Goal: Task Accomplishment & Management: Use online tool/utility

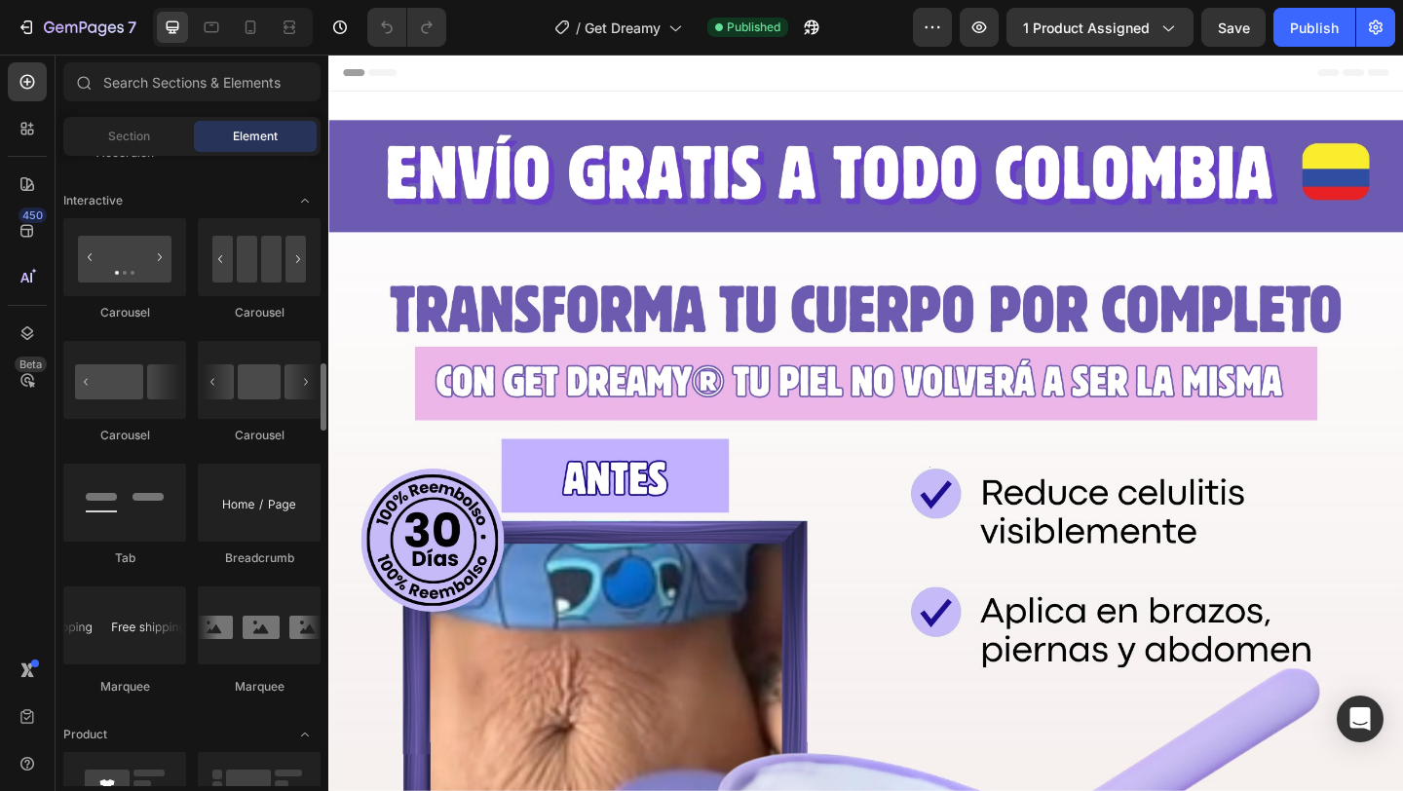
scroll to position [1930, 0]
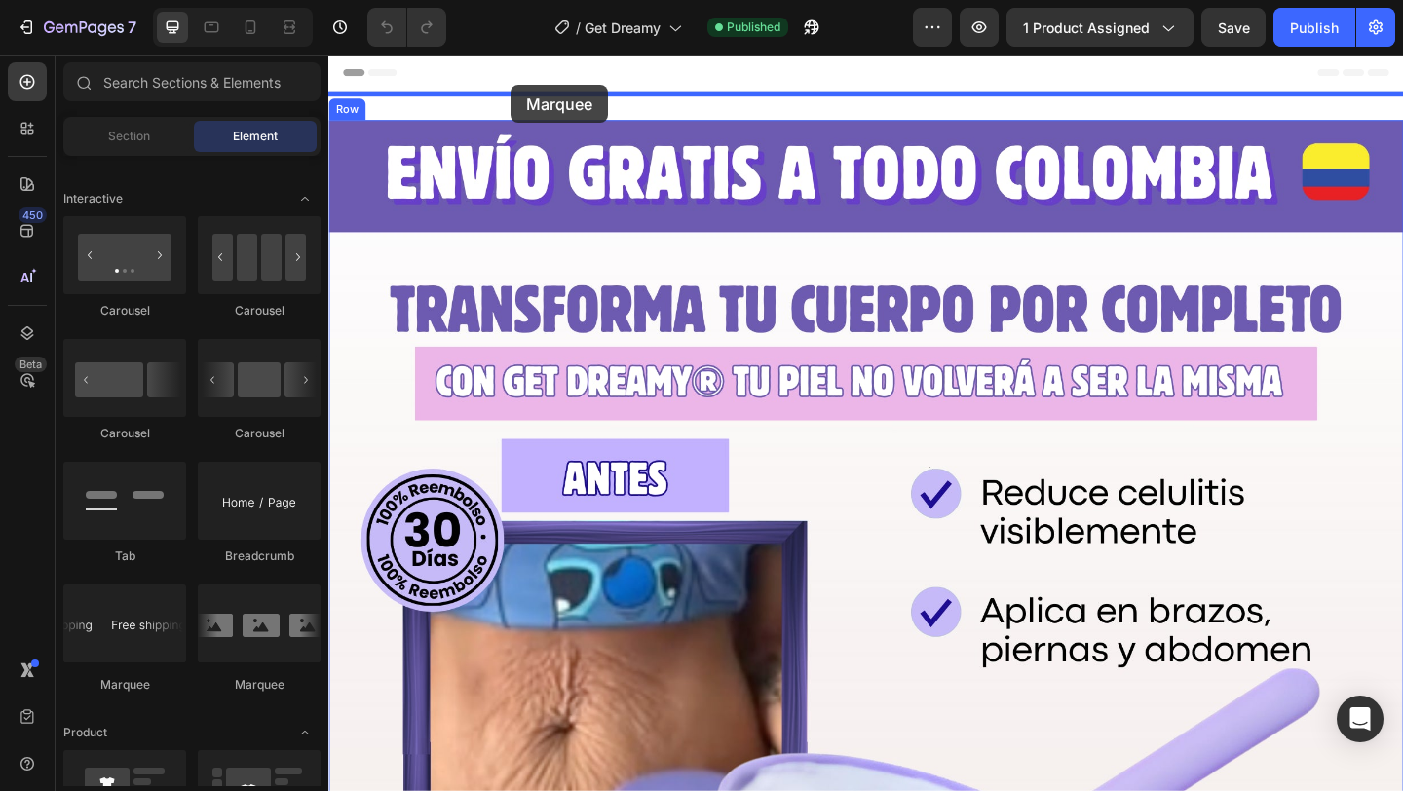
drag, startPoint x: 437, startPoint y: 698, endPoint x: 526, endPoint y: 88, distance: 616.6
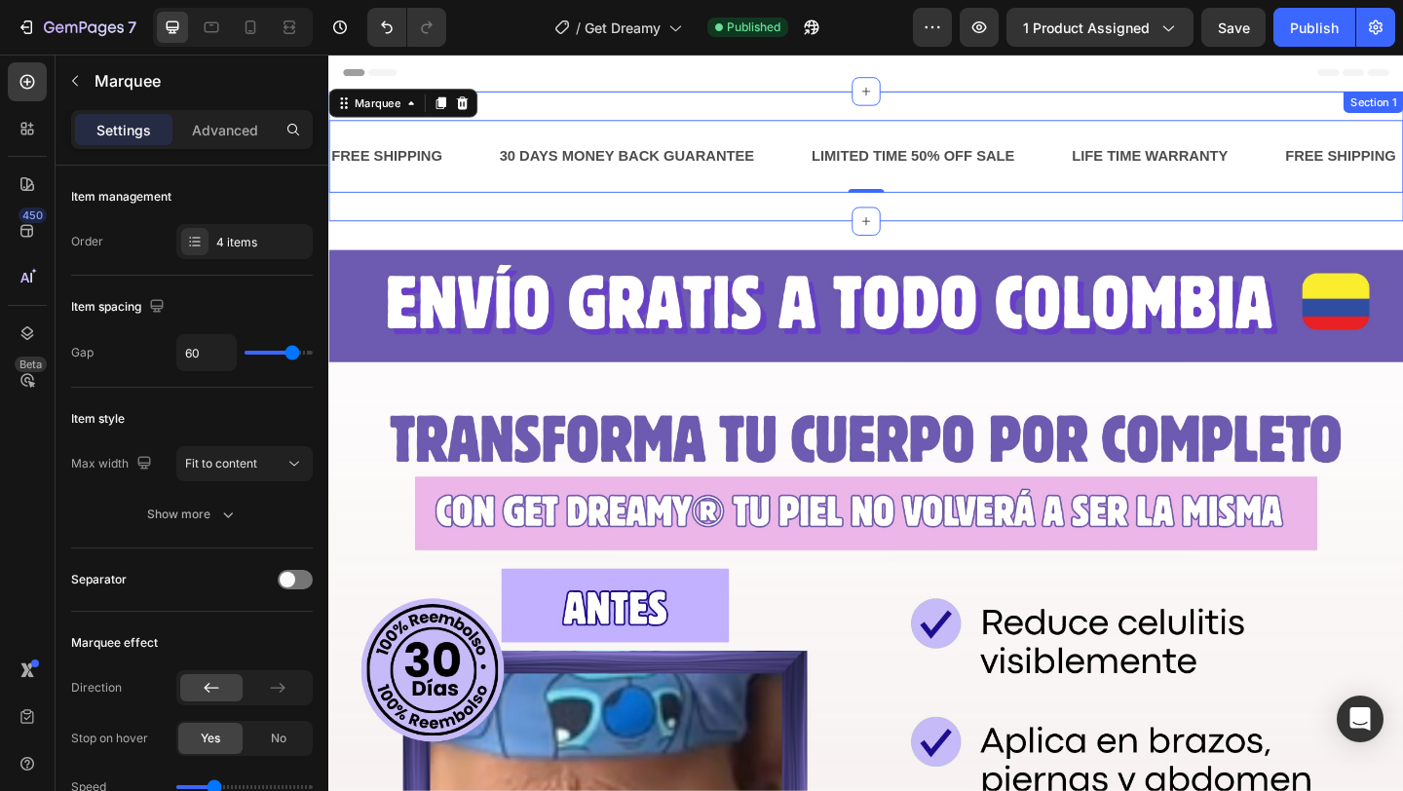
click at [766, 219] on div "FREE SHIPPING Text Block 30 DAYS MONEY BACK GUARANTEE Text Block LIMITED TIME 5…" at bounding box center [912, 165] width 1169 height 141
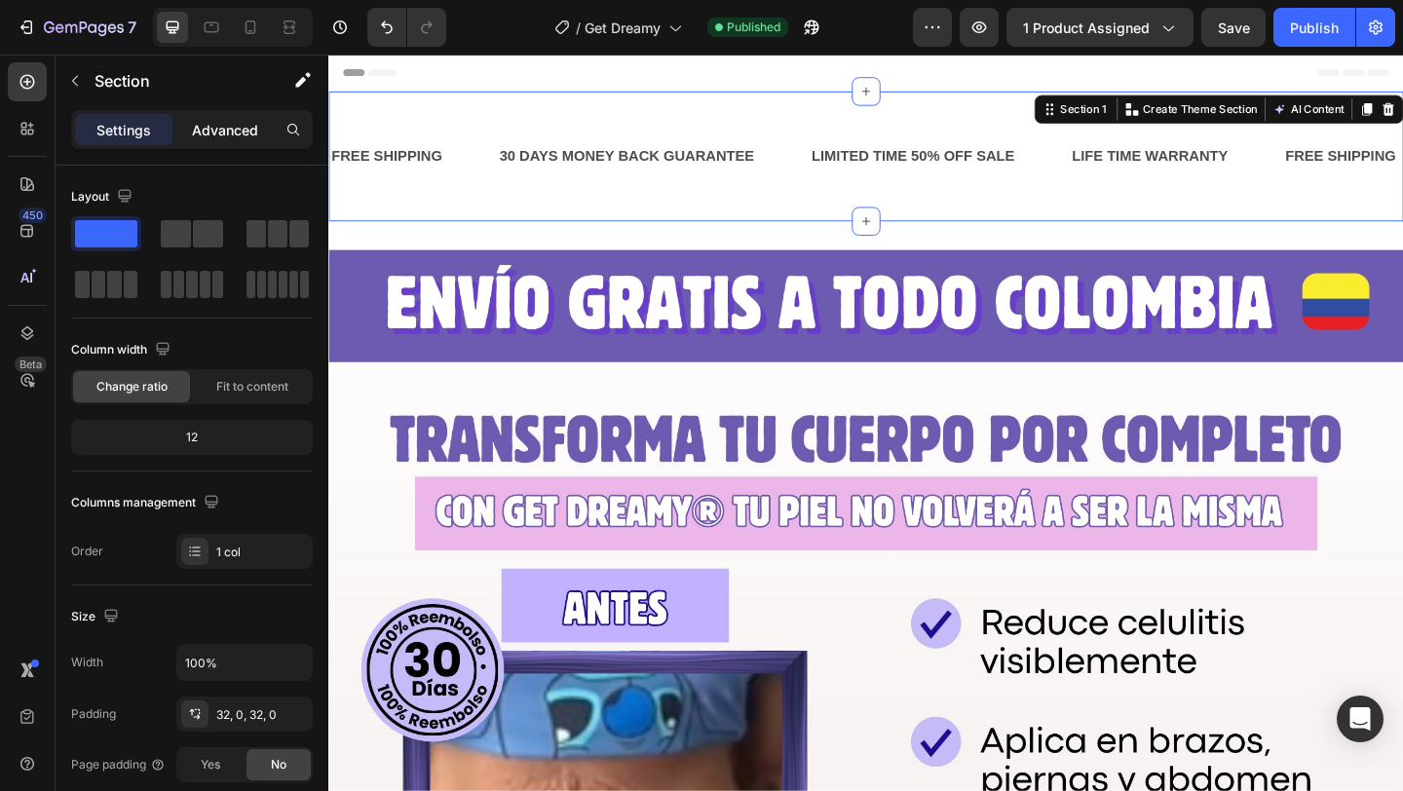
click at [234, 126] on p "Advanced" at bounding box center [225, 130] width 66 height 20
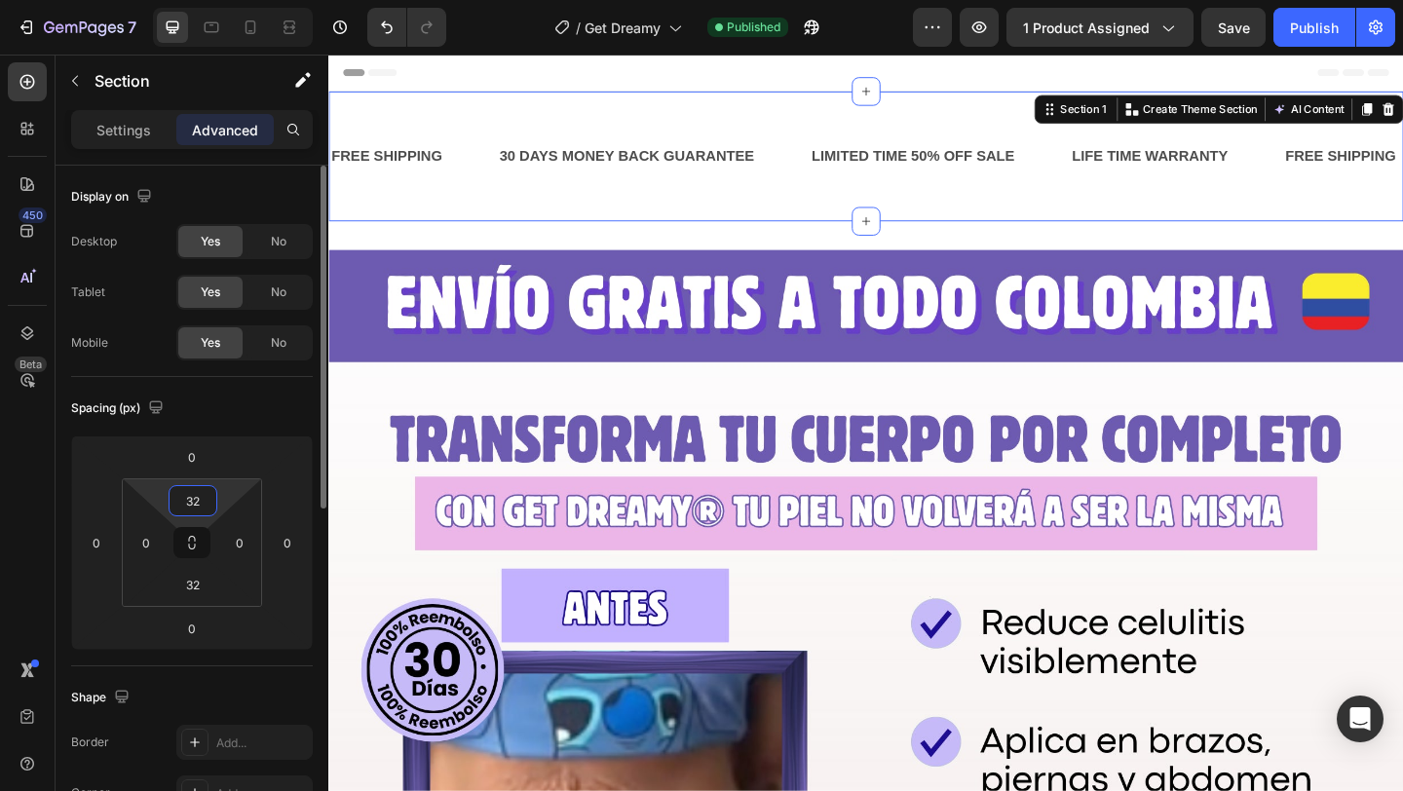
click at [192, 504] on input "32" at bounding box center [192, 500] width 39 height 29
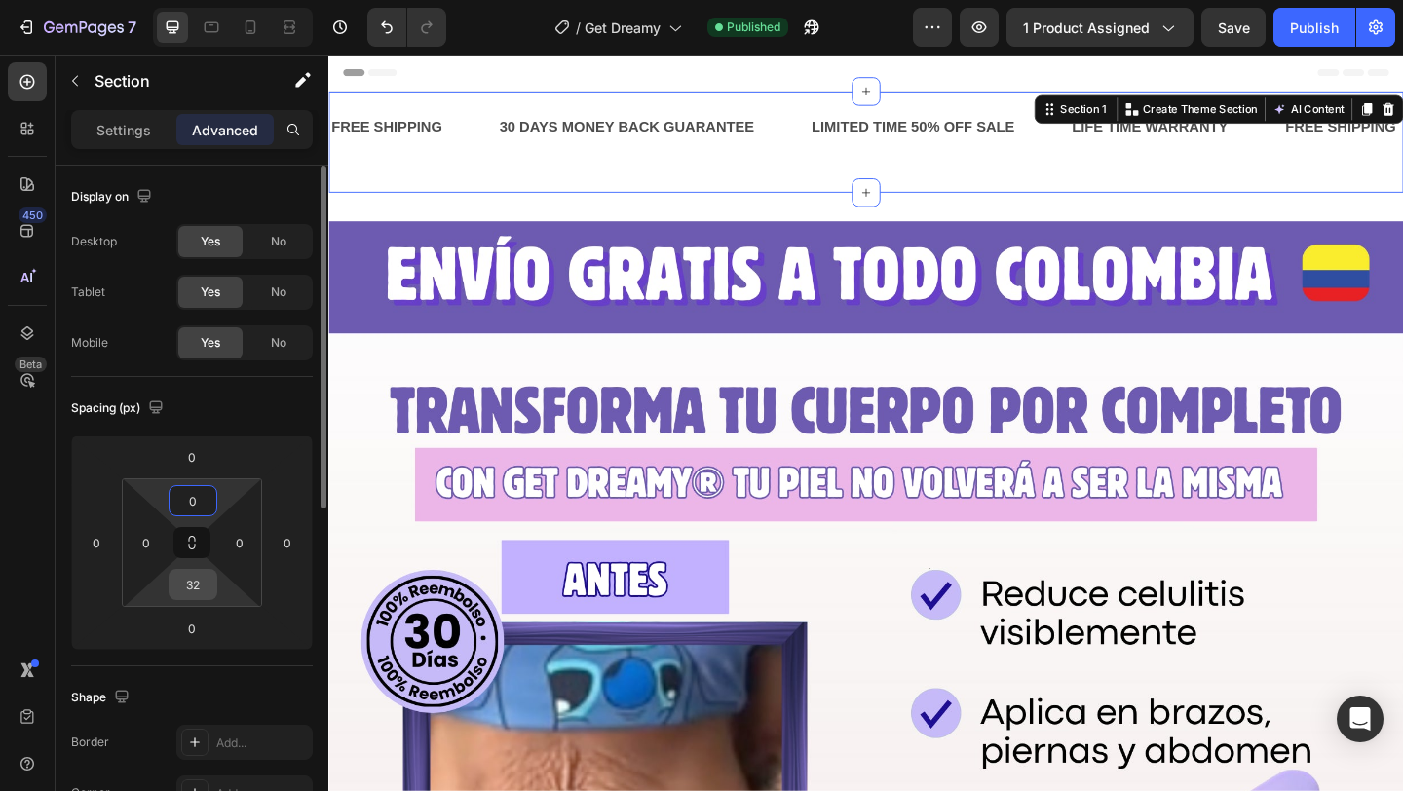
type input "0"
click at [198, 579] on input "32" at bounding box center [192, 584] width 39 height 29
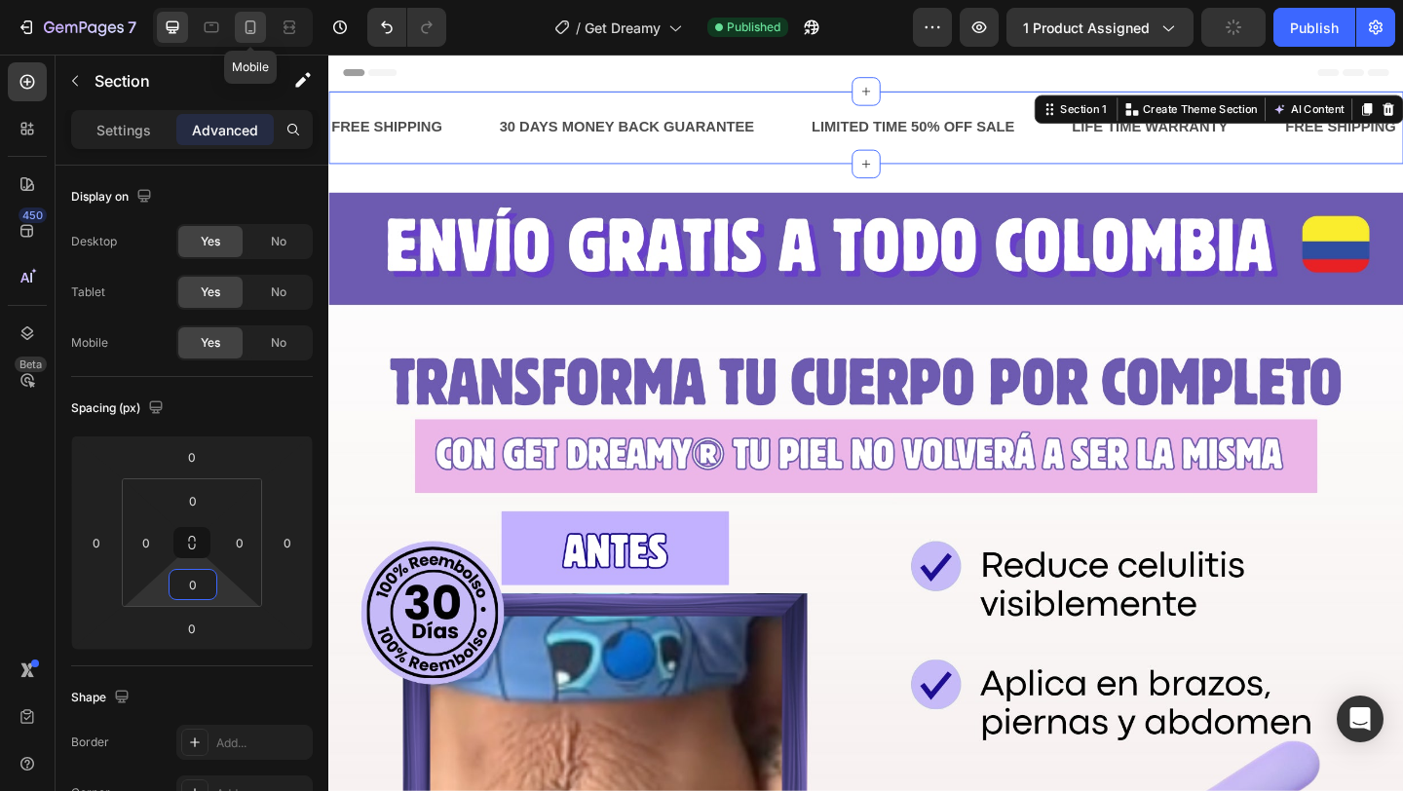
type input "0"
click at [259, 17] on div at bounding box center [250, 27] width 31 height 31
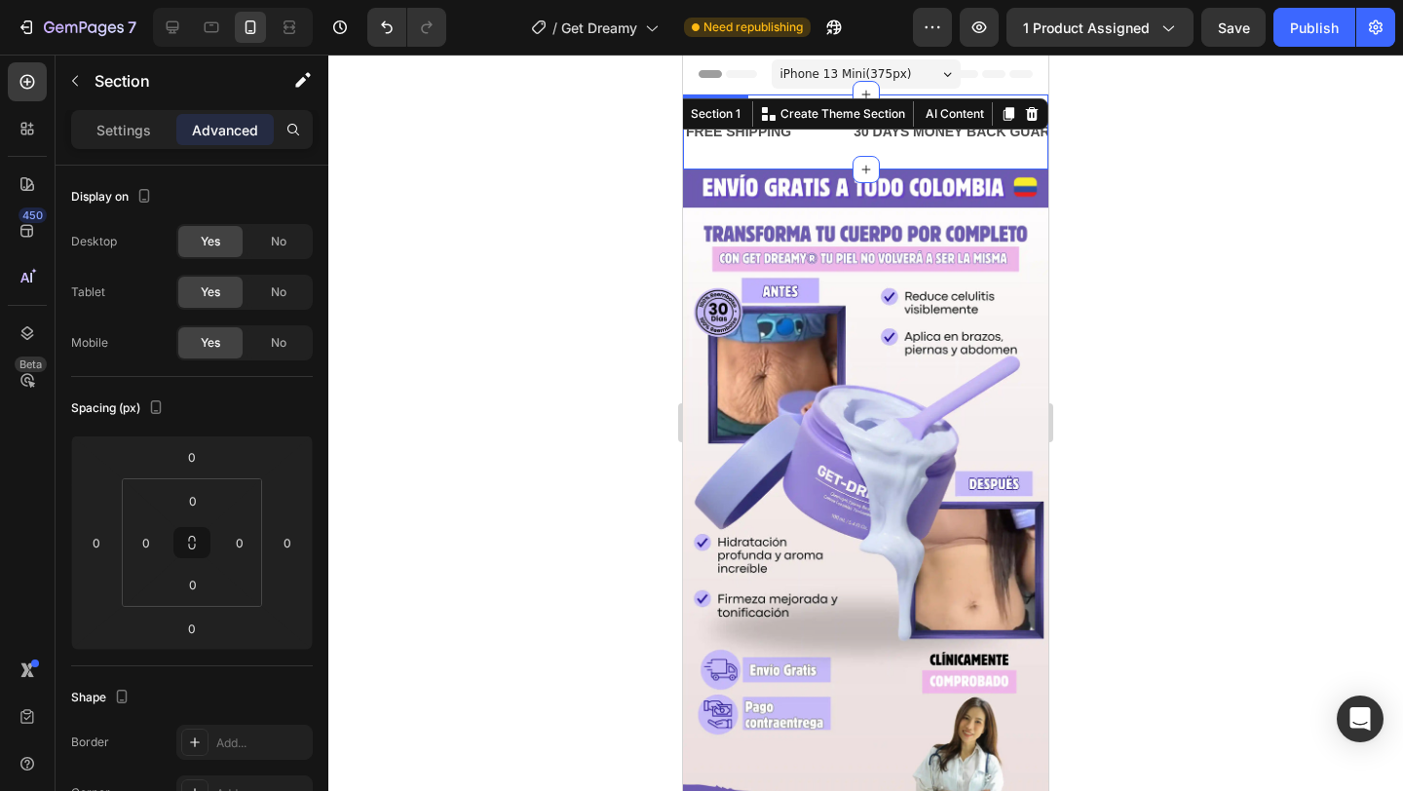
click at [808, 146] on div "FREE SHIPPING Text Block" at bounding box center [768, 132] width 168 height 44
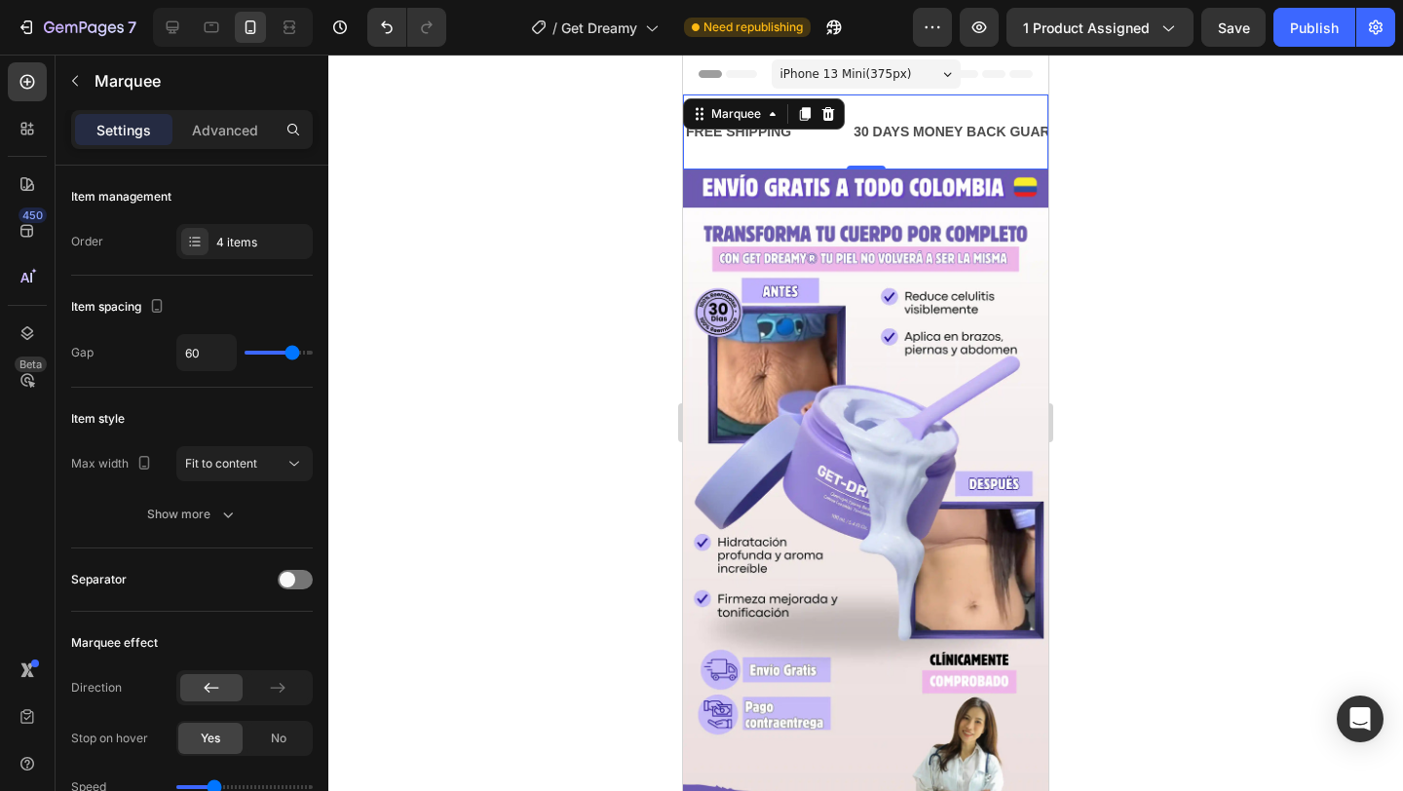
click at [812, 137] on div "FREE SHIPPING Text Block" at bounding box center [768, 132] width 168 height 44
click at [281, 343] on div "60" at bounding box center [244, 352] width 136 height 37
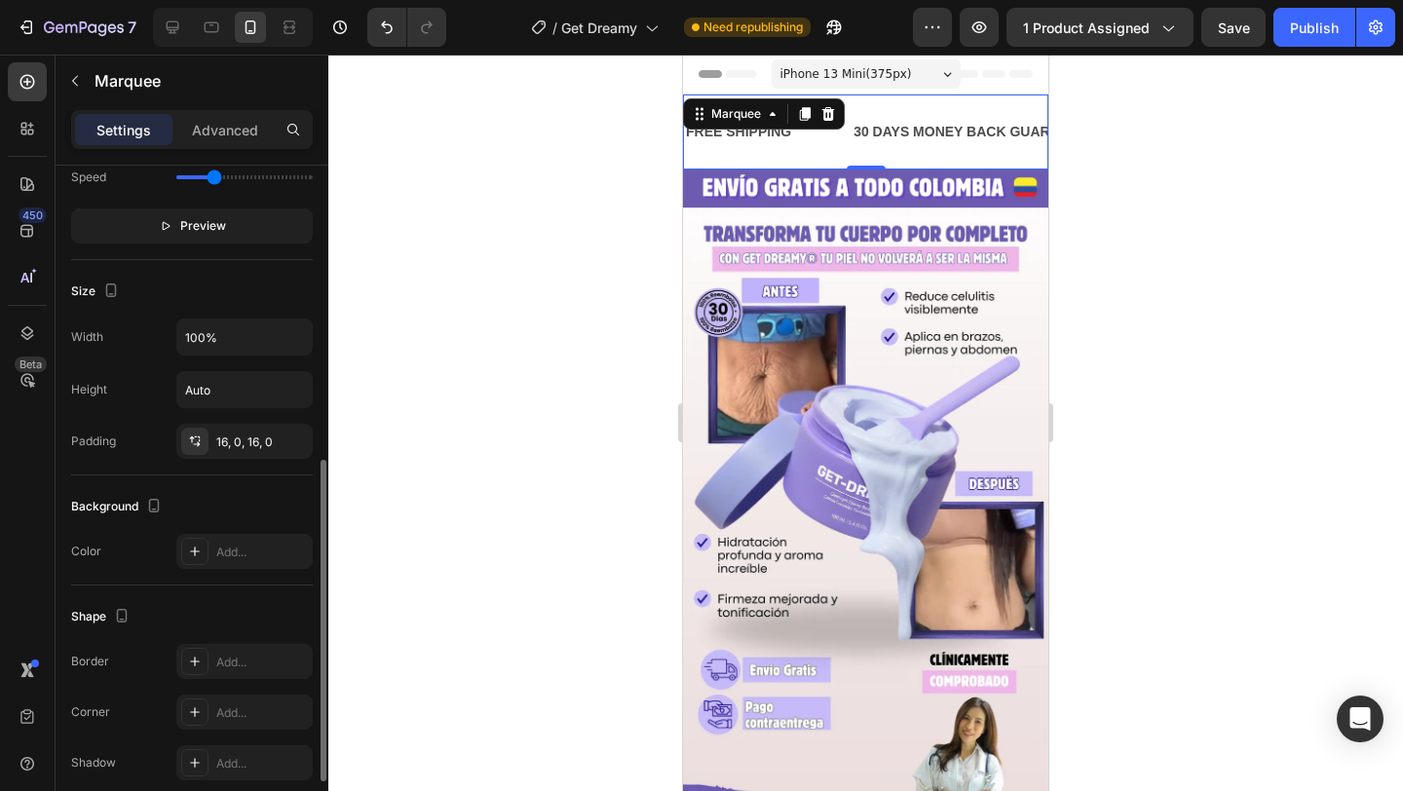
scroll to position [622, 0]
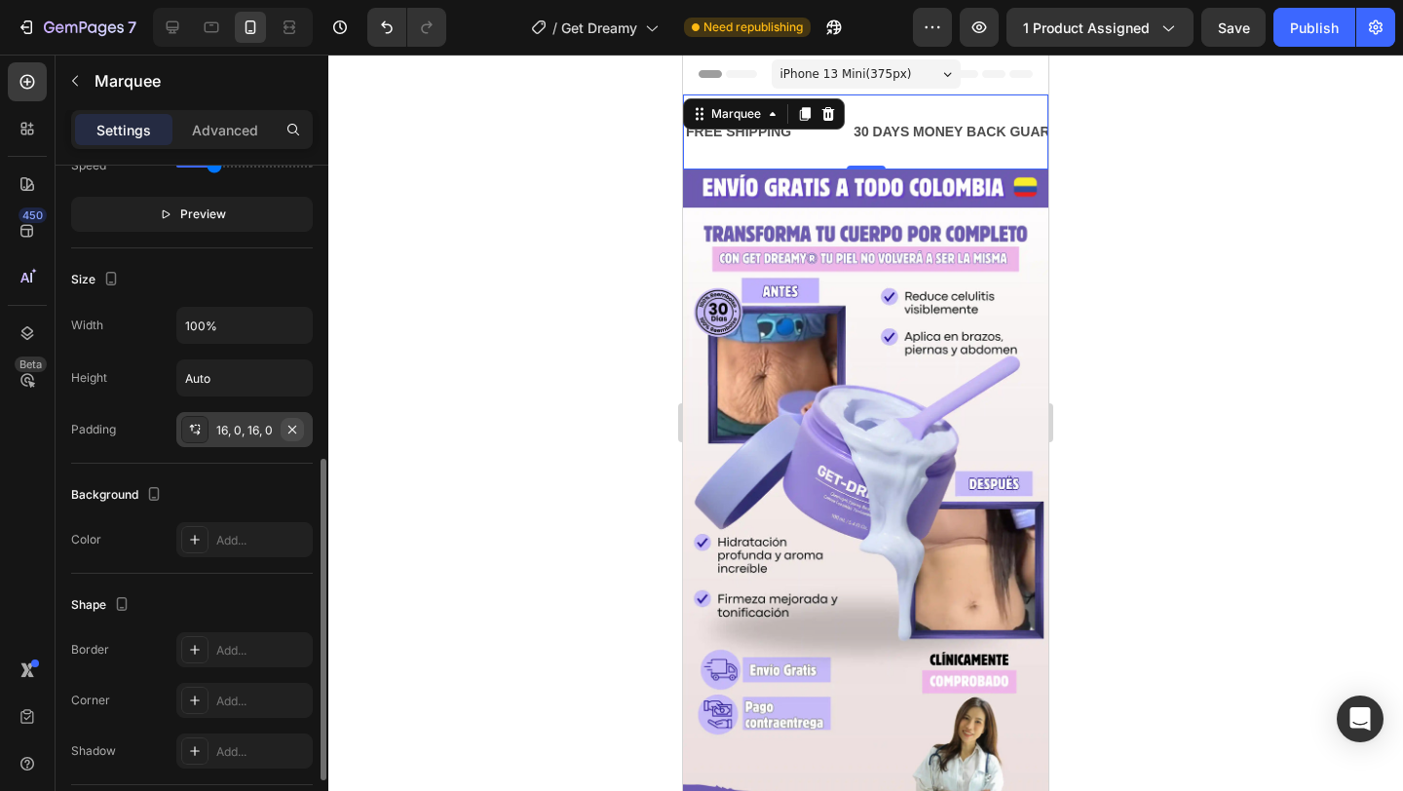
click at [294, 432] on icon "button" at bounding box center [292, 429] width 8 height 8
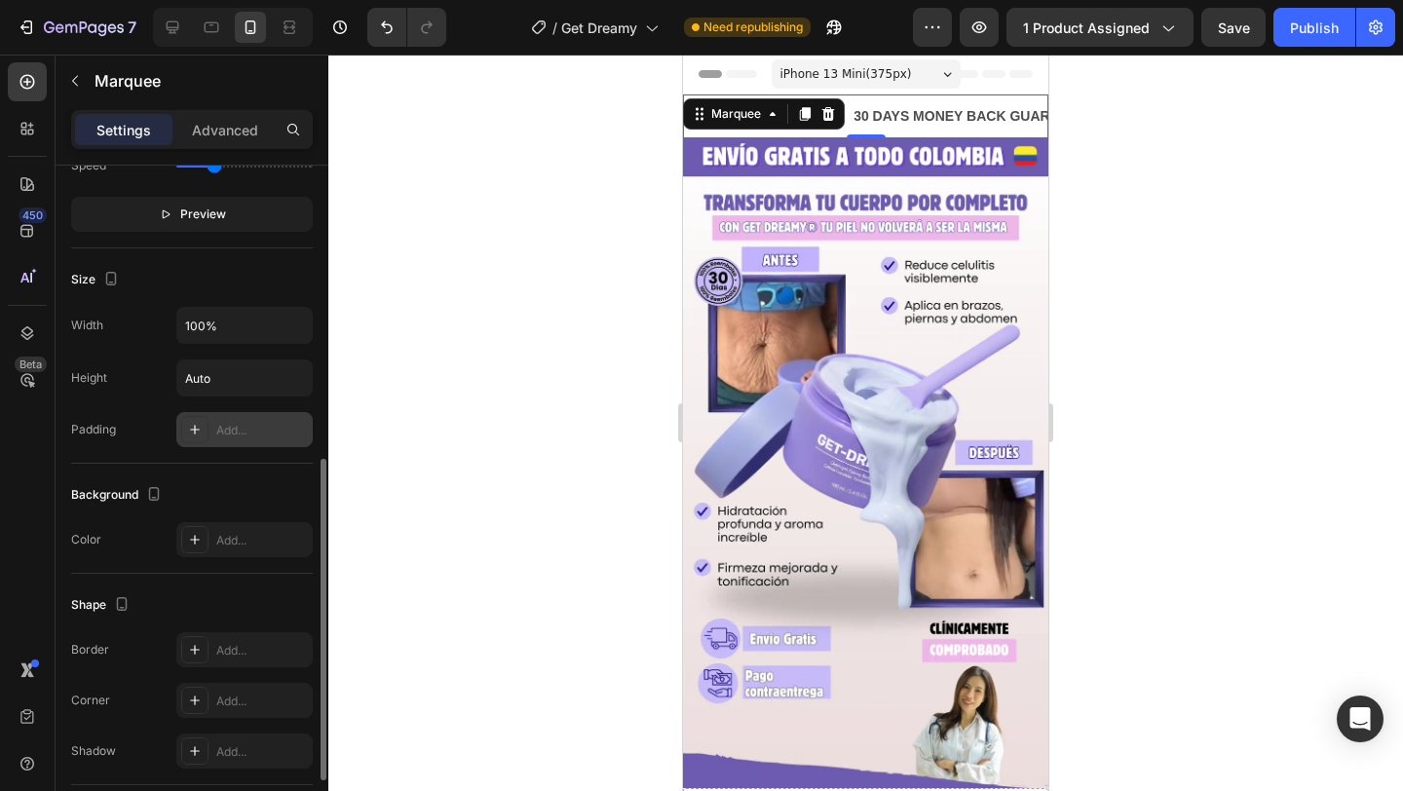
click at [582, 263] on div at bounding box center [865, 423] width 1075 height 737
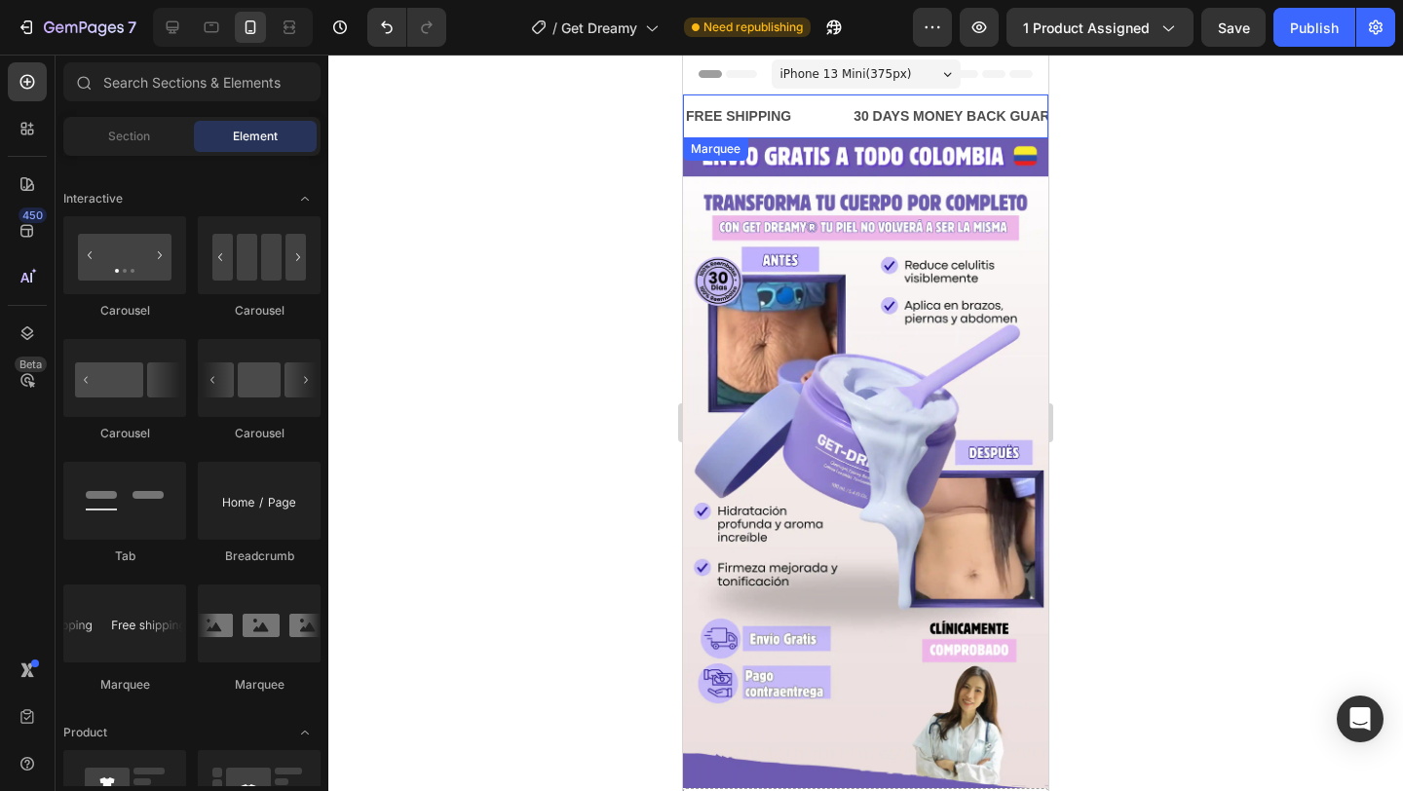
click at [806, 122] on div "FREE SHIPPING Text Block" at bounding box center [768, 117] width 168 height 44
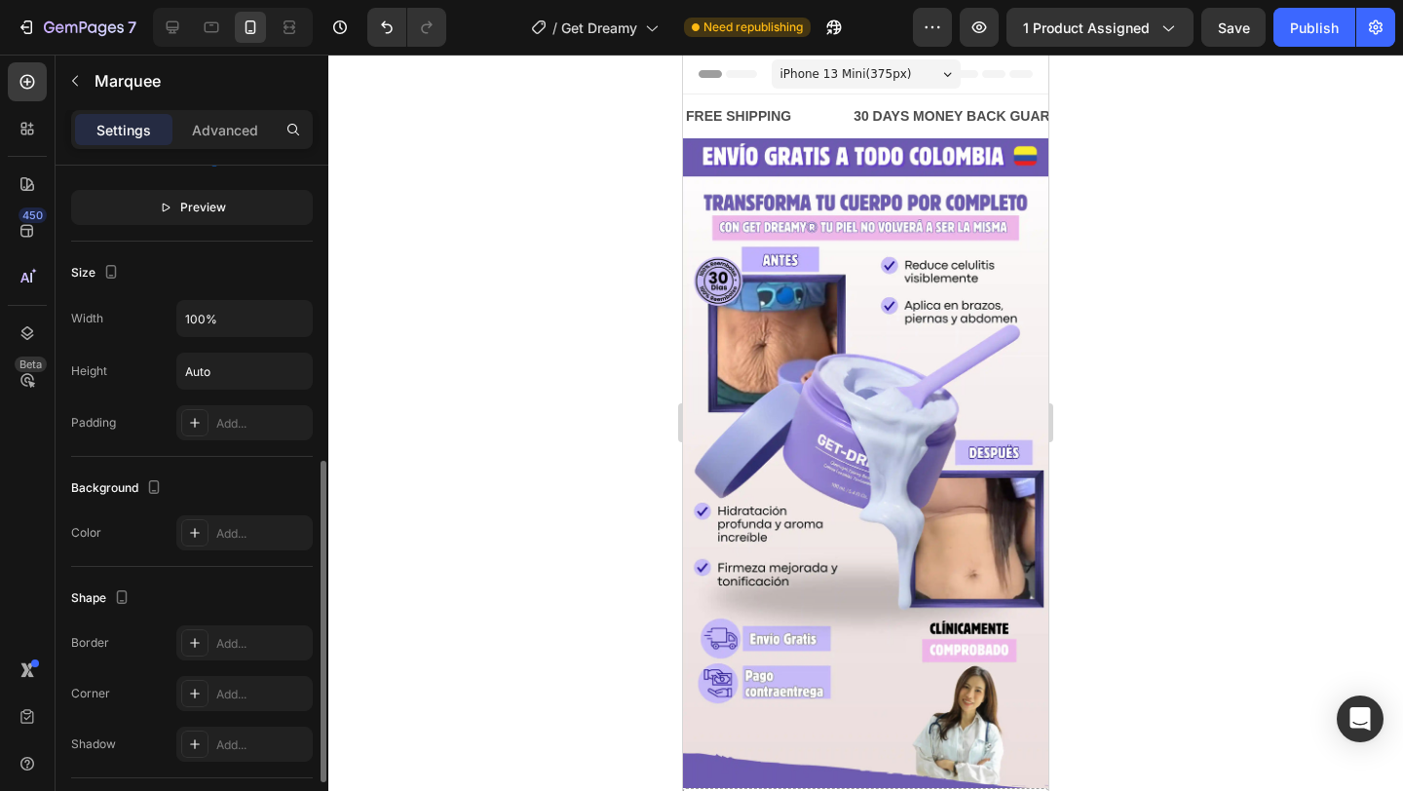
scroll to position [630, 0]
click at [228, 551] on div "Background Color Add..." at bounding box center [192, 511] width 242 height 110
click at [238, 540] on div "Add..." at bounding box center [262, 533] width 92 height 18
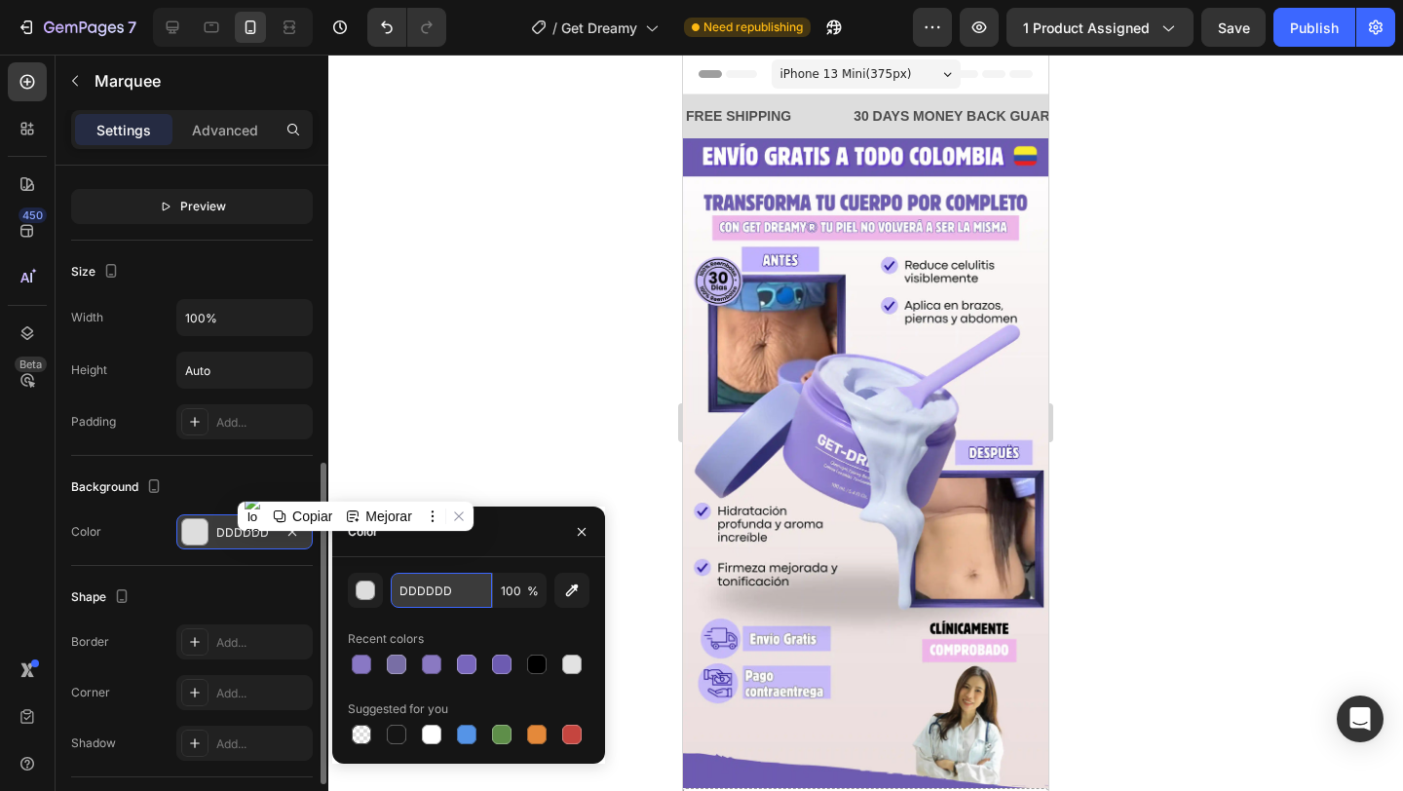
click at [426, 586] on input "DDDDDD" at bounding box center [441, 590] width 101 height 35
paste input "#1ed6a9"
click at [426, 586] on input "DDD#1ed6a9DDD" at bounding box center [441, 590] width 101 height 35
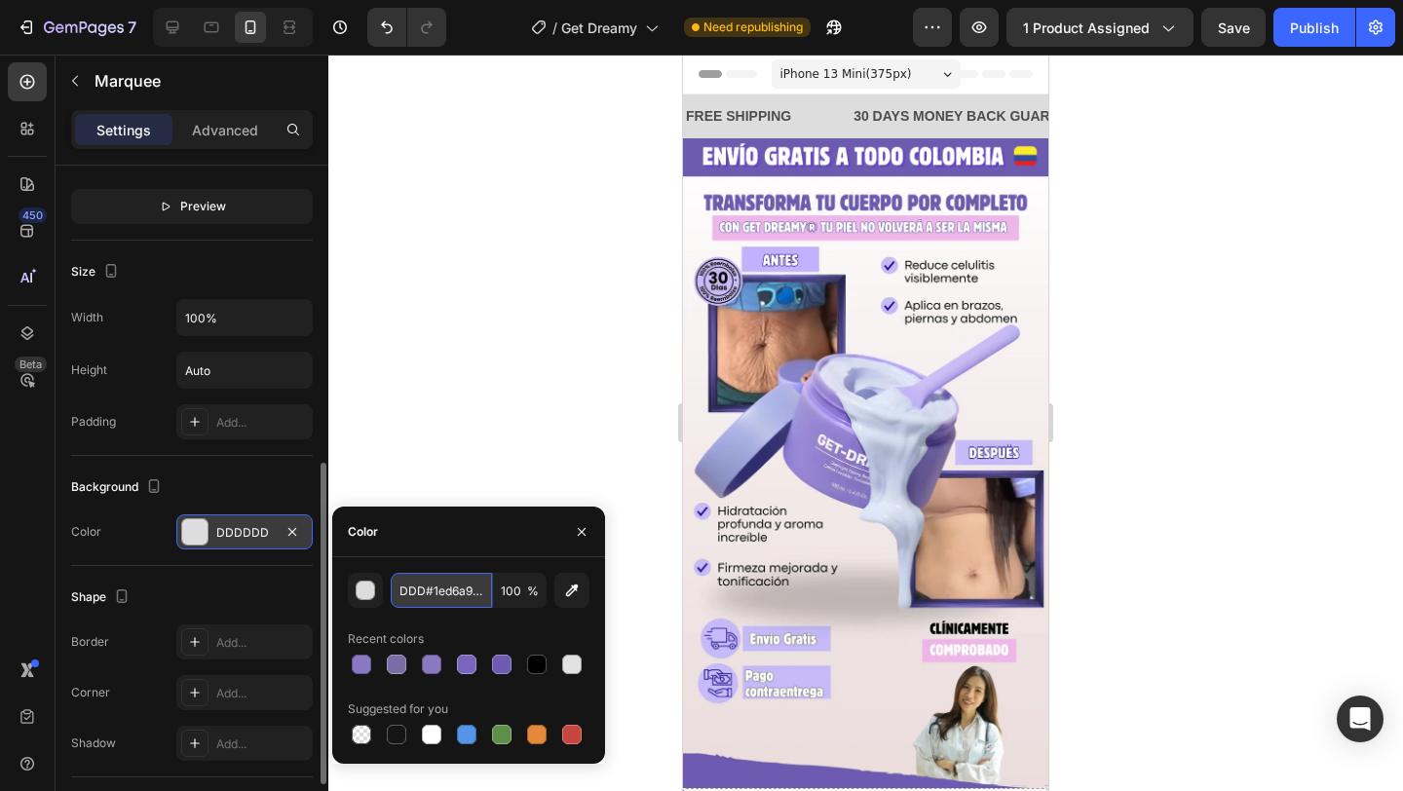
click at [426, 586] on input "DDD#1ed6a9DDD" at bounding box center [441, 590] width 101 height 35
paste input "#1ed6a9"
type input "#1ed6a9"
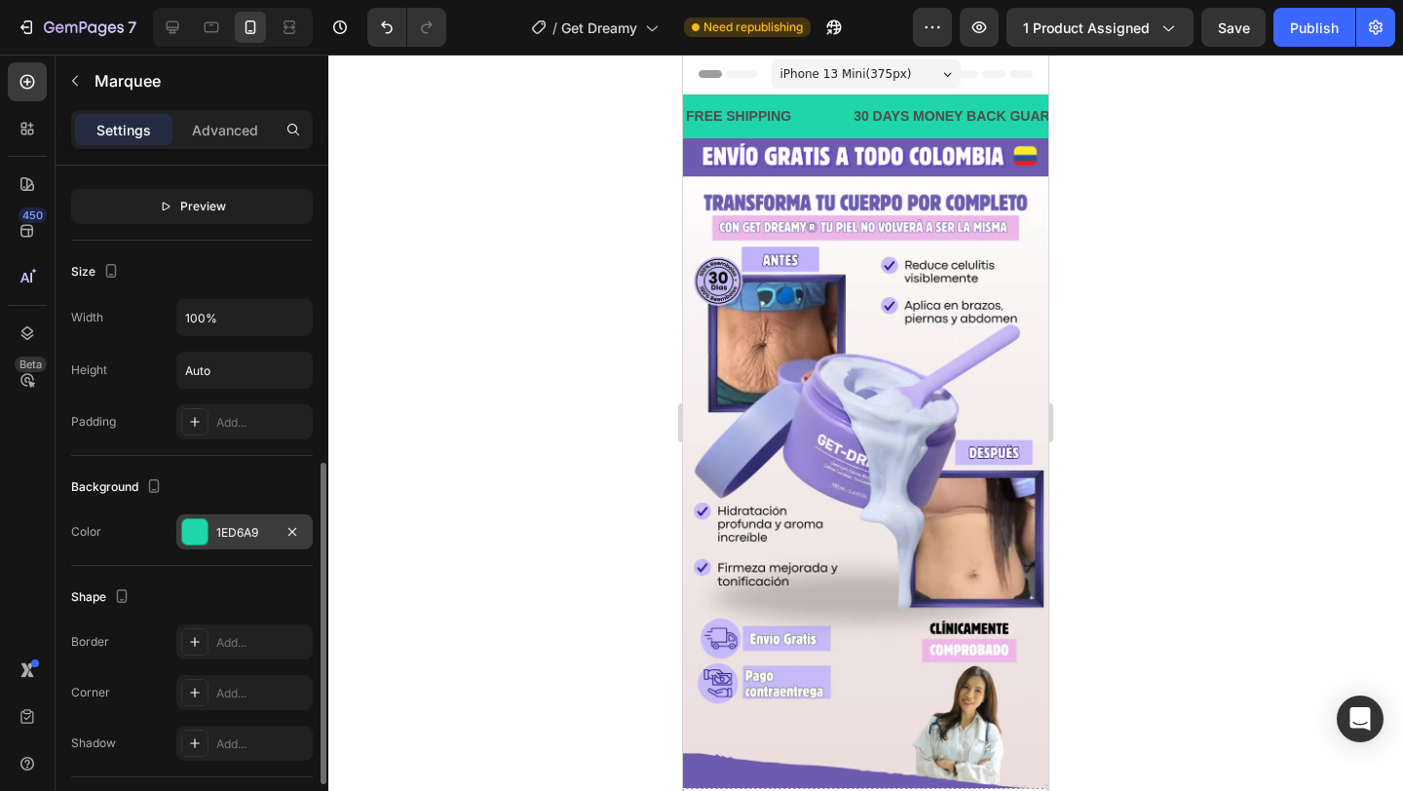
click at [287, 478] on div "Background" at bounding box center [192, 487] width 242 height 31
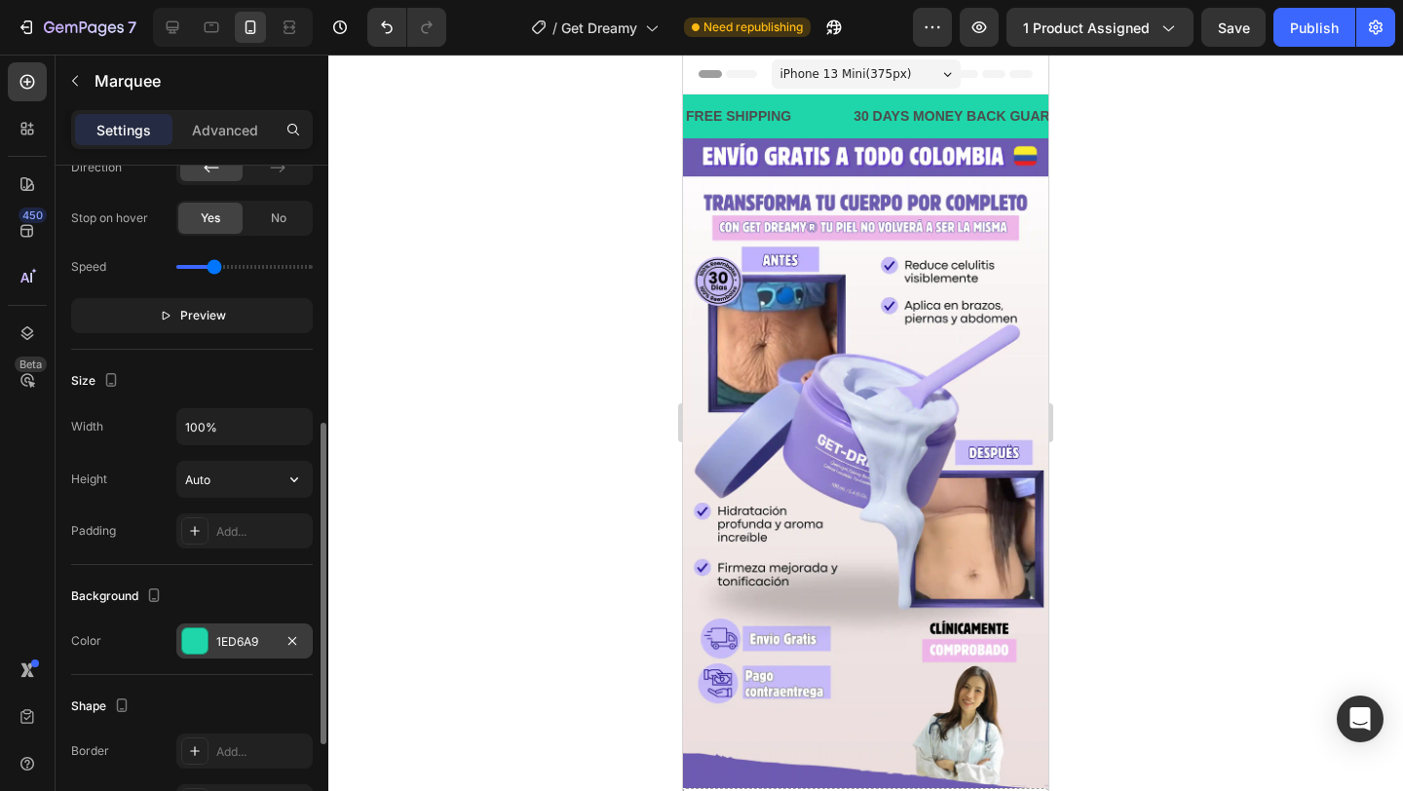
scroll to position [504, 0]
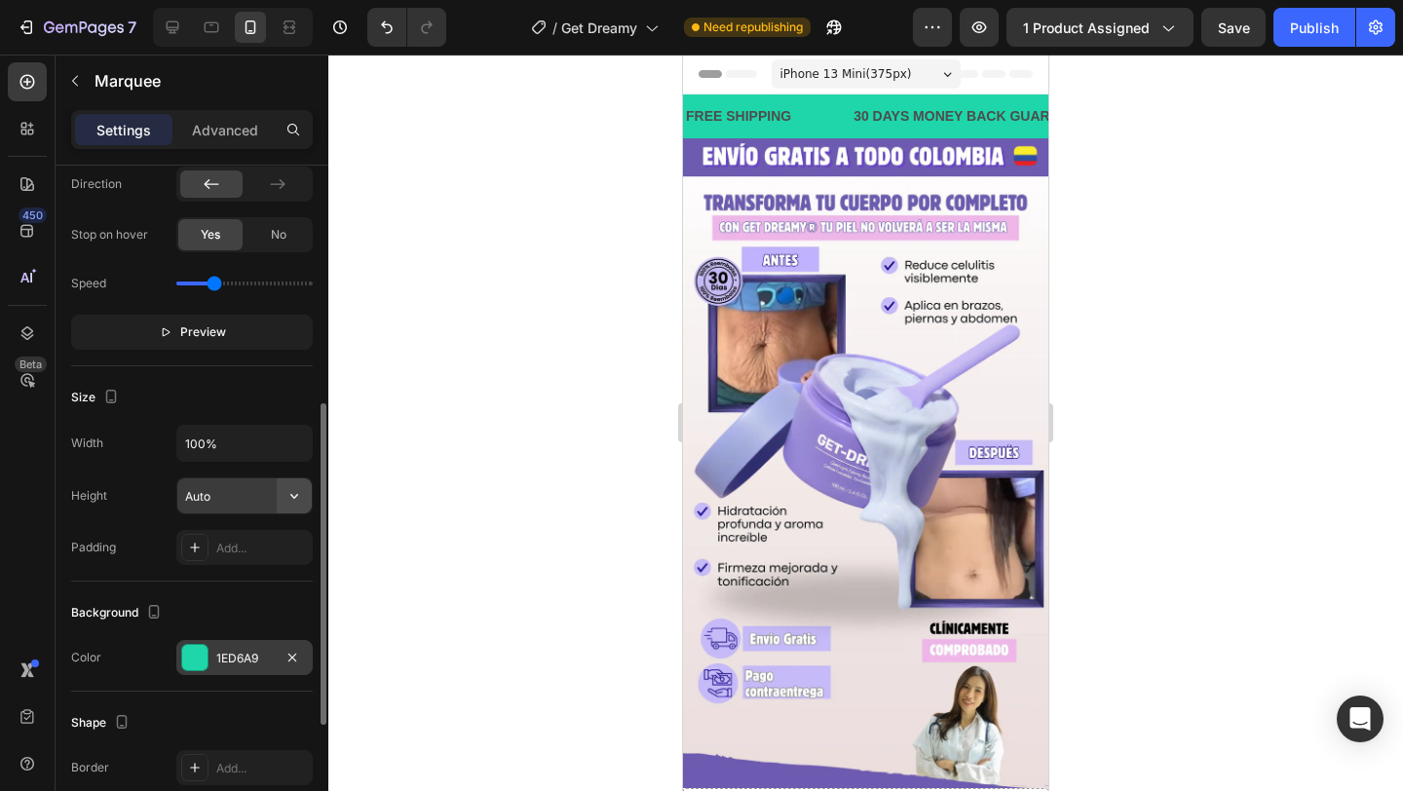
click at [283, 500] on button "button" at bounding box center [294, 496] width 35 height 35
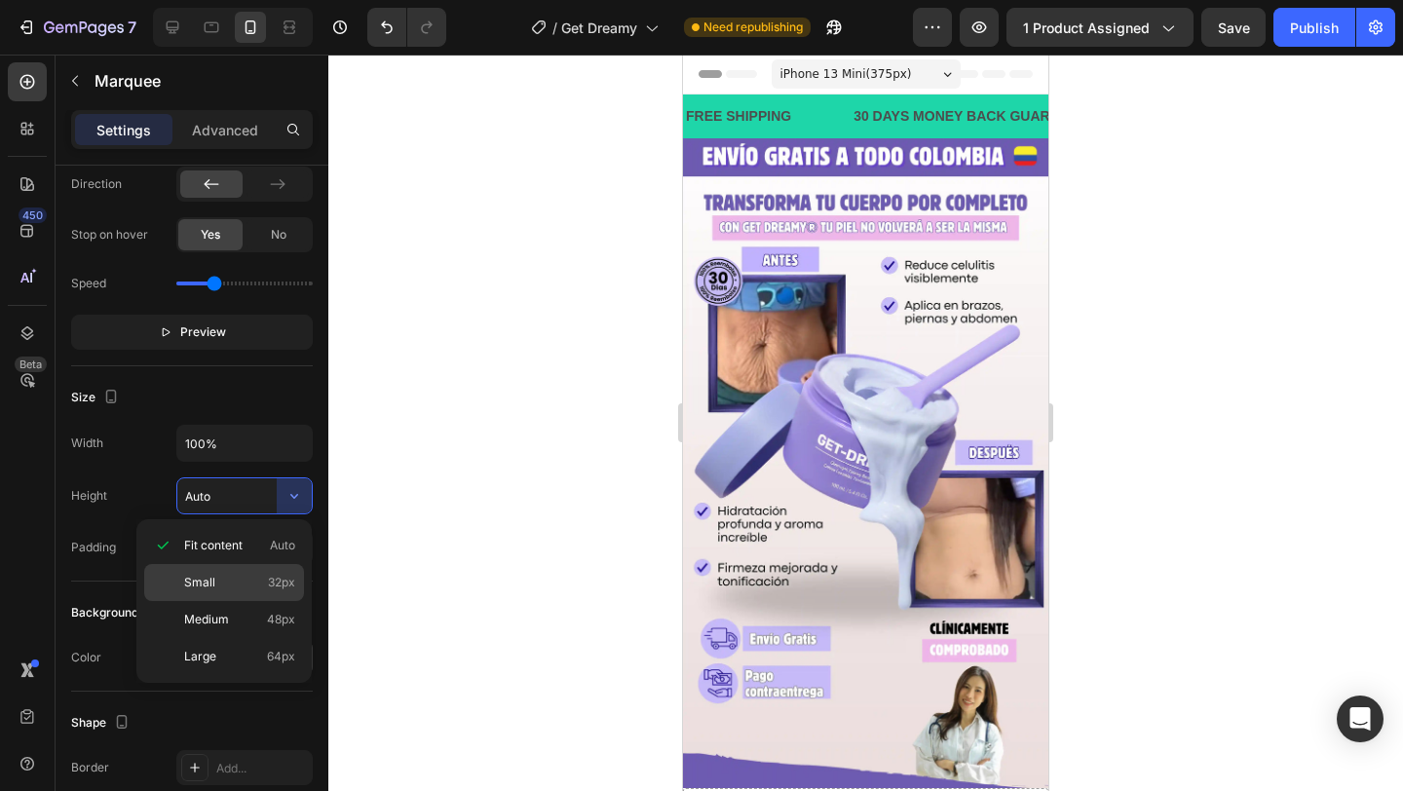
click at [243, 571] on div "Small 32px" at bounding box center [224, 582] width 160 height 37
type input "32"
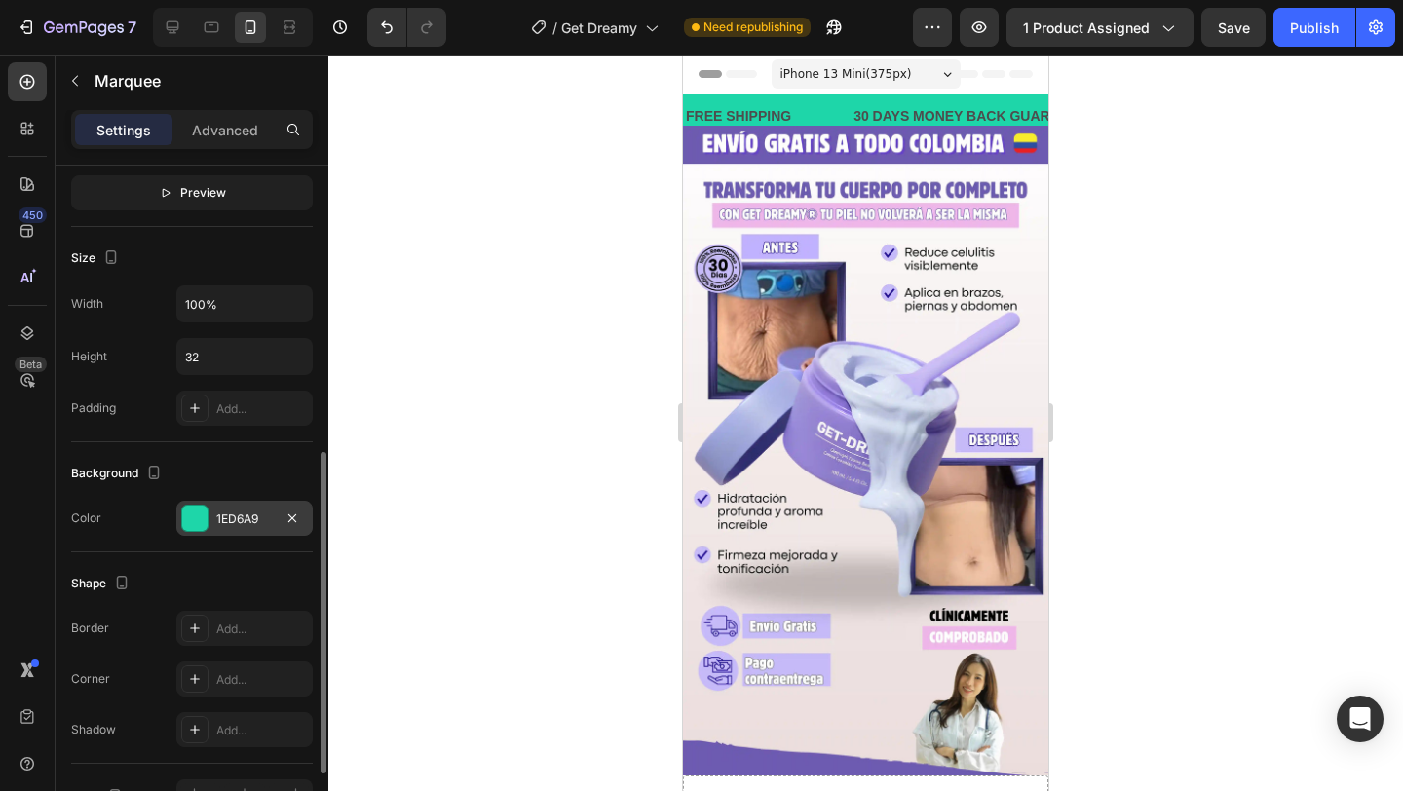
scroll to position [760, 0]
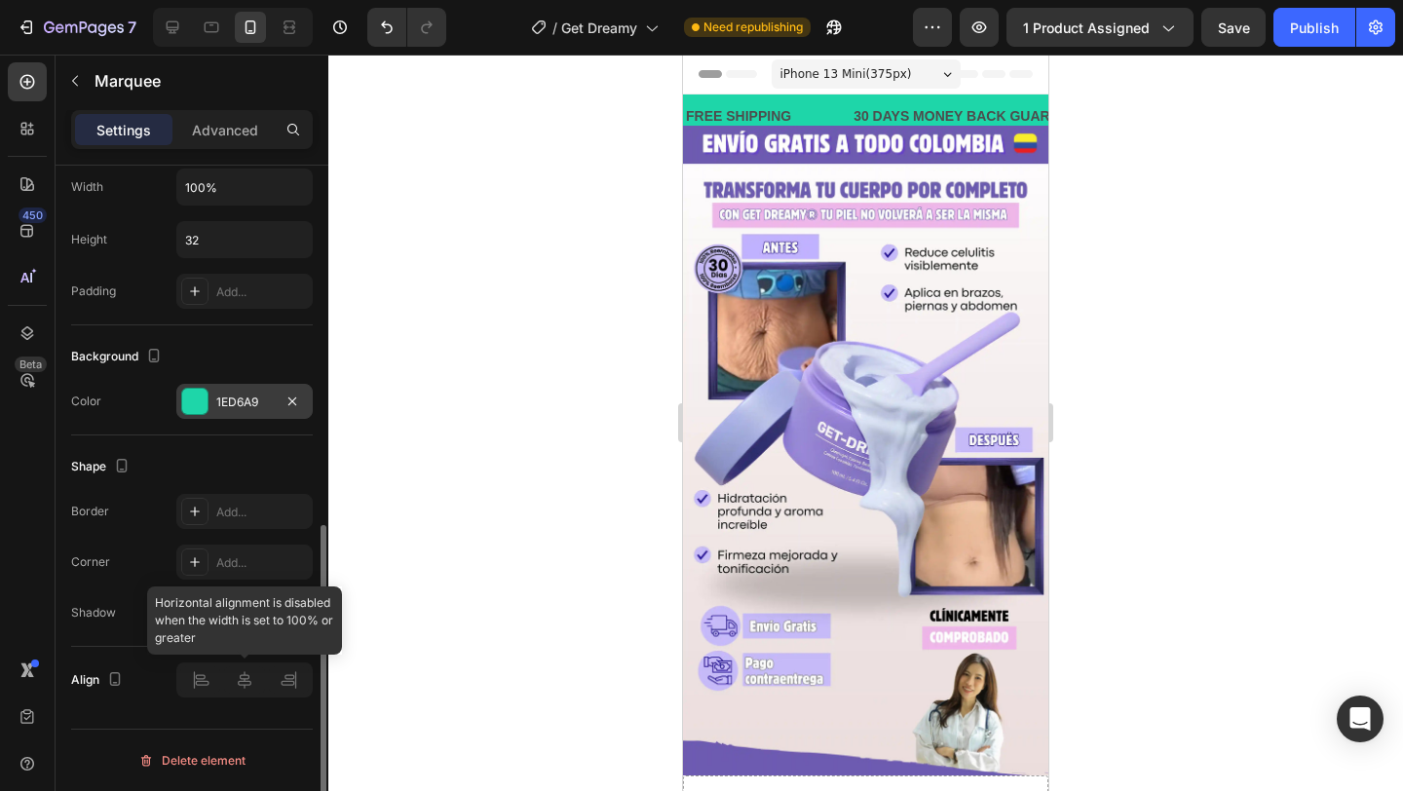
click at [244, 676] on div at bounding box center [244, 680] width 136 height 35
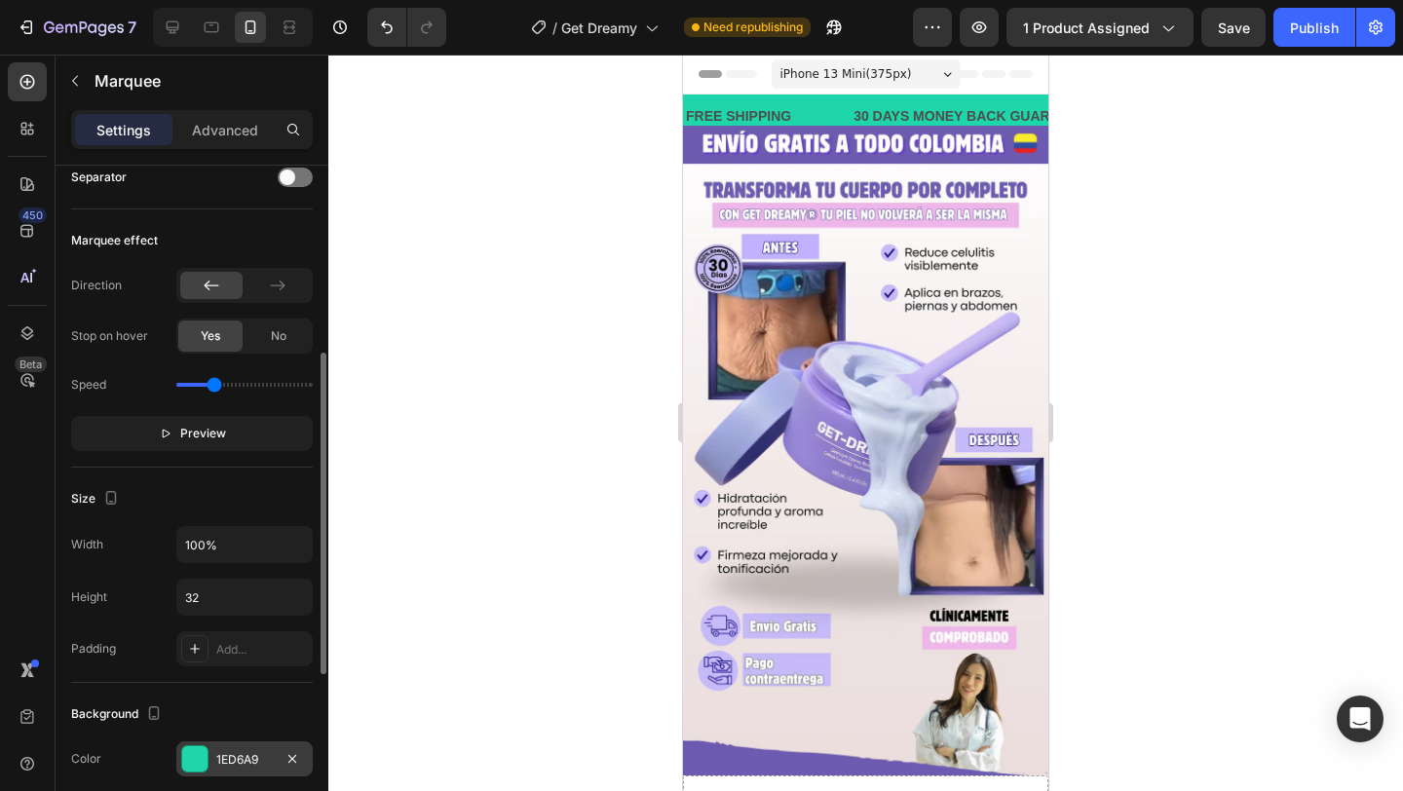
scroll to position [389, 0]
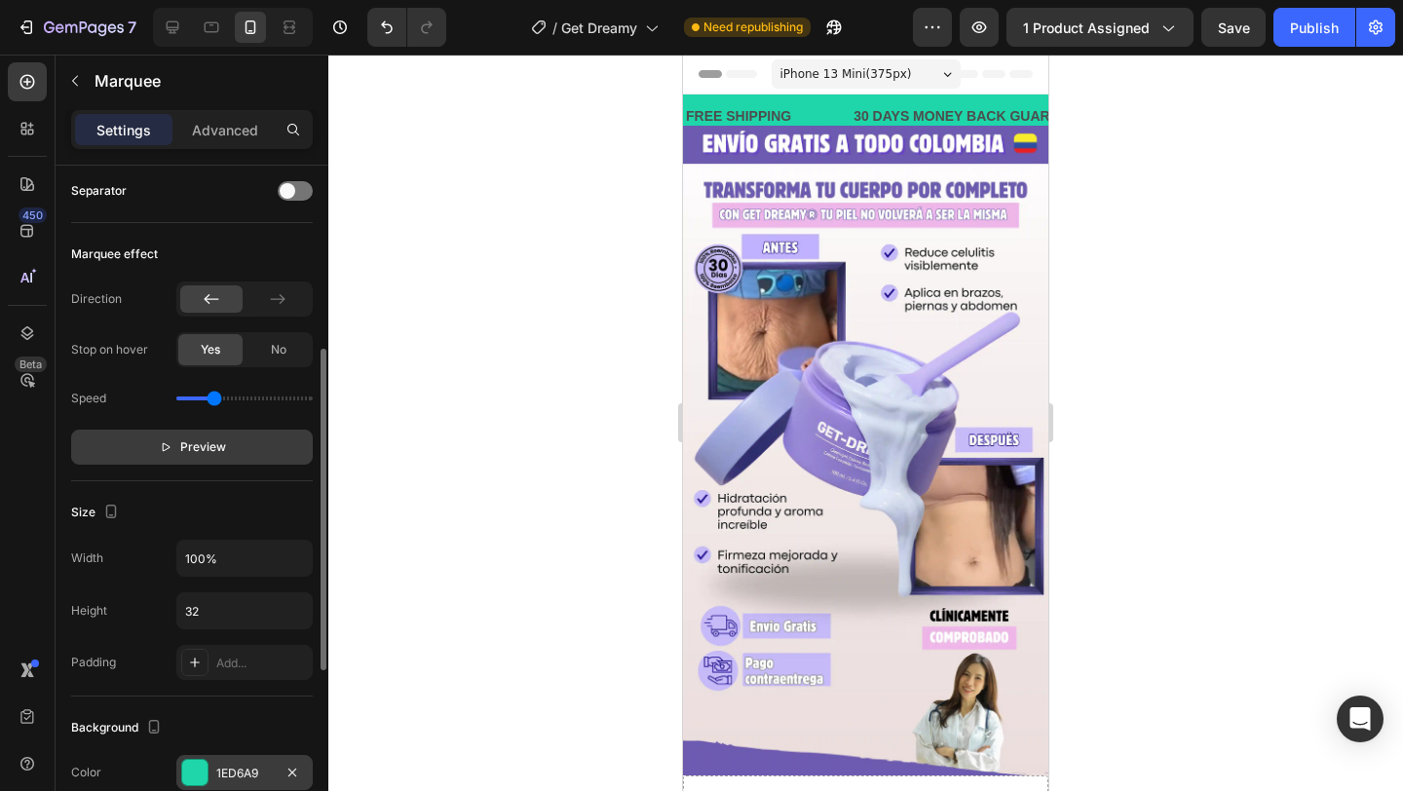
click at [241, 460] on button "Preview" at bounding box center [192, 447] width 242 height 35
click at [241, 460] on button "Pause" at bounding box center [192, 447] width 242 height 35
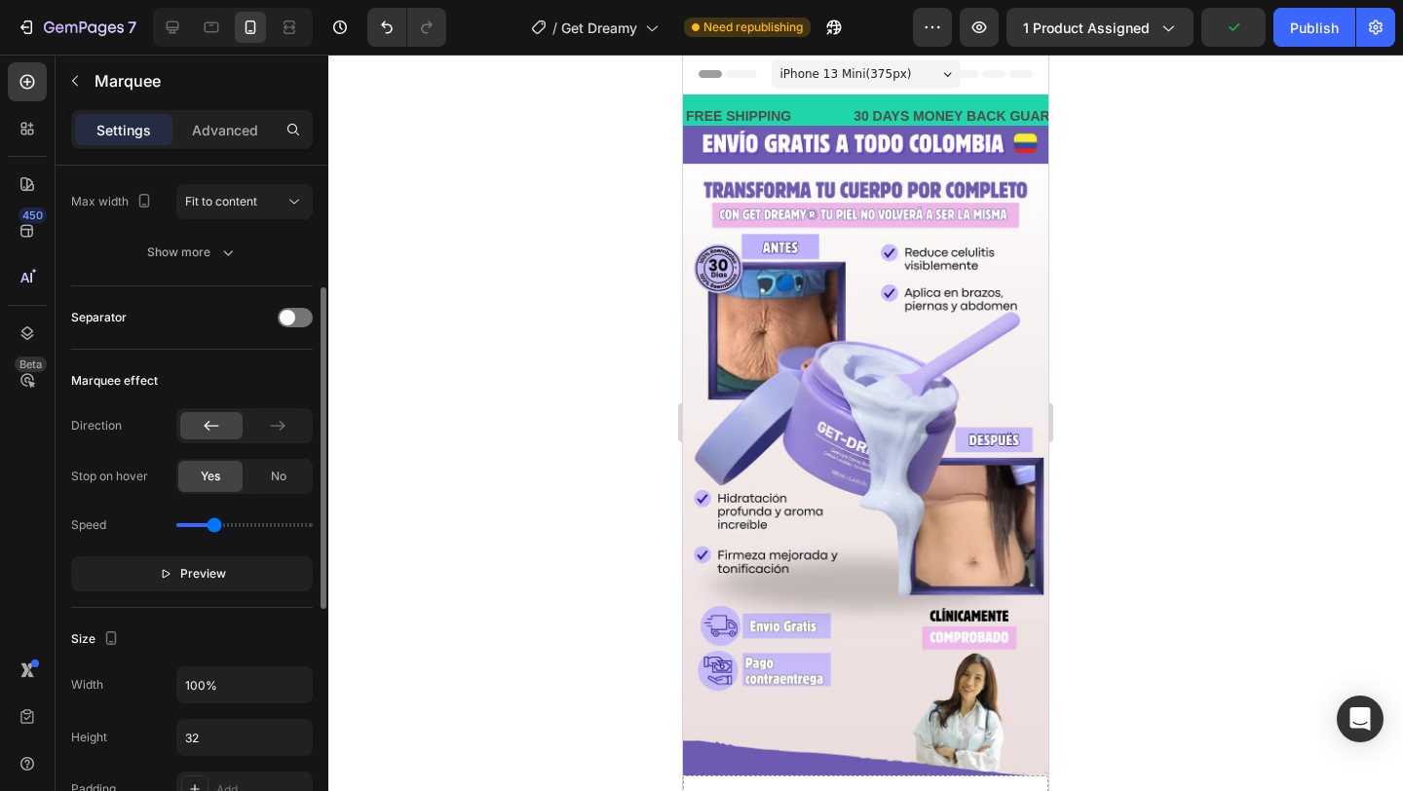
scroll to position [191, 0]
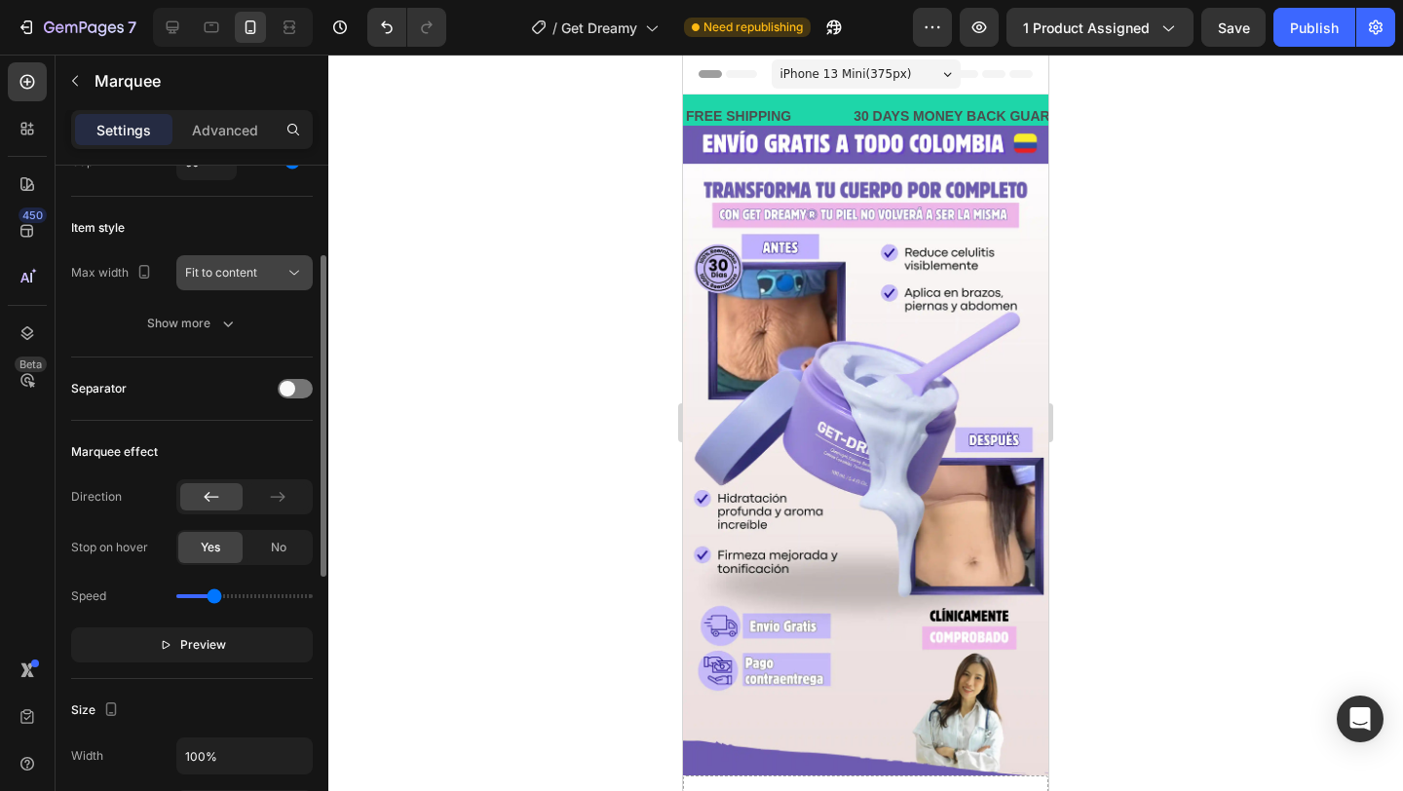
click at [275, 266] on div "Fit to content" at bounding box center [234, 273] width 99 height 18
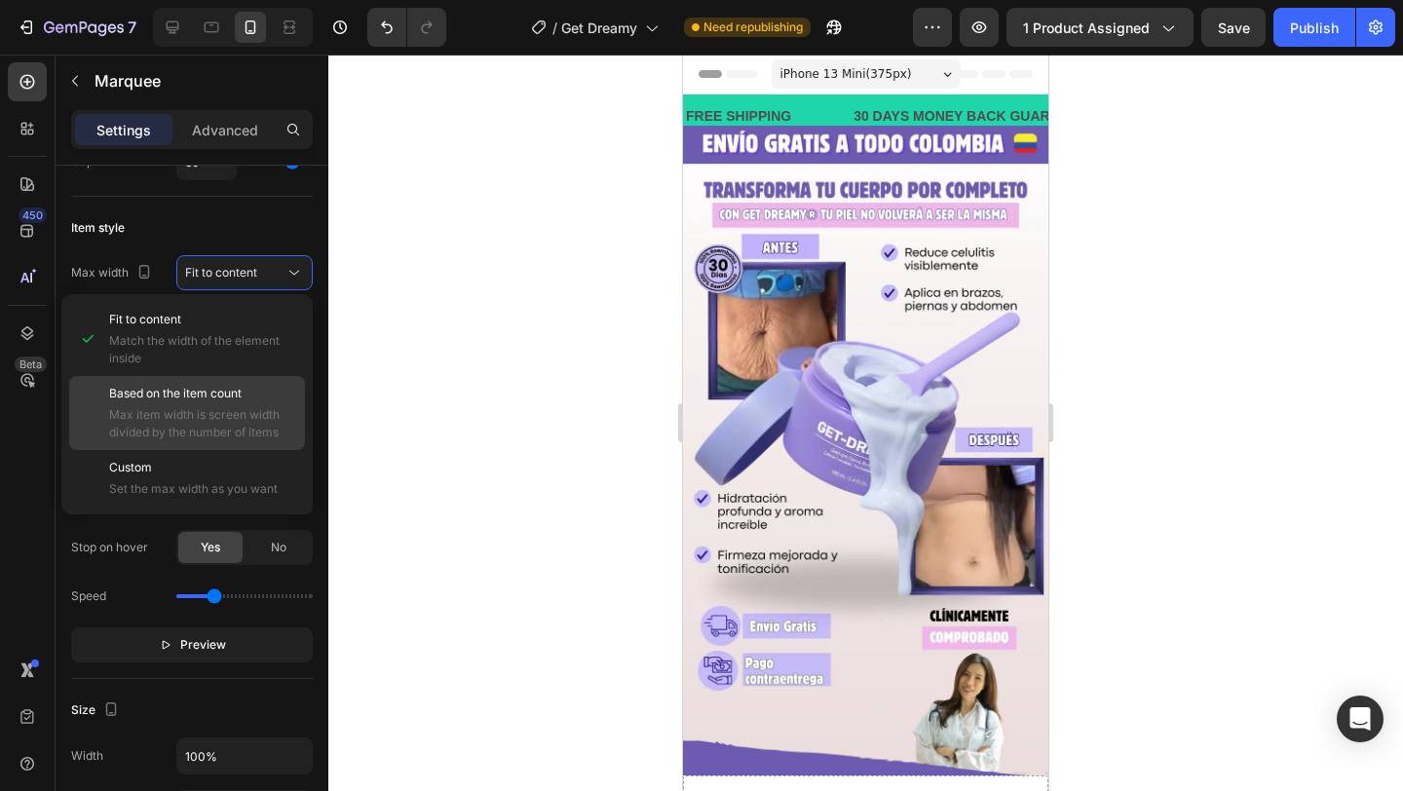
click at [209, 435] on span "Max item width is screen width divided by the number of items" at bounding box center [202, 423] width 187 height 35
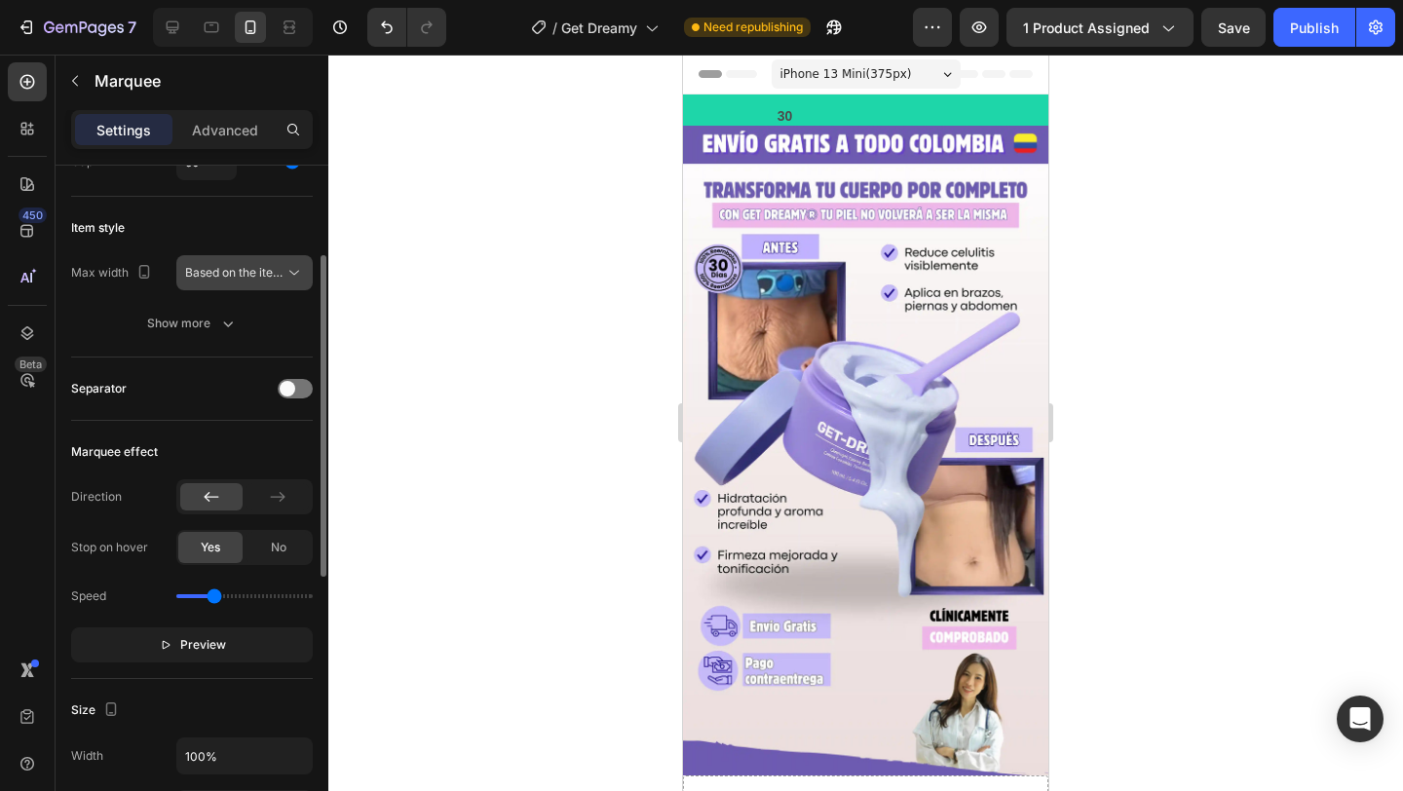
click at [248, 288] on button "Based on the item count" at bounding box center [244, 272] width 136 height 35
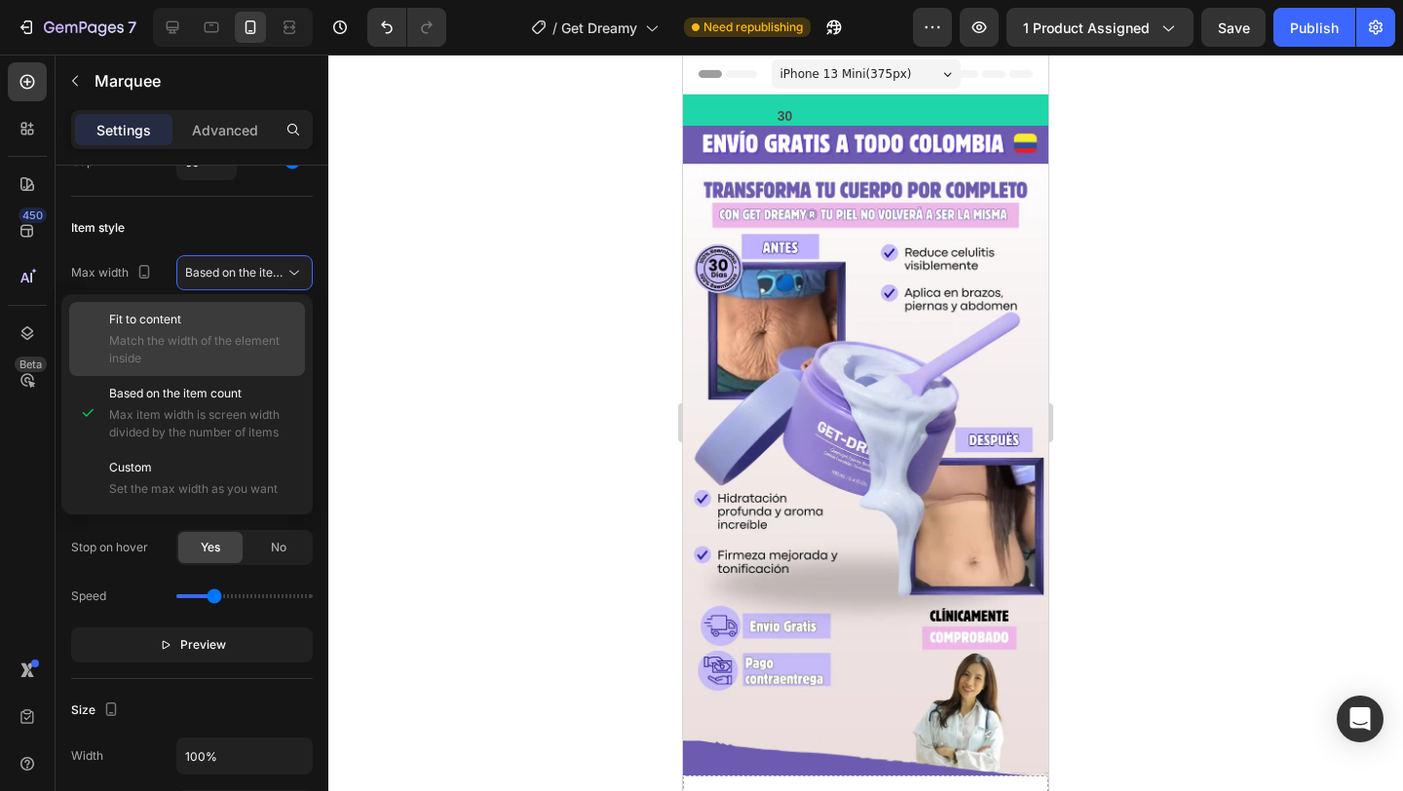
click at [235, 328] on div "Fit to content Match the width of the element inside" at bounding box center [202, 339] width 187 height 57
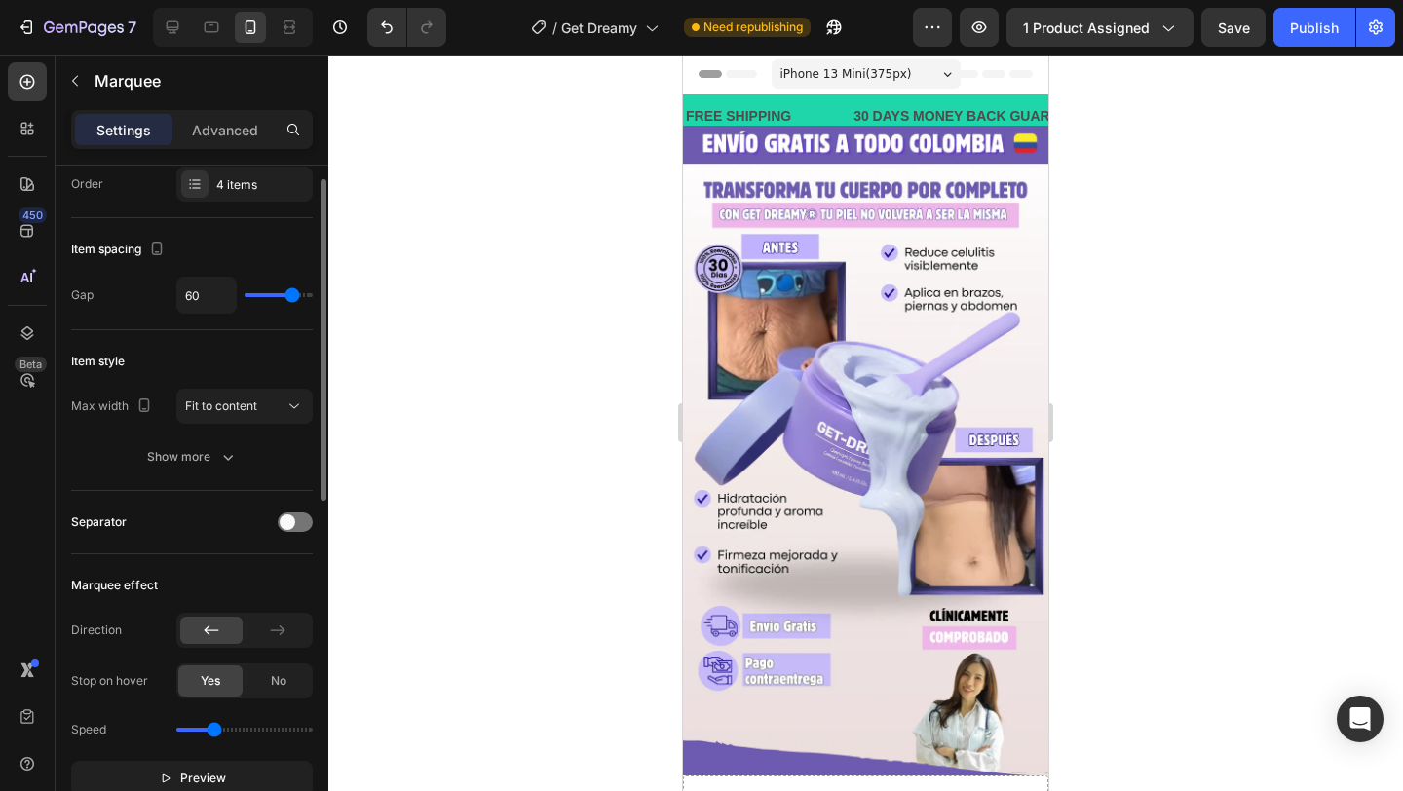
scroll to position [49, 0]
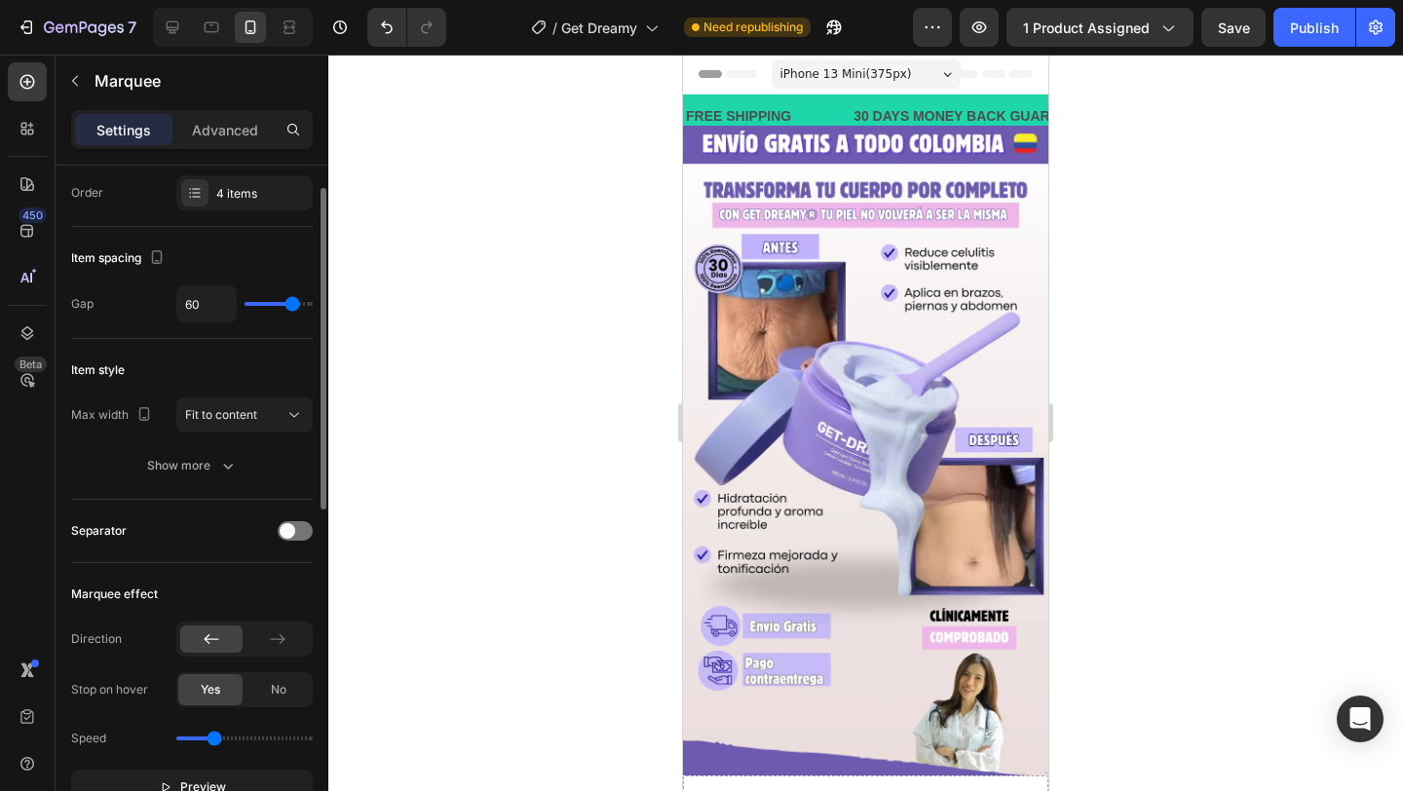
type input "52"
click at [286, 302] on input "range" at bounding box center [279, 304] width 68 height 4
type input "61"
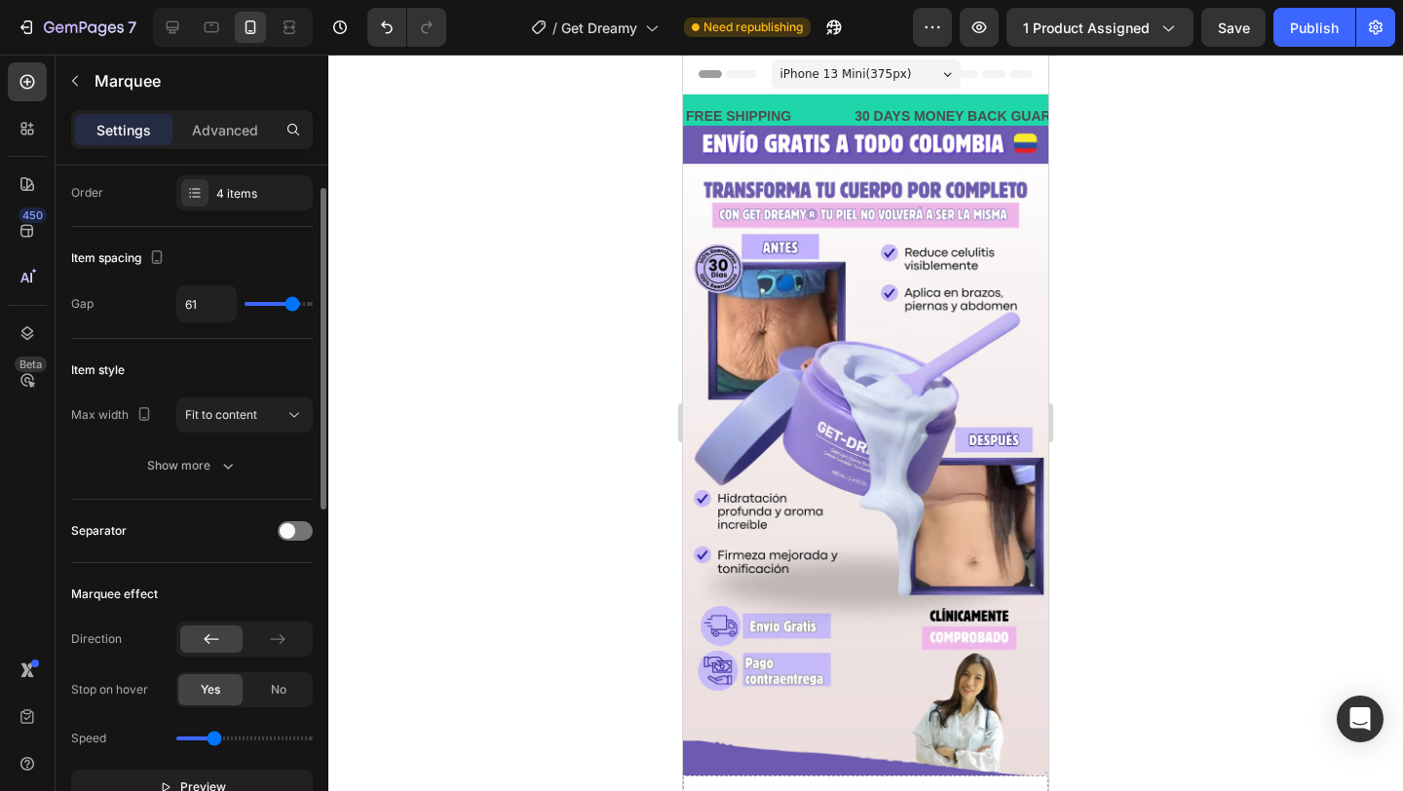
type input "62"
type input "63"
type input "64"
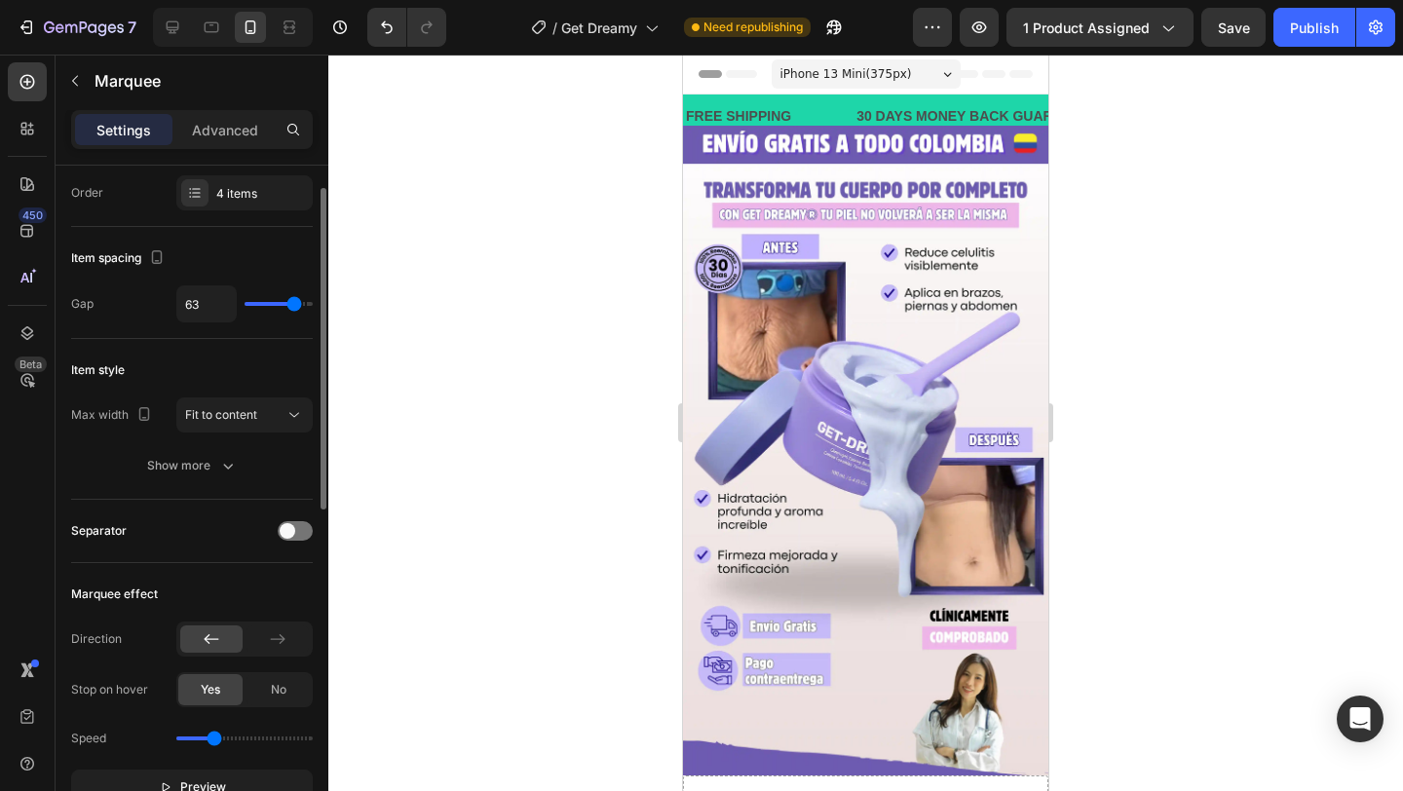
type input "64"
type input "65"
type input "59"
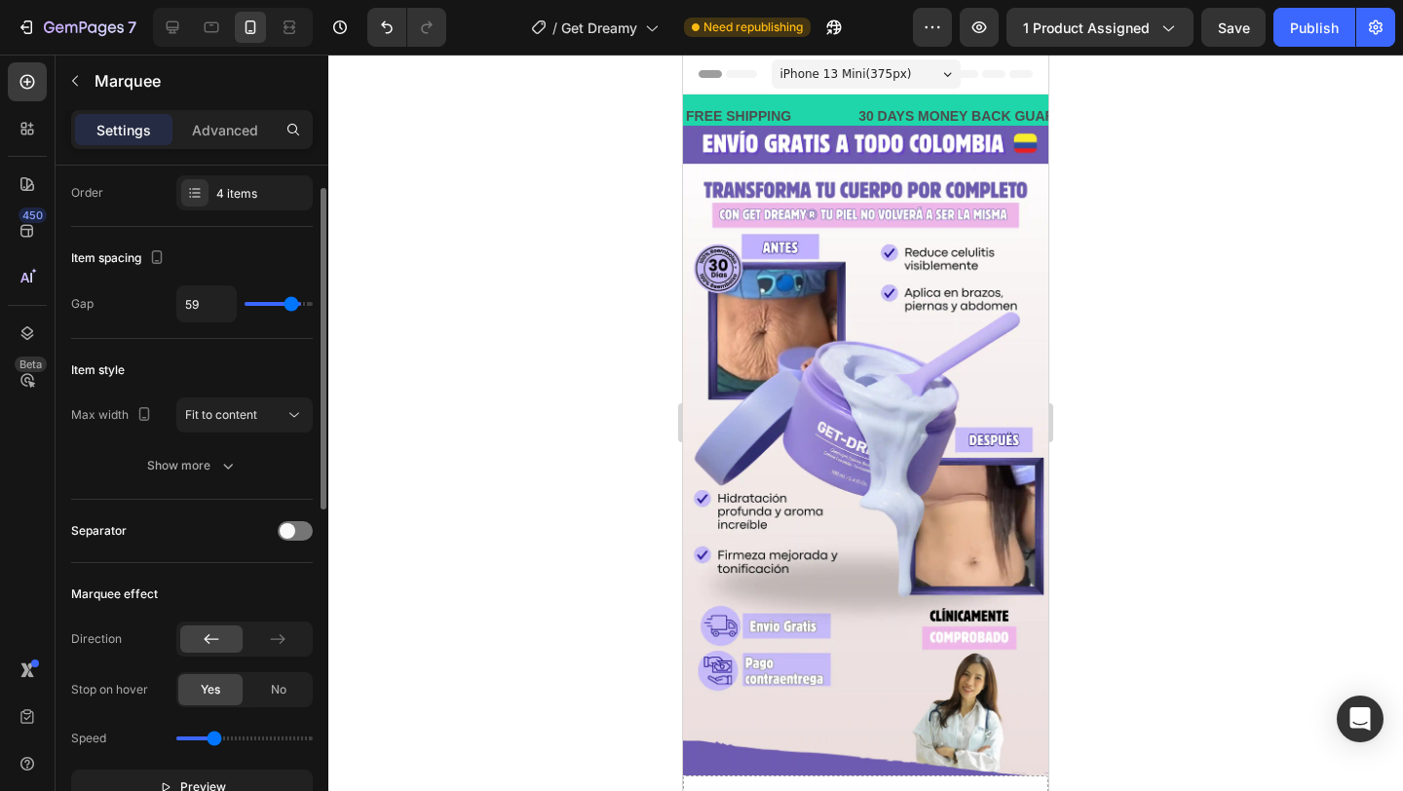
type input "58"
type input "57"
type input "56"
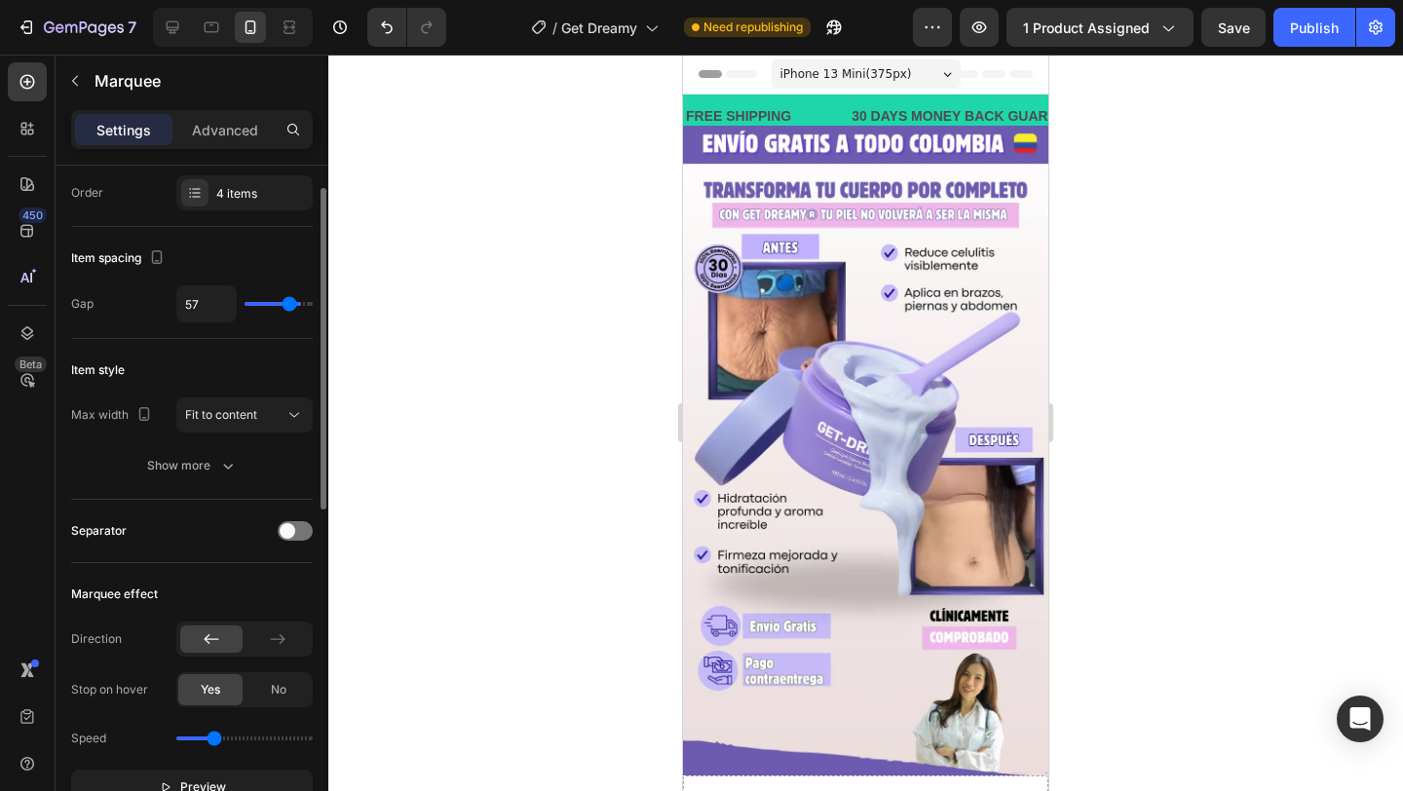
type input "56"
type input "55"
type input "54"
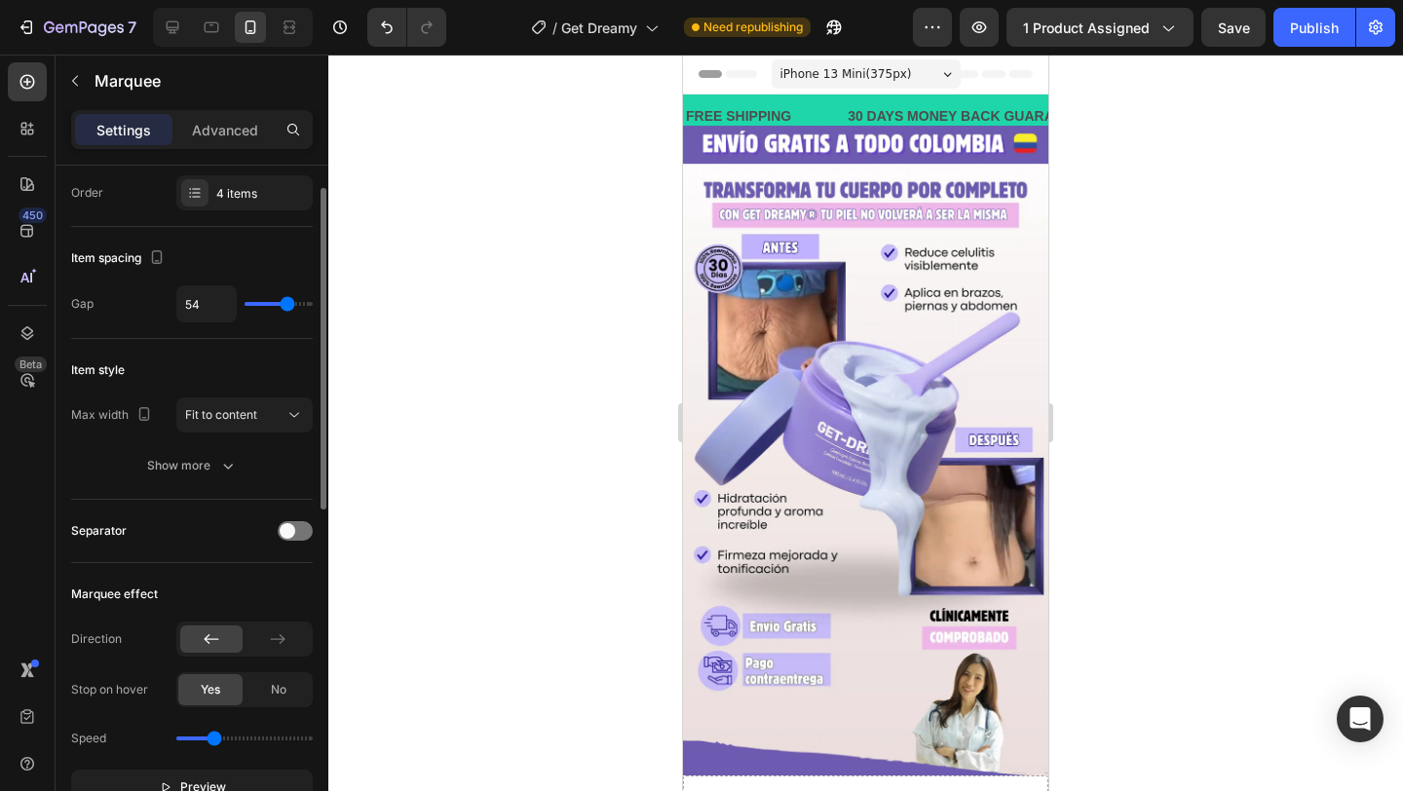
type input "53"
type input "52"
type input "51"
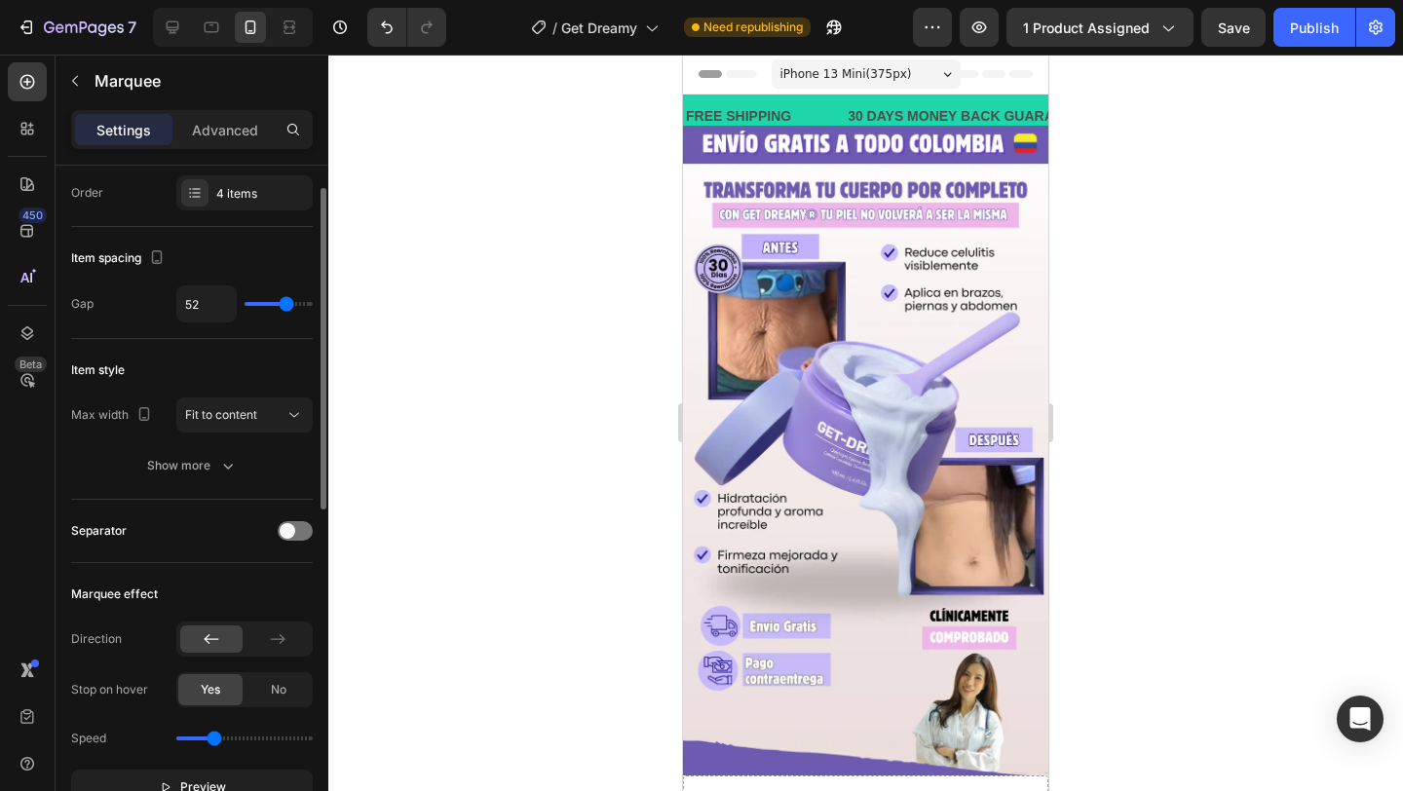
type input "51"
type input "50"
type input "49"
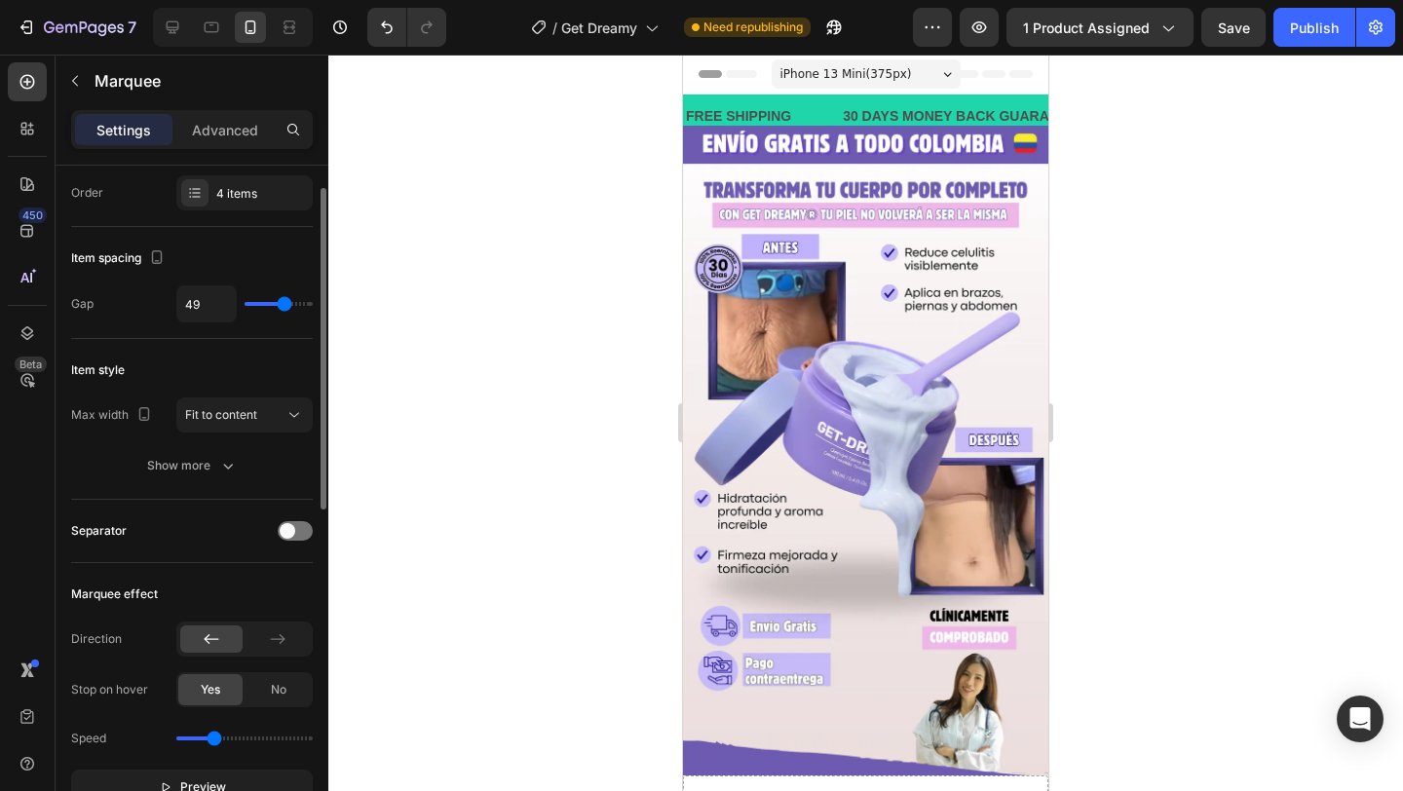
type input "50"
type input "51"
type input "53"
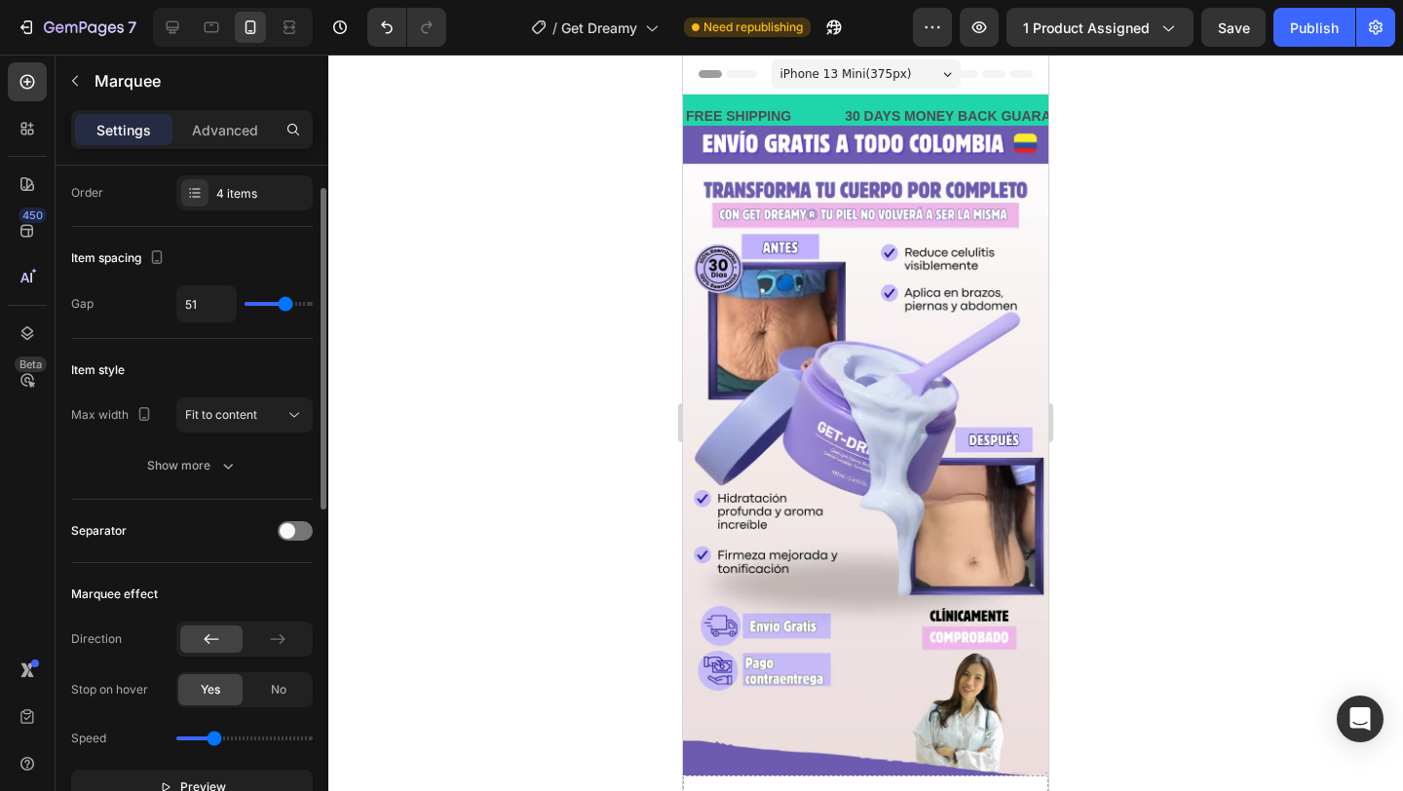
type input "53"
type input "54"
type input "55"
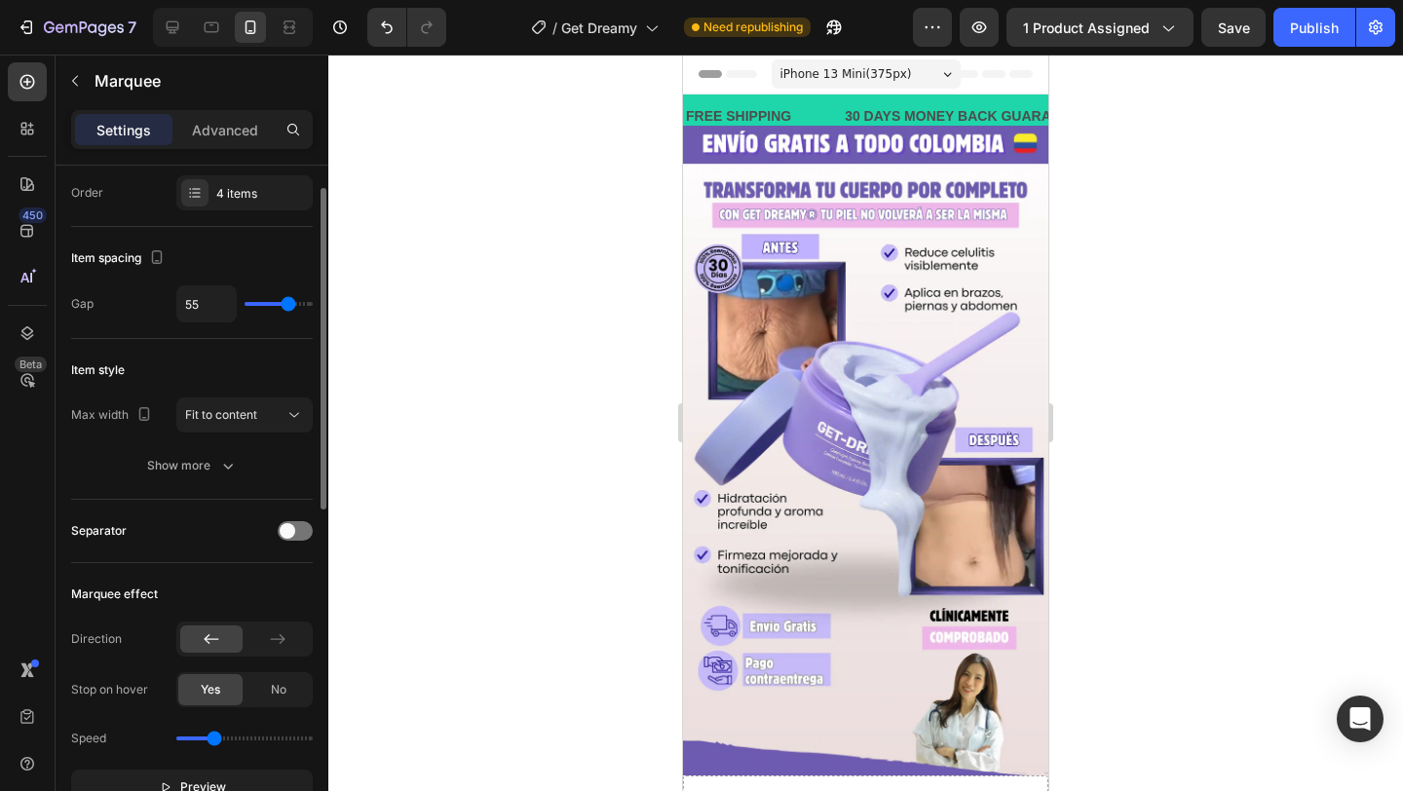
type input "56"
type input "57"
type input "58"
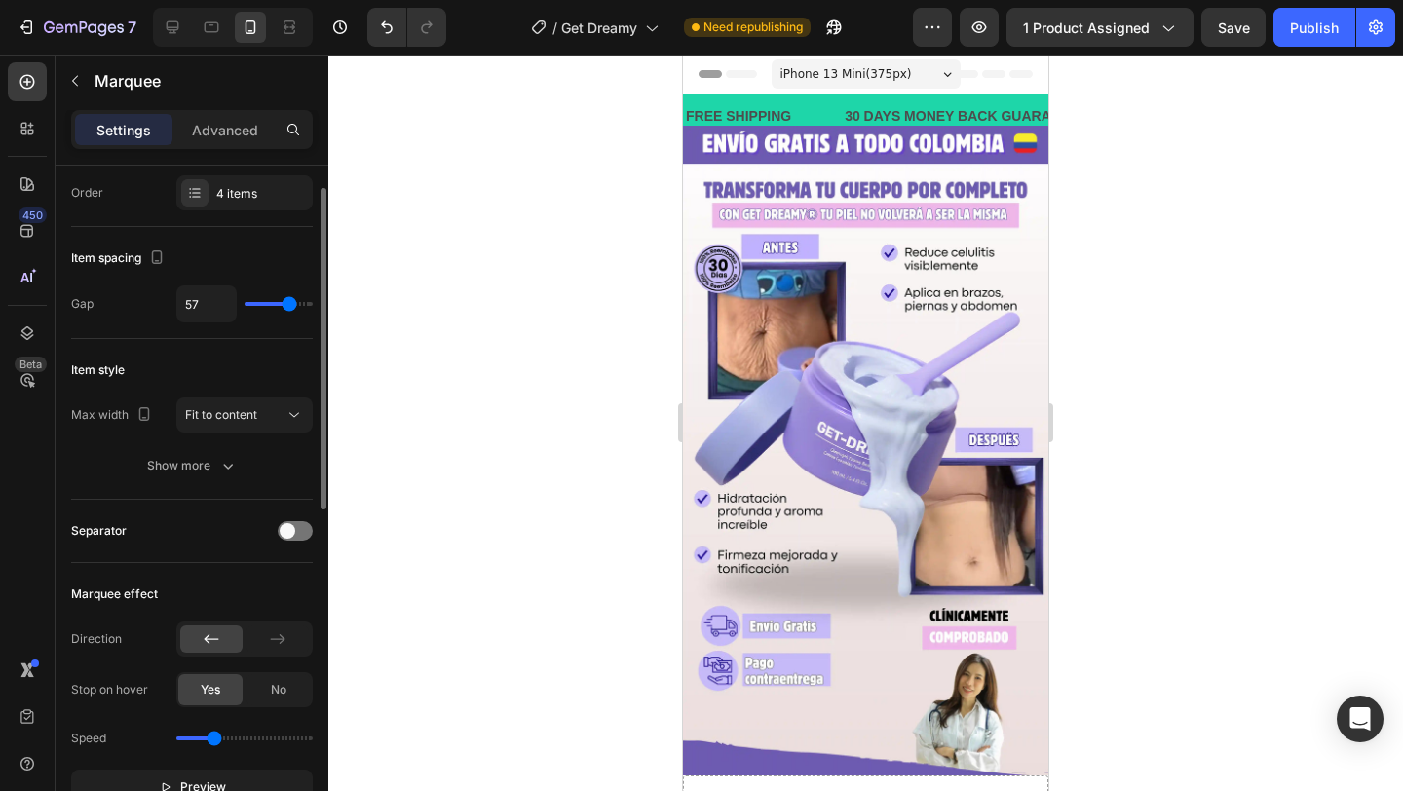
type input "58"
type input "59"
type input "60"
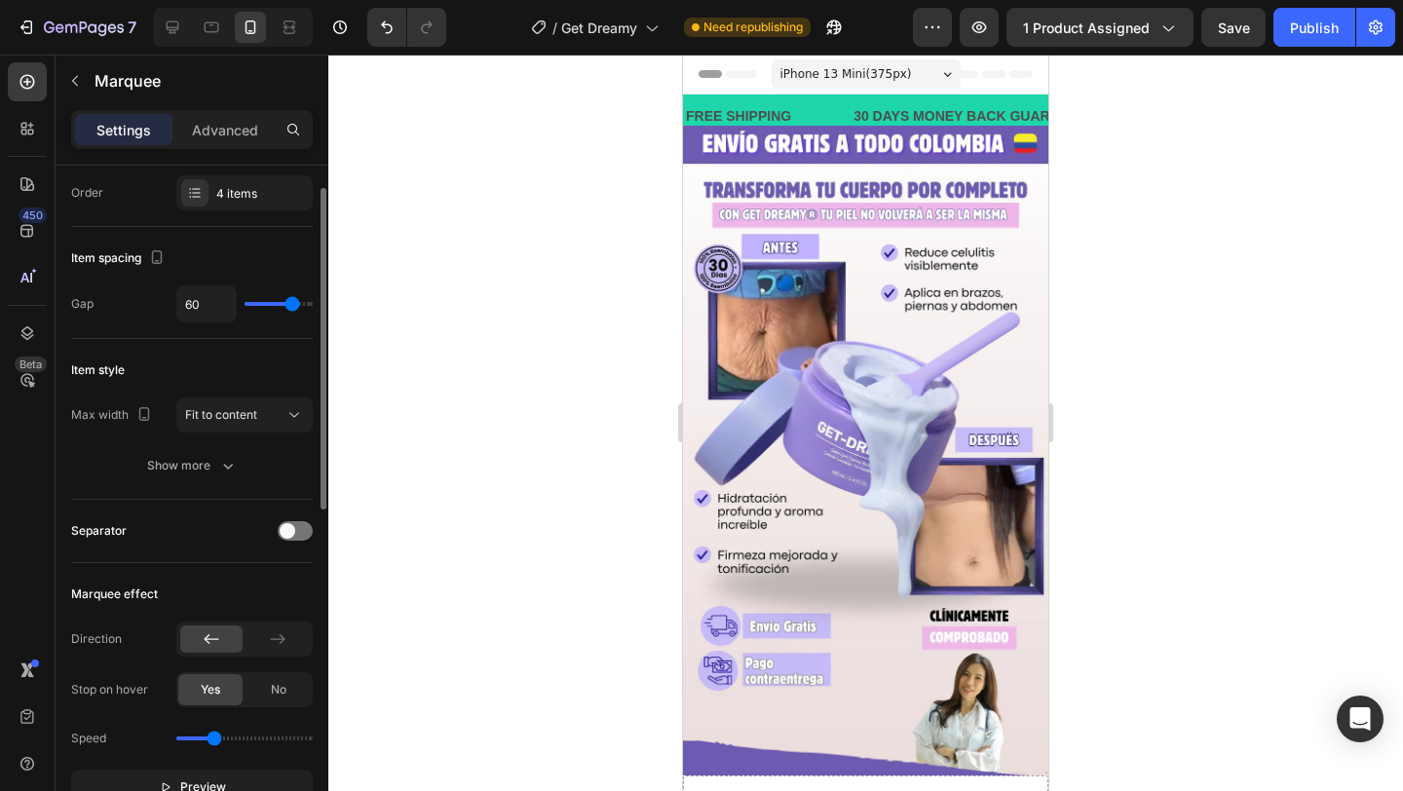
click at [291, 304] on input "range" at bounding box center [279, 304] width 68 height 4
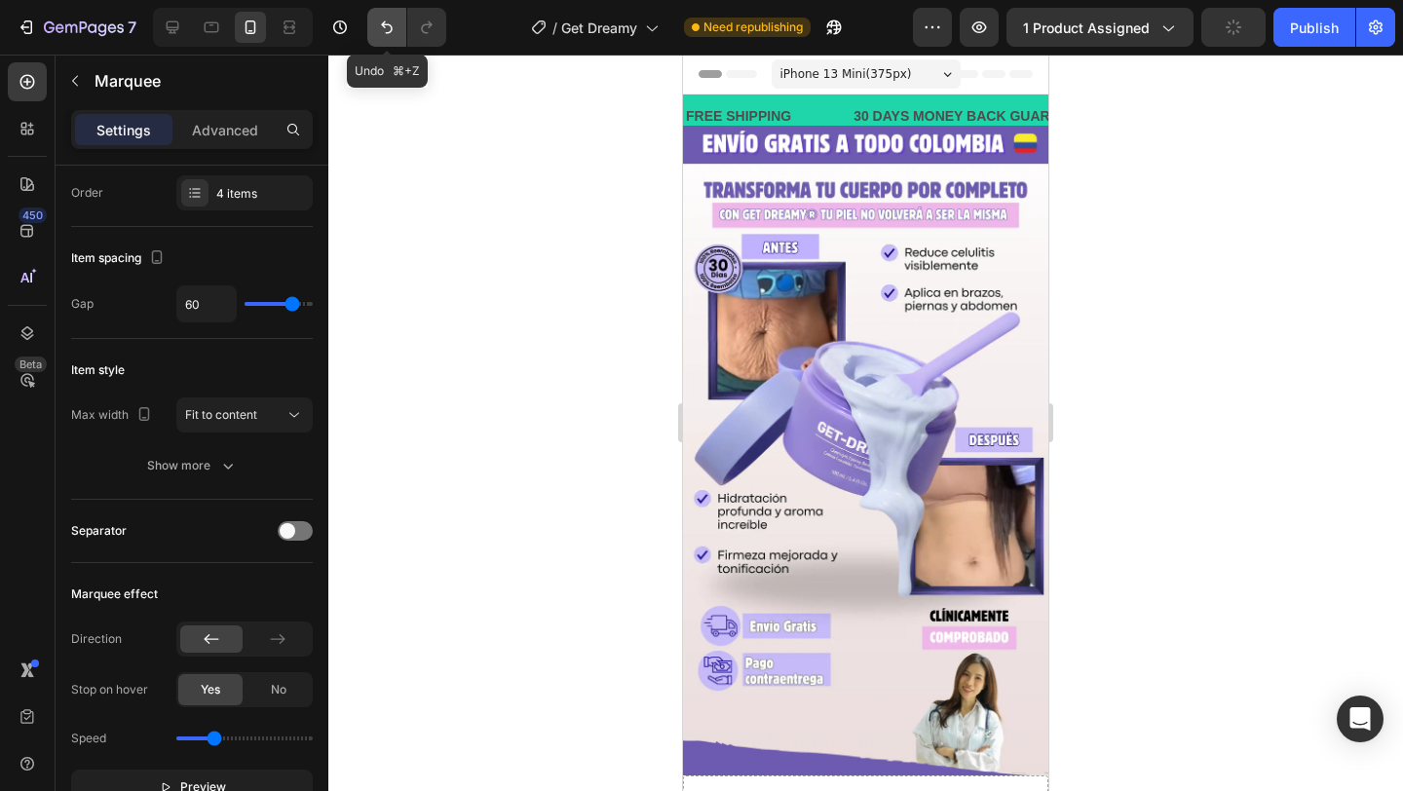
click at [386, 14] on button "Undo/Redo" at bounding box center [386, 27] width 39 height 39
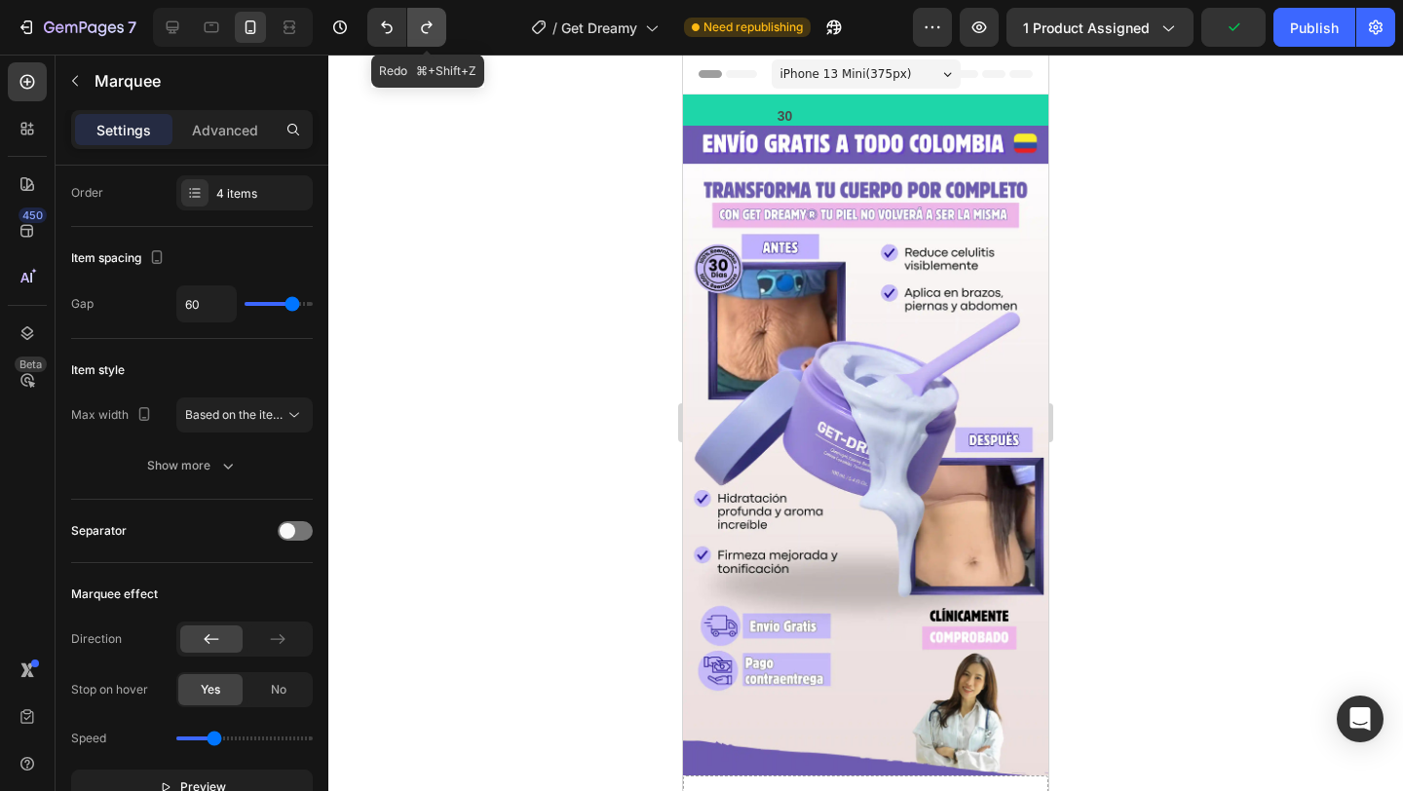
click at [429, 22] on icon "Undo/Redo" at bounding box center [426, 27] width 19 height 19
type input "52"
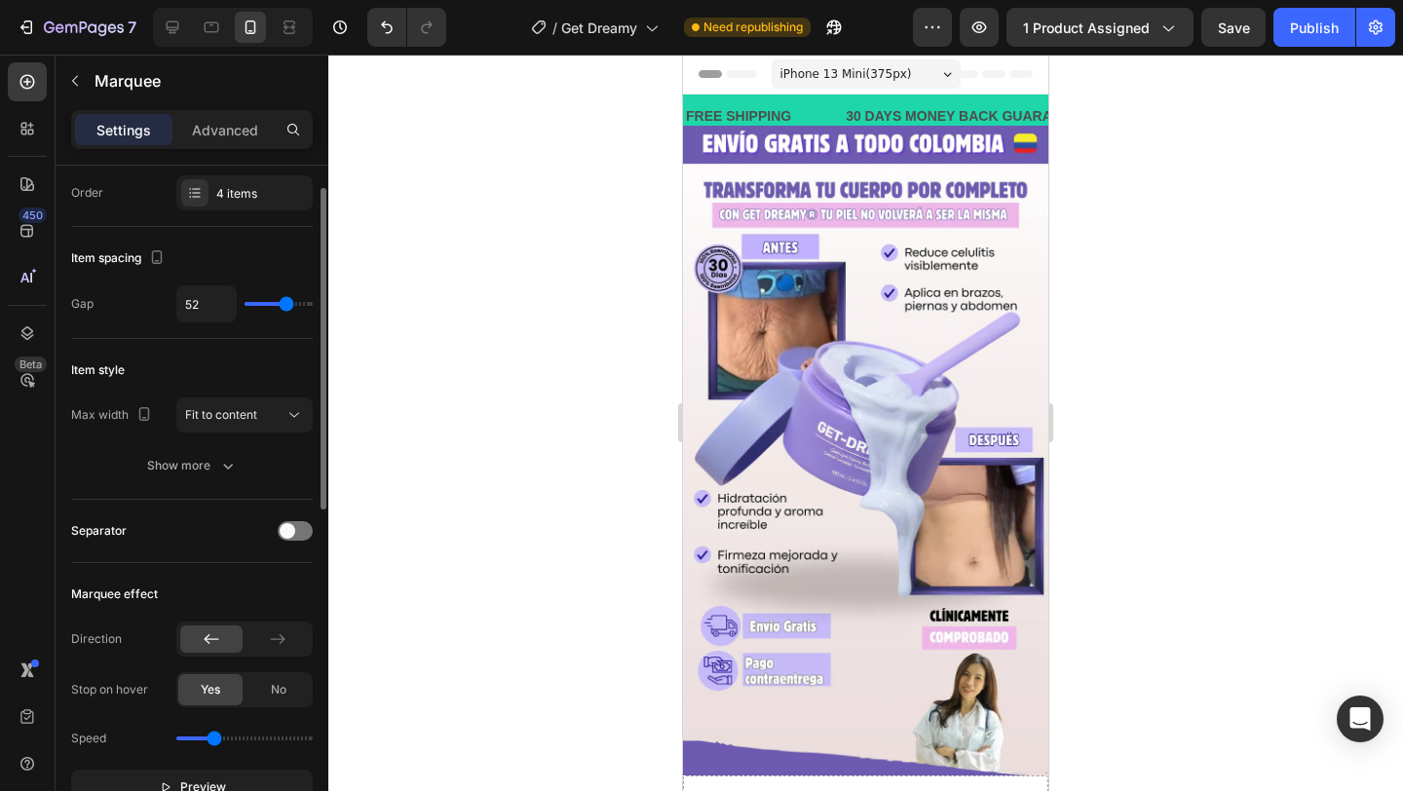
type input "55"
type input "56"
type input "57"
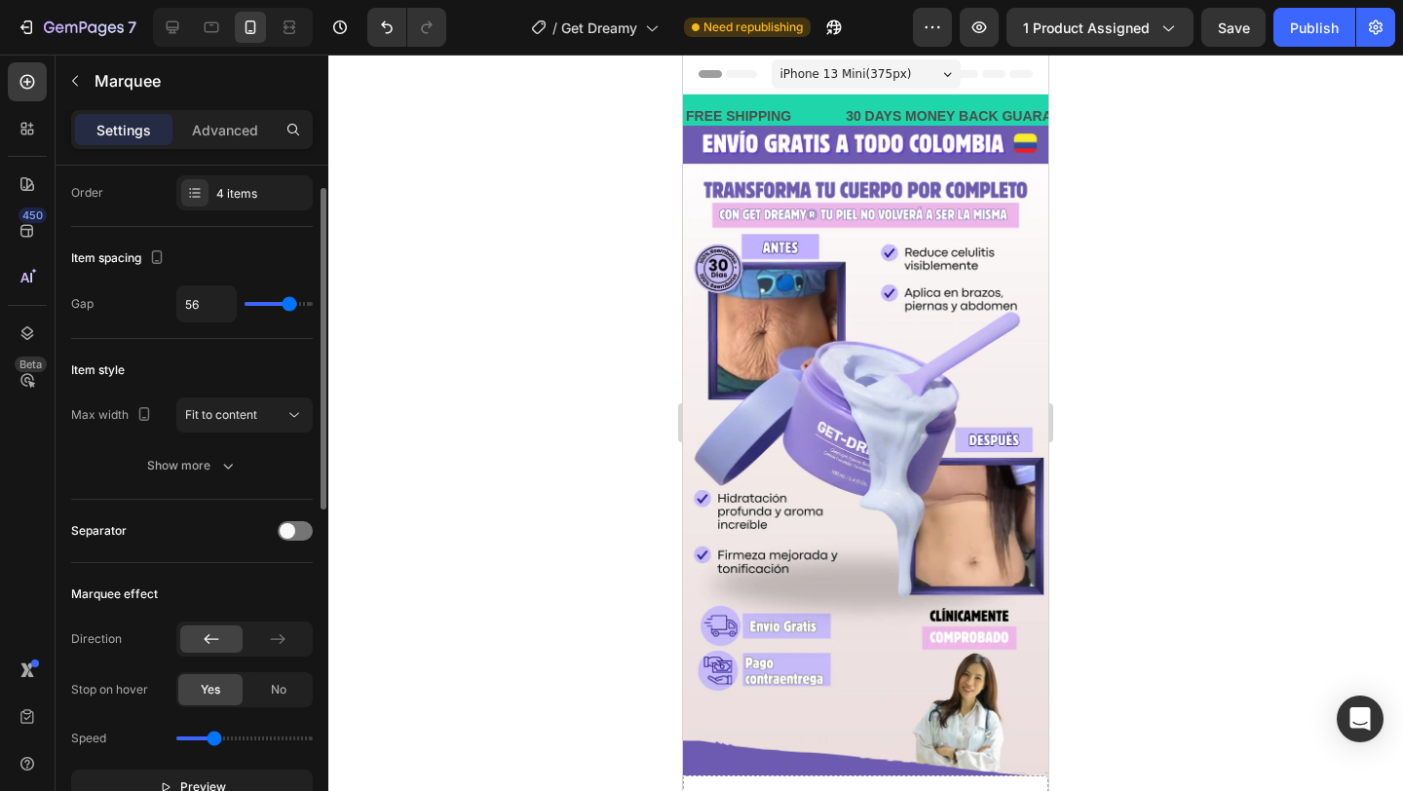
type input "57"
type input "58"
type input "59"
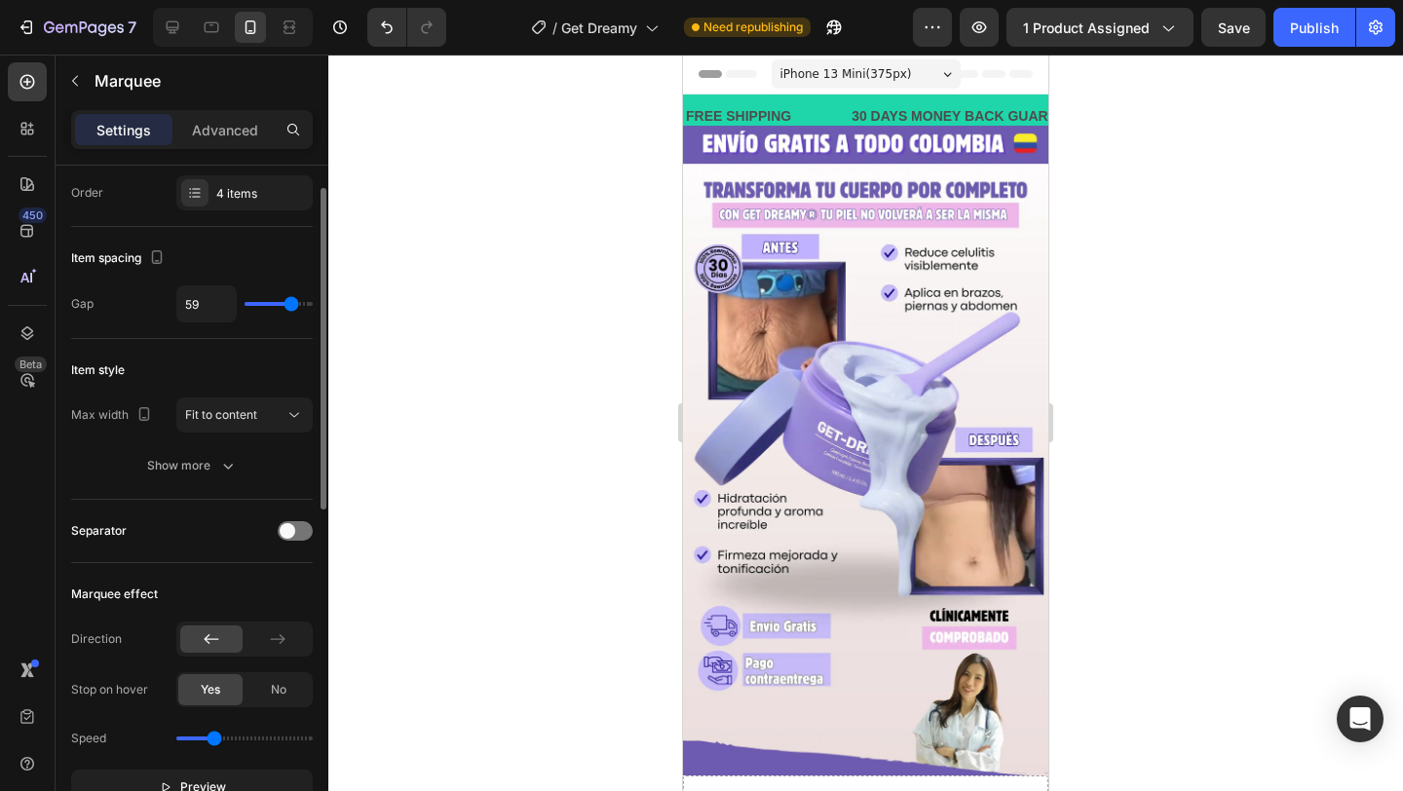
type input "60"
type input "56"
type input "55"
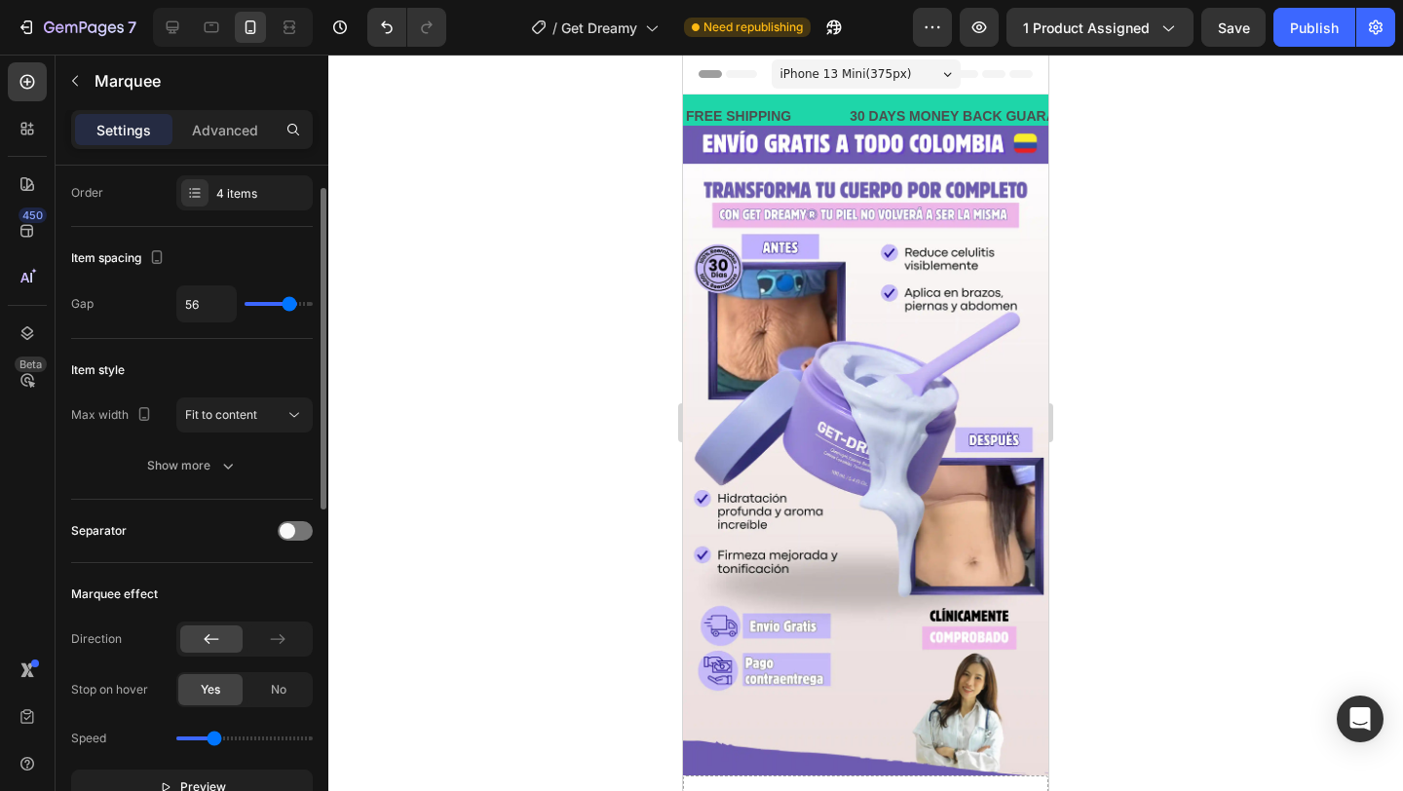
type input "55"
type input "54"
type input "53"
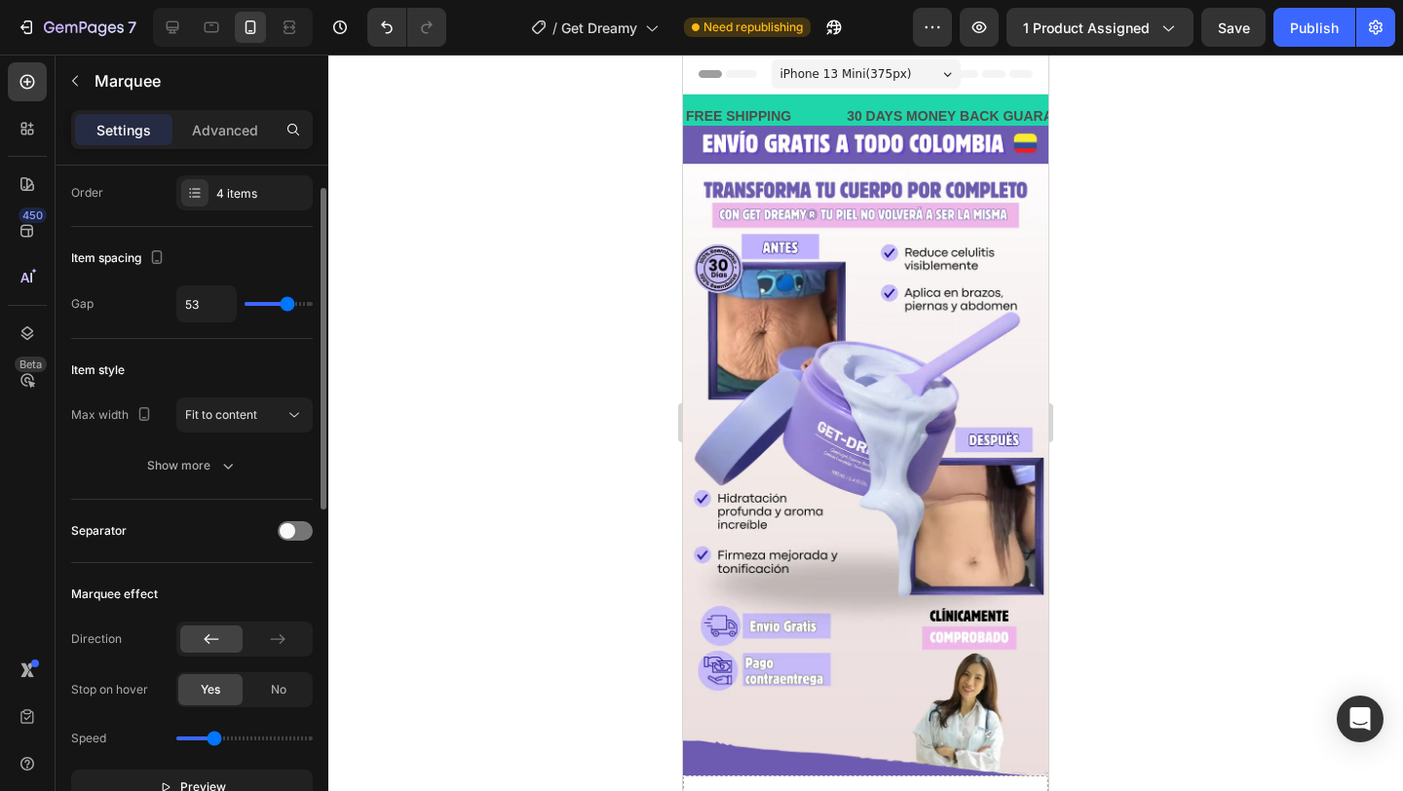
type input "52"
click at [287, 306] on input "range" at bounding box center [279, 304] width 68 height 4
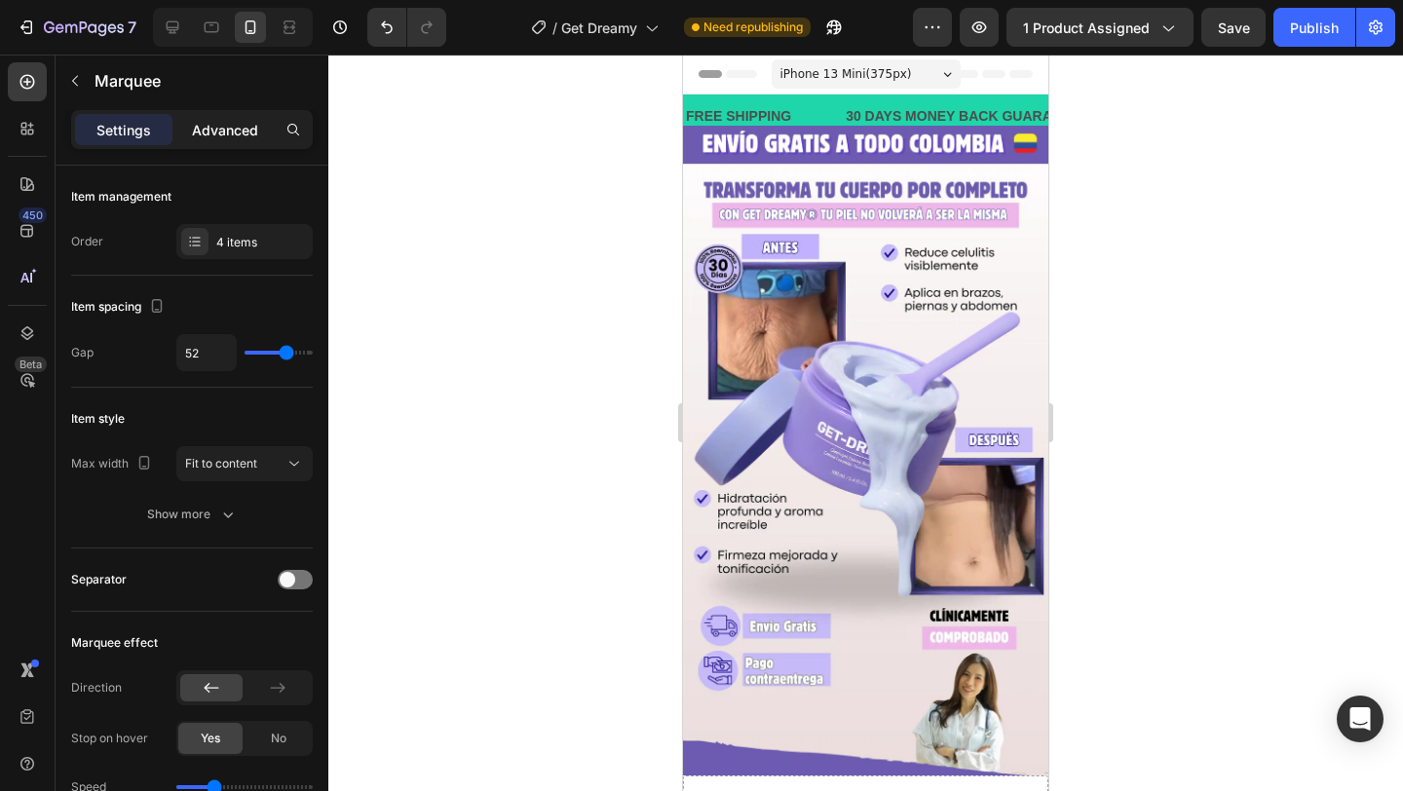
click at [251, 118] on div "Advanced" at bounding box center [224, 129] width 97 height 31
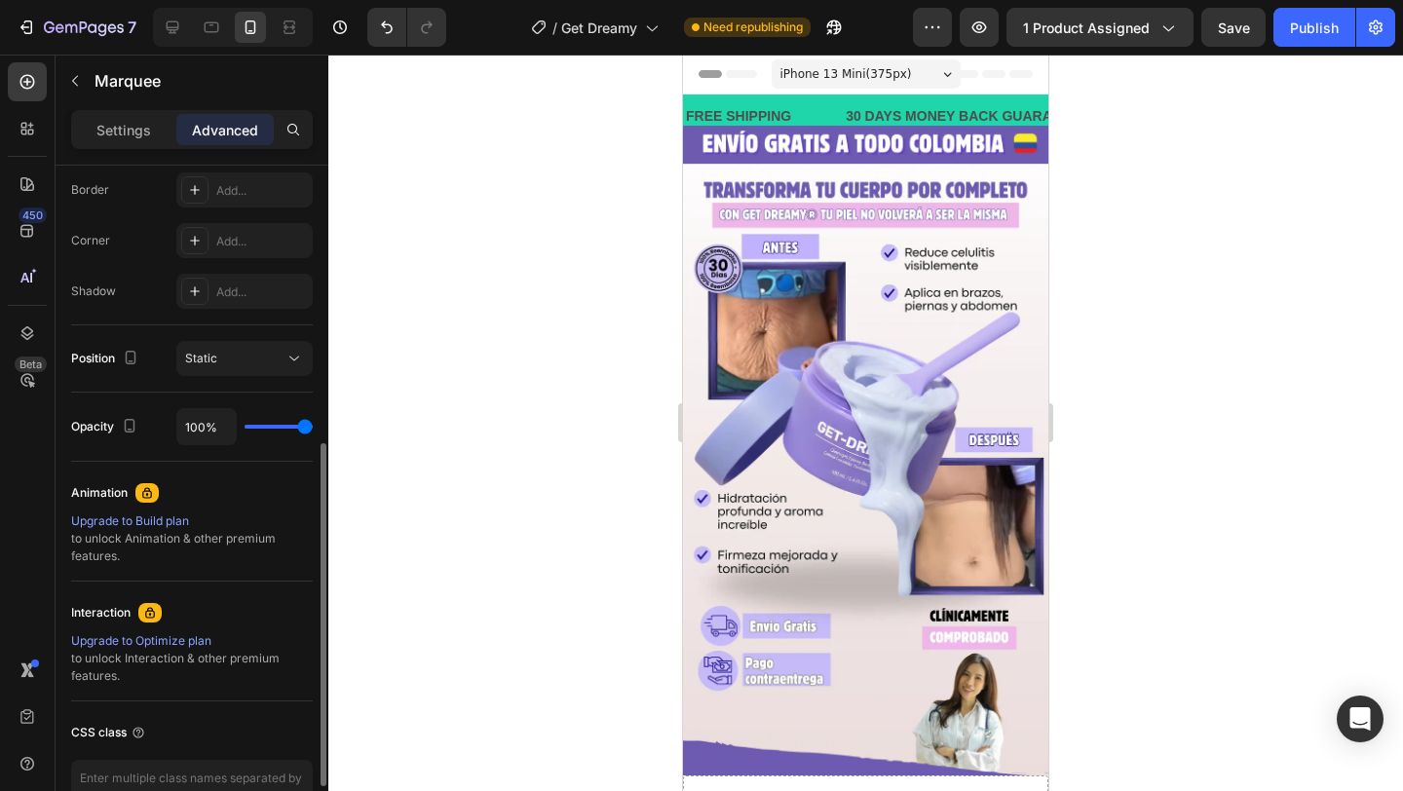
scroll to position [556, 0]
click at [212, 355] on span "Static" at bounding box center [201, 354] width 32 height 15
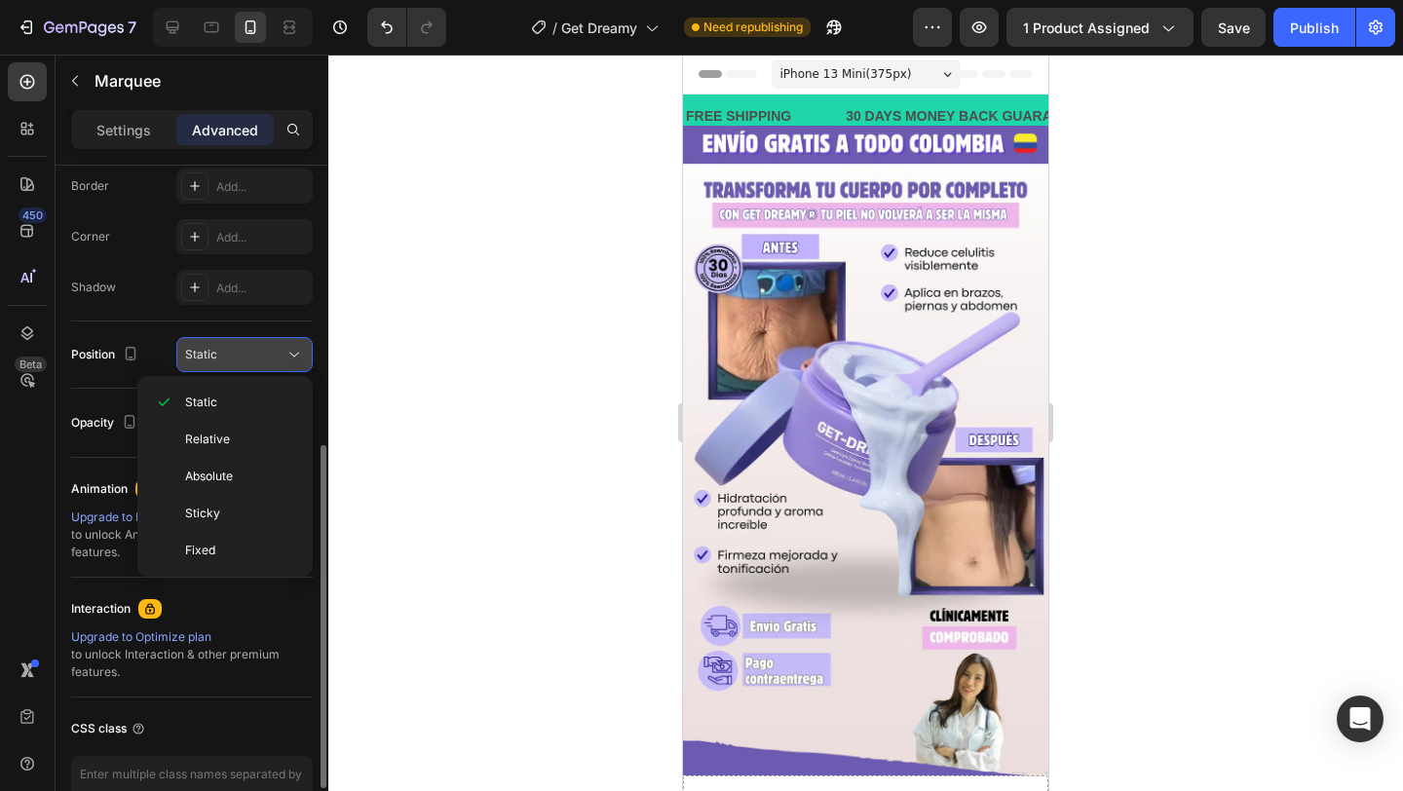
click at [212, 355] on span "Static" at bounding box center [201, 354] width 32 height 15
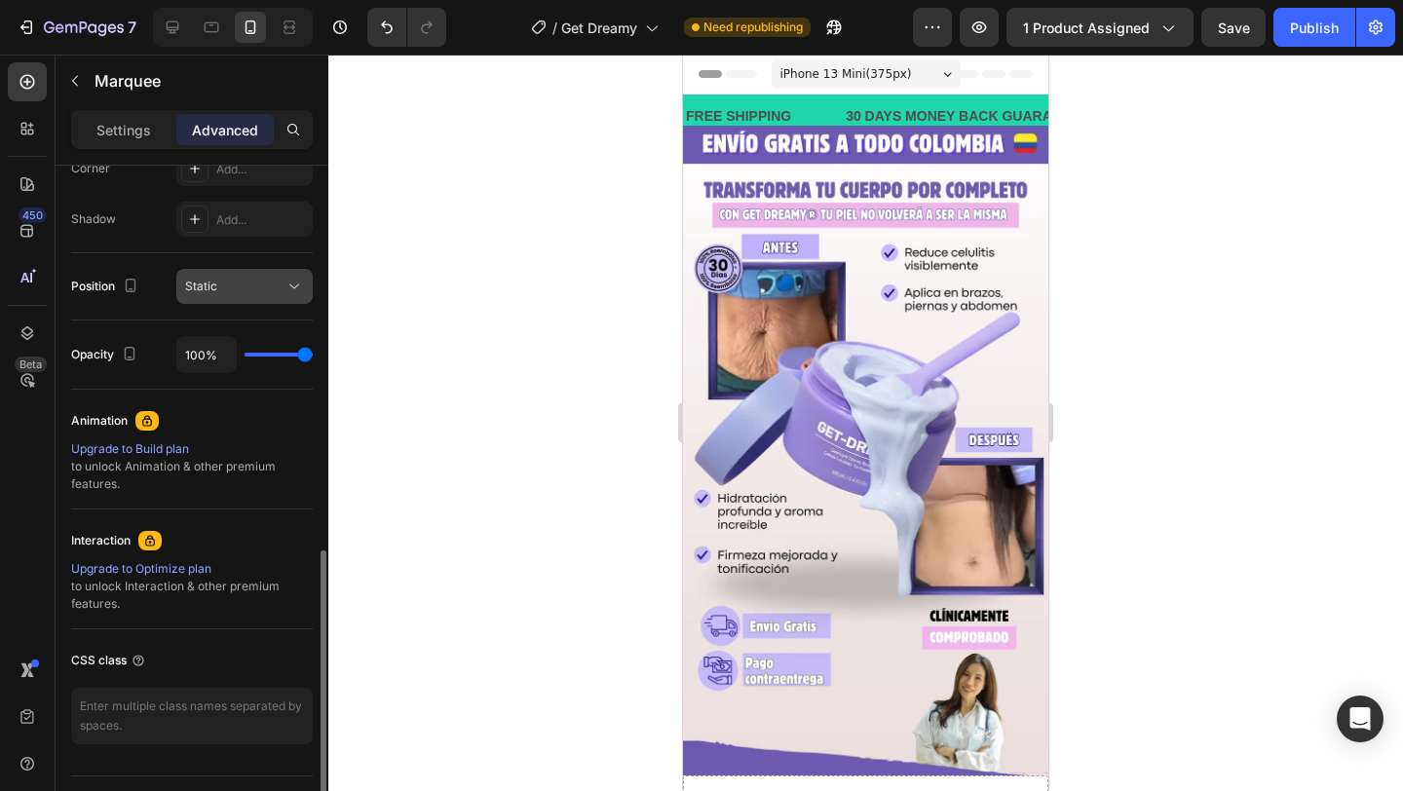
scroll to position [671, 0]
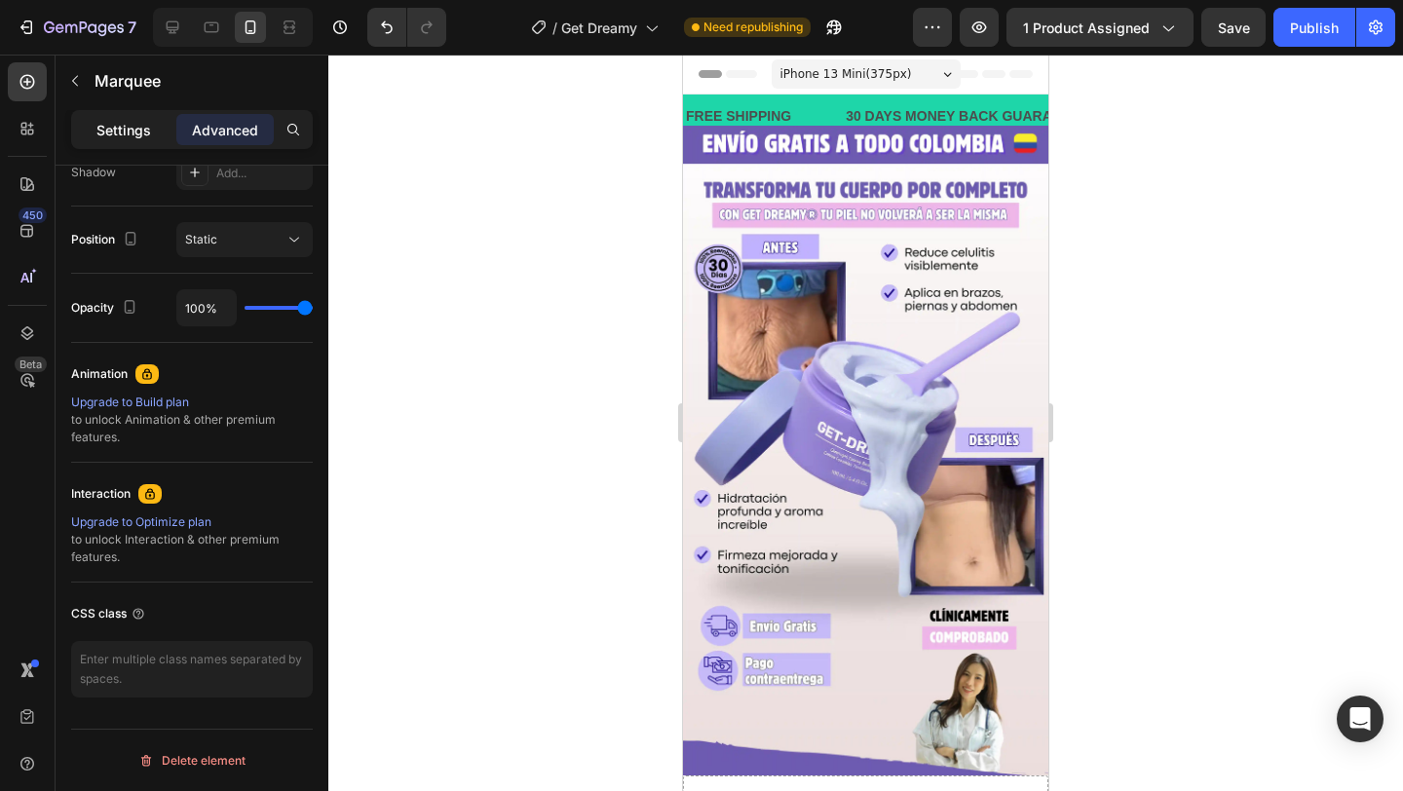
click at [131, 121] on p "Settings" at bounding box center [123, 130] width 55 height 20
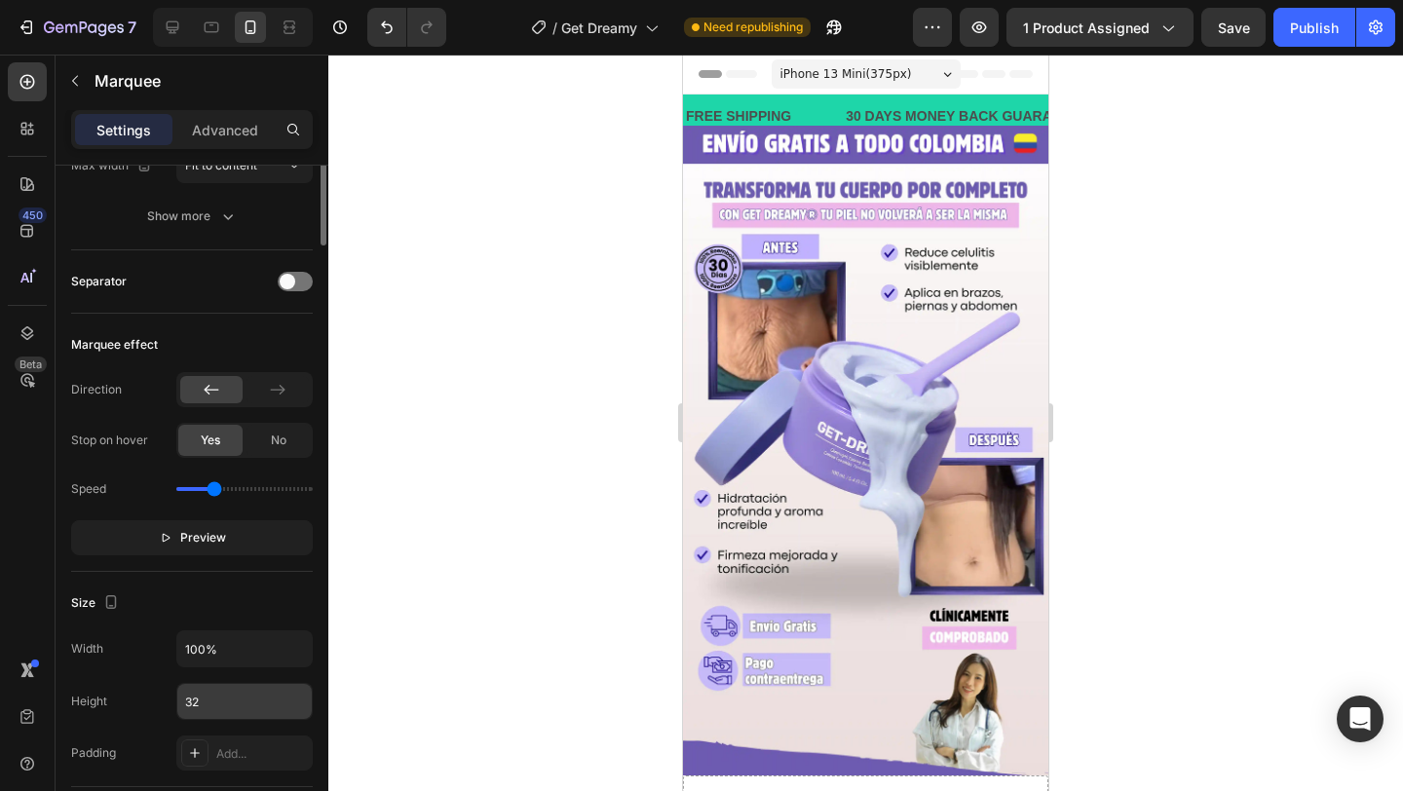
scroll to position [0, 0]
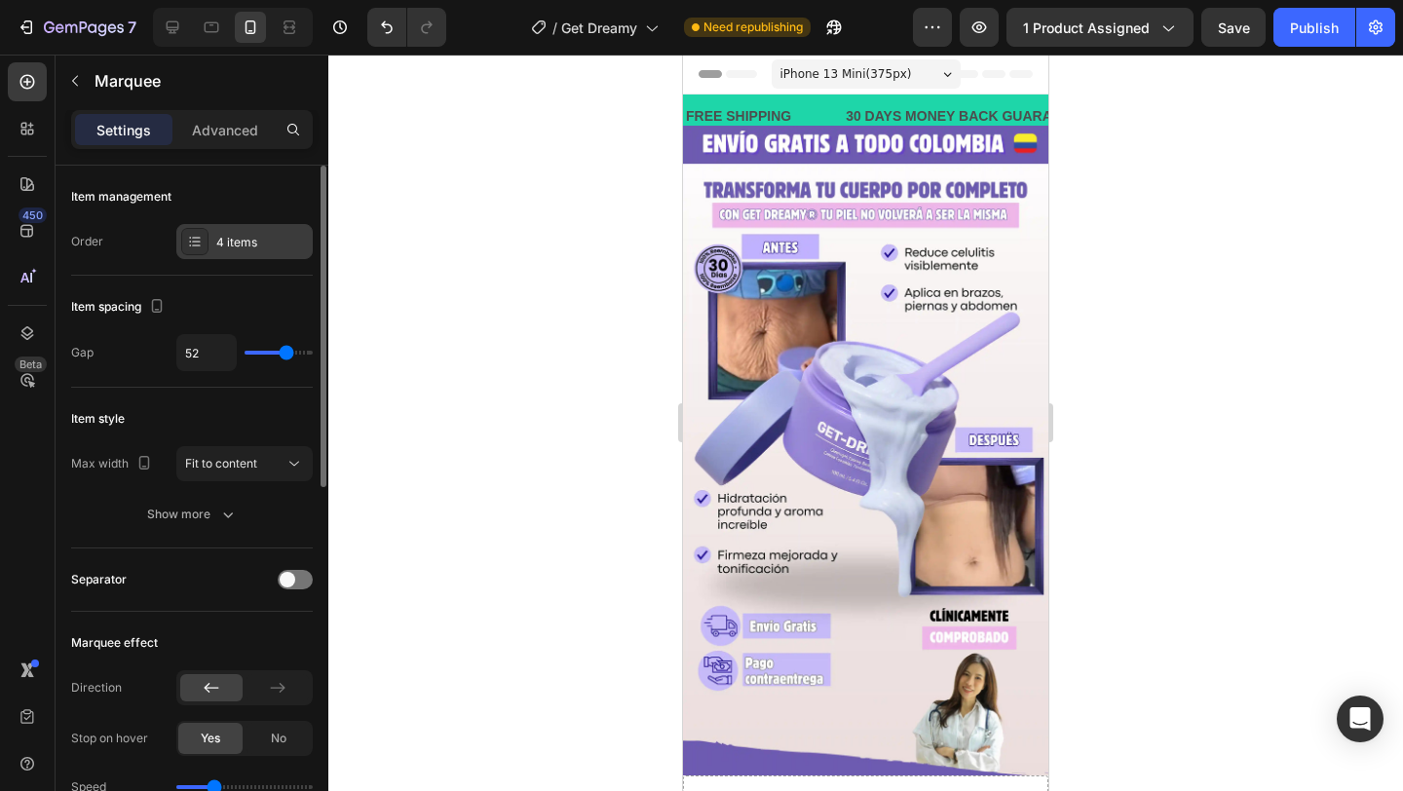
click at [251, 257] on div "4 items" at bounding box center [244, 241] width 136 height 35
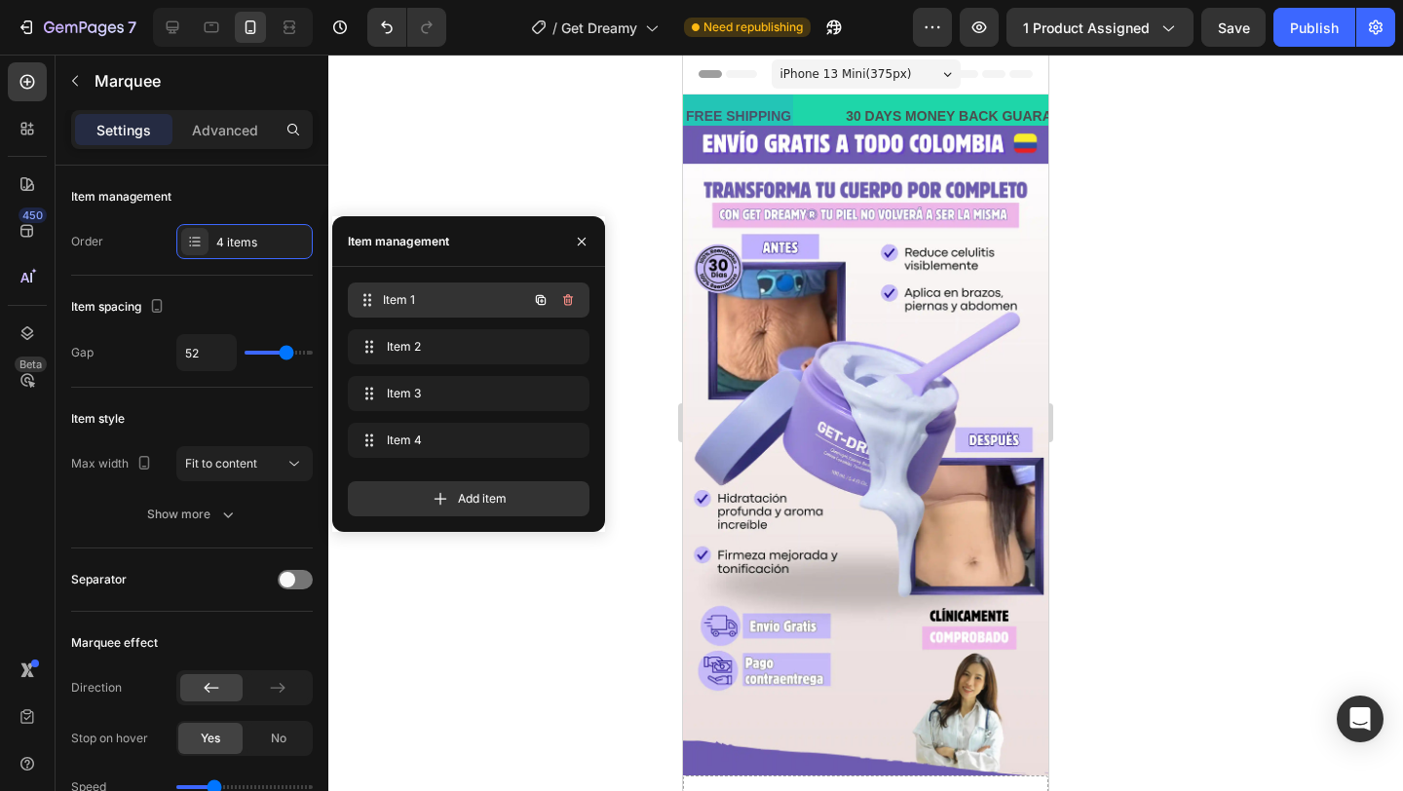
click at [391, 291] on span "Item 1" at bounding box center [455, 300] width 144 height 18
click at [391, 291] on span "Item 1" at bounding box center [442, 300] width 110 height 18
click at [363, 300] on icon at bounding box center [370, 300] width 16 height 16
click at [906, 117] on div "30 DAYS MONEY BACK GUARANTEE" at bounding box center [966, 116] width 247 height 28
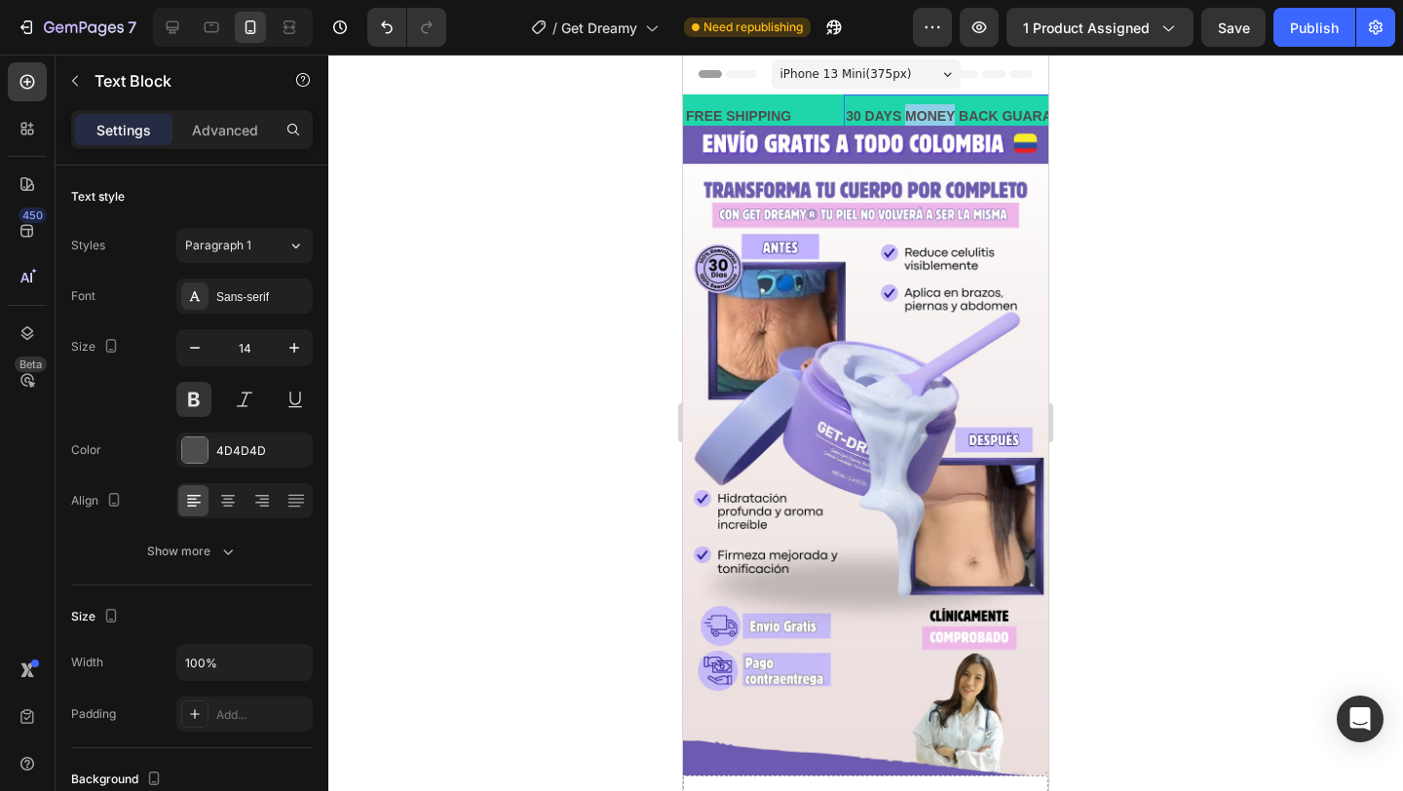
click at [906, 117] on div "30 DAYS MONEY BACK GUARANTEE" at bounding box center [964, 116] width 247 height 28
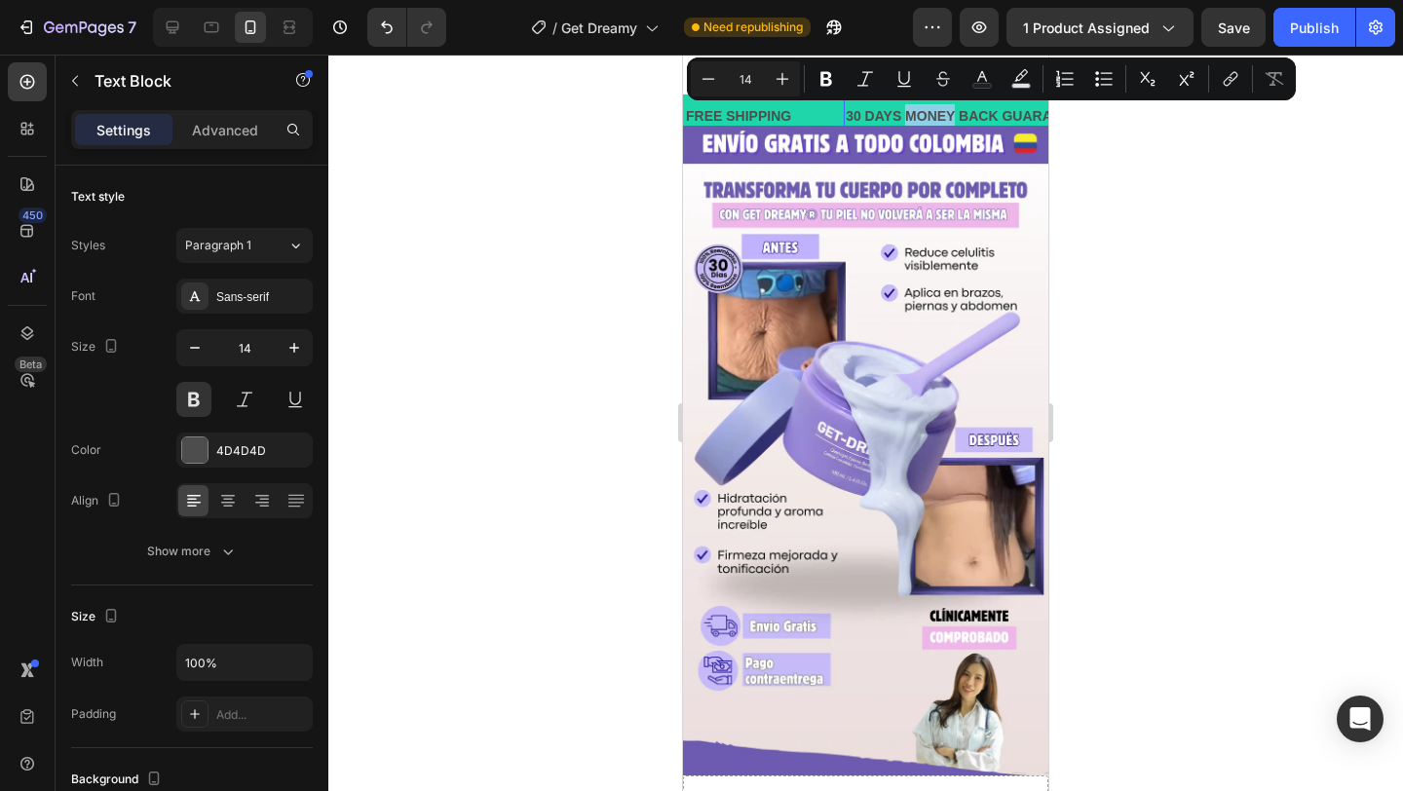
click at [906, 117] on p "30 DAYS MONEY BACK GUARANTEE" at bounding box center [964, 116] width 243 height 24
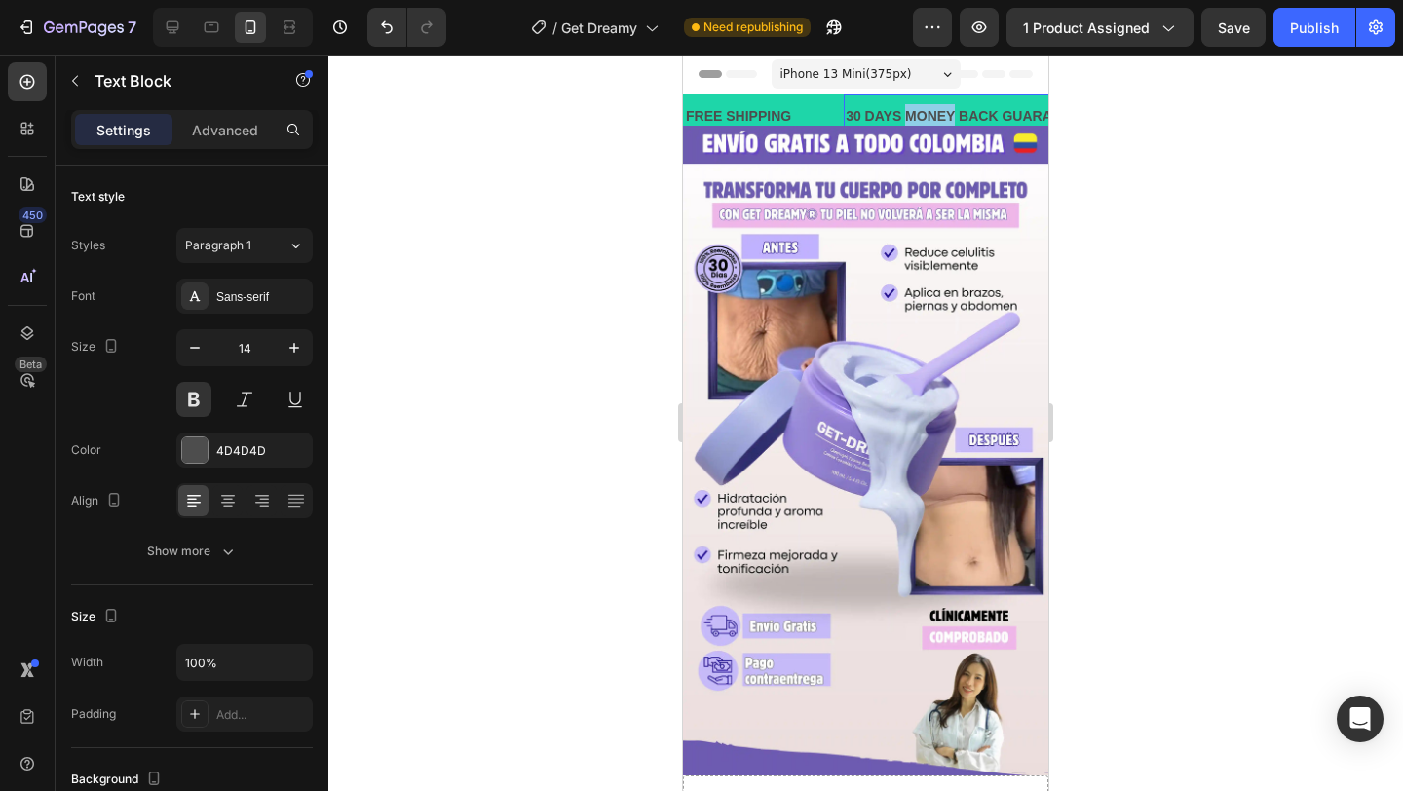
click at [906, 117] on p "30 DAYS MONEY BACK GUARANTEE" at bounding box center [964, 116] width 243 height 24
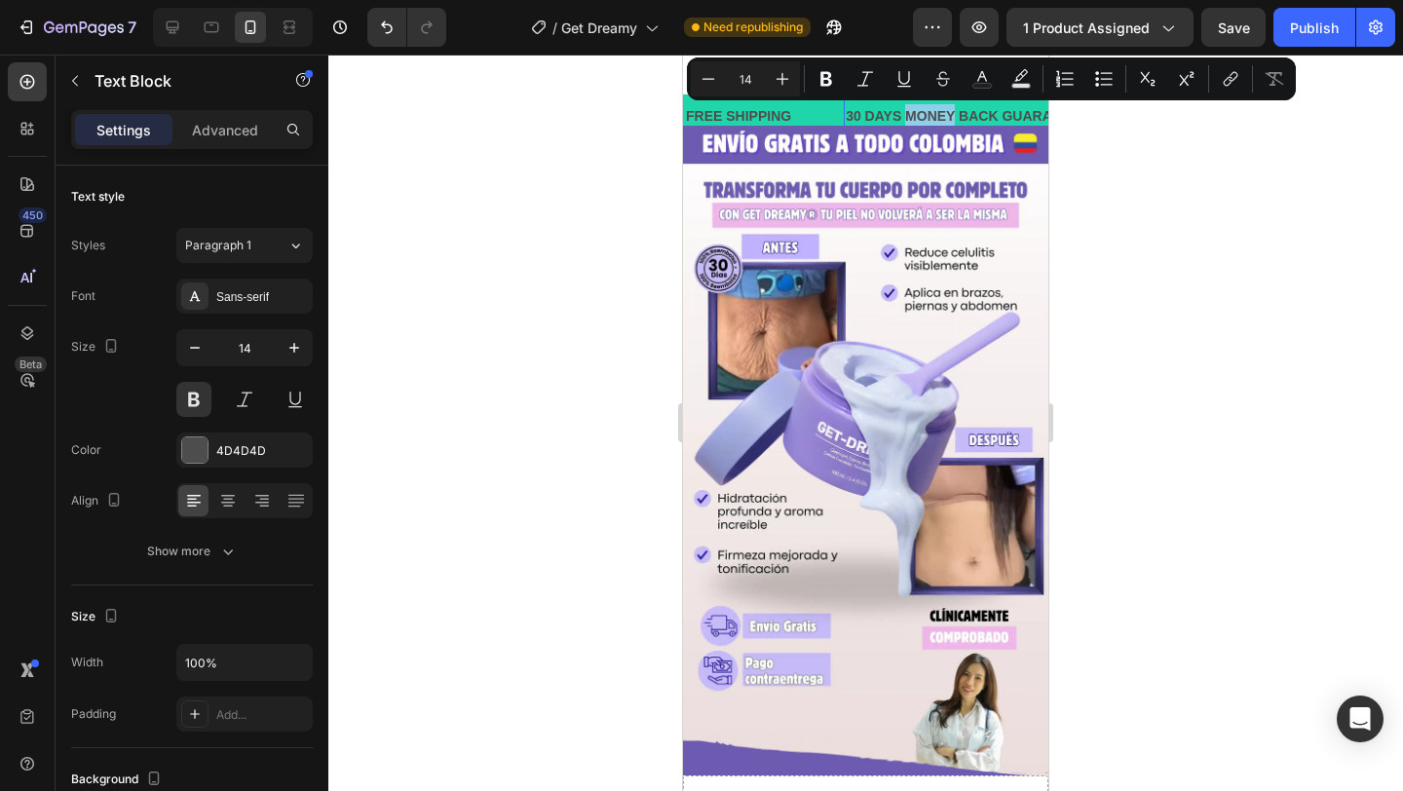
click at [928, 115] on p "30 DAYS MONEY BACK GUARANTEE" at bounding box center [951, 116] width 243 height 24
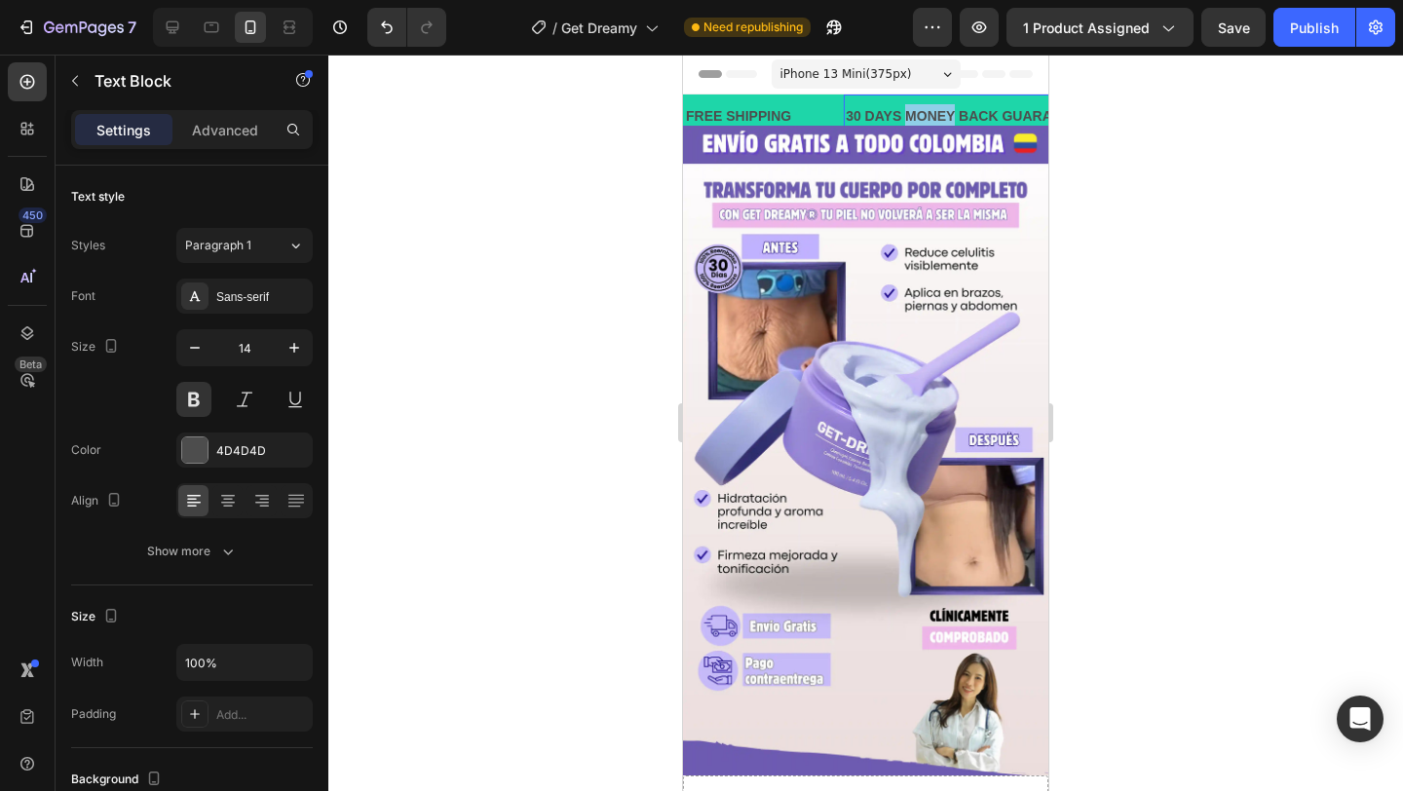
click at [928, 115] on p "30 DAYS MONEY BACK GUARANTEE" at bounding box center [964, 116] width 243 height 24
click at [928, 115] on p "30 DAYS MONEY BACK GUARANTEE" at bounding box center [966, 116] width 243 height 24
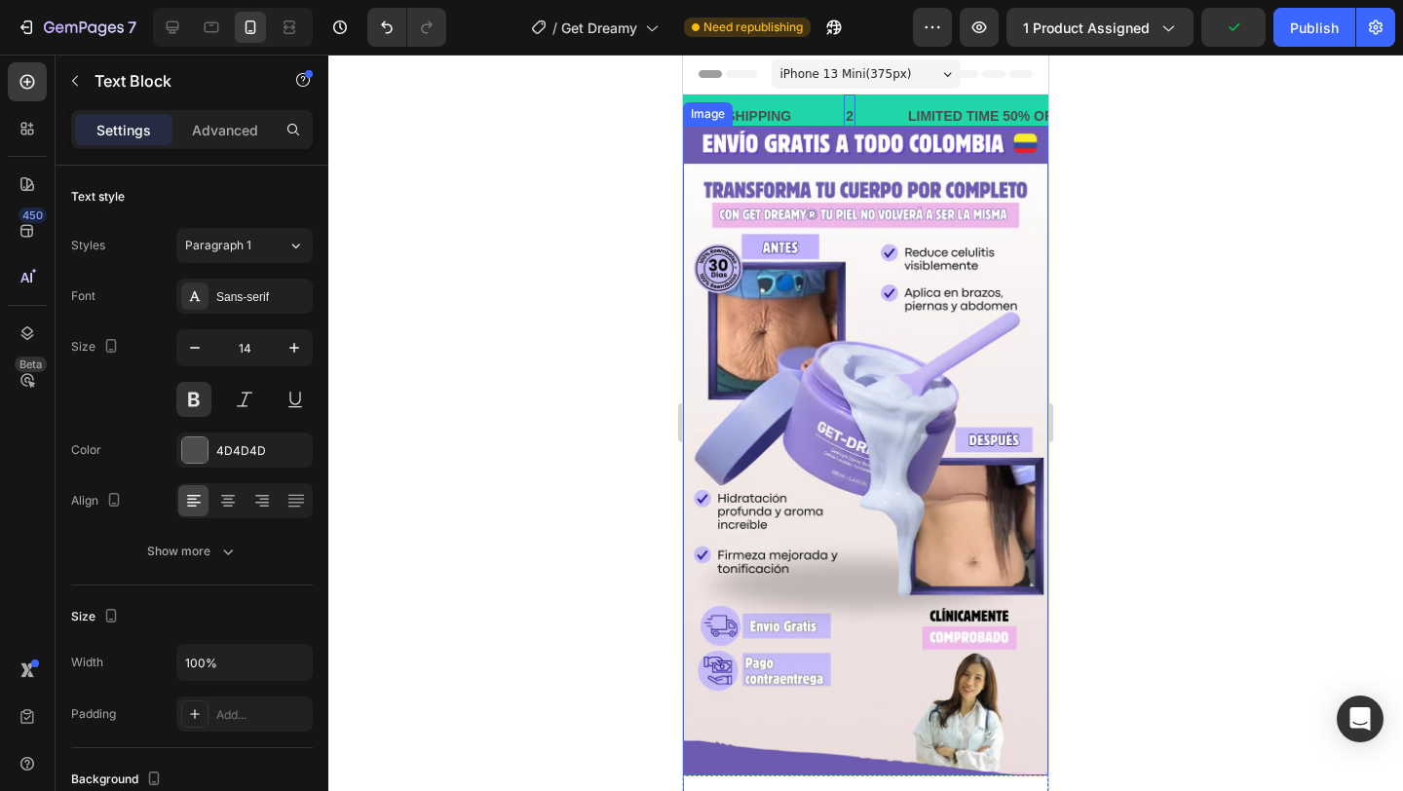
scroll to position [13, 0]
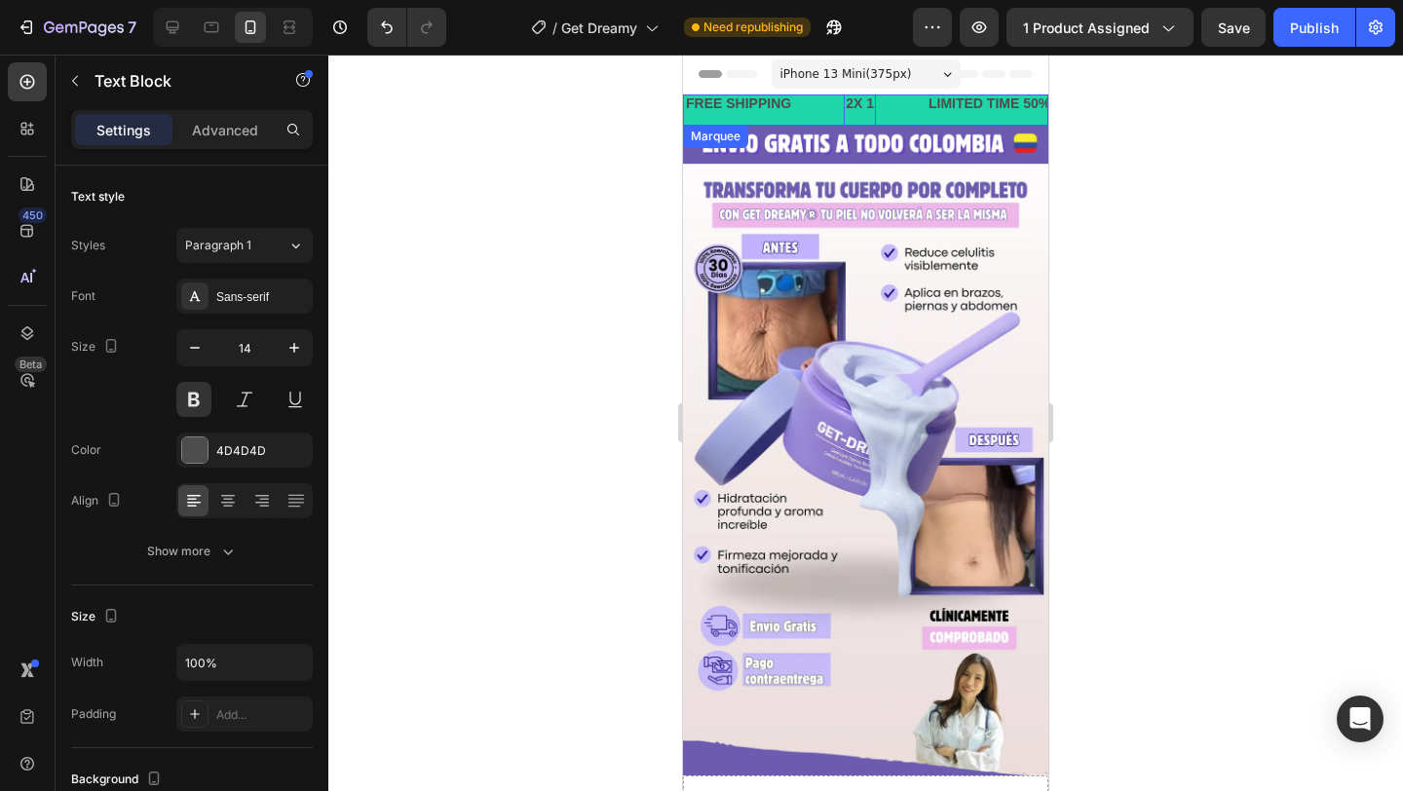
click at [899, 117] on div "2X 1 Text Block 0" at bounding box center [883, 104] width 83 height 44
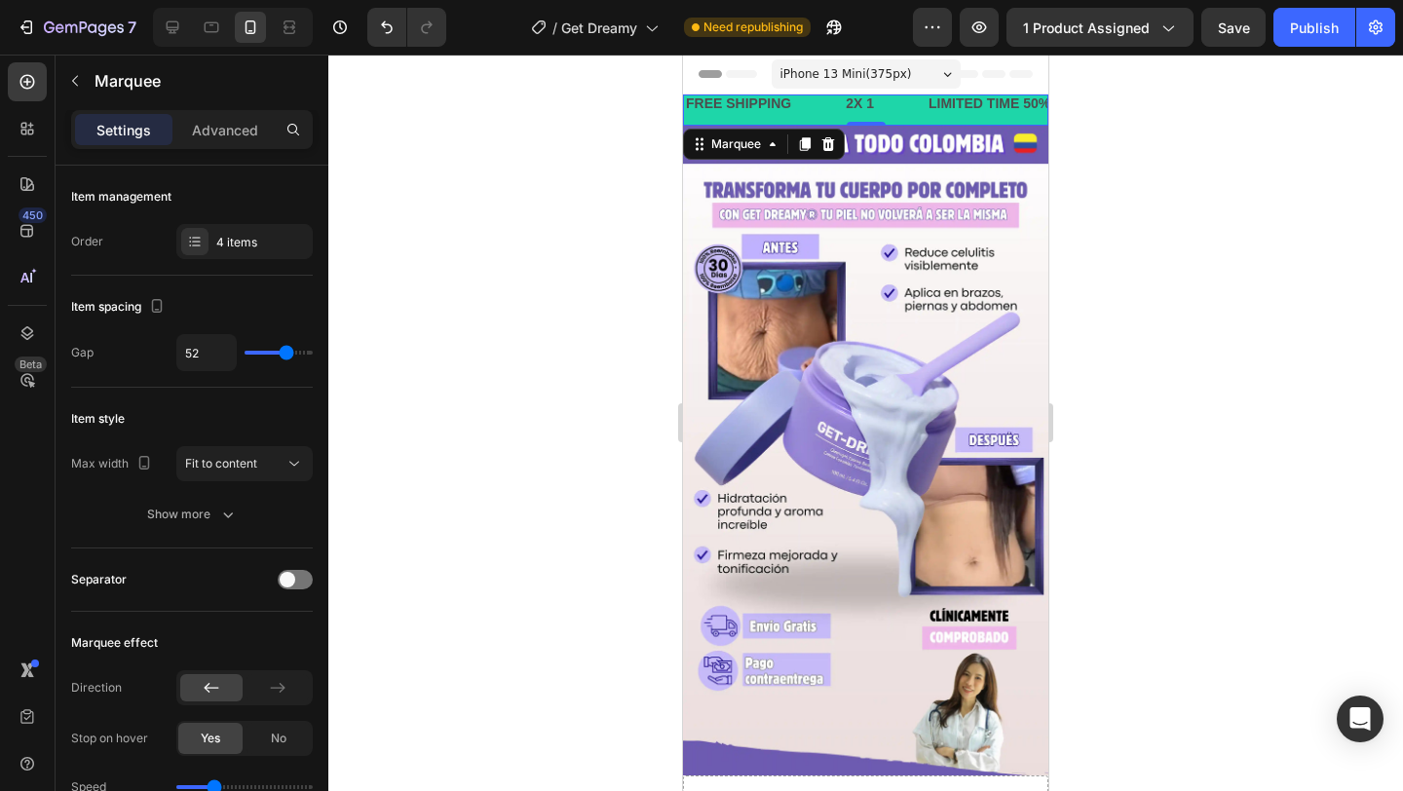
click at [871, 105] on p "2X 1" at bounding box center [858, 104] width 28 height 24
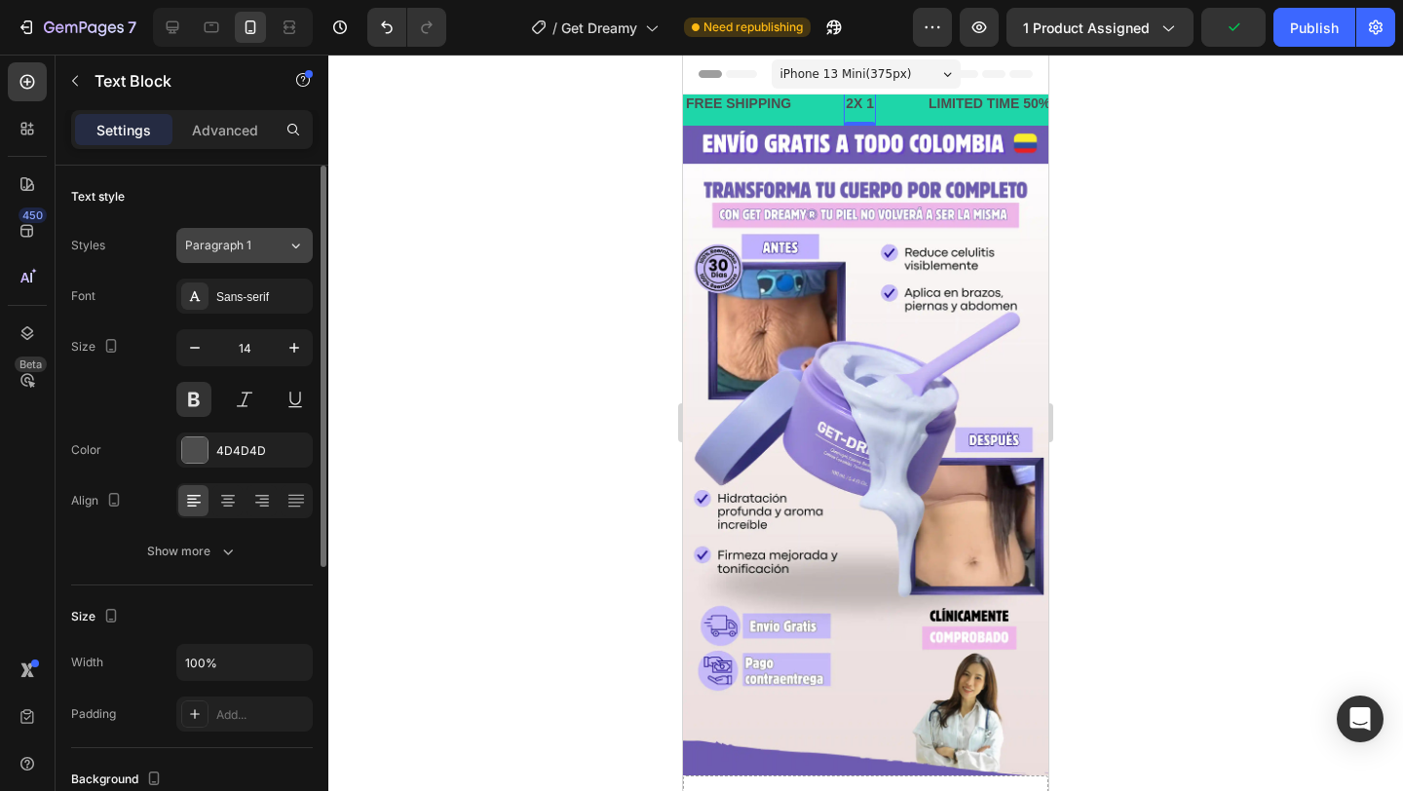
click at [279, 234] on button "Paragraph 1" at bounding box center [244, 245] width 136 height 35
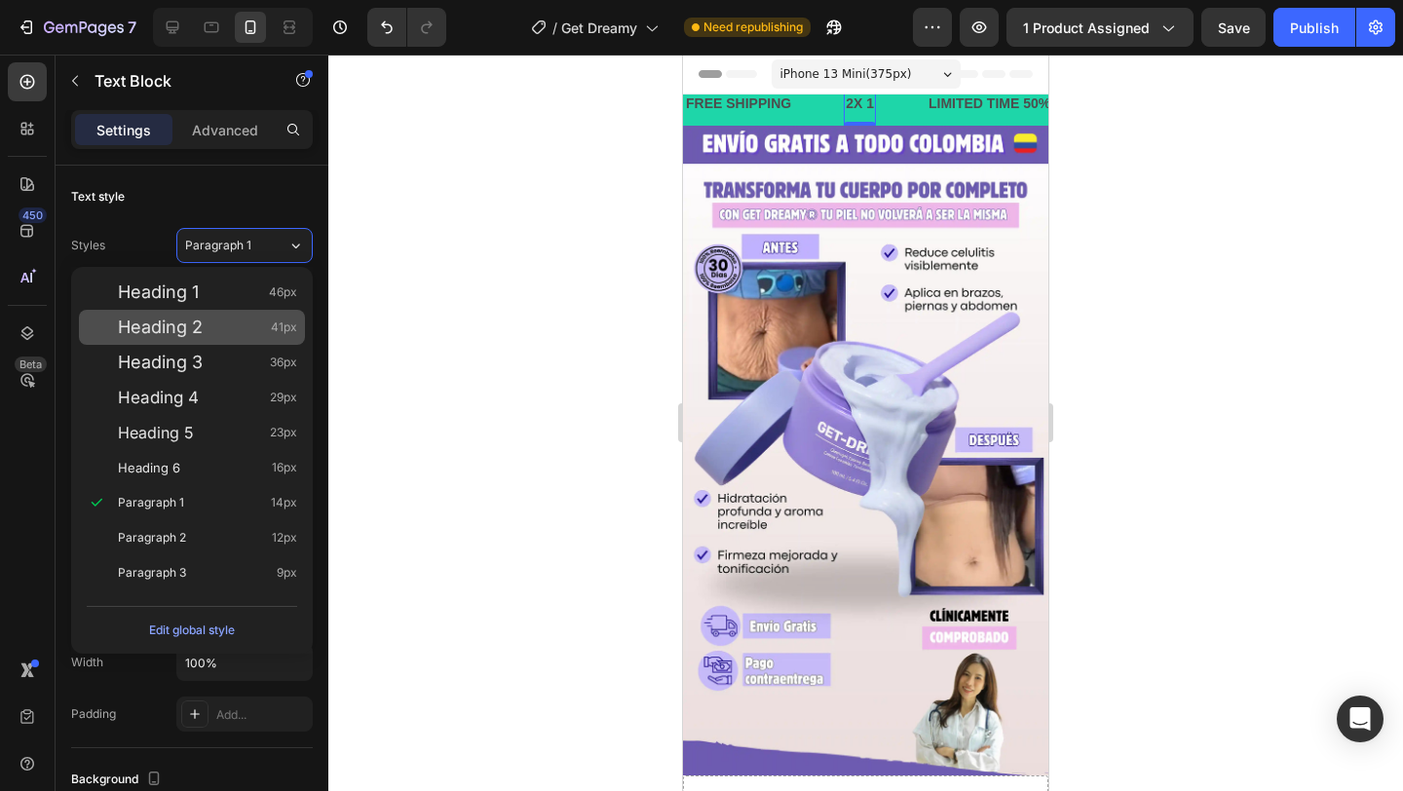
click at [257, 331] on div "Heading 2 41px" at bounding box center [207, 327] width 179 height 19
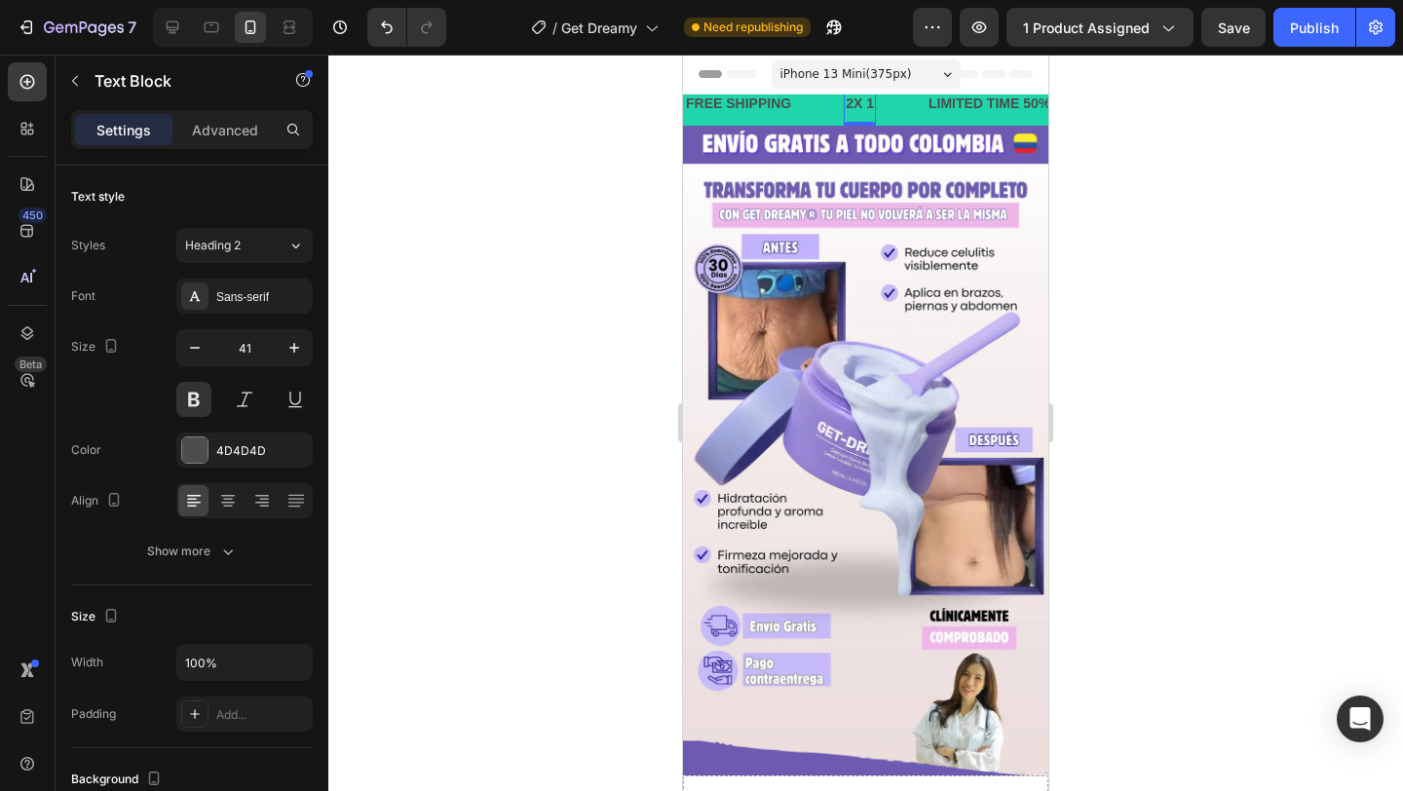
scroll to position [26, 0]
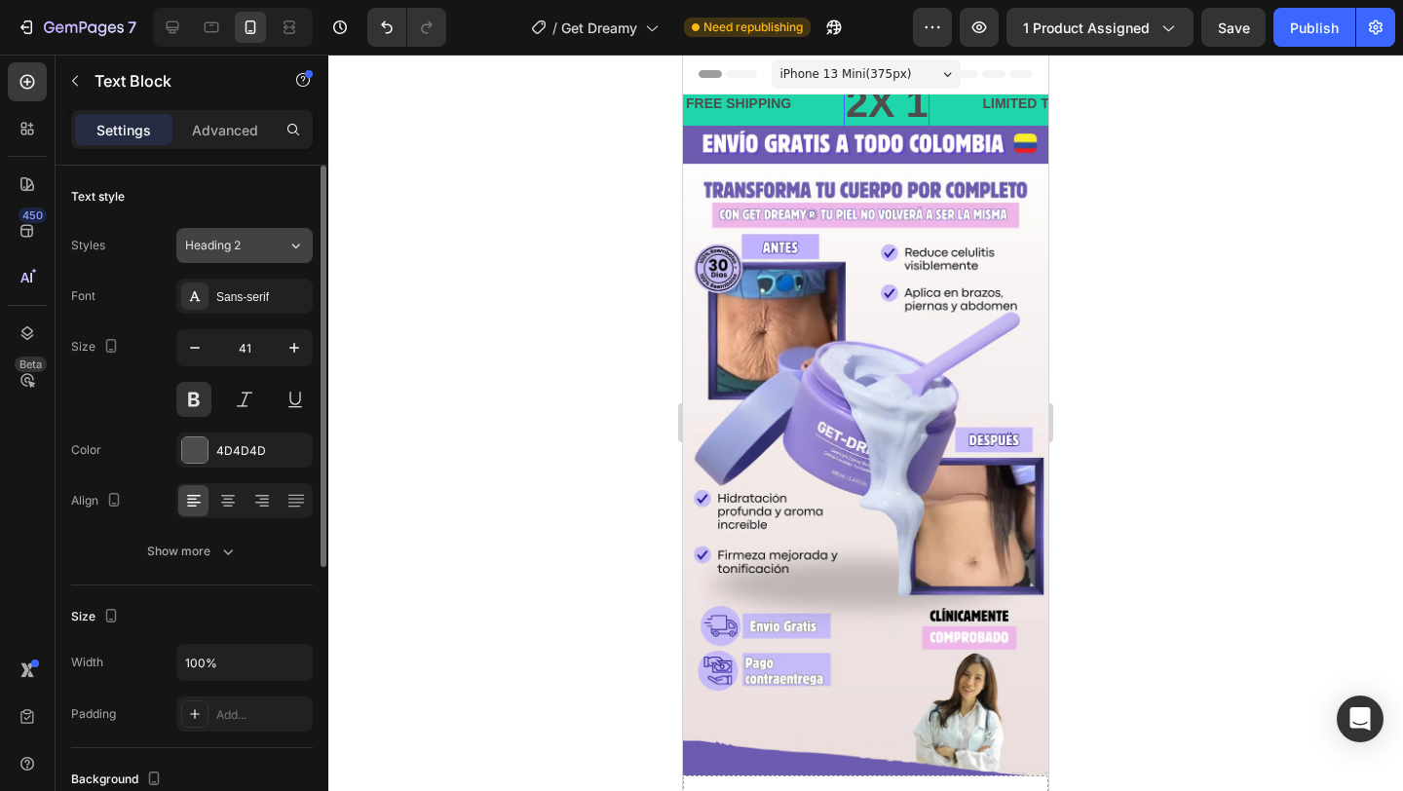
click at [261, 250] on div "Heading 2" at bounding box center [224, 246] width 79 height 18
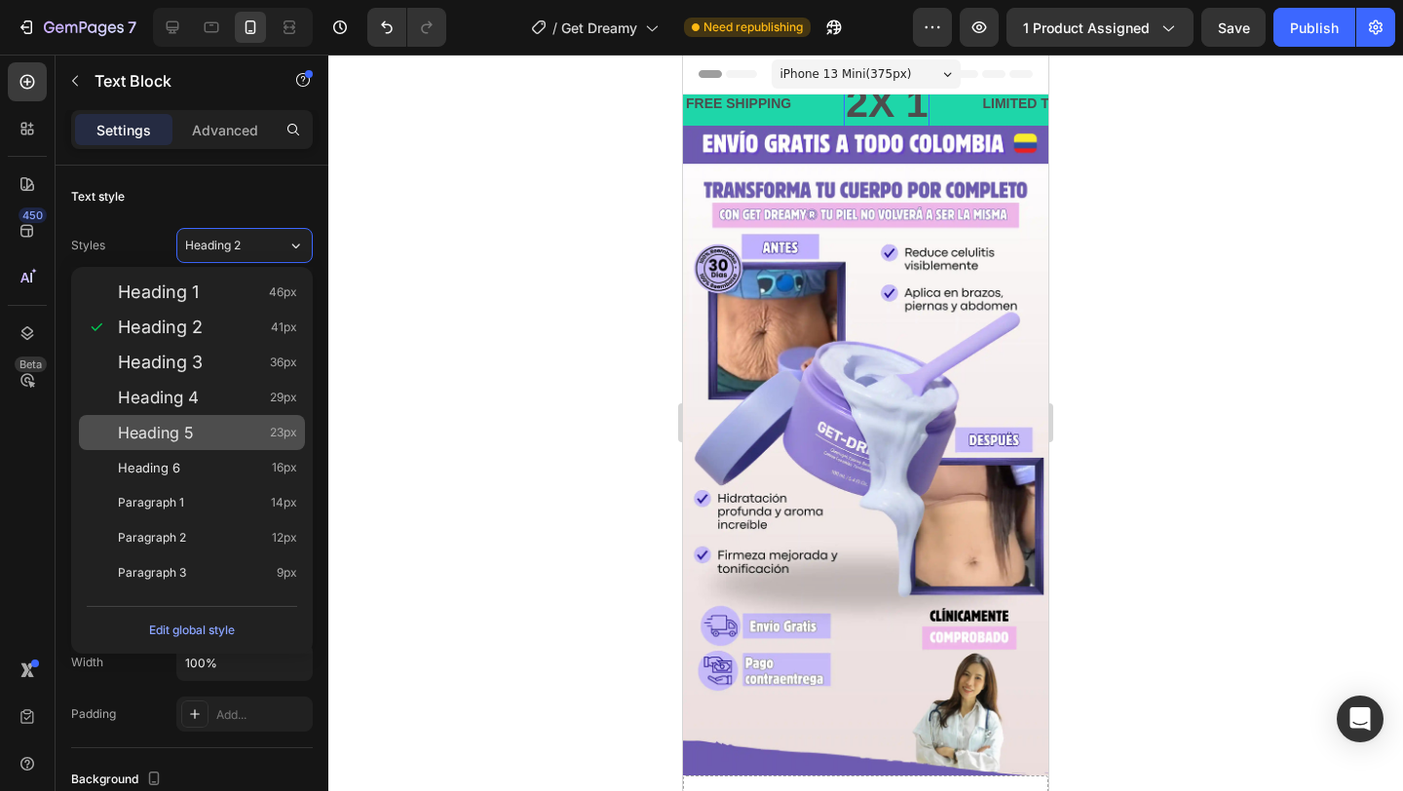
click at [222, 448] on div "Heading 5 23px" at bounding box center [192, 432] width 226 height 35
type input "23"
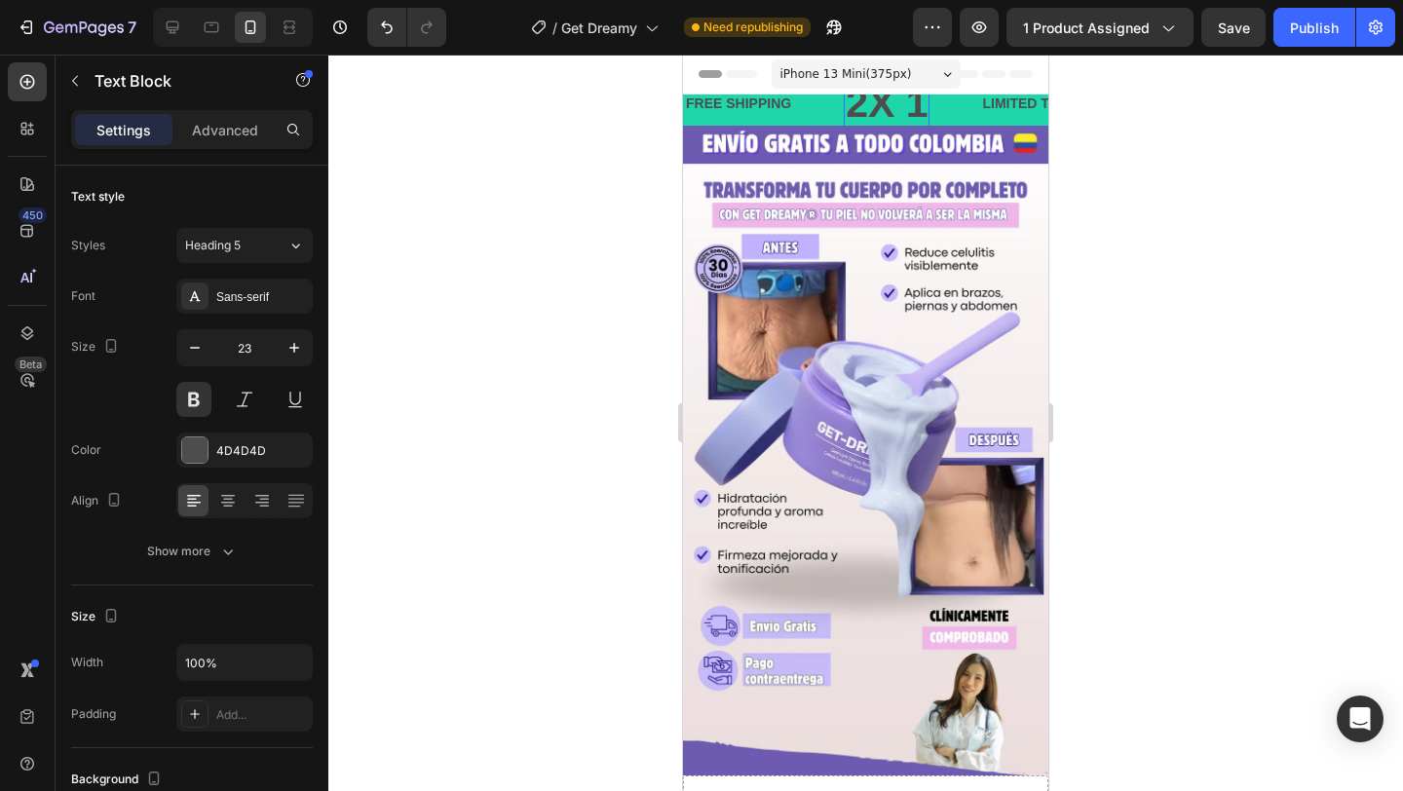
scroll to position [15, 0]
click at [268, 219] on div "Text style Styles Heading 5 Font Sans-serif Size 23 Color 4D4D4D Align Show more" at bounding box center [192, 376] width 242 height 420
click at [887, 103] on p "2X 1" at bounding box center [867, 108] width 46 height 29
click at [885, 108] on p "2X 1" at bounding box center [868, 108] width 46 height 29
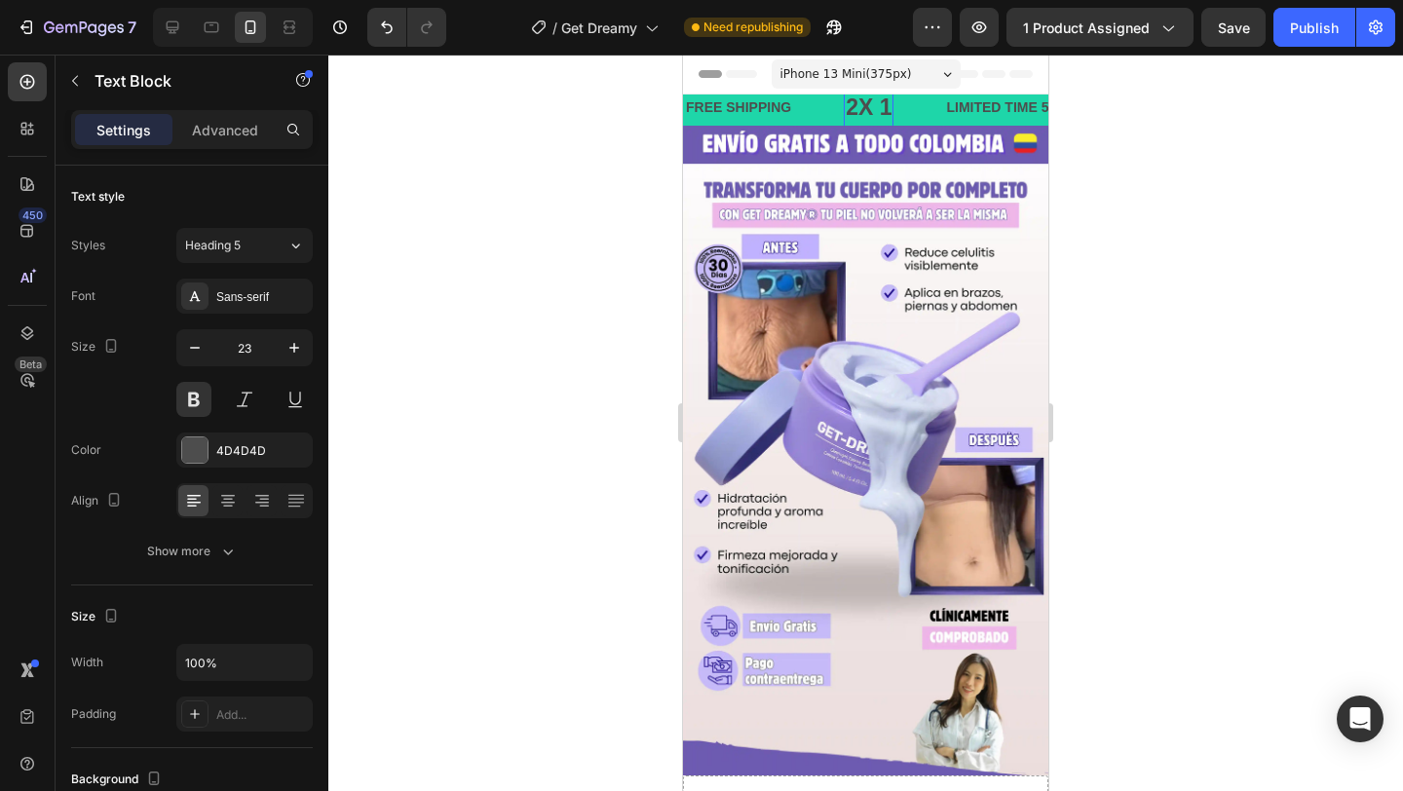
click at [883, 109] on p "2X 1" at bounding box center [864, 108] width 46 height 29
click at [919, 145] on img at bounding box center [865, 451] width 365 height 650
click at [881, 113] on p "2X1" at bounding box center [861, 108] width 40 height 29
click at [870, 112] on p "2X1" at bounding box center [860, 108] width 40 height 29
click at [723, 109] on div "FREE SHIPPING" at bounding box center [668, 108] width 109 height 28
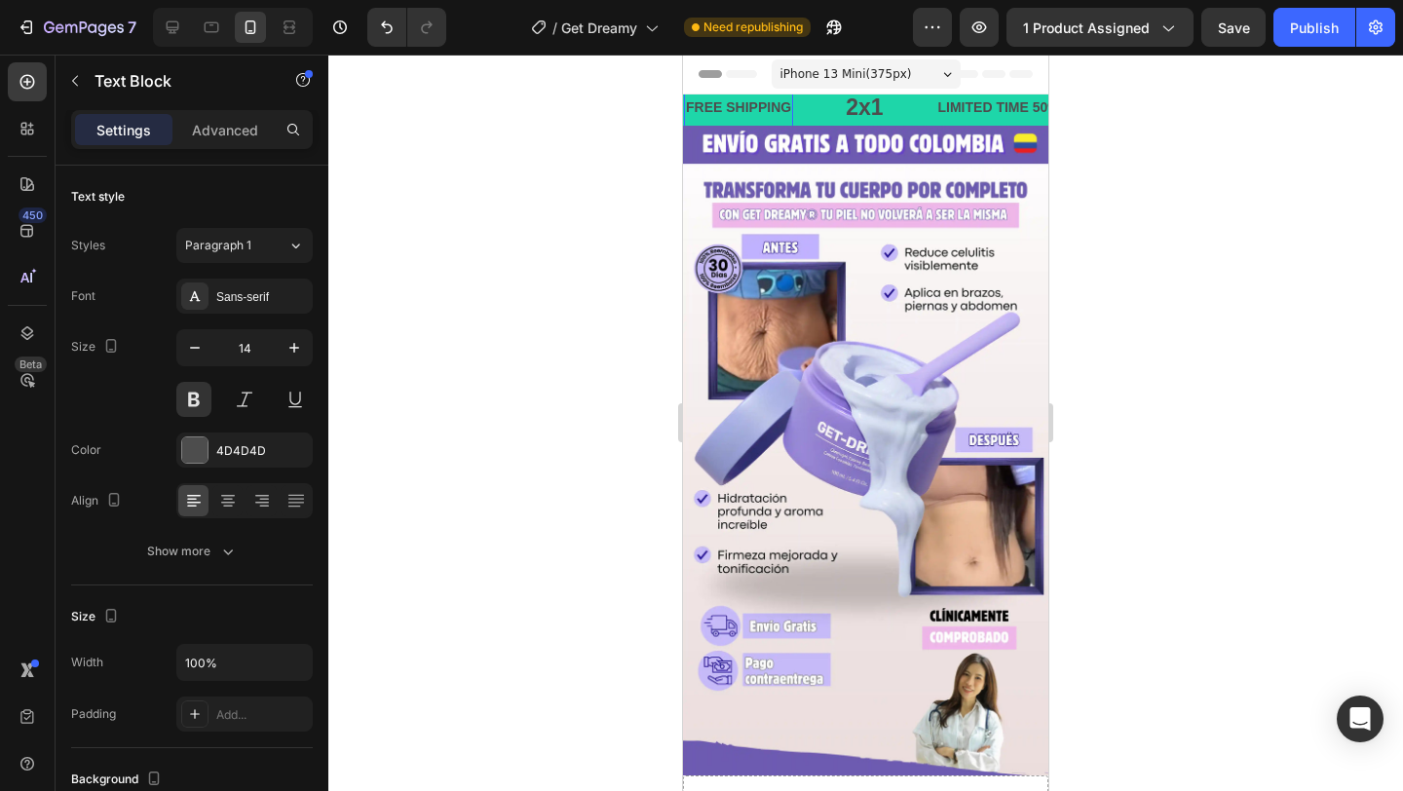
click at [769, 109] on div "FREE SHIPPING" at bounding box center [734, 108] width 109 height 28
click at [769, 109] on p "FREE SHIPPING" at bounding box center [736, 108] width 105 height 24
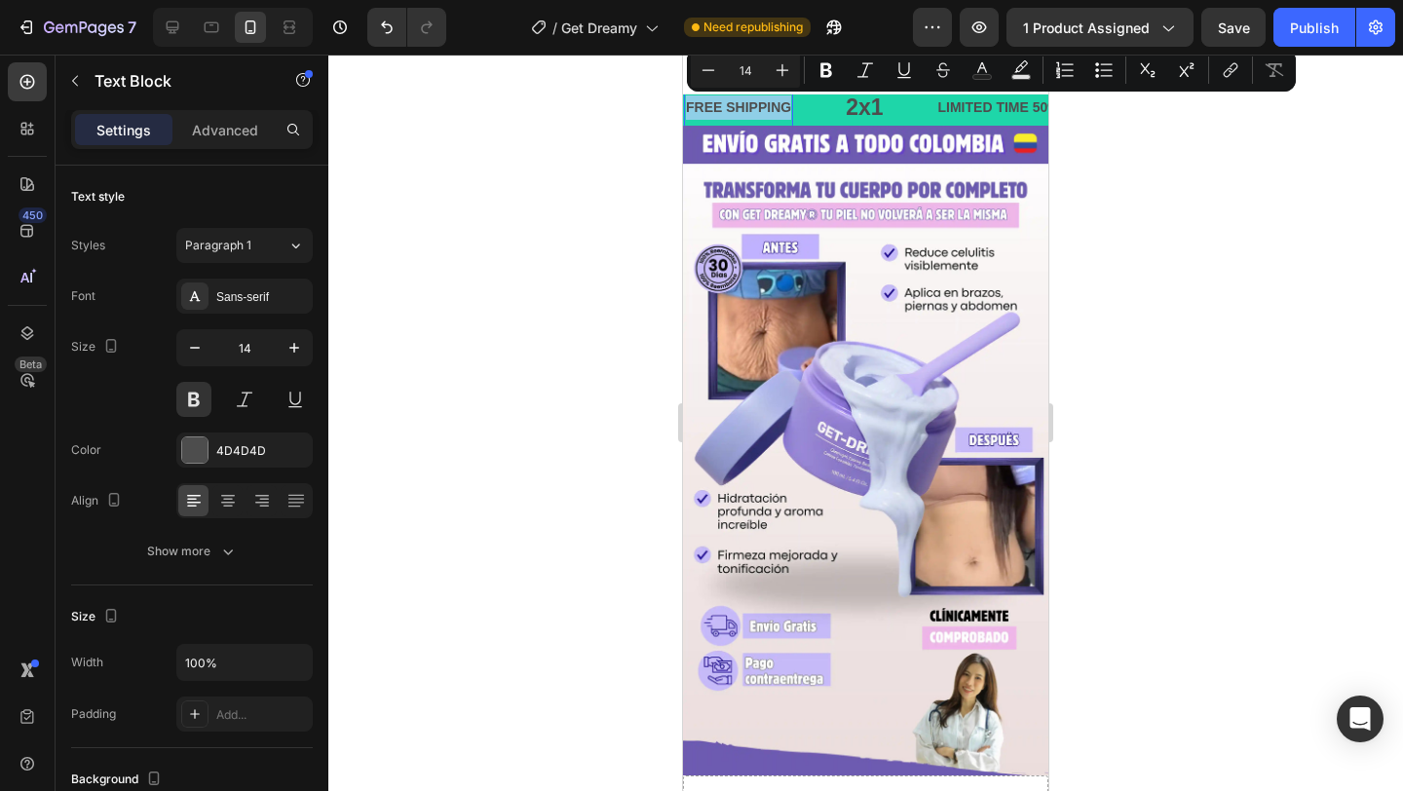
click at [769, 109] on p "FREE SHIPPING" at bounding box center [737, 108] width 105 height 24
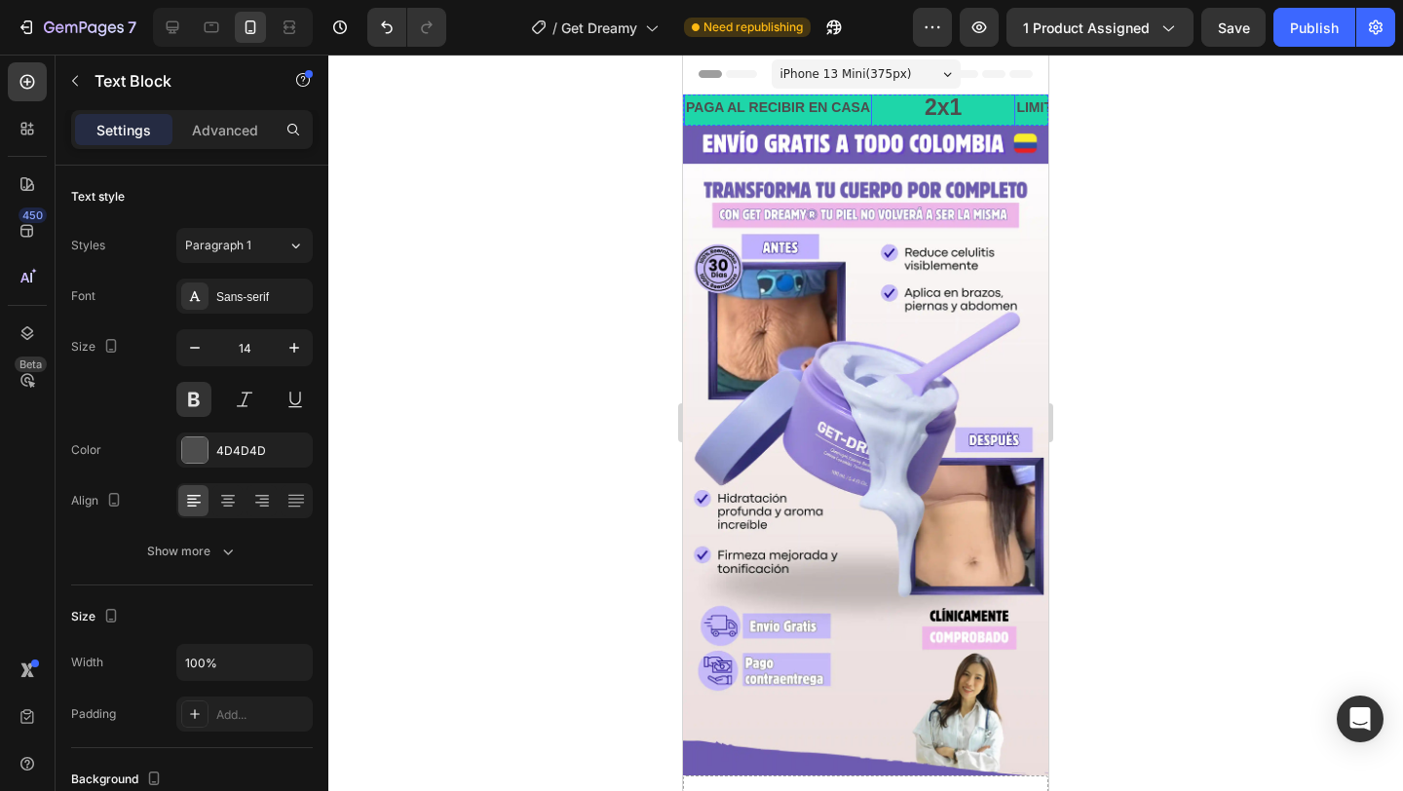
click at [1024, 110] on div "LIMITED TIME 50% OFF SALE" at bounding box center [1109, 108] width 197 height 28
click at [1024, 110] on div "LIMITED TIME 50% OFF SALE" at bounding box center [1111, 108] width 197 height 28
click at [883, 112] on div "PAGA AL RECIBIR EN CASA Text Block" at bounding box center [801, 108] width 239 height 44
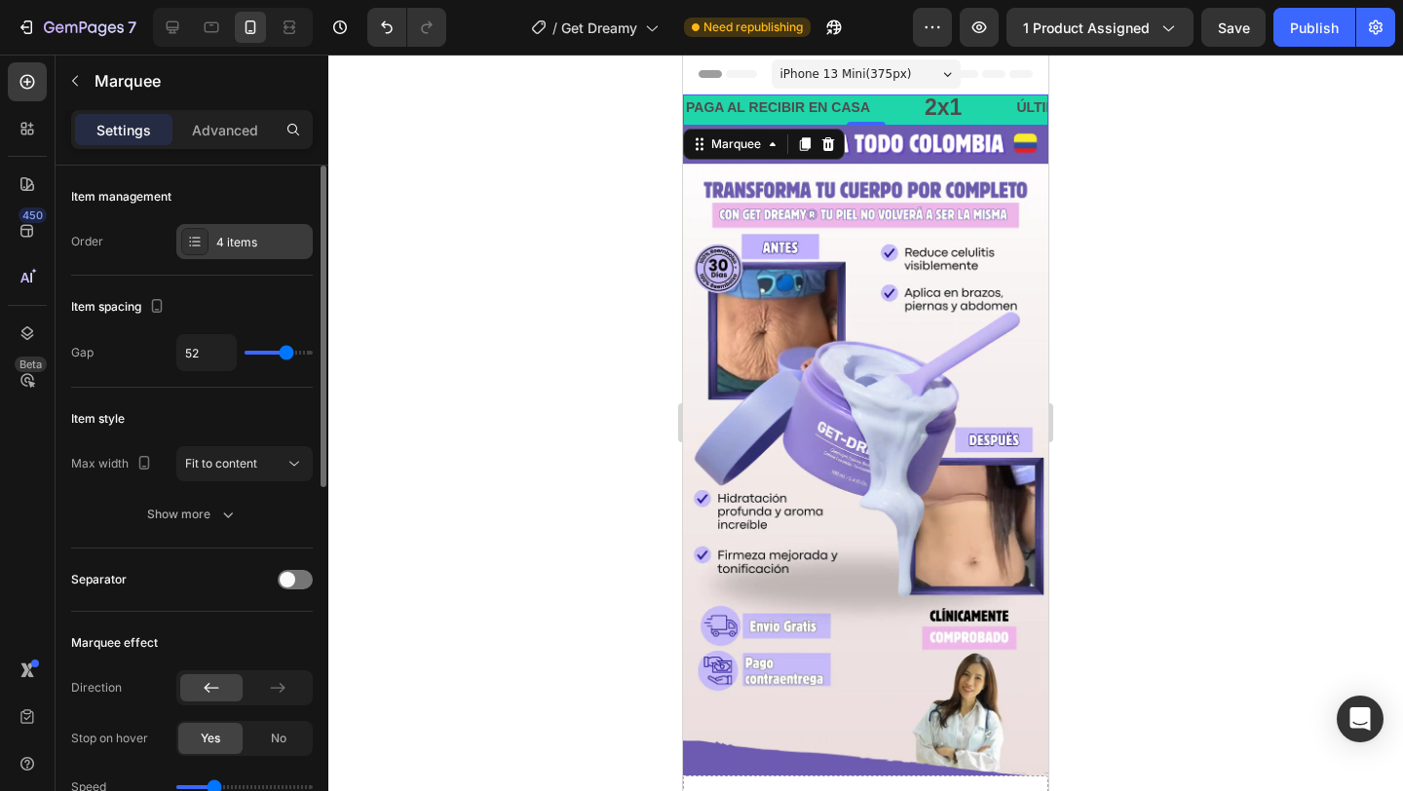
click at [232, 252] on div "4 items" at bounding box center [244, 241] width 136 height 35
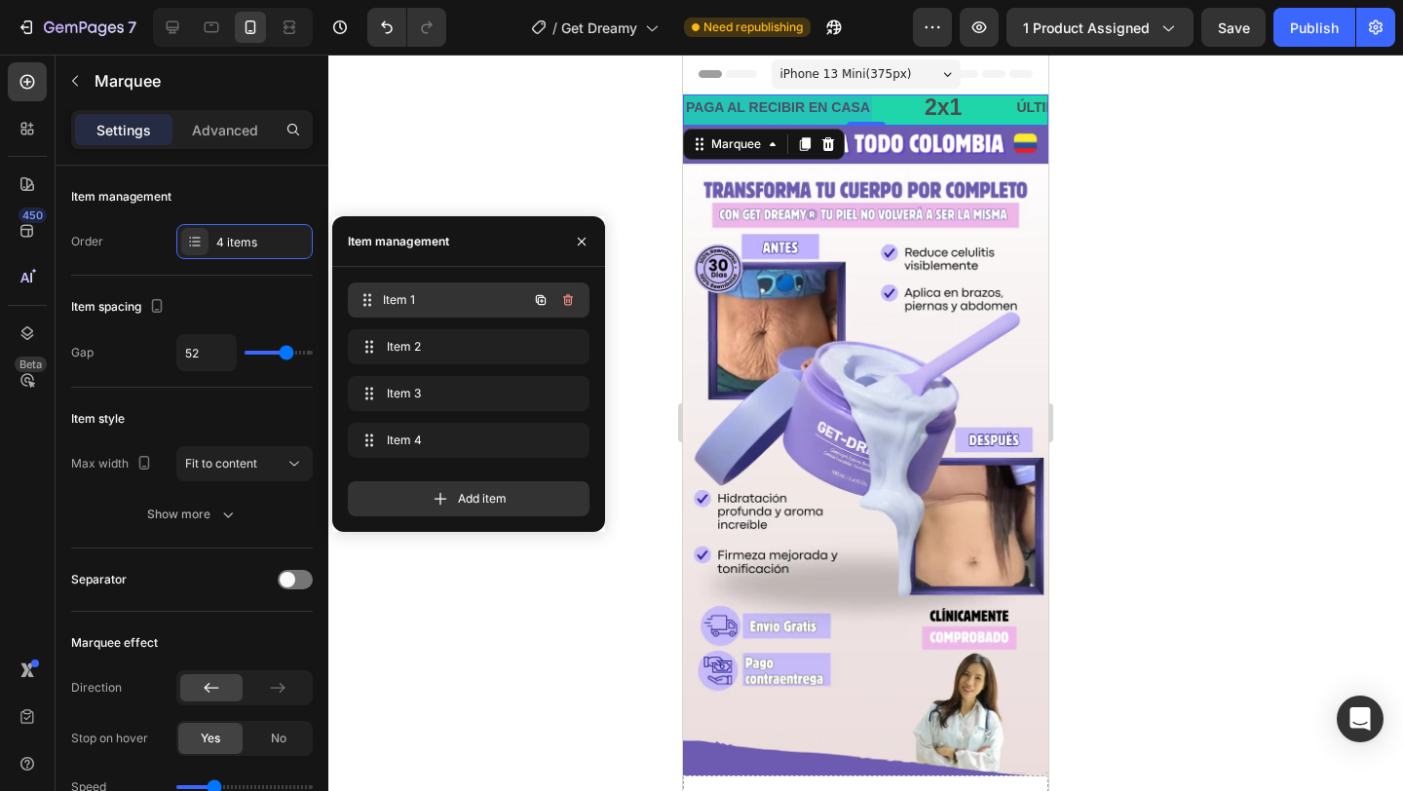
click at [429, 312] on div "Item 1 Item 1" at bounding box center [442, 300] width 172 height 27
drag, startPoint x: 429, startPoint y: 312, endPoint x: 444, endPoint y: 311, distance: 15.6
click at [444, 311] on div "Item 1 Item 1" at bounding box center [442, 300] width 172 height 27
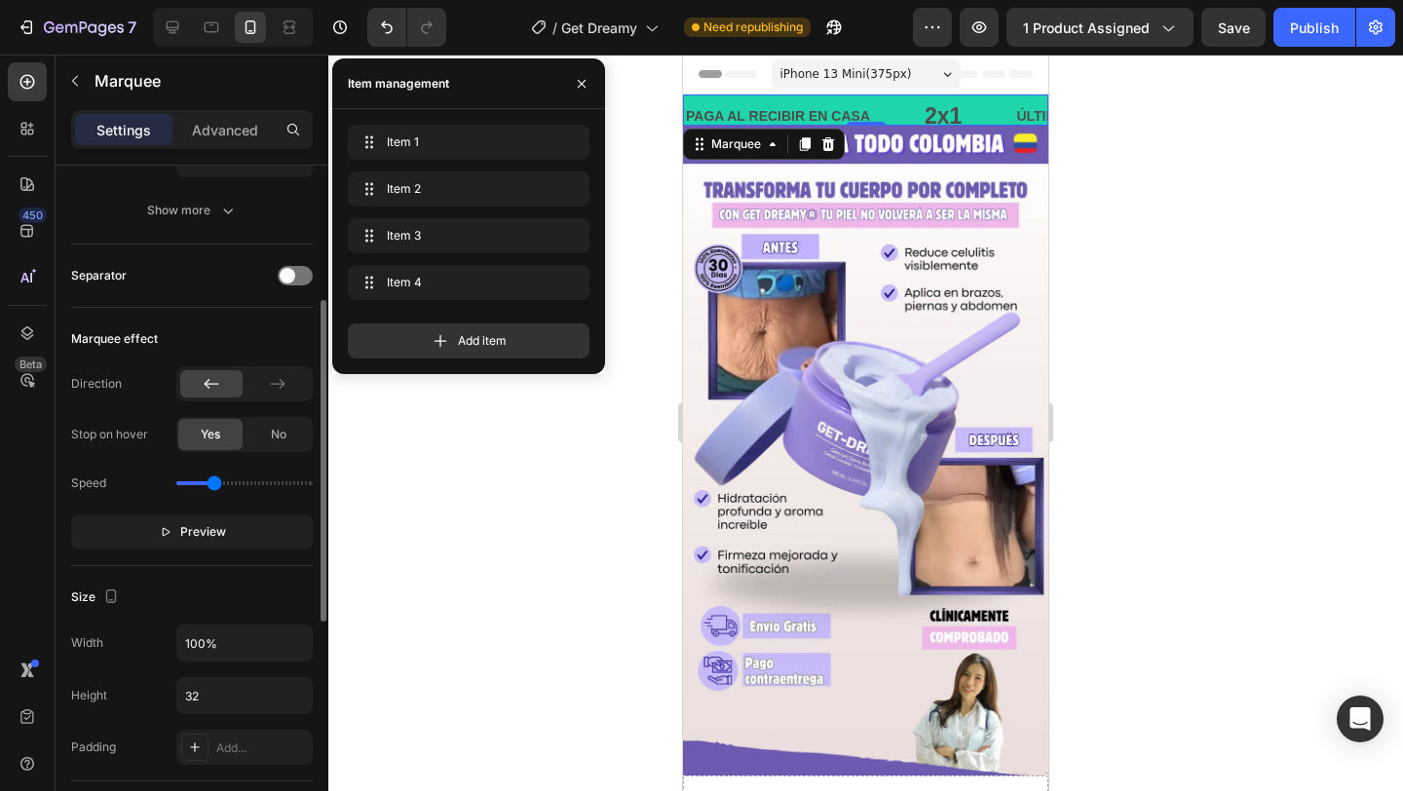
scroll to position [326, 0]
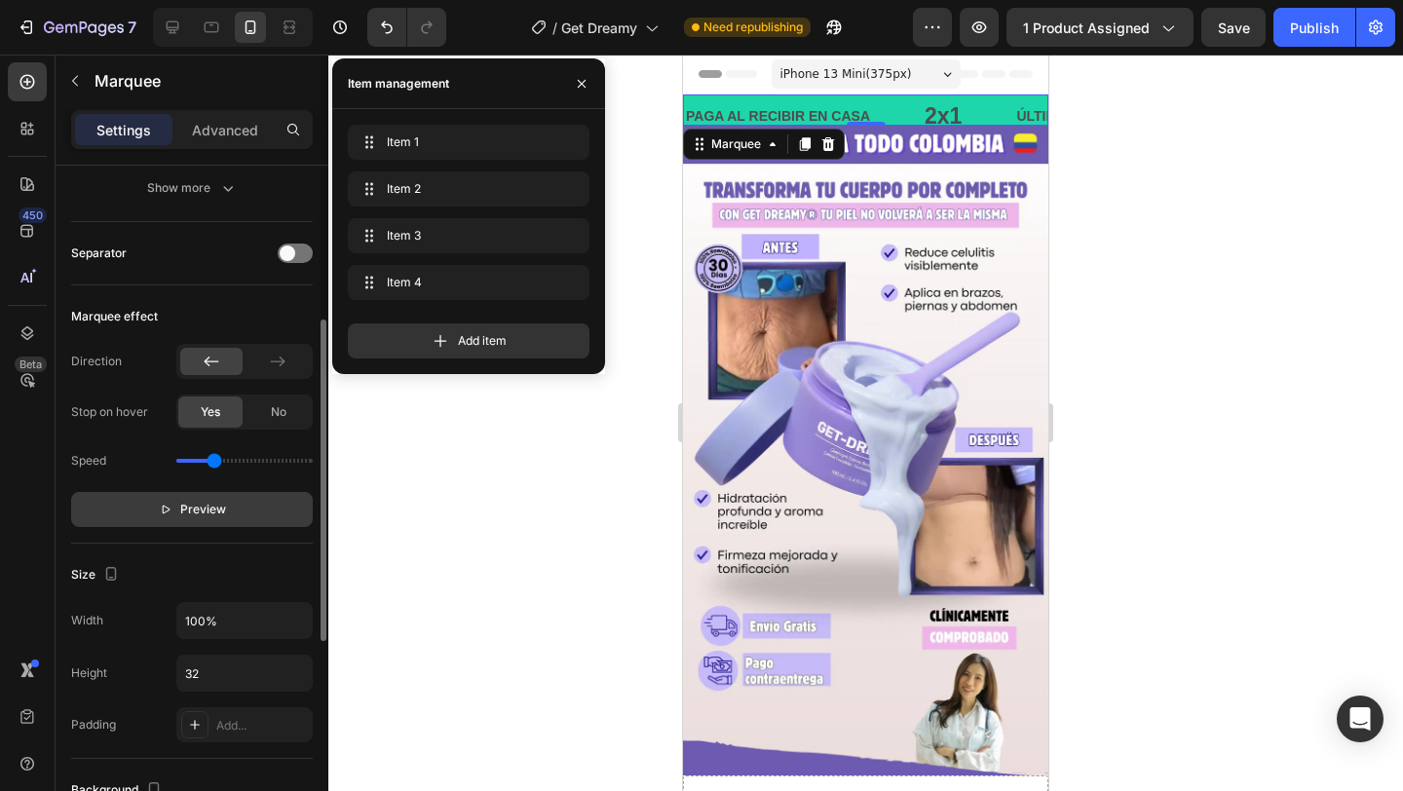
click at [235, 518] on button "Preview" at bounding box center [192, 509] width 242 height 35
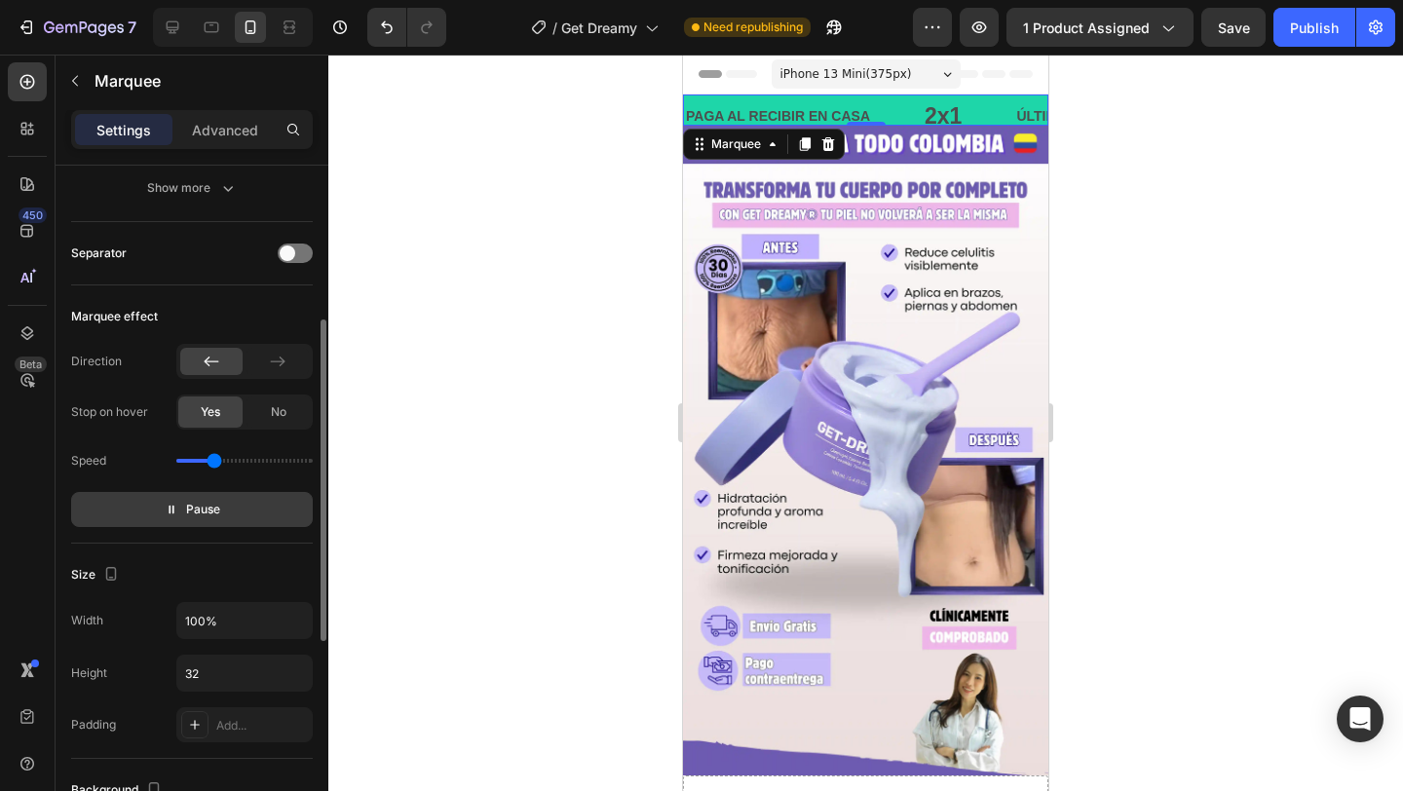
click at [244, 506] on button "Pause" at bounding box center [192, 509] width 242 height 35
click at [244, 506] on button "Preview" at bounding box center [192, 509] width 242 height 35
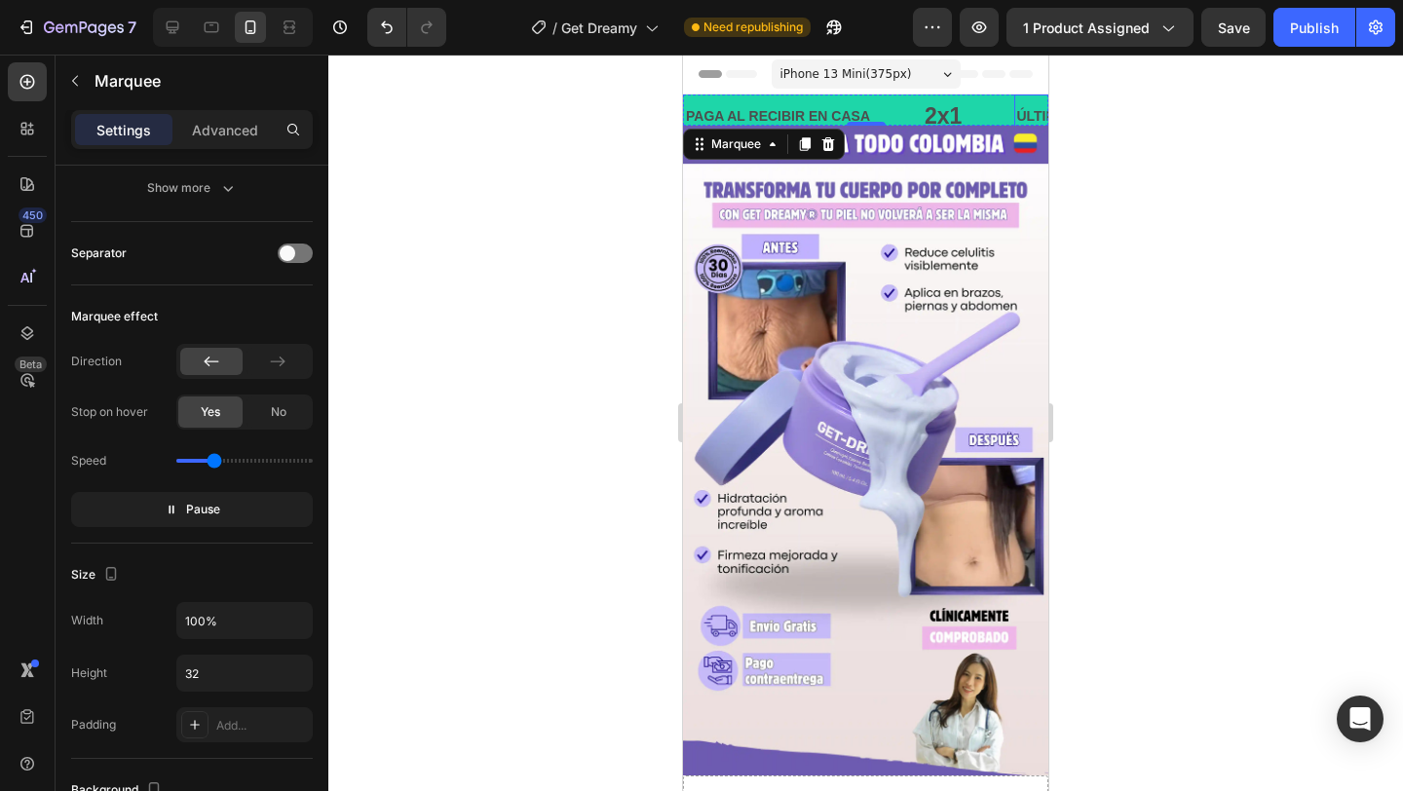
click at [1012, 119] on p "ÚLTIMOS [PERSON_NAME] CON ENVÍO GRATIS TIME 50% OFF SALE" at bounding box center [1238, 116] width 452 height 24
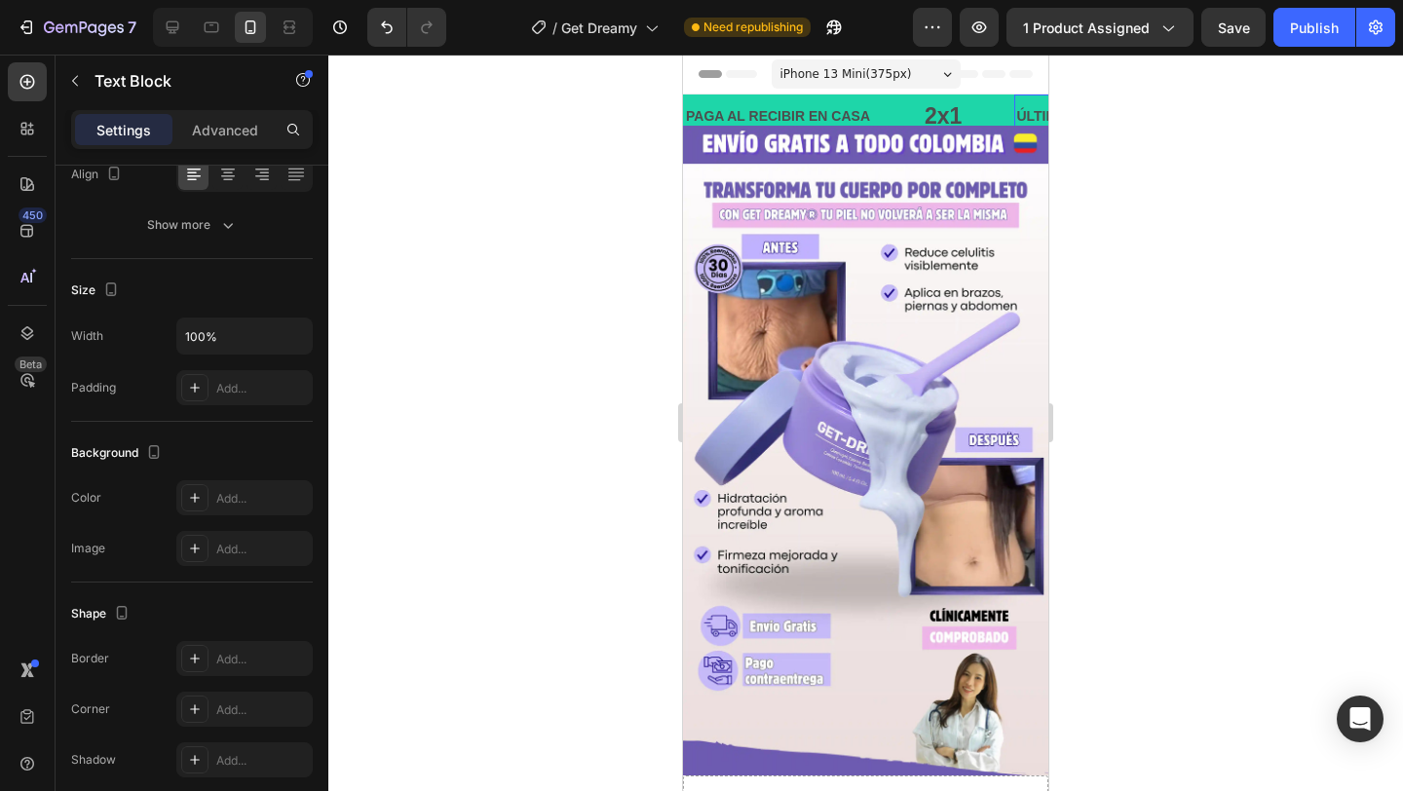
scroll to position [0, 0]
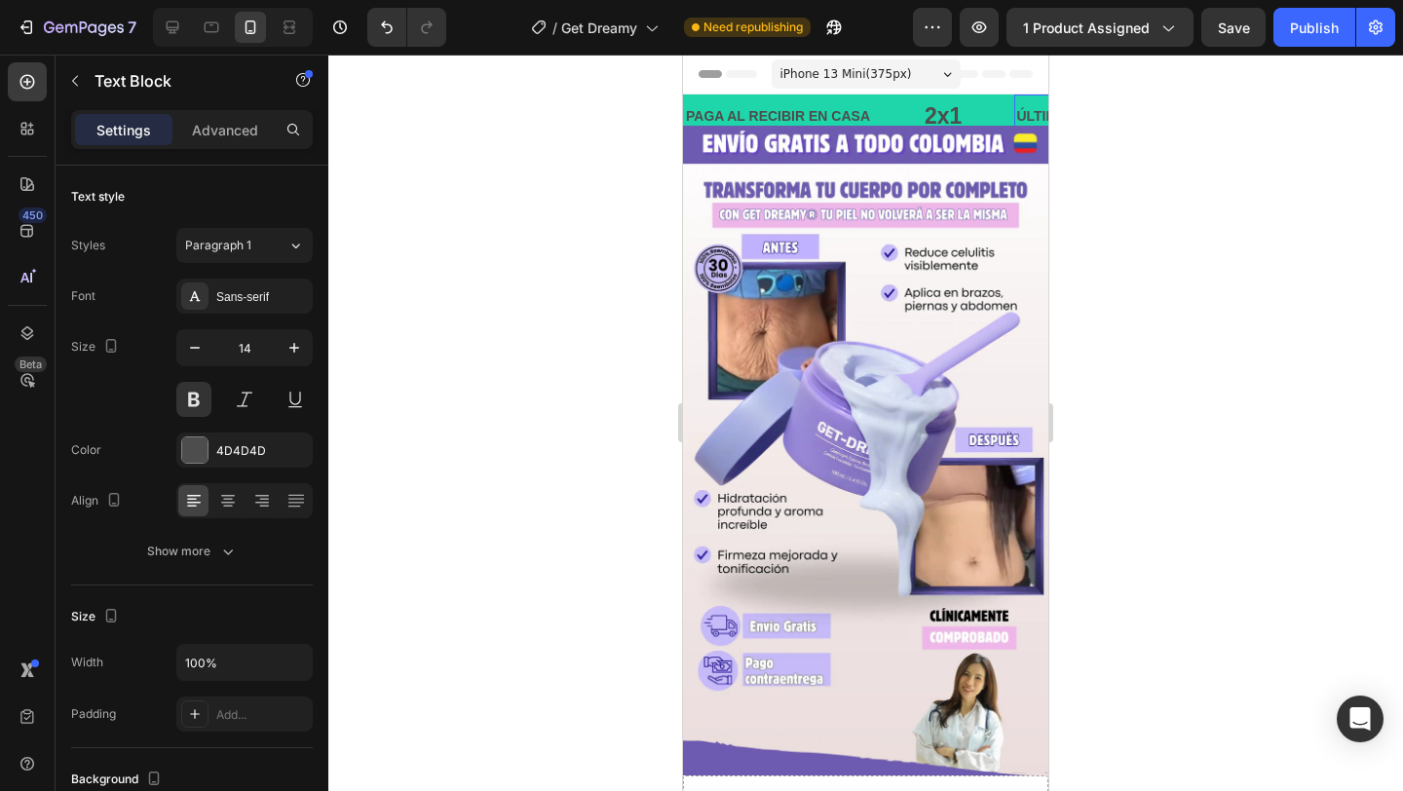
click at [1015, 115] on p "ÚLTIMOS [PERSON_NAME] CON ENVÍO GRATIS TIME 50% OFF SALE" at bounding box center [1241, 116] width 452 height 24
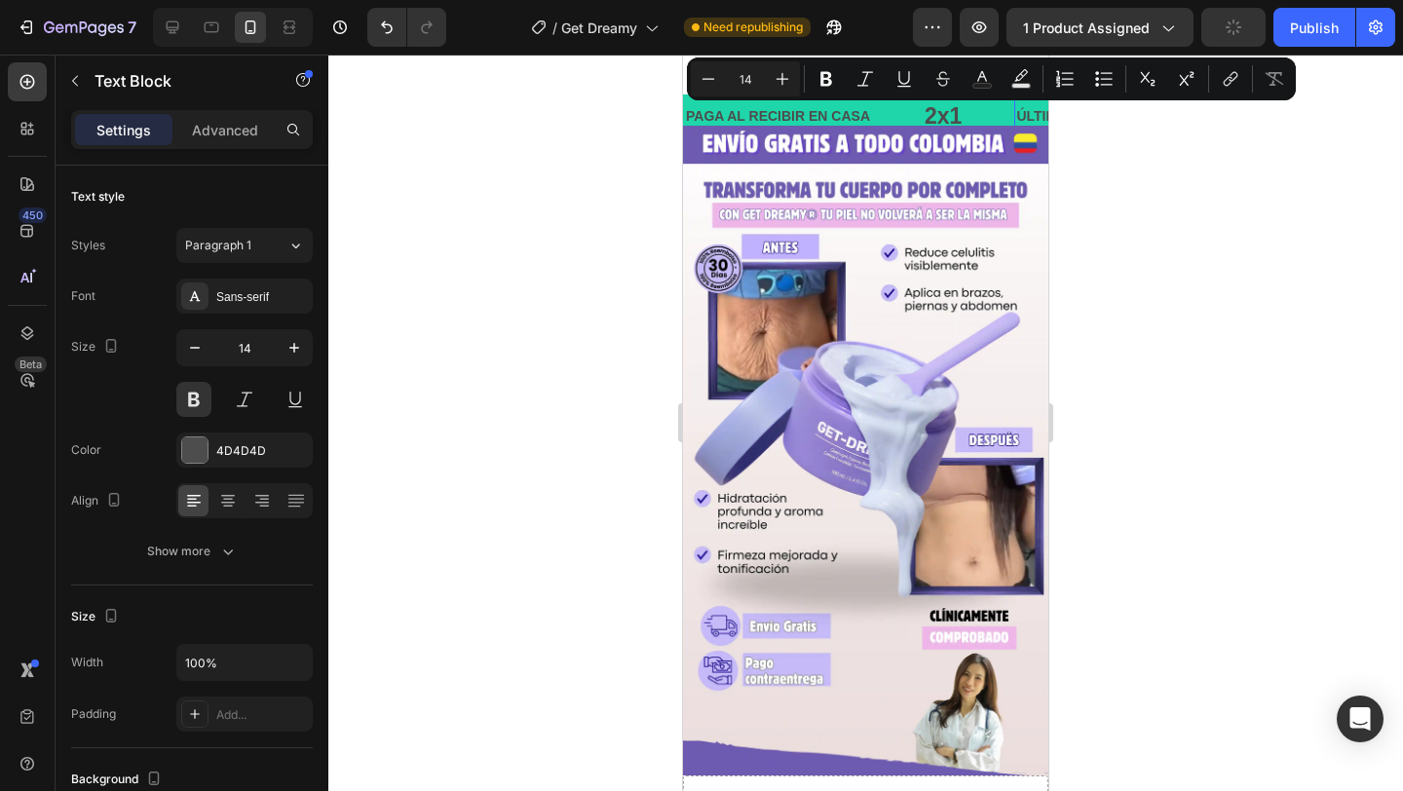
click at [1014, 116] on p "ÚLTIMOS [PERSON_NAME] CON ENVÍO GRATIS TIME 50% OFF SALE" at bounding box center [1240, 116] width 452 height 24
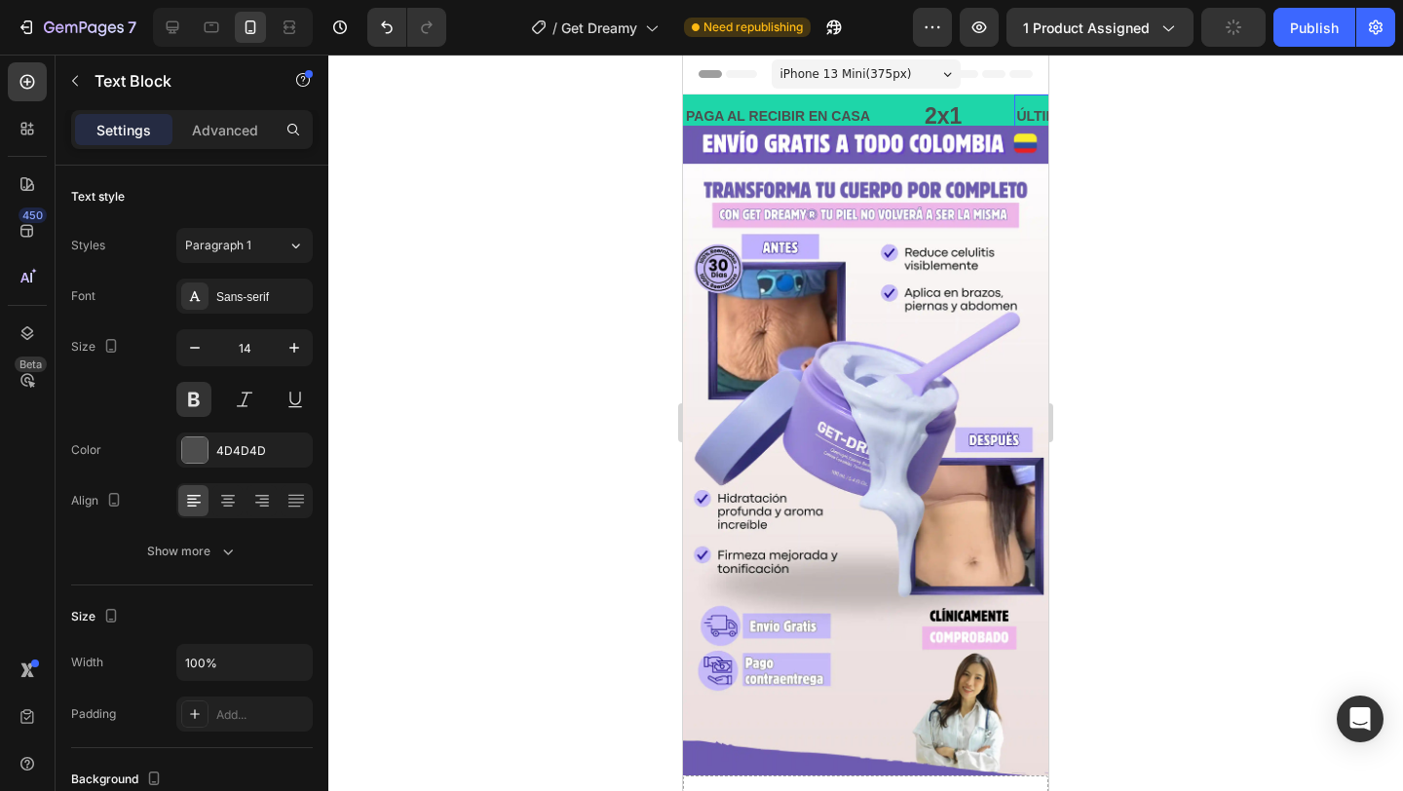
click at [1014, 116] on p "ÚLTIMOS [PERSON_NAME] CON ENVÍO GRATIS TIME 50% OFF SALE" at bounding box center [1240, 116] width 452 height 24
click at [1008, 116] on p "ÚLTIMOS [PERSON_NAME] CON ENVÍO GRATIS TIME 50% OFF SALE" at bounding box center [1234, 116] width 452 height 24
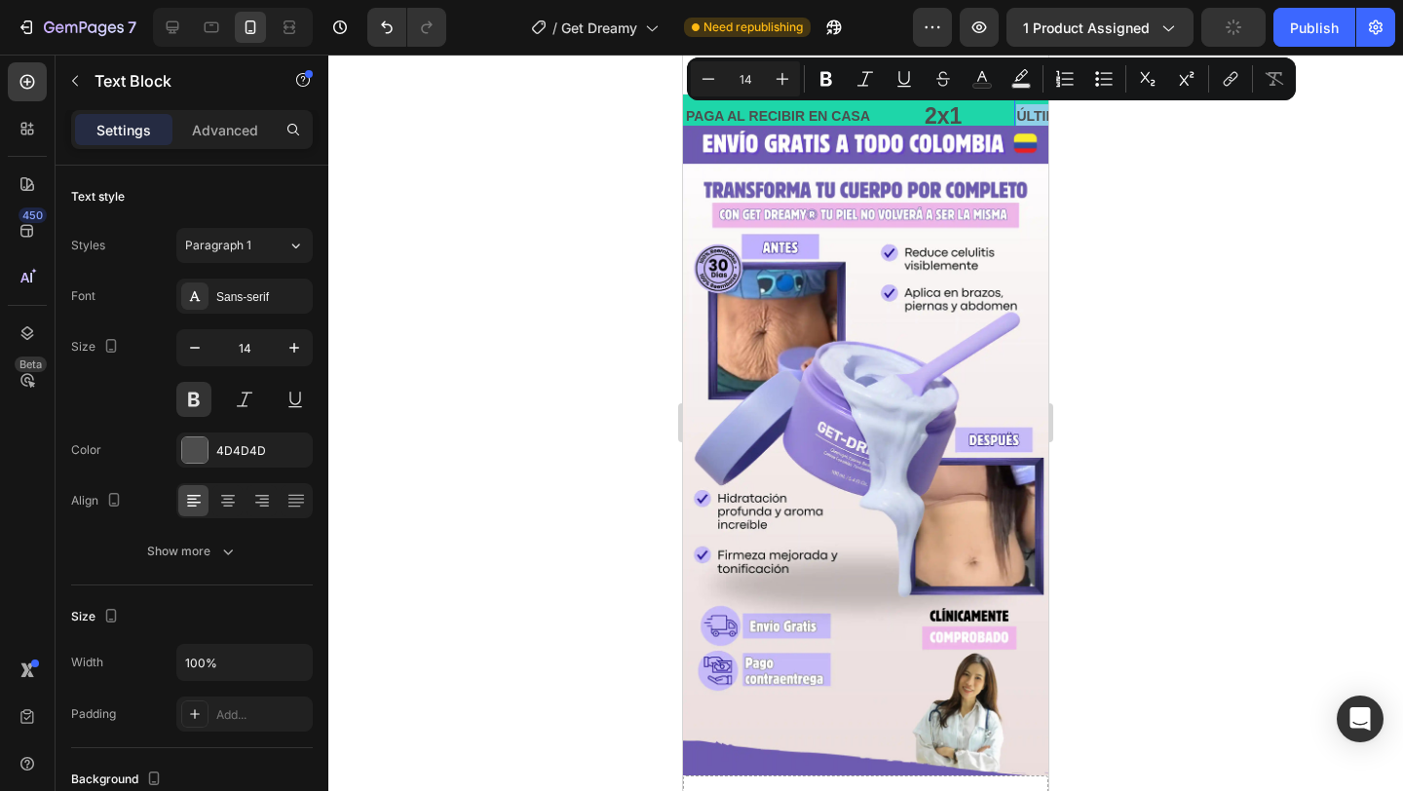
click at [1010, 116] on p "ÚLTIMOS [PERSON_NAME] CON ENVÍO GRATIS TIME 50% OFF SALE" at bounding box center [1236, 116] width 452 height 24
drag, startPoint x: 953, startPoint y: 116, endPoint x: 1054, endPoint y: 120, distance: 100.5
click at [1012, 111] on p "ÚLTIMOS [PERSON_NAME] CON ENVÍO GRATIS TIME 50% OFF SALE" at bounding box center [1238, 116] width 452 height 24
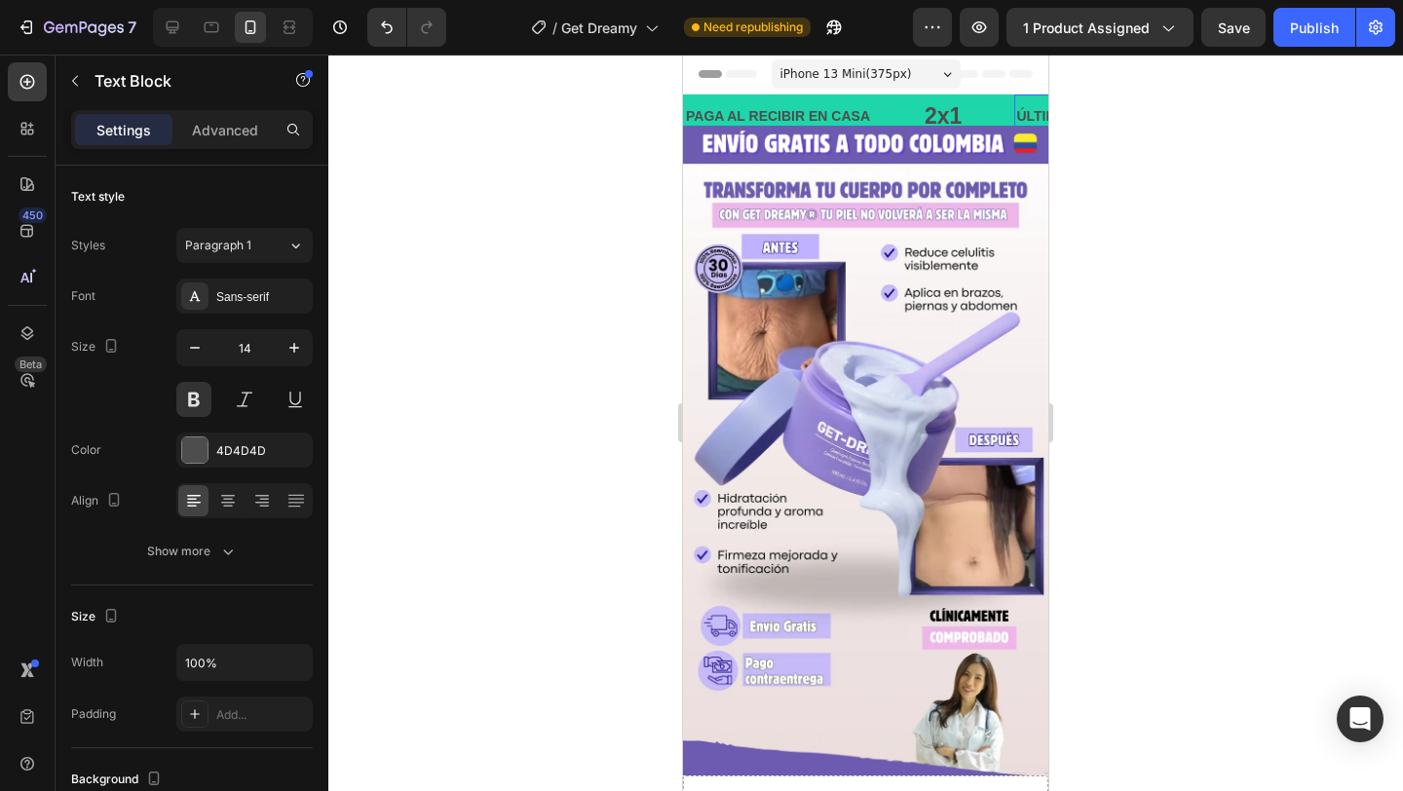
click at [1010, 118] on p "ÚLTIMOS [PERSON_NAME] CON ENVÍO GRATIS TIME 50% OFF SALE" at bounding box center [1236, 116] width 452 height 24
click at [1036, 115] on p "ÚLTIMOS [PERSON_NAME] CON ENVÍO GRATIS TIME 50% OFF SALE" at bounding box center [1241, 116] width 452 height 24
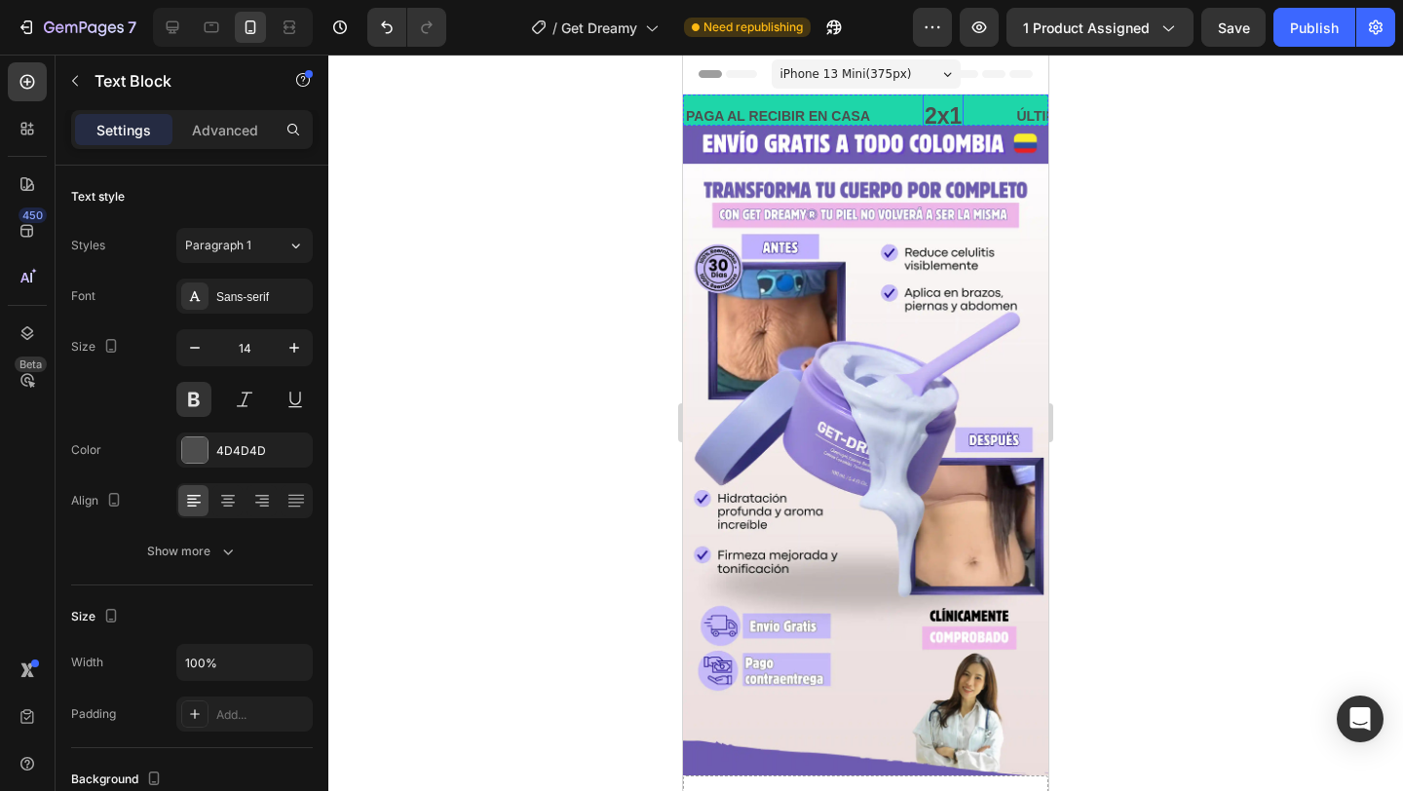
click at [922, 117] on p "2x1" at bounding box center [940, 116] width 37 height 29
click at [790, 115] on p "PAGA AL RECIBIR EN CASA" at bounding box center [772, 116] width 184 height 24
click at [920, 119] on p "2x1" at bounding box center [938, 116] width 37 height 29
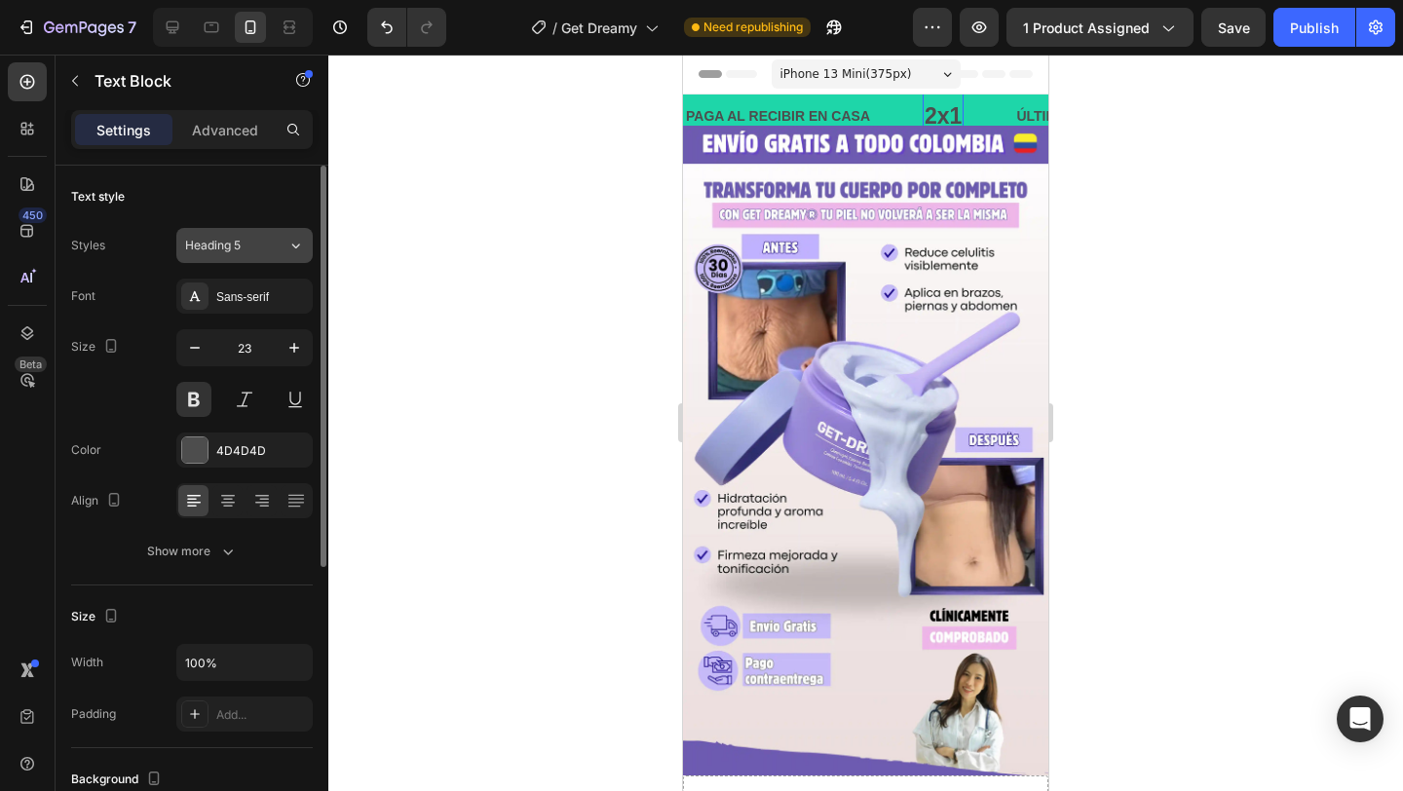
click at [285, 244] on div "Heading 5" at bounding box center [236, 246] width 102 height 18
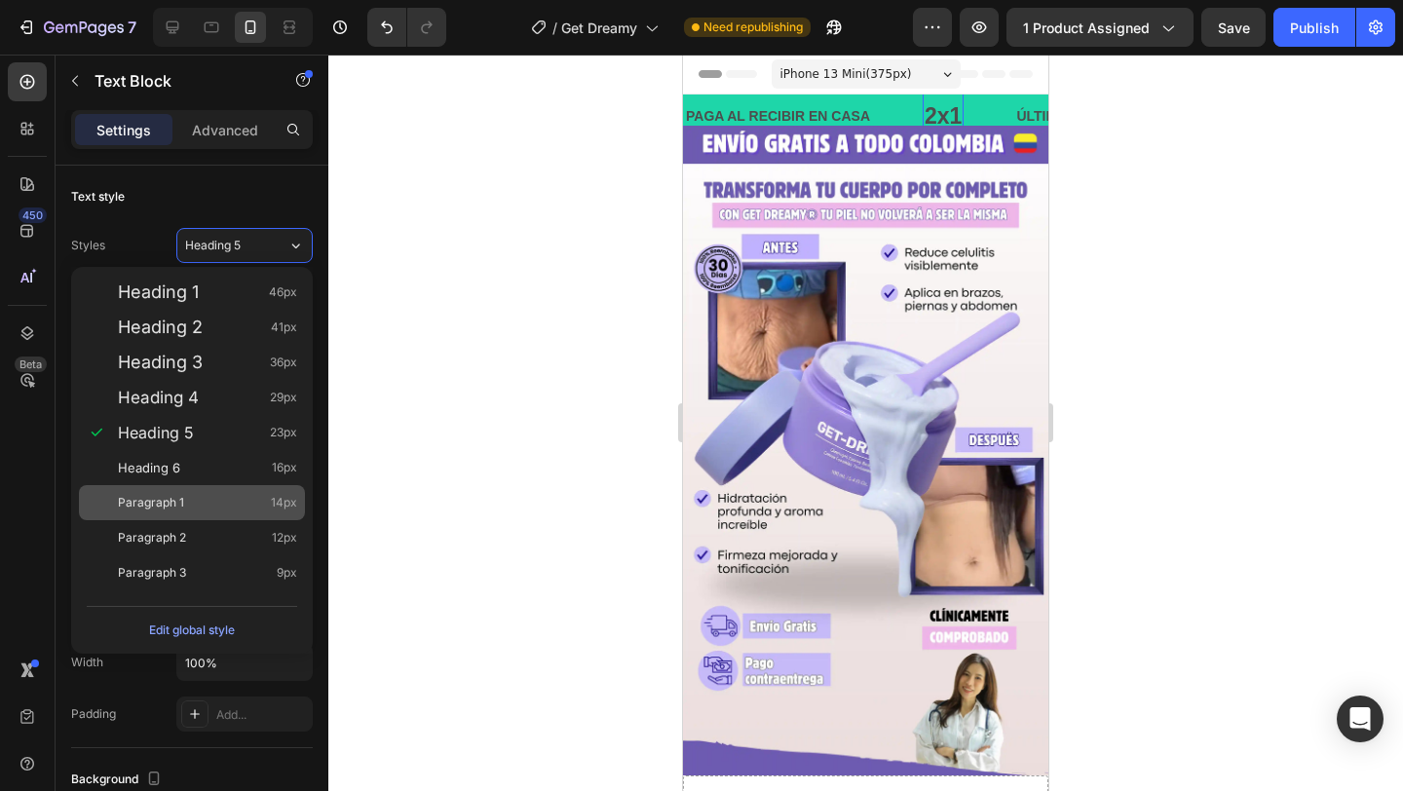
click at [207, 498] on div "Paragraph 1 14px" at bounding box center [207, 502] width 179 height 19
type input "14"
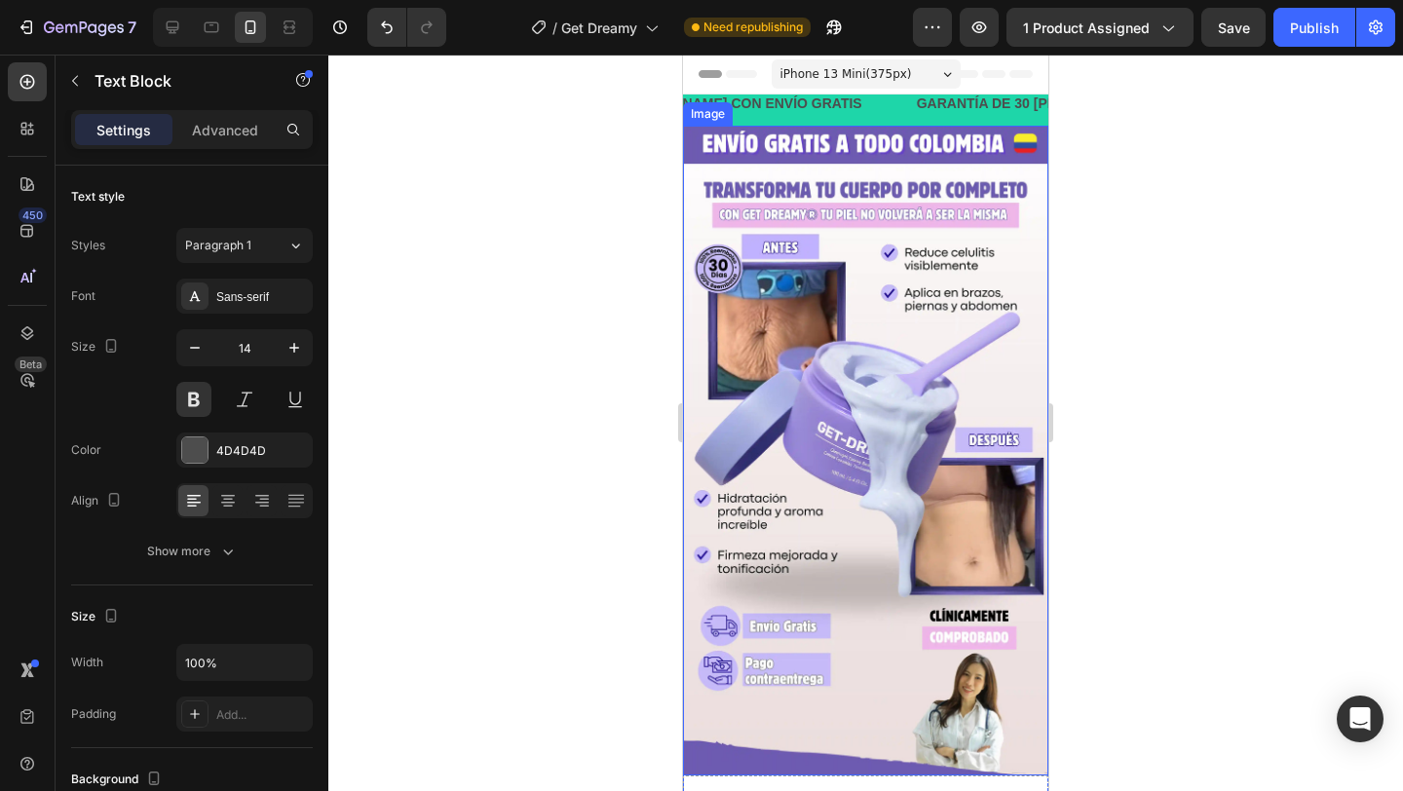
scroll to position [13, 469]
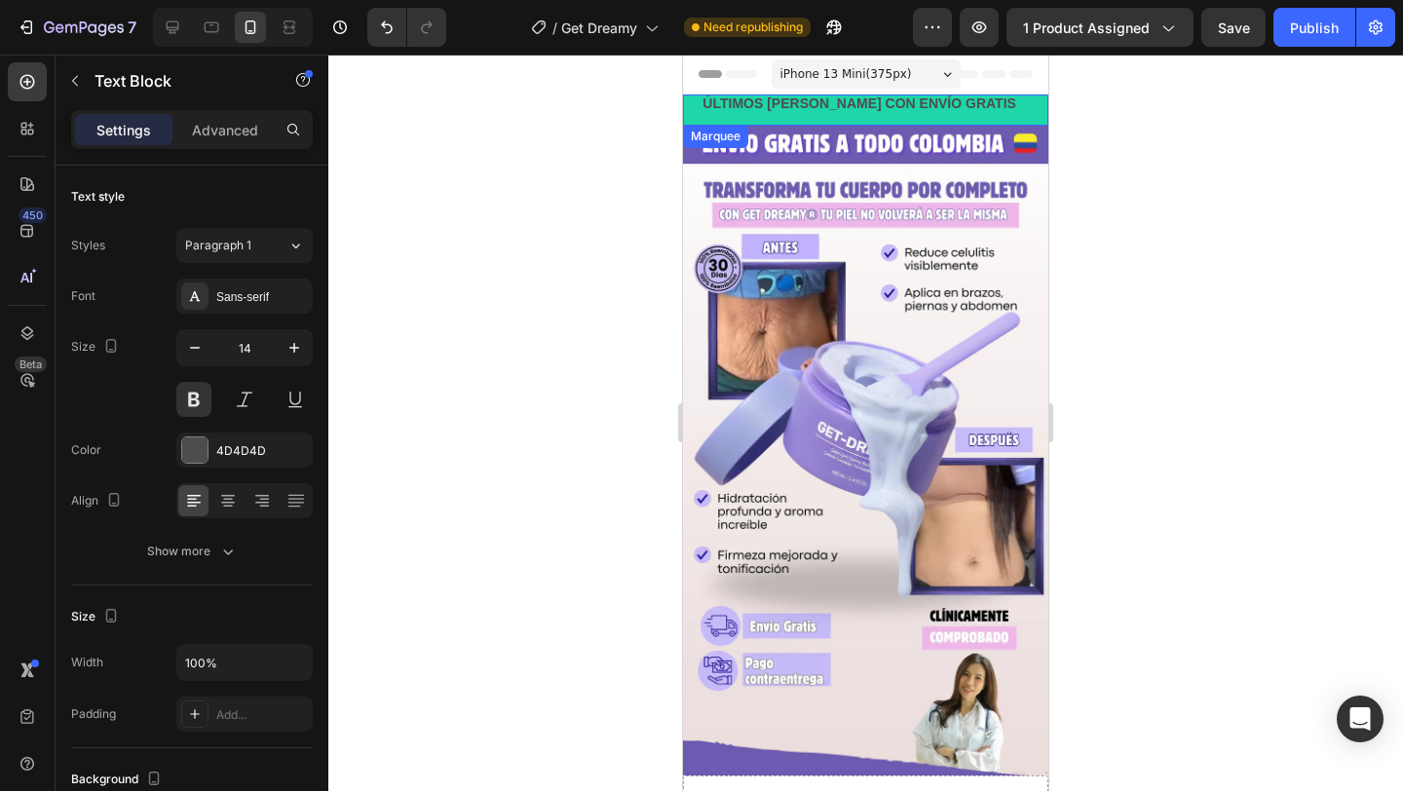
click at [1061, 111] on div "GARANTÍA DE 30 [PERSON_NAME] Text Block" at bounding box center [1204, 104] width 287 height 44
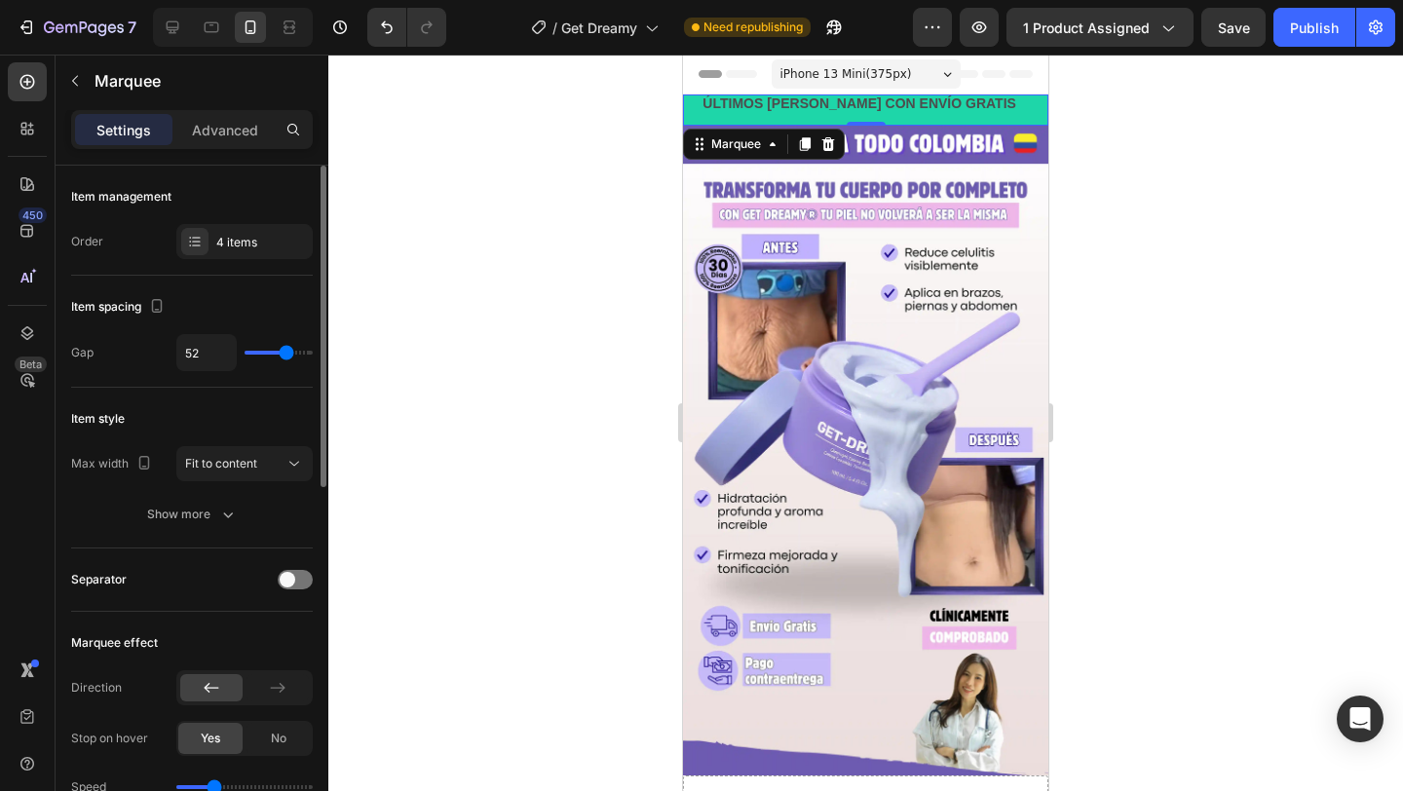
type input "45"
type input "48"
type input "49"
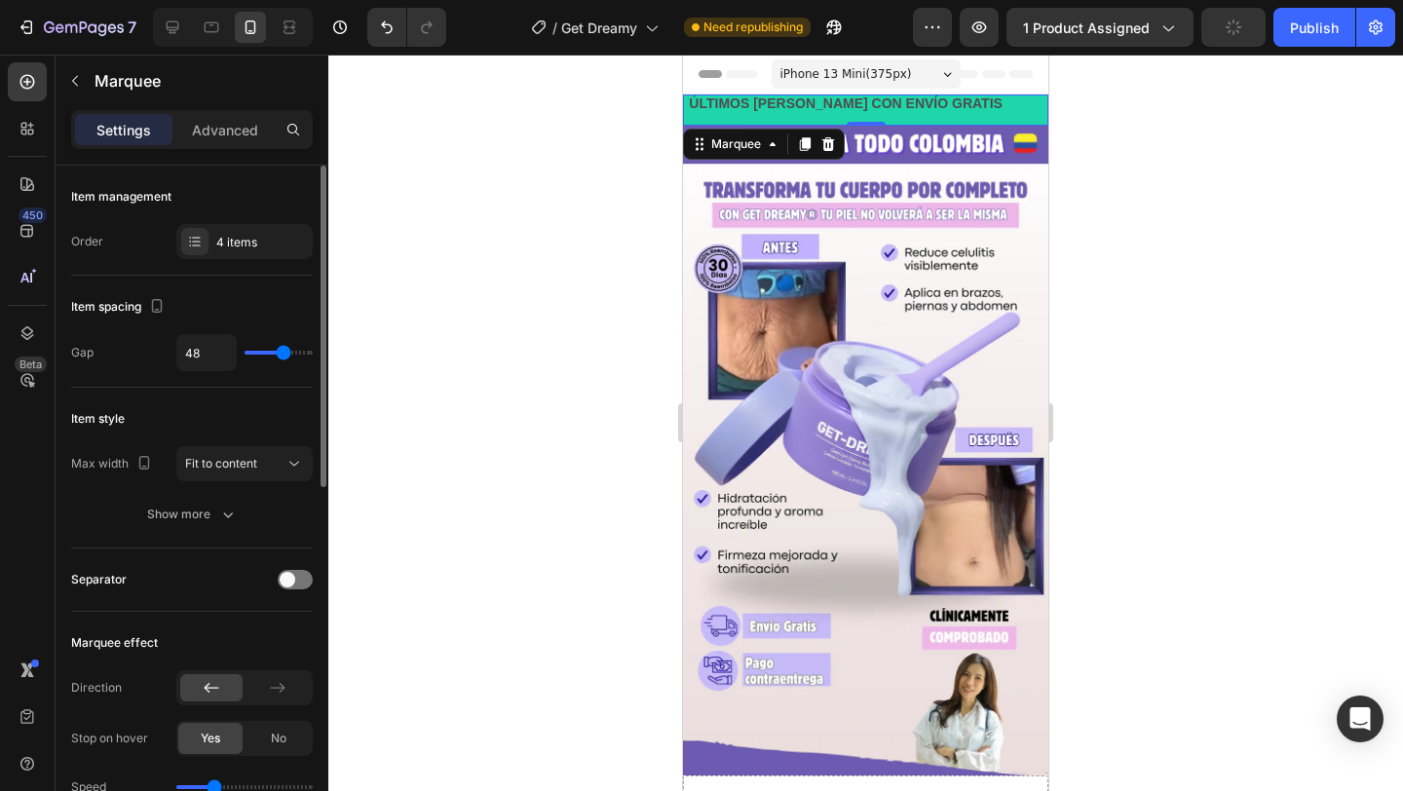
type input "49"
type input "50"
type input "56"
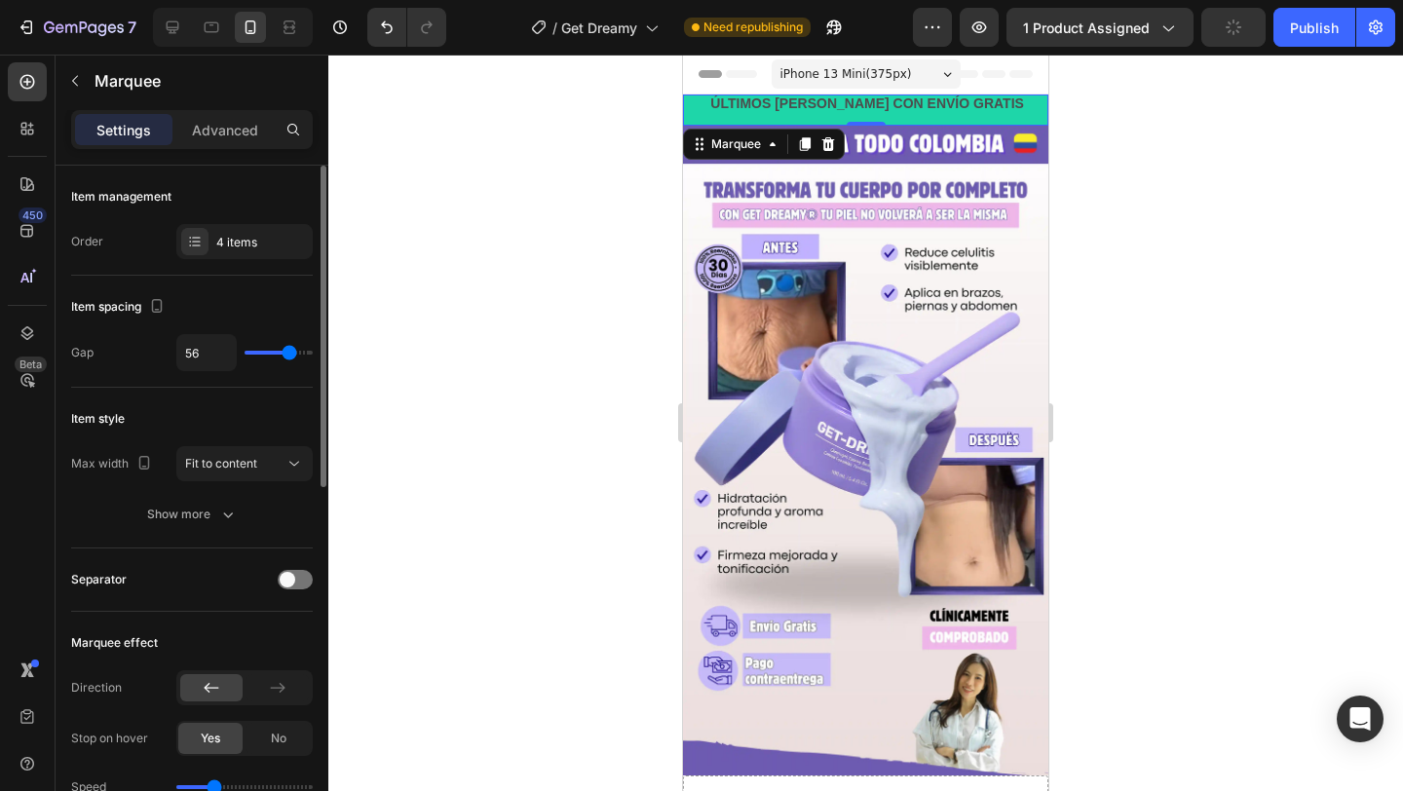
type input "57"
type input "58"
type input "59"
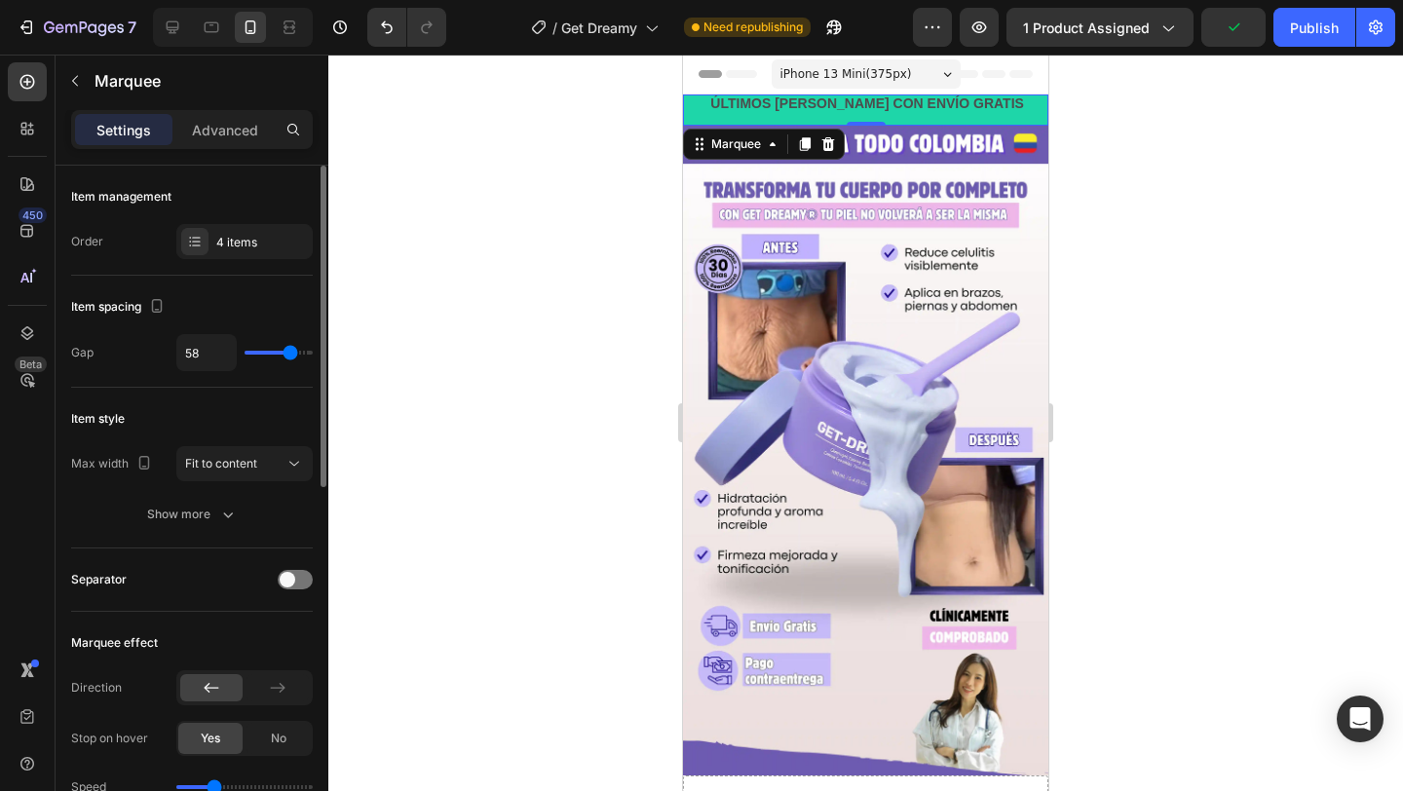
type input "59"
type input "60"
type input "61"
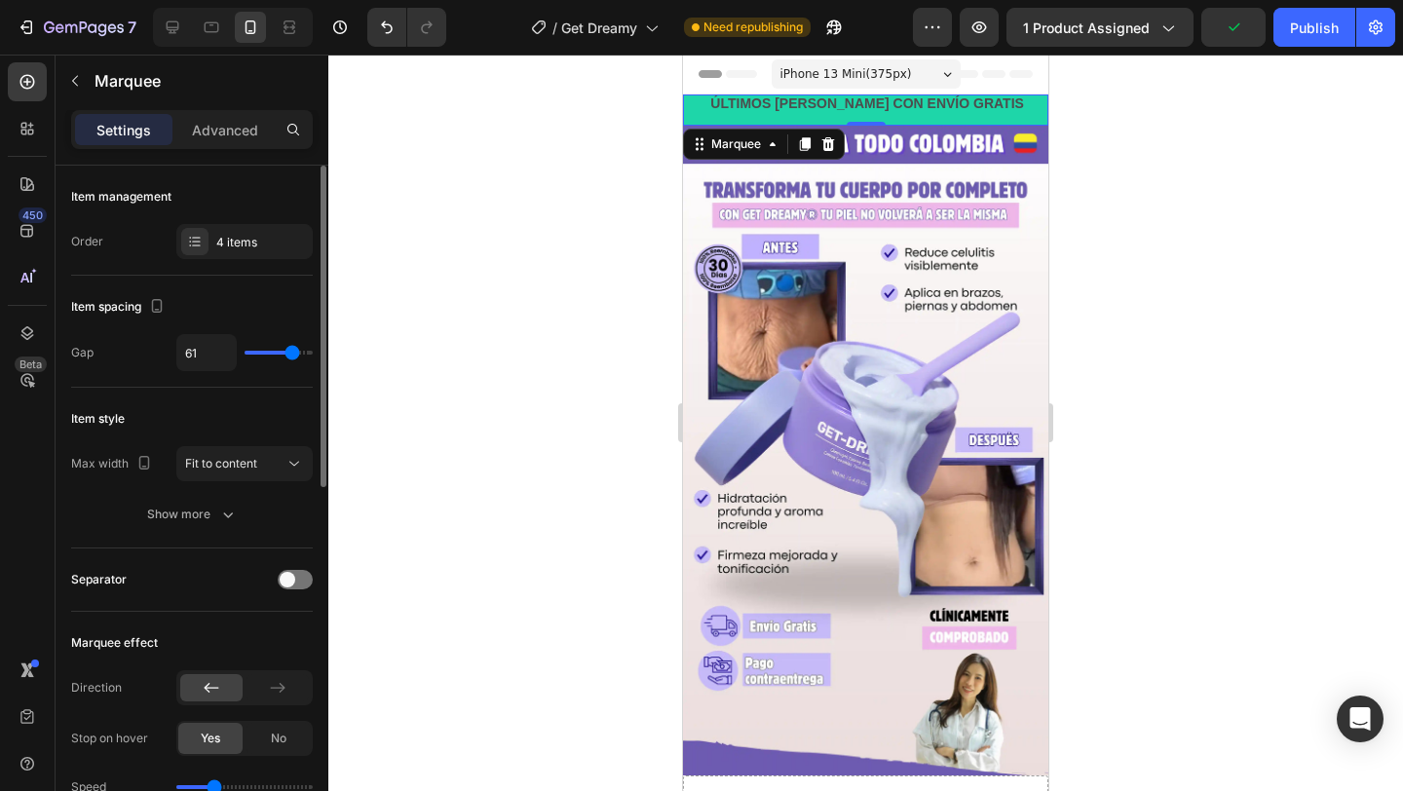
type input "62"
type input "63"
type input "64"
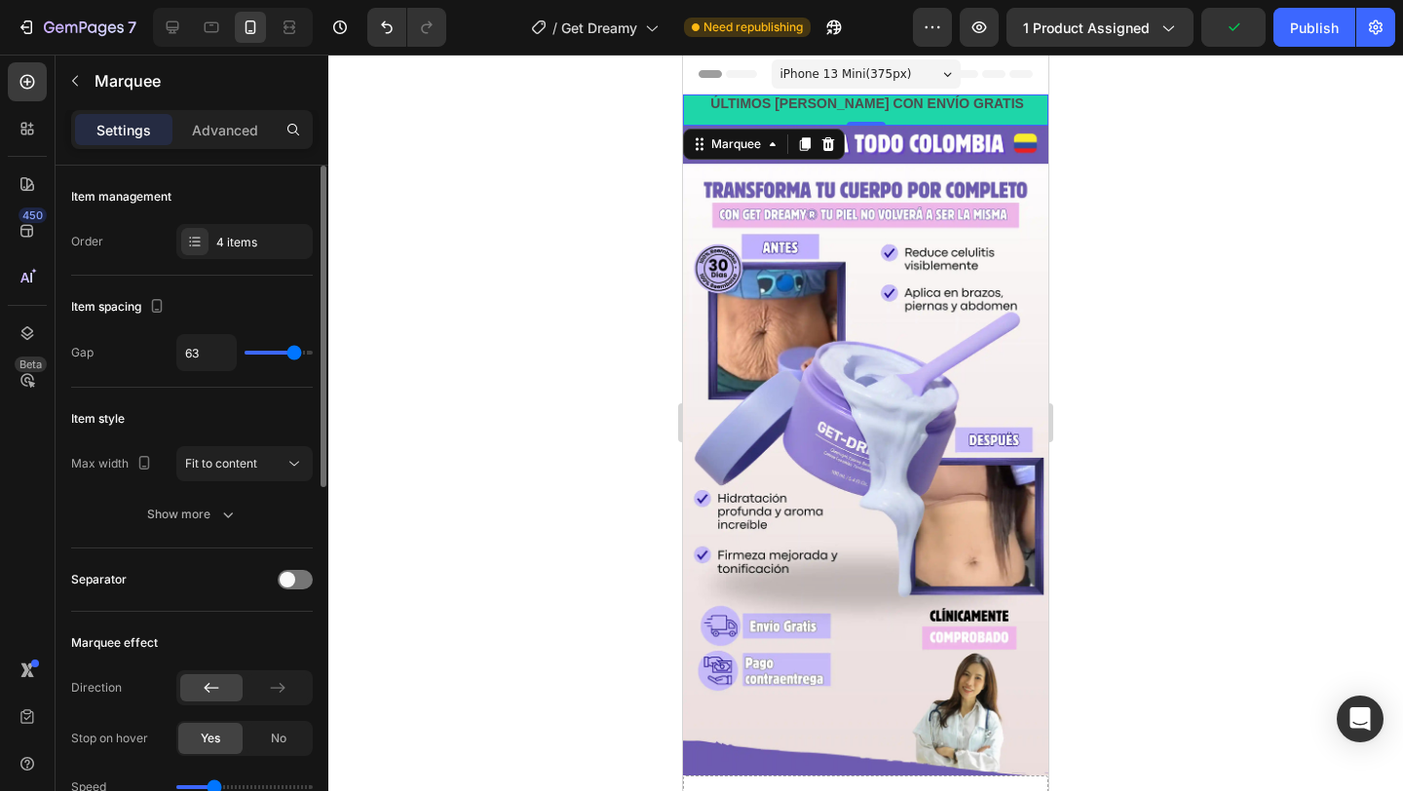
type input "64"
type input "65"
type input "66"
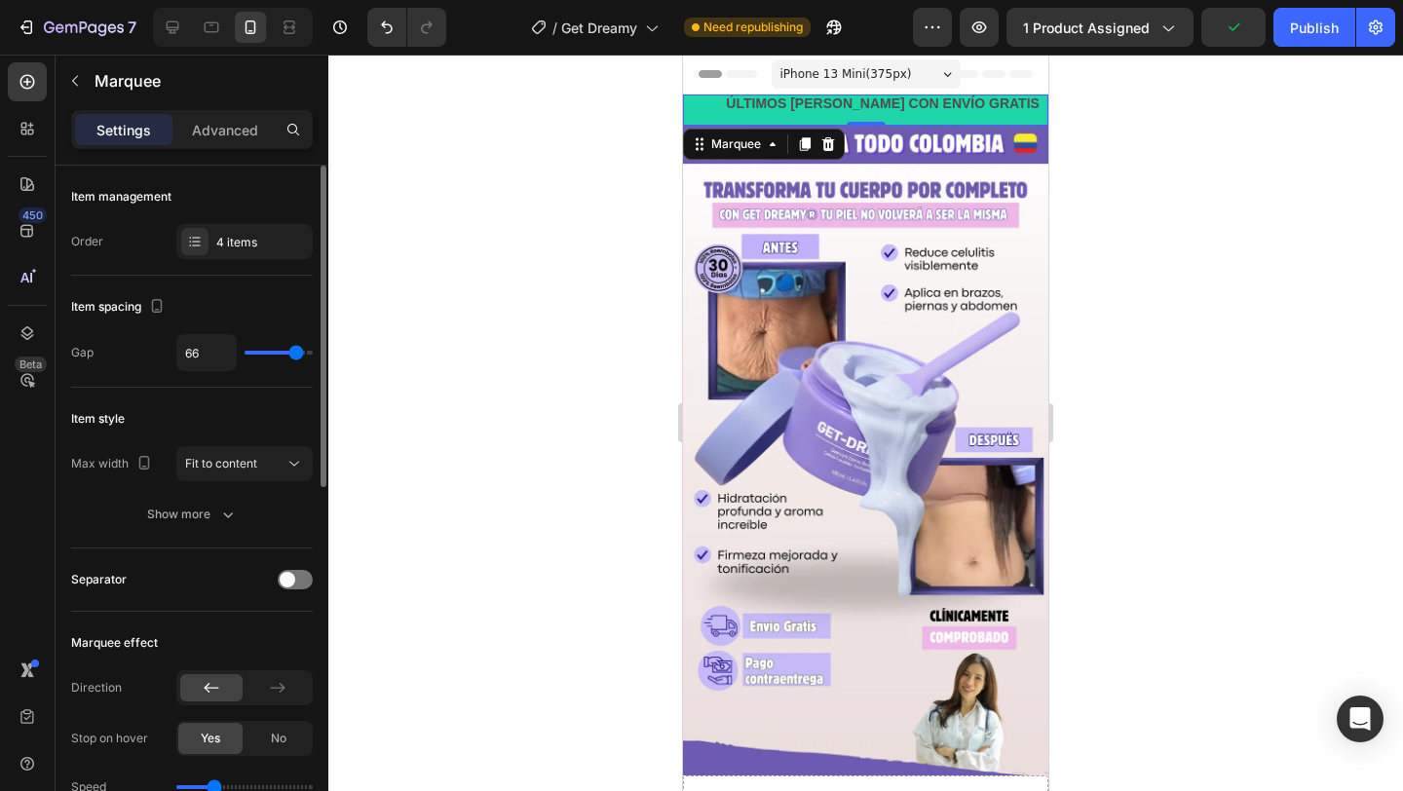
type input "67"
type input "69"
type input "70"
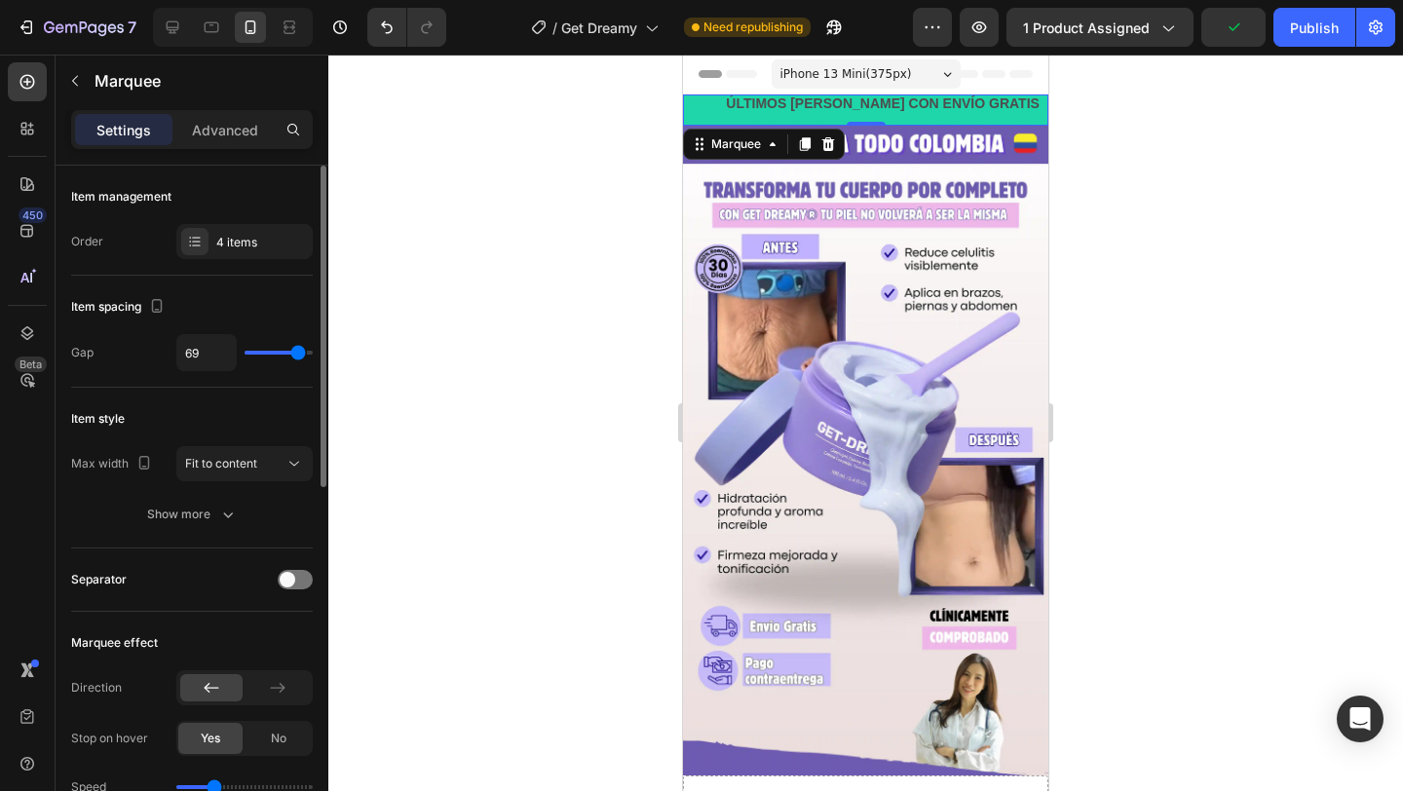
type input "70"
type input "71"
drag, startPoint x: 282, startPoint y: 356, endPoint x: 299, endPoint y: 356, distance: 17.5
type input "71"
click at [299, 355] on input "range" at bounding box center [279, 353] width 68 height 4
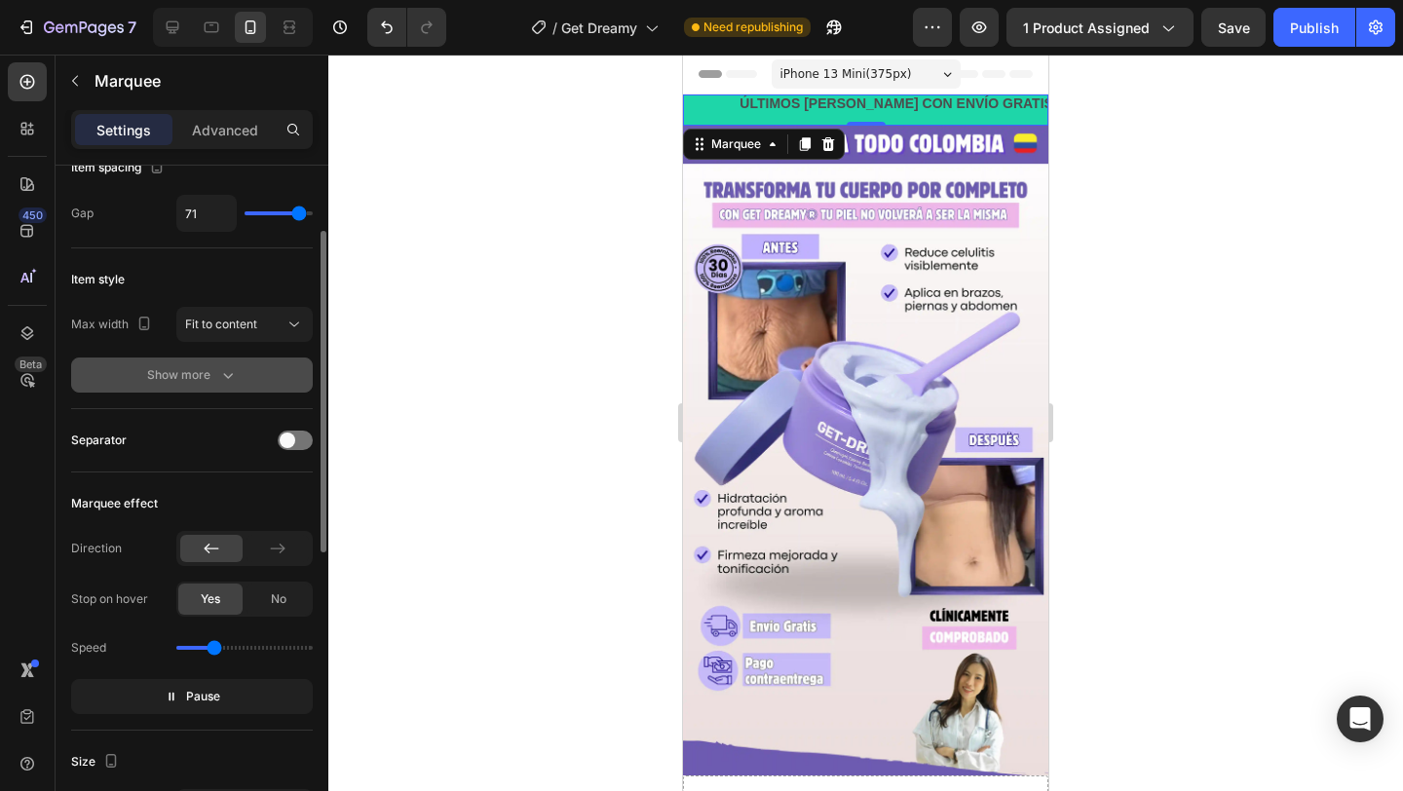
scroll to position [141, 0]
click at [300, 445] on div at bounding box center [295, 438] width 35 height 19
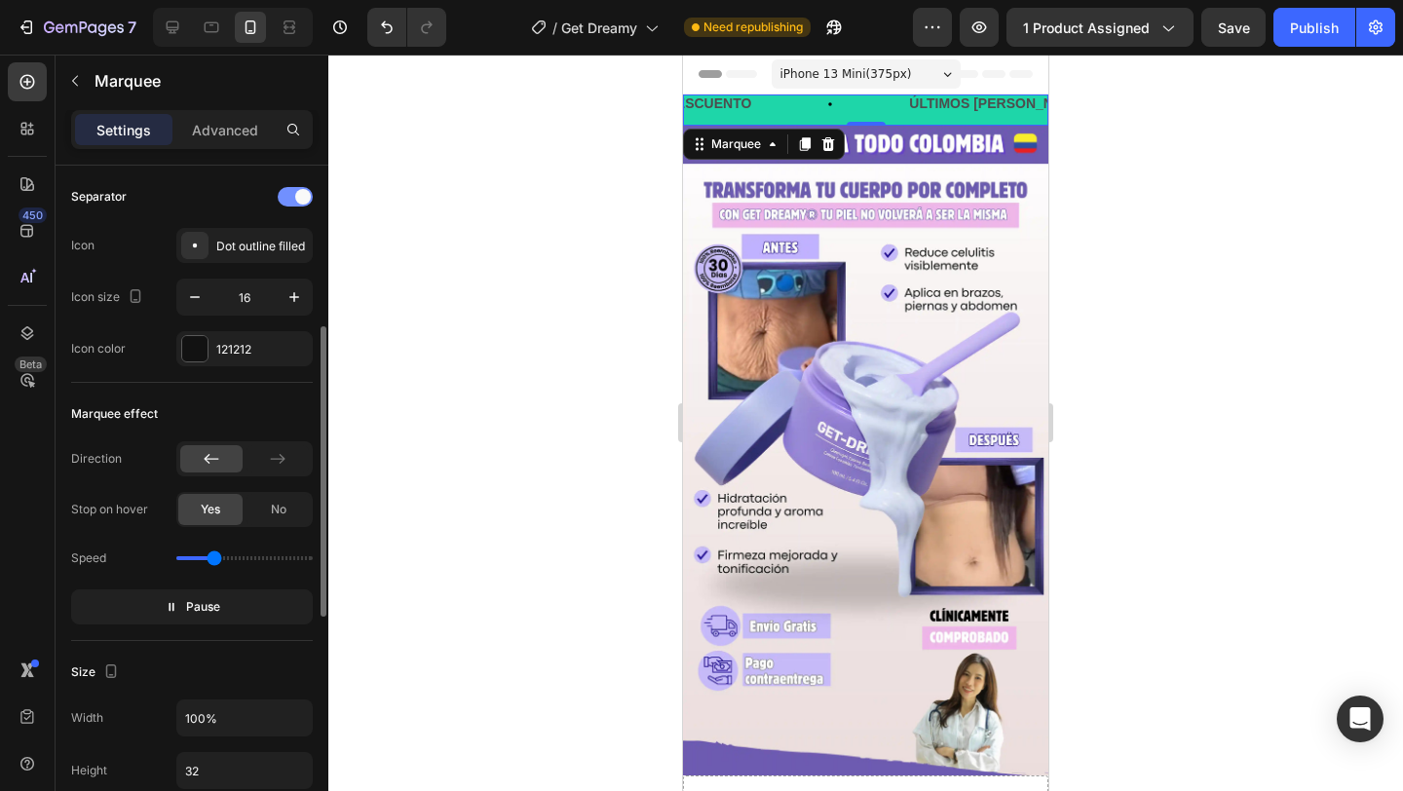
scroll to position [389, 0]
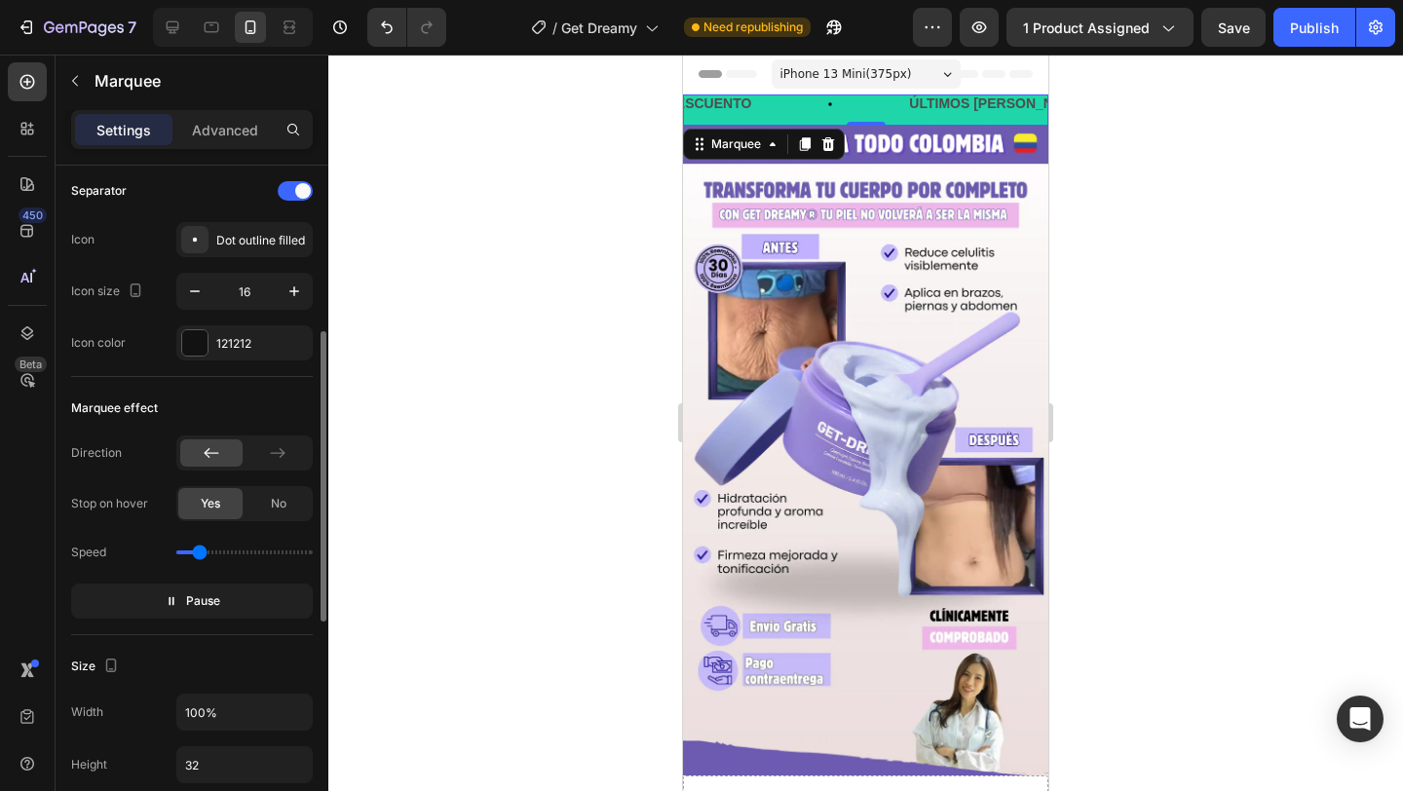
drag, startPoint x: 211, startPoint y: 551, endPoint x: 199, endPoint y: 551, distance: 11.7
click at [199, 551] on input "range" at bounding box center [244, 553] width 136 height 4
click at [196, 551] on input "range" at bounding box center [244, 553] width 136 height 4
type input "0.5"
click at [200, 551] on input "range" at bounding box center [244, 553] width 136 height 4
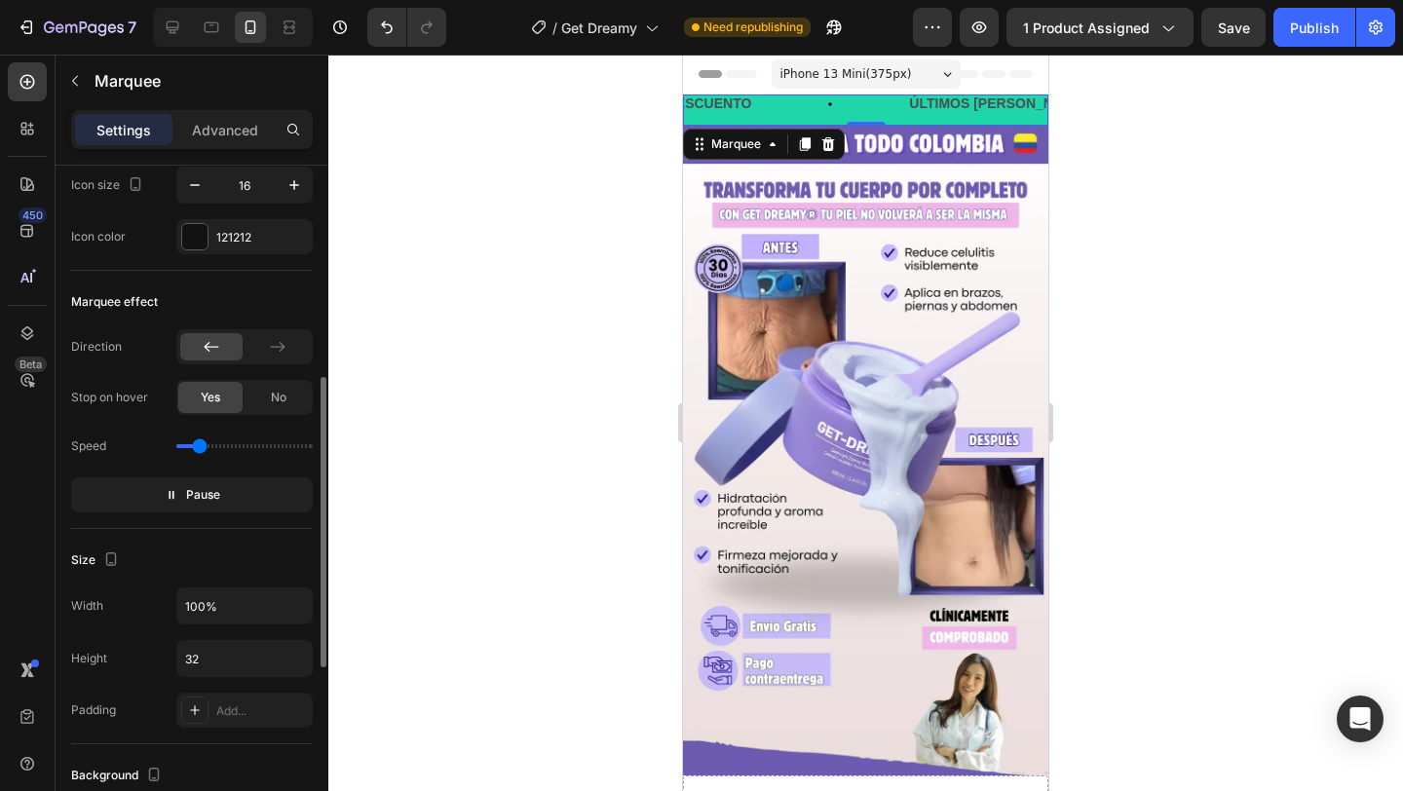
scroll to position [509, 0]
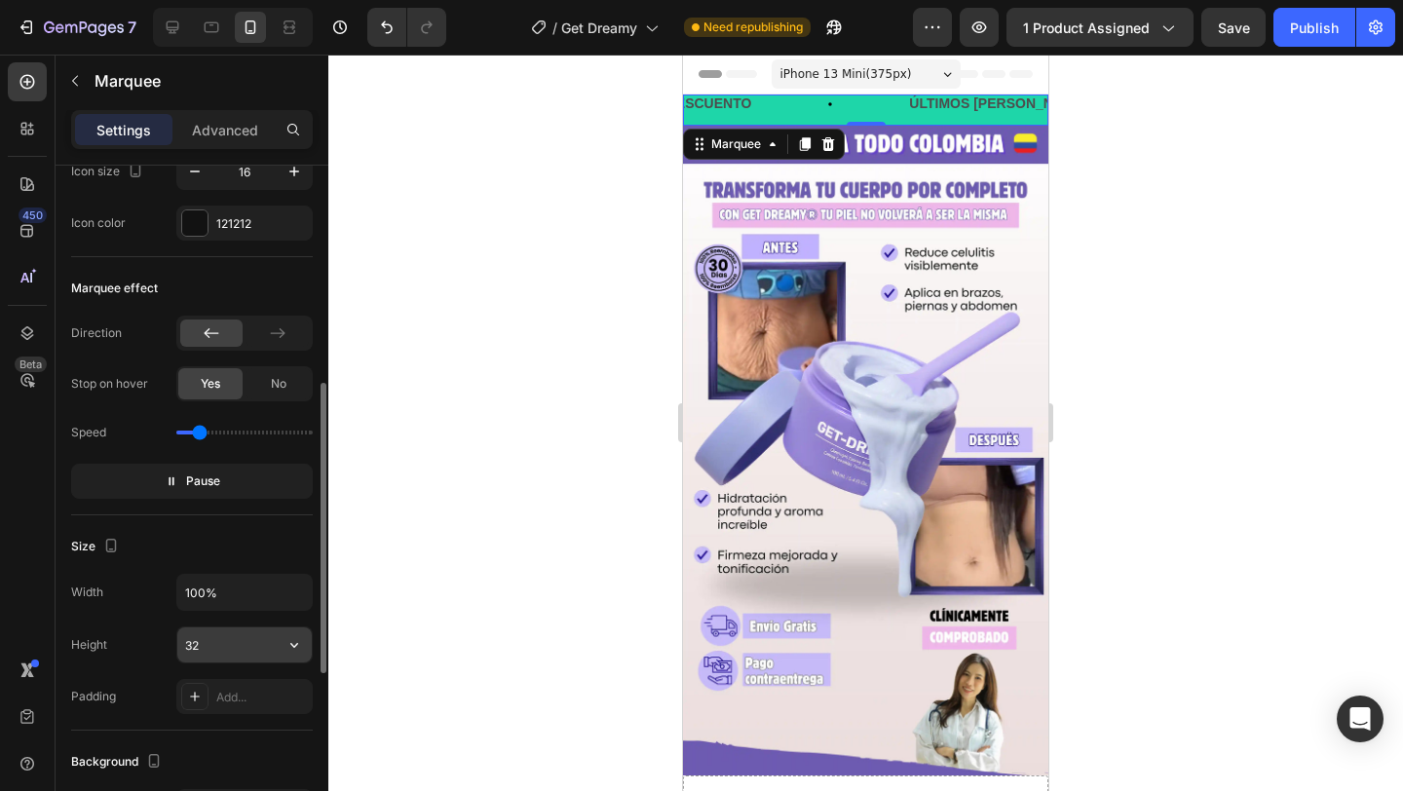
click at [235, 658] on input "32" at bounding box center [244, 645] width 134 height 35
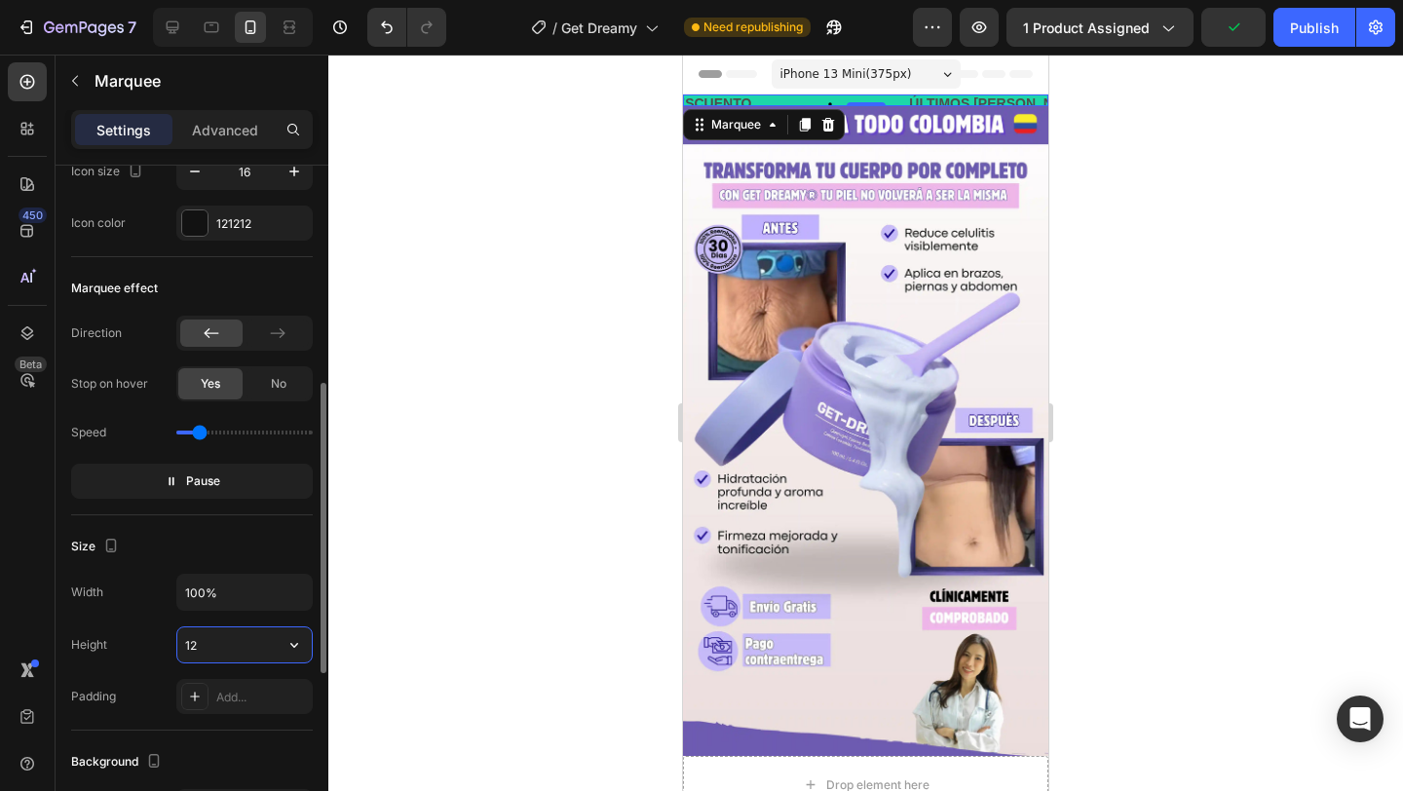
type input "1"
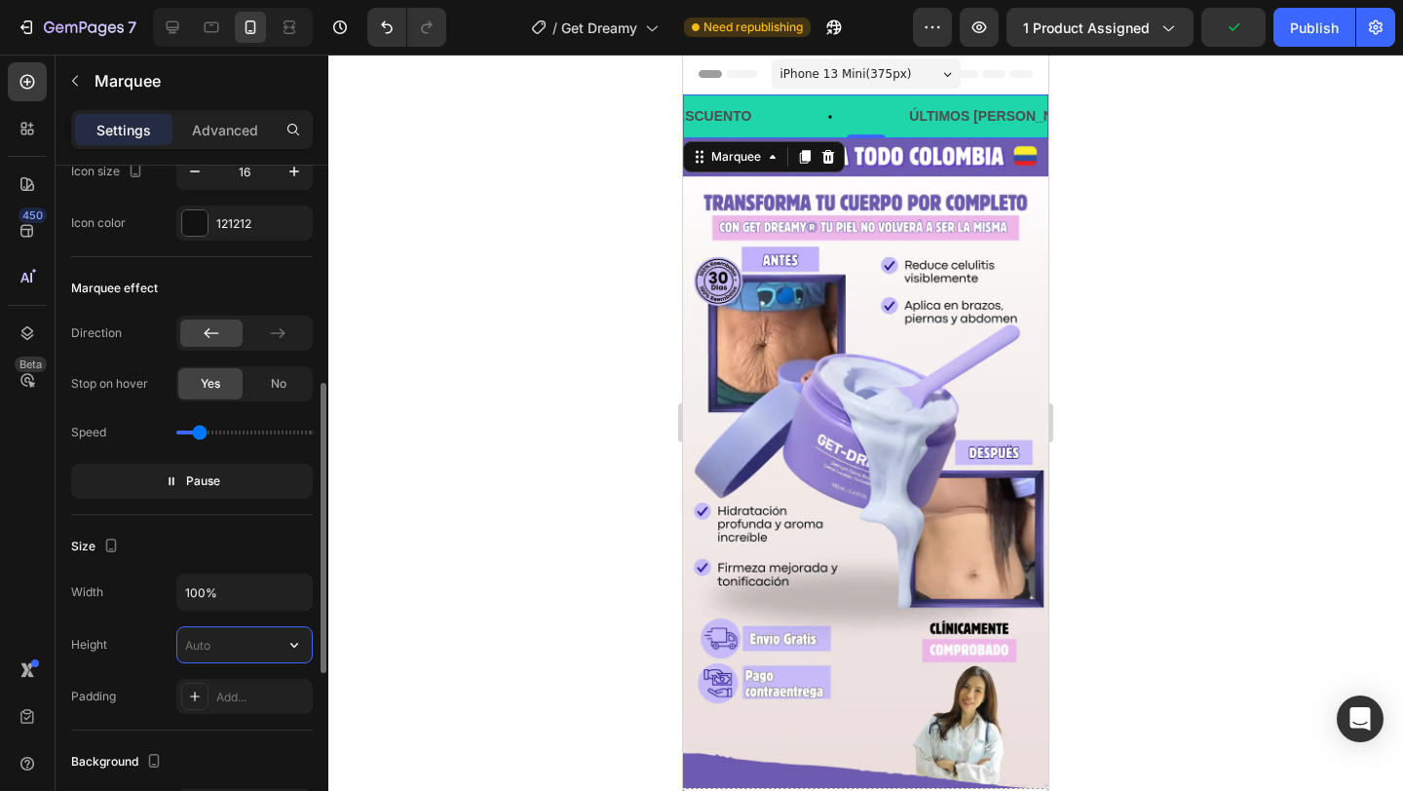
scroll to position [0, 469]
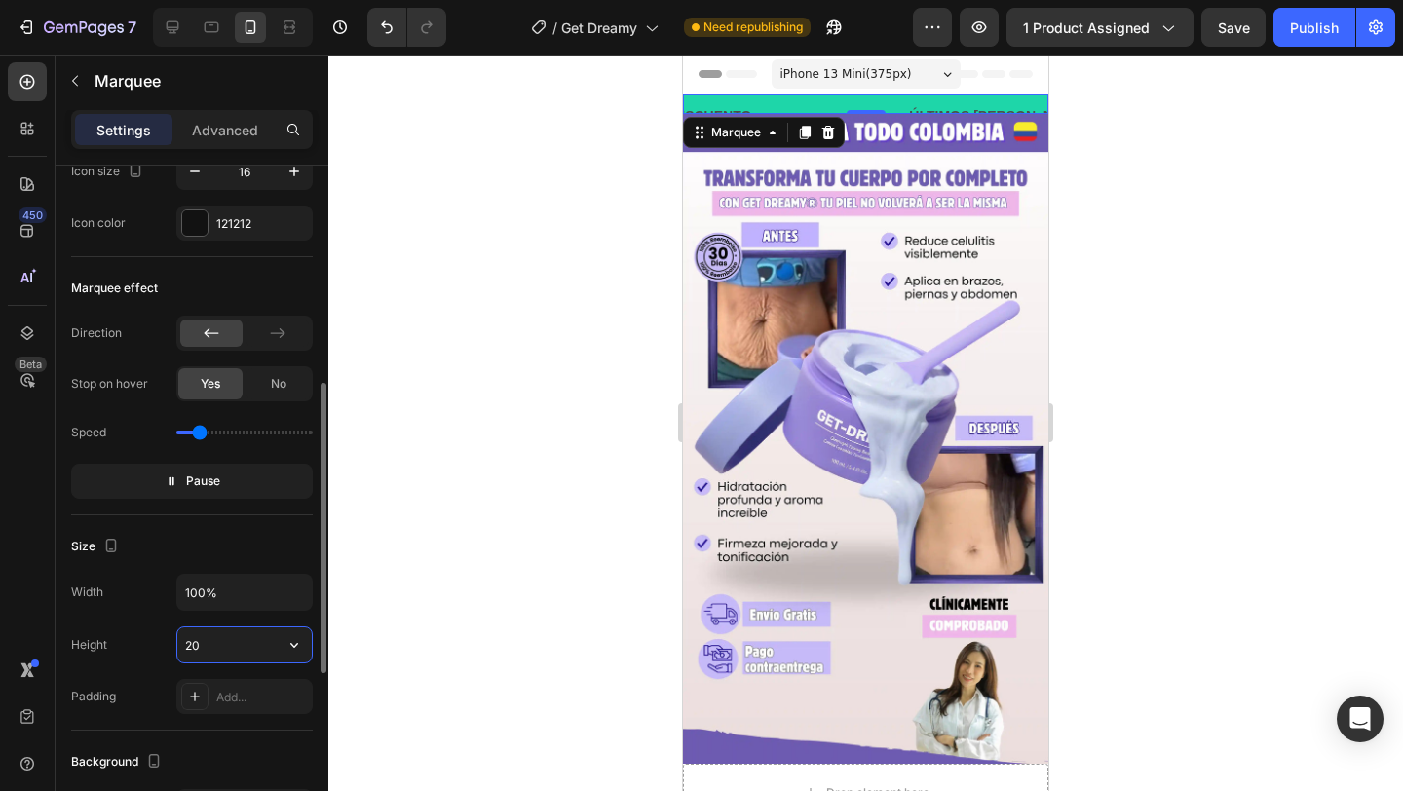
type input "2"
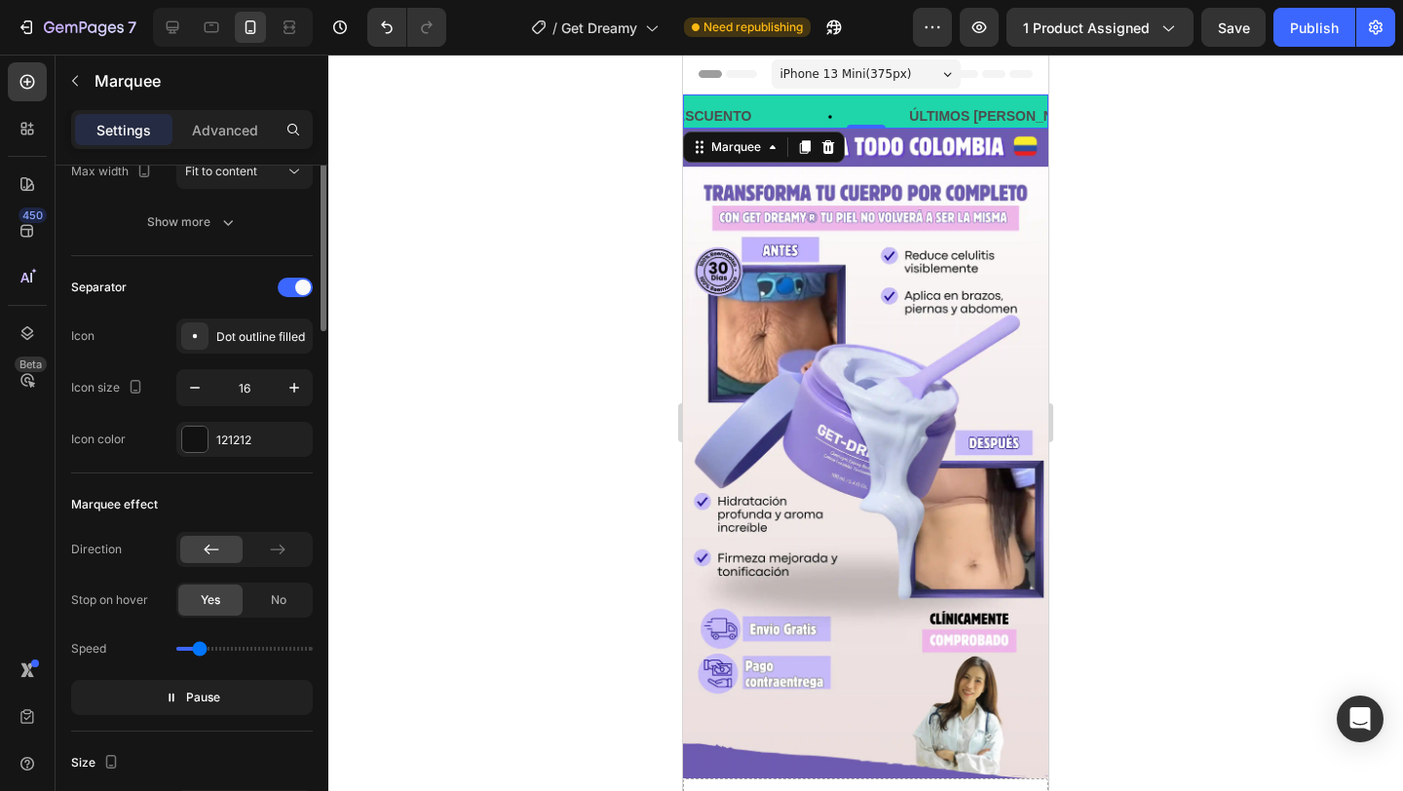
scroll to position [0, 0]
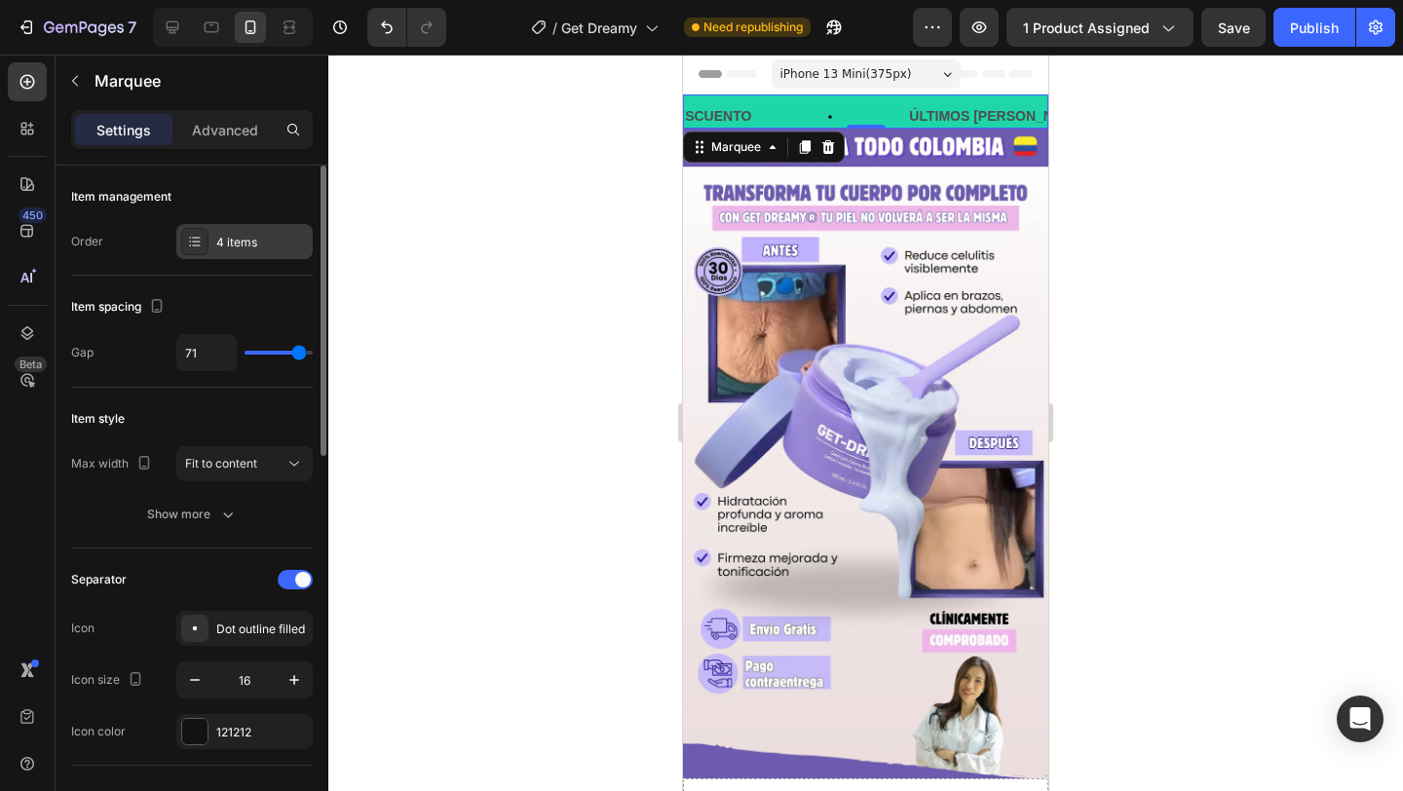
type input "35"
click at [259, 227] on div "4 items" at bounding box center [244, 241] width 136 height 35
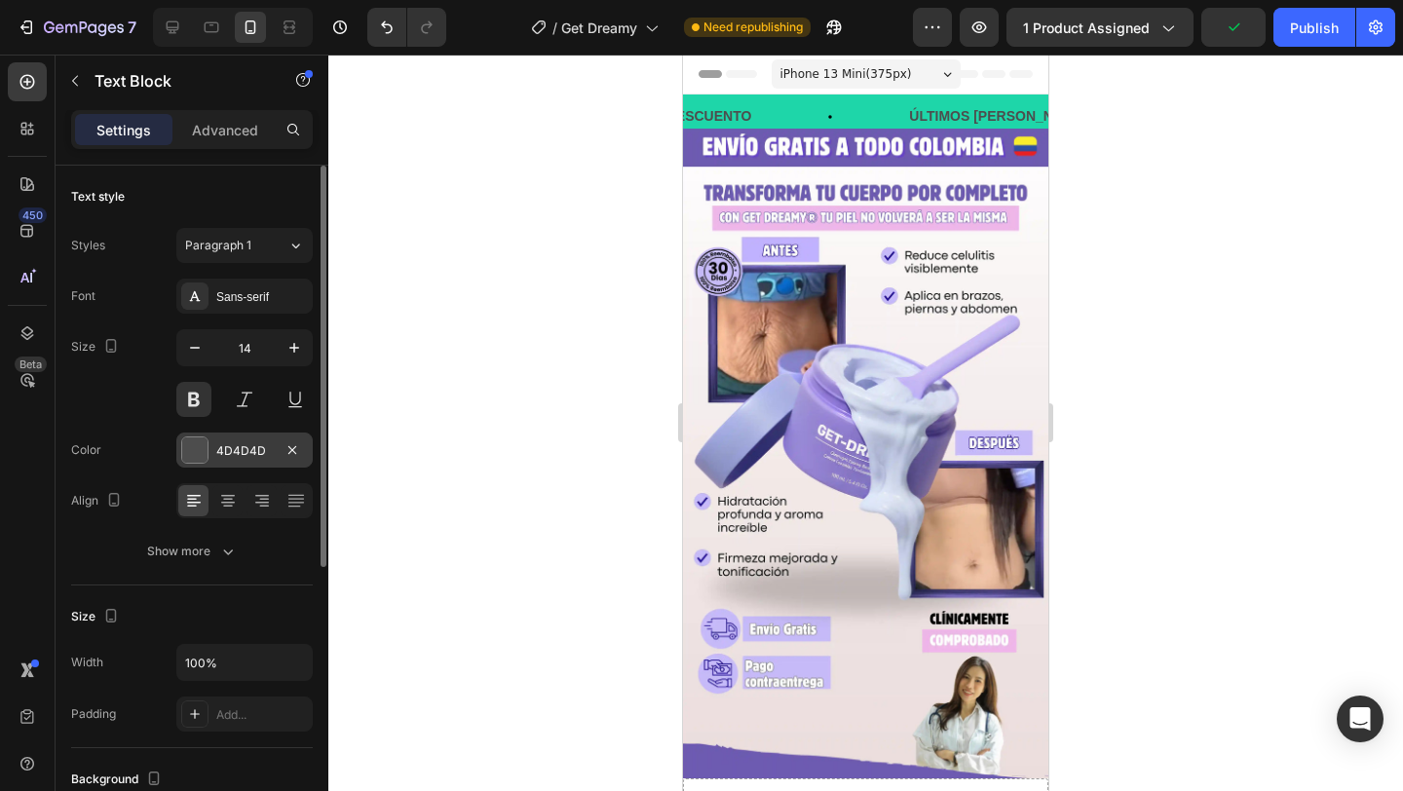
click at [212, 446] on div "4D4D4D" at bounding box center [244, 450] width 136 height 35
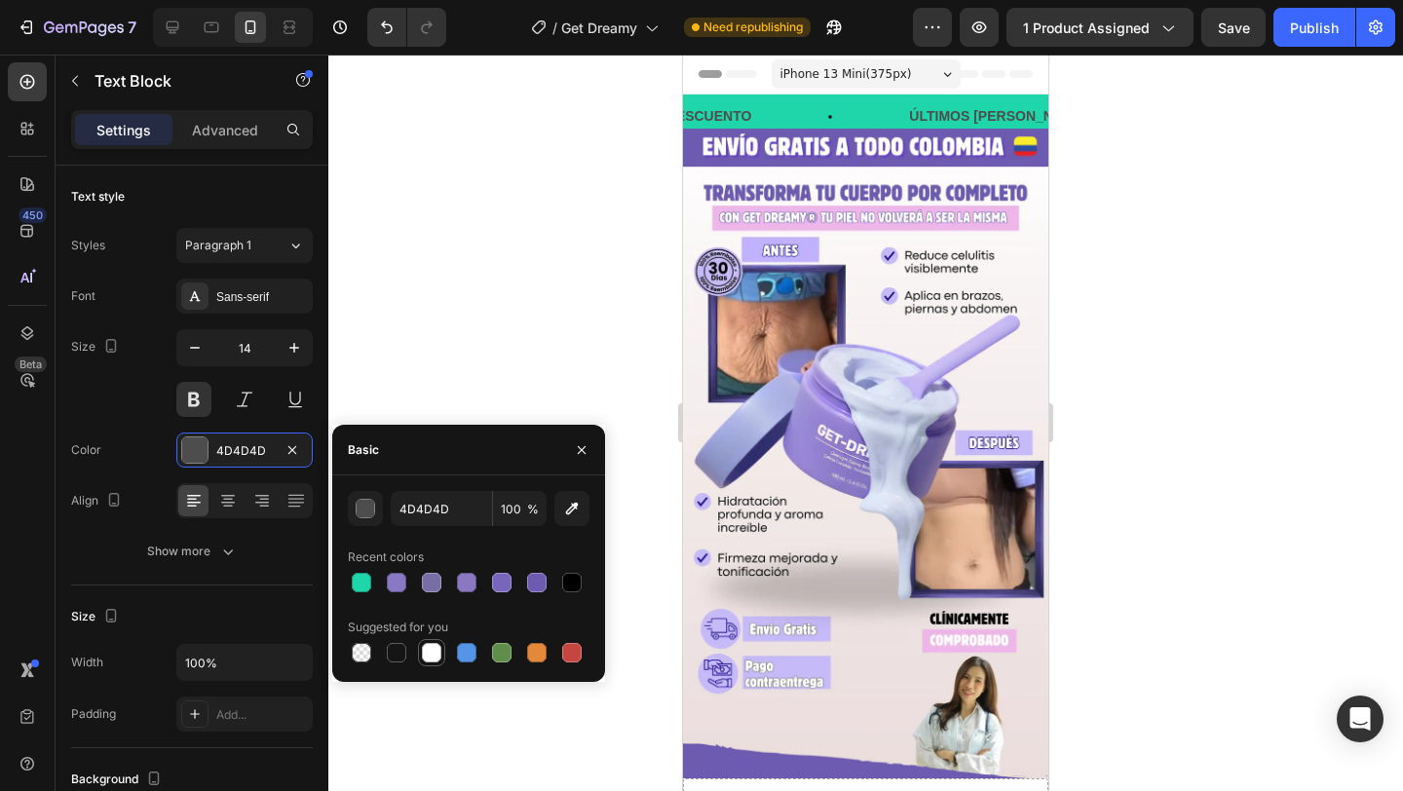
click at [444, 652] on div at bounding box center [431, 652] width 27 height 27
type input "FFFFFF"
click at [904, 120] on p "ÚLTIMOS [PERSON_NAME] CON ENVÍO GRATIS" at bounding box center [1061, 116] width 314 height 24
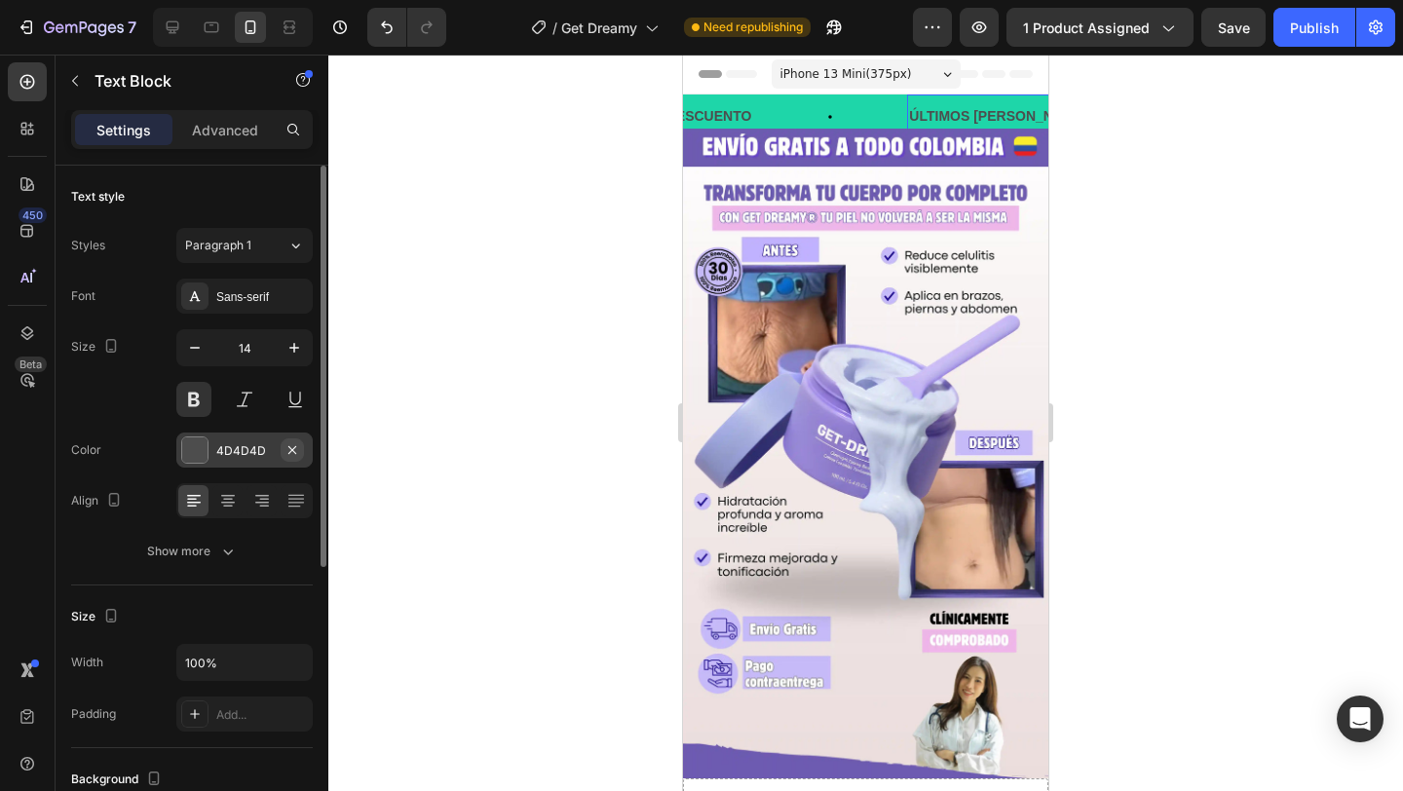
click at [281, 445] on button "button" at bounding box center [292, 450] width 23 height 23
click at [272, 449] on div "Add..." at bounding box center [262, 451] width 92 height 18
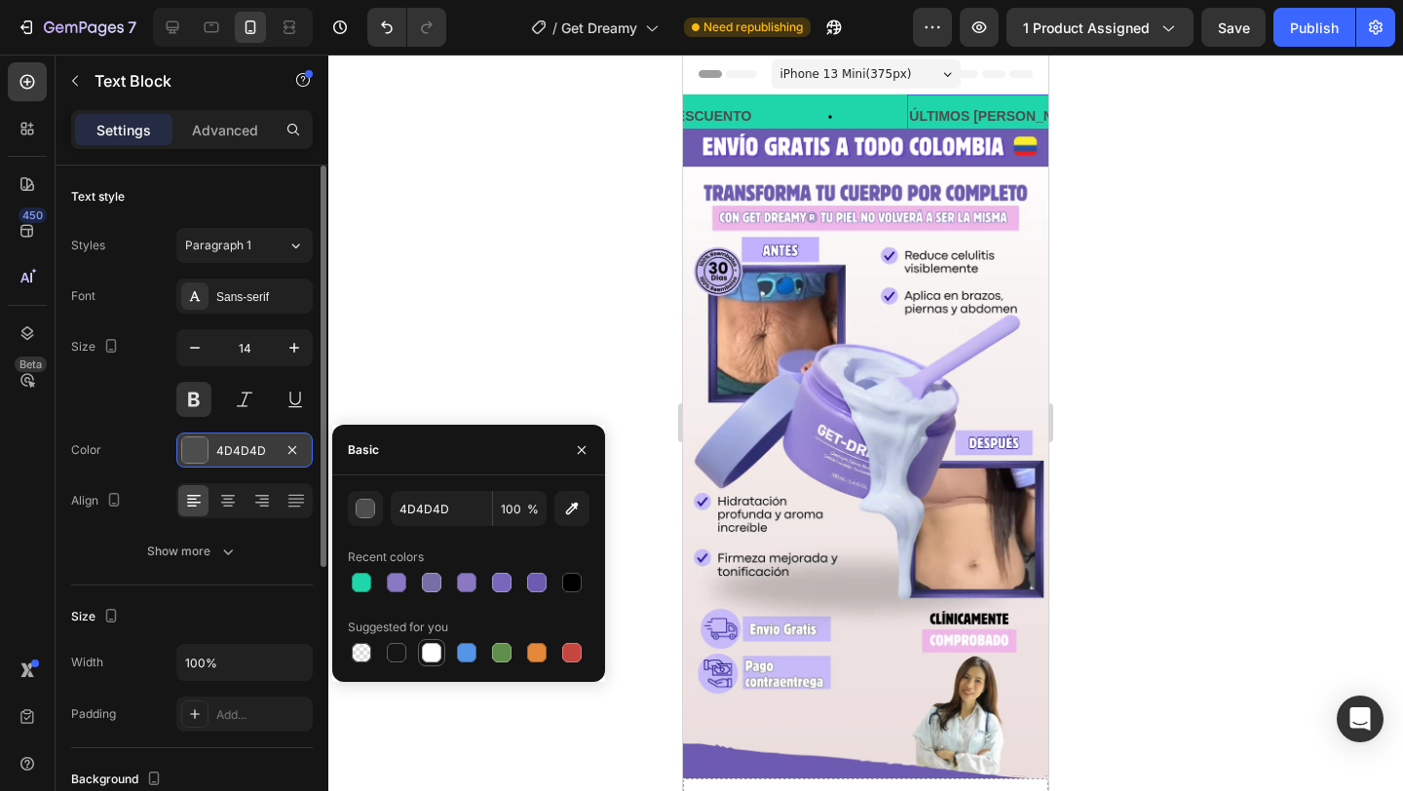
click at [433, 650] on div at bounding box center [431, 652] width 19 height 19
type input "FFFFFF"
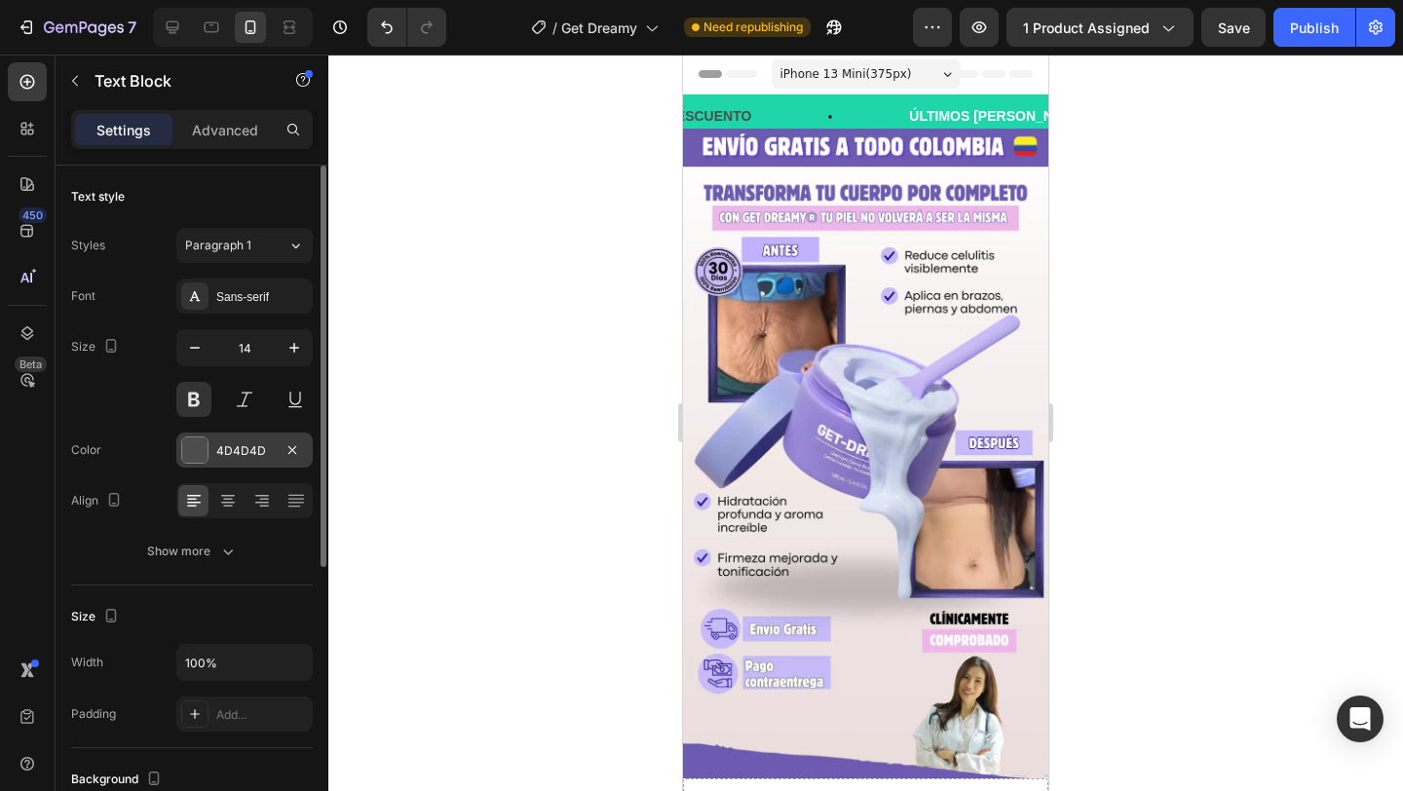
click at [209, 446] on div "4D4D4D" at bounding box center [244, 450] width 136 height 35
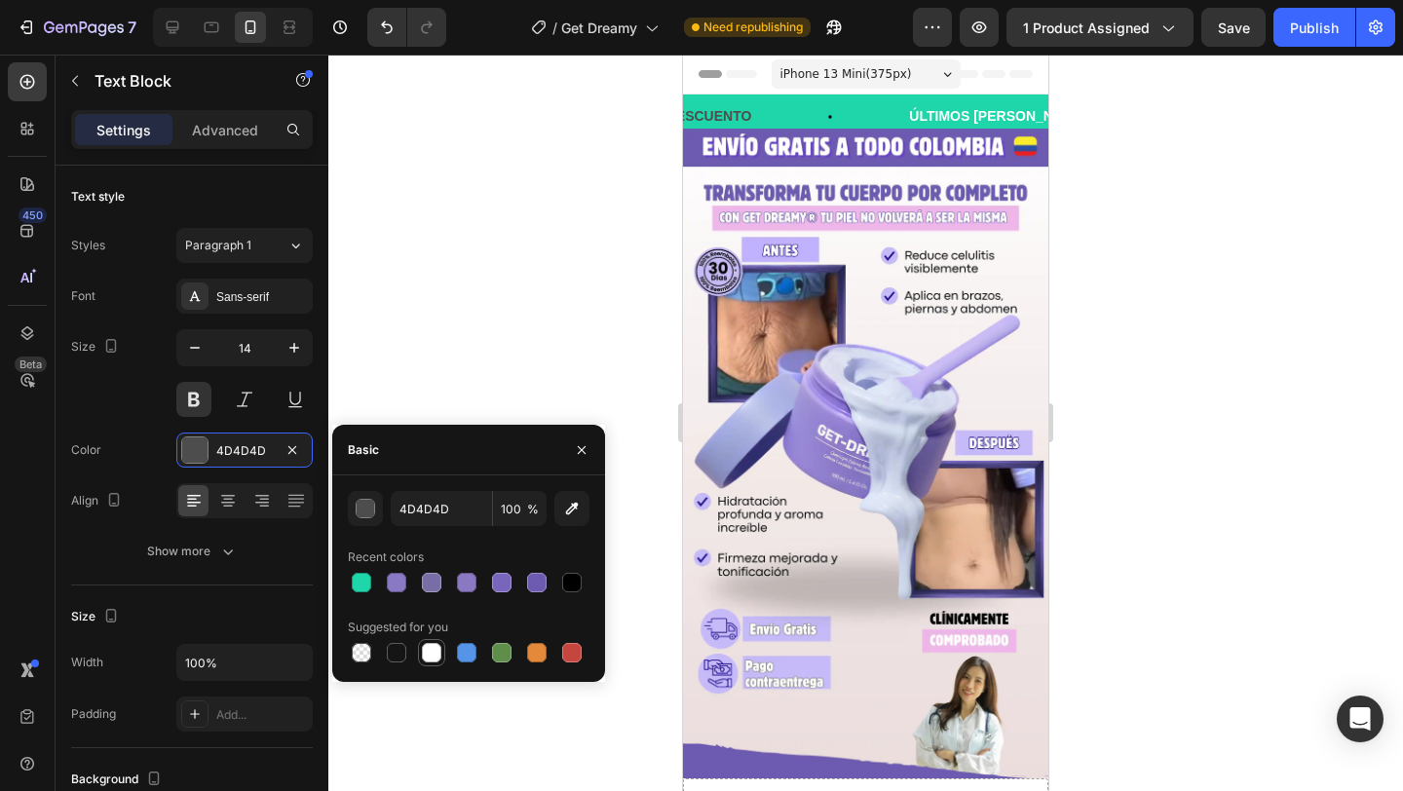
click at [440, 648] on div at bounding box center [431, 652] width 19 height 19
type input "FFFFFF"
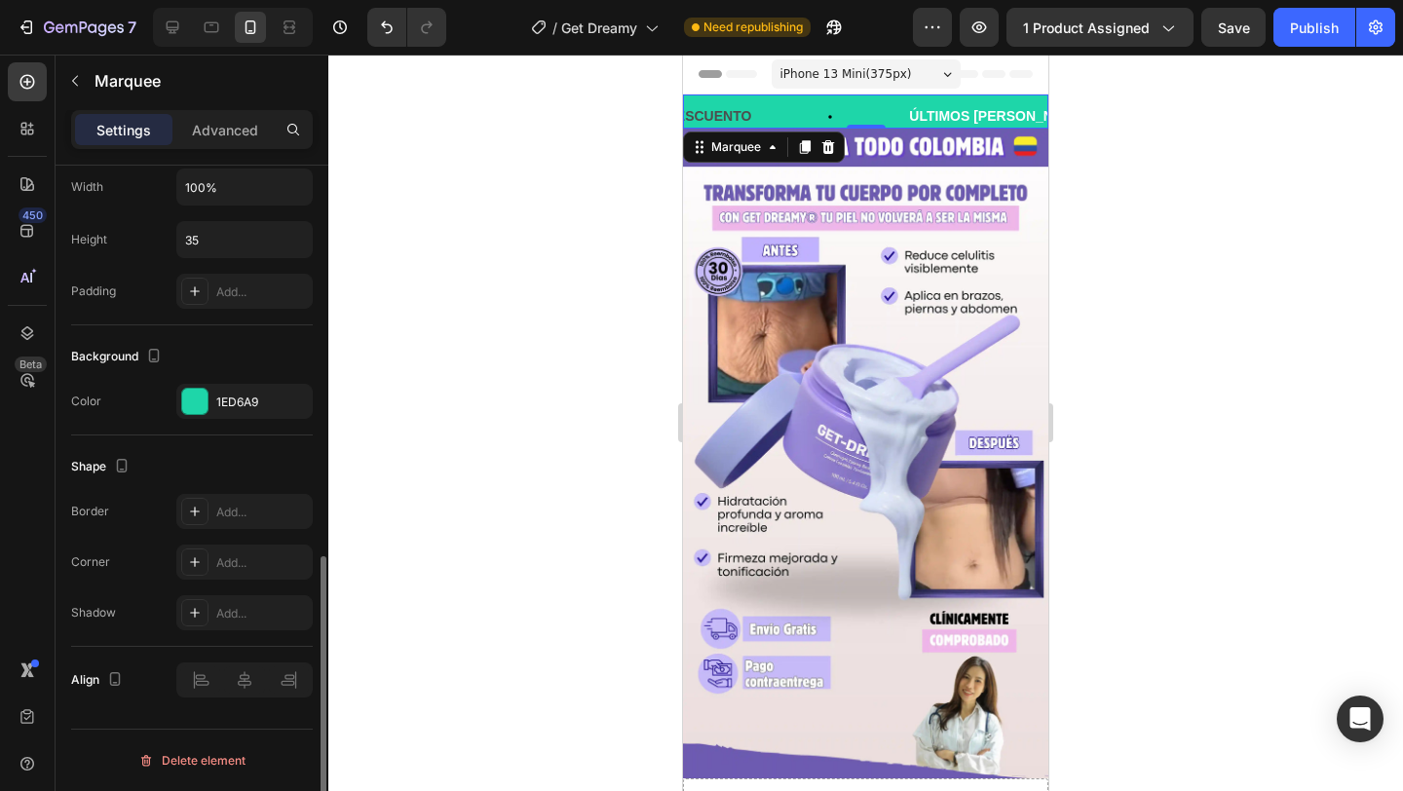
scroll to position [905, 0]
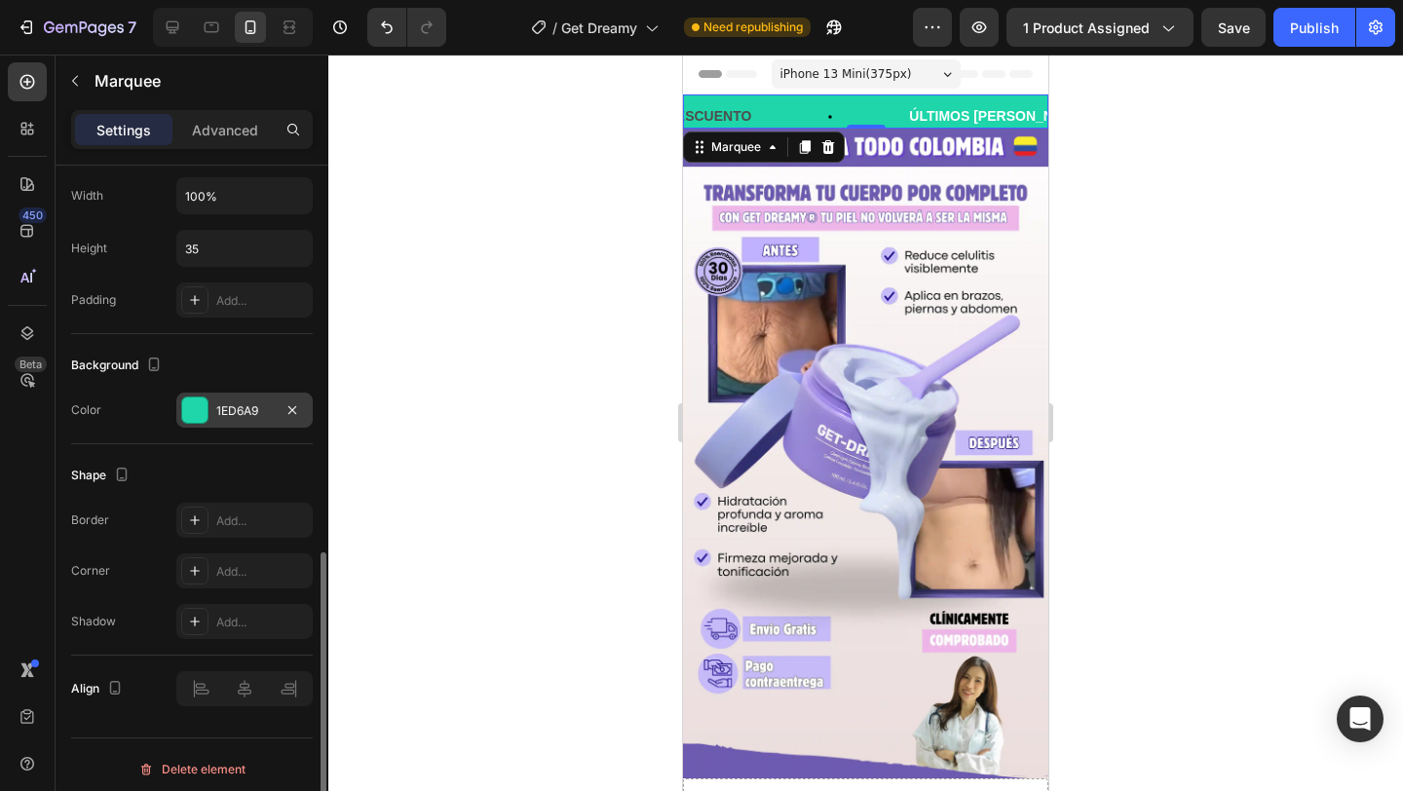
click at [252, 415] on div "1ED6A9" at bounding box center [244, 411] width 57 height 18
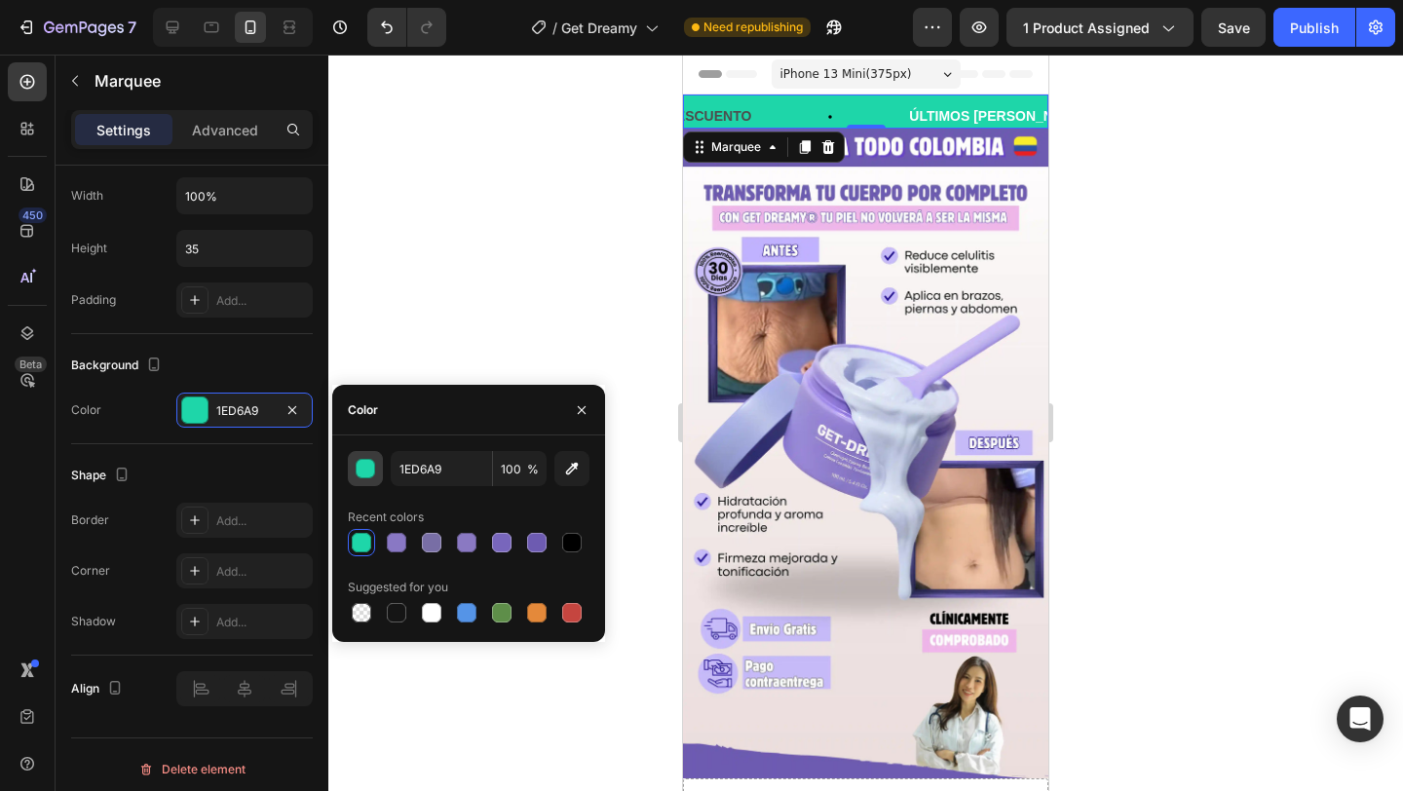
click at [361, 477] on div "button" at bounding box center [366, 469] width 19 height 19
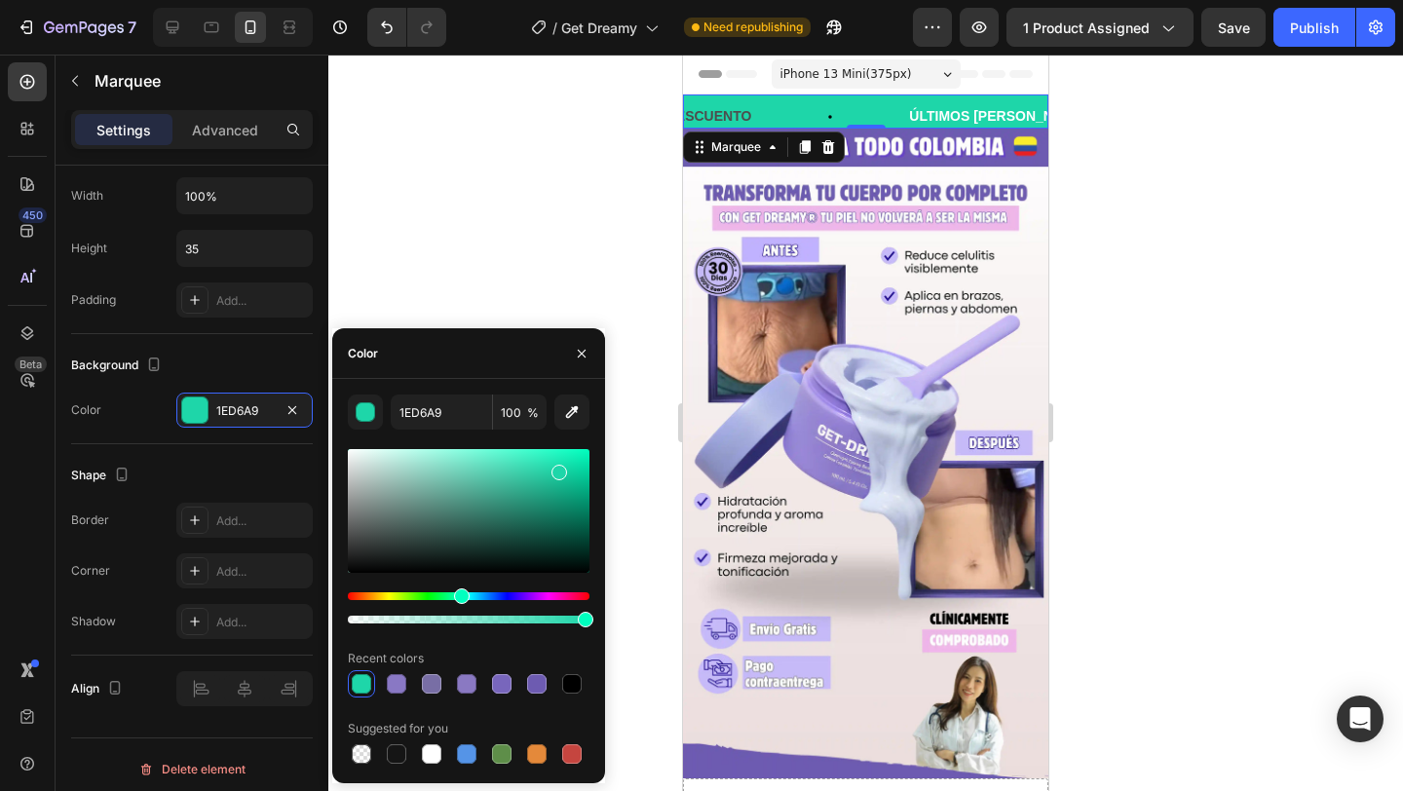
click at [384, 422] on div "1ED6A9 100 %" at bounding box center [469, 412] width 242 height 35
click at [373, 420] on div "button" at bounding box center [365, 411] width 19 height 19
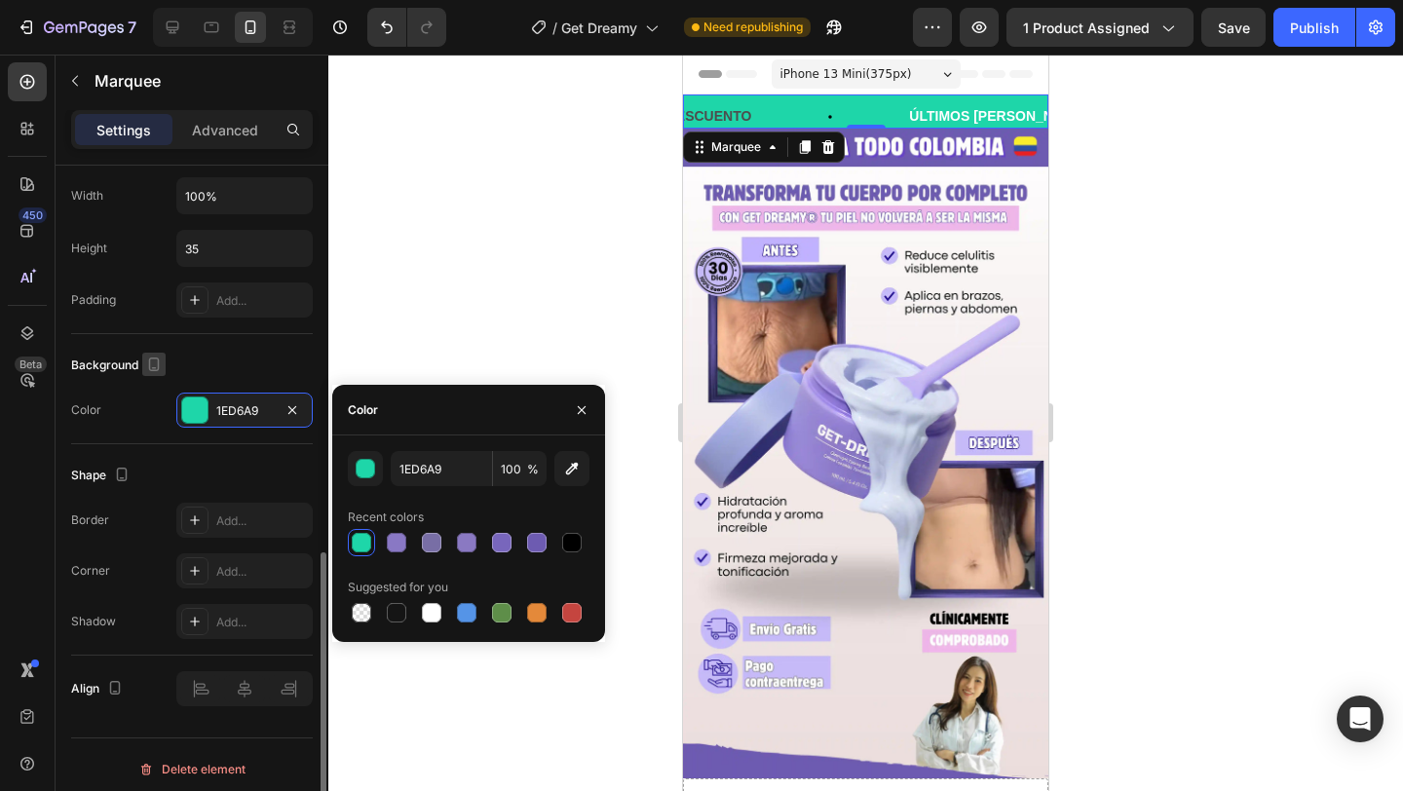
click at [158, 361] on icon "button" at bounding box center [154, 365] width 11 height 14
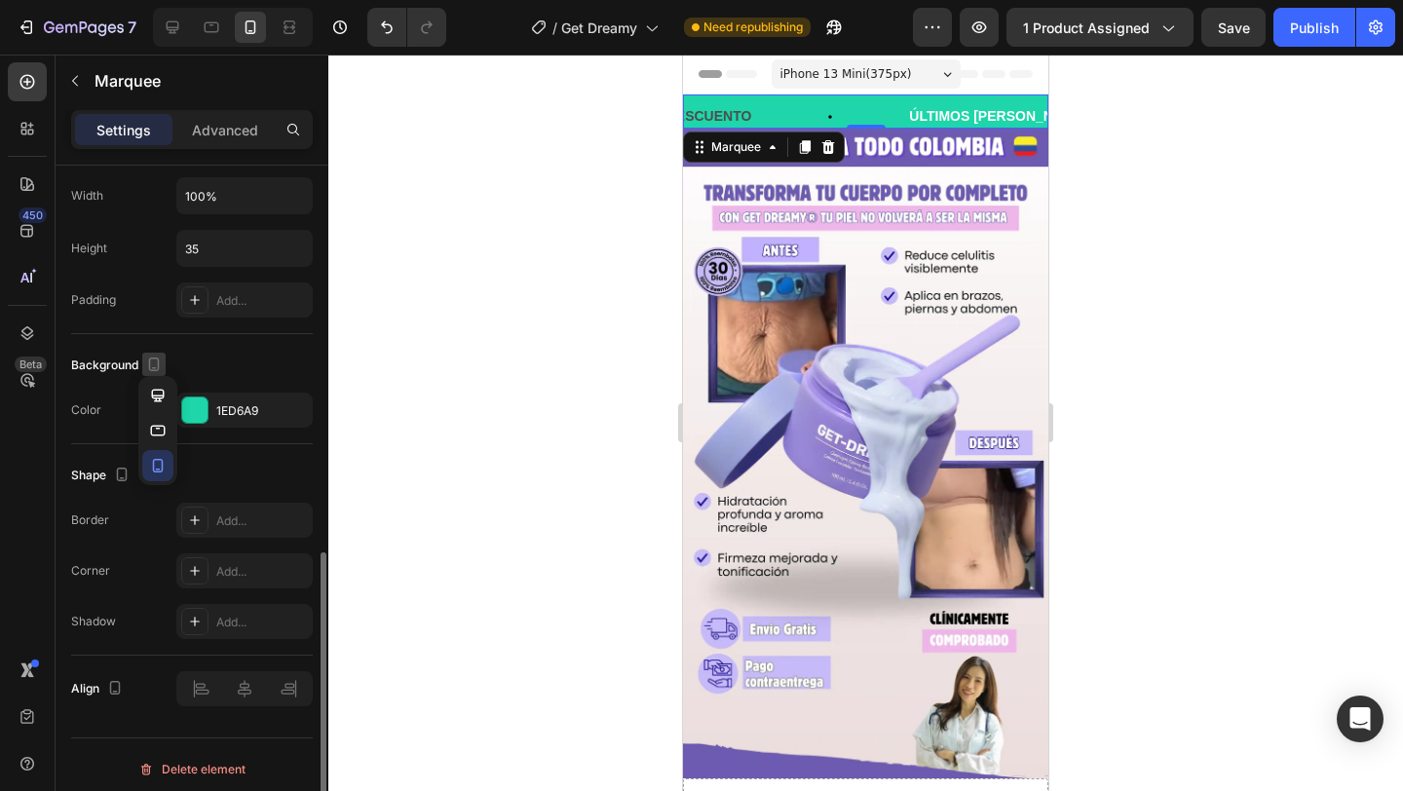
click at [158, 361] on icon "button" at bounding box center [154, 365] width 11 height 14
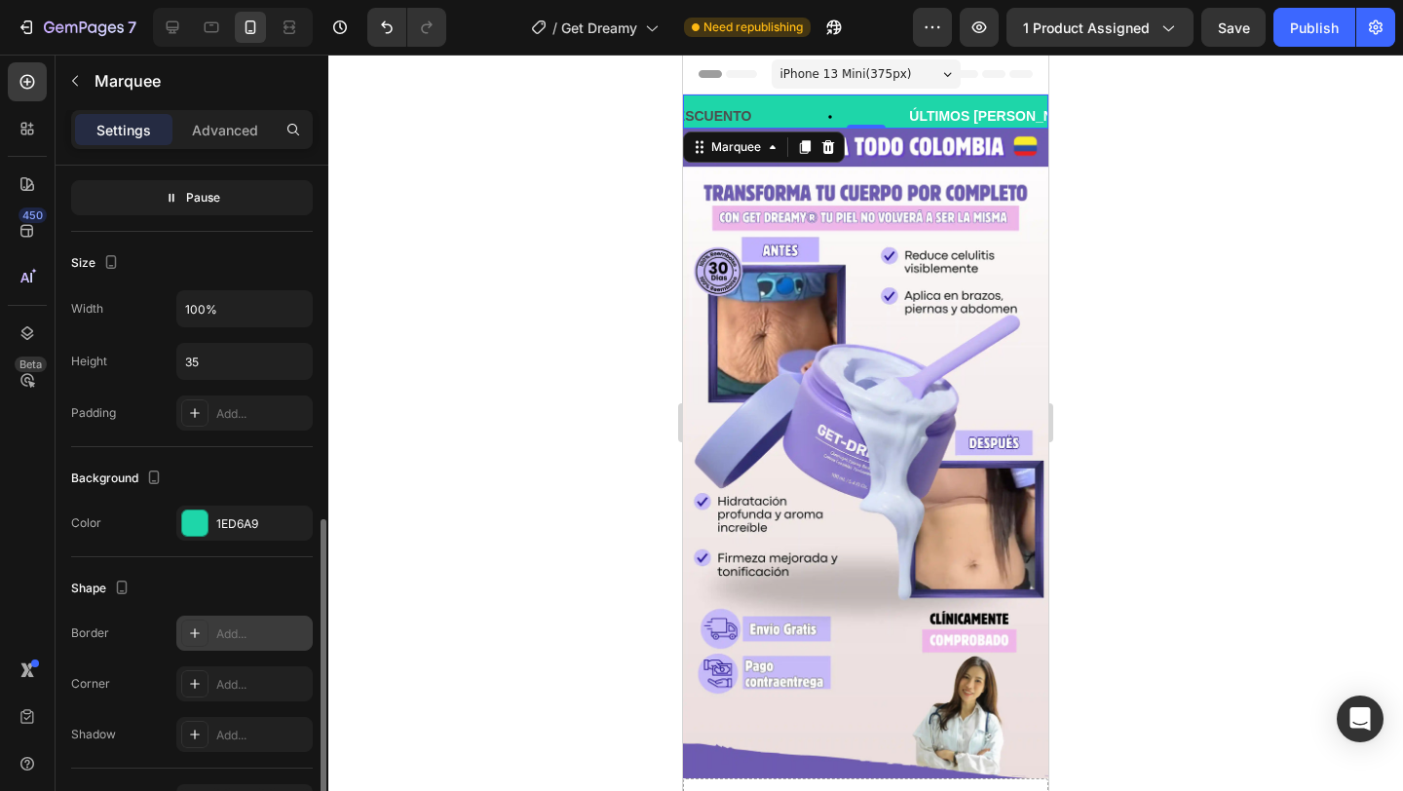
scroll to position [738, 0]
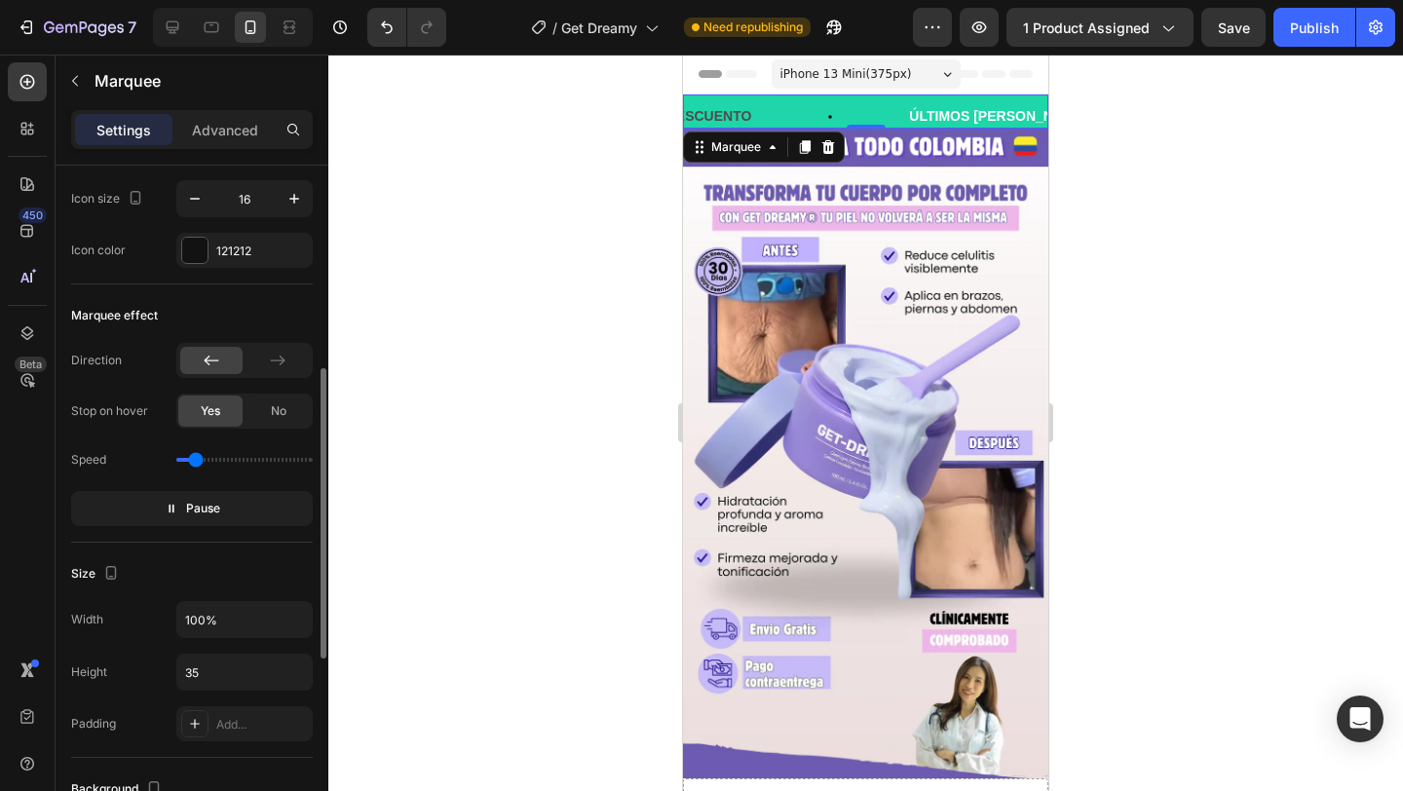
scroll to position [479, 0]
type input "0.6"
click at [201, 462] on input "range" at bounding box center [244, 462] width 136 height 4
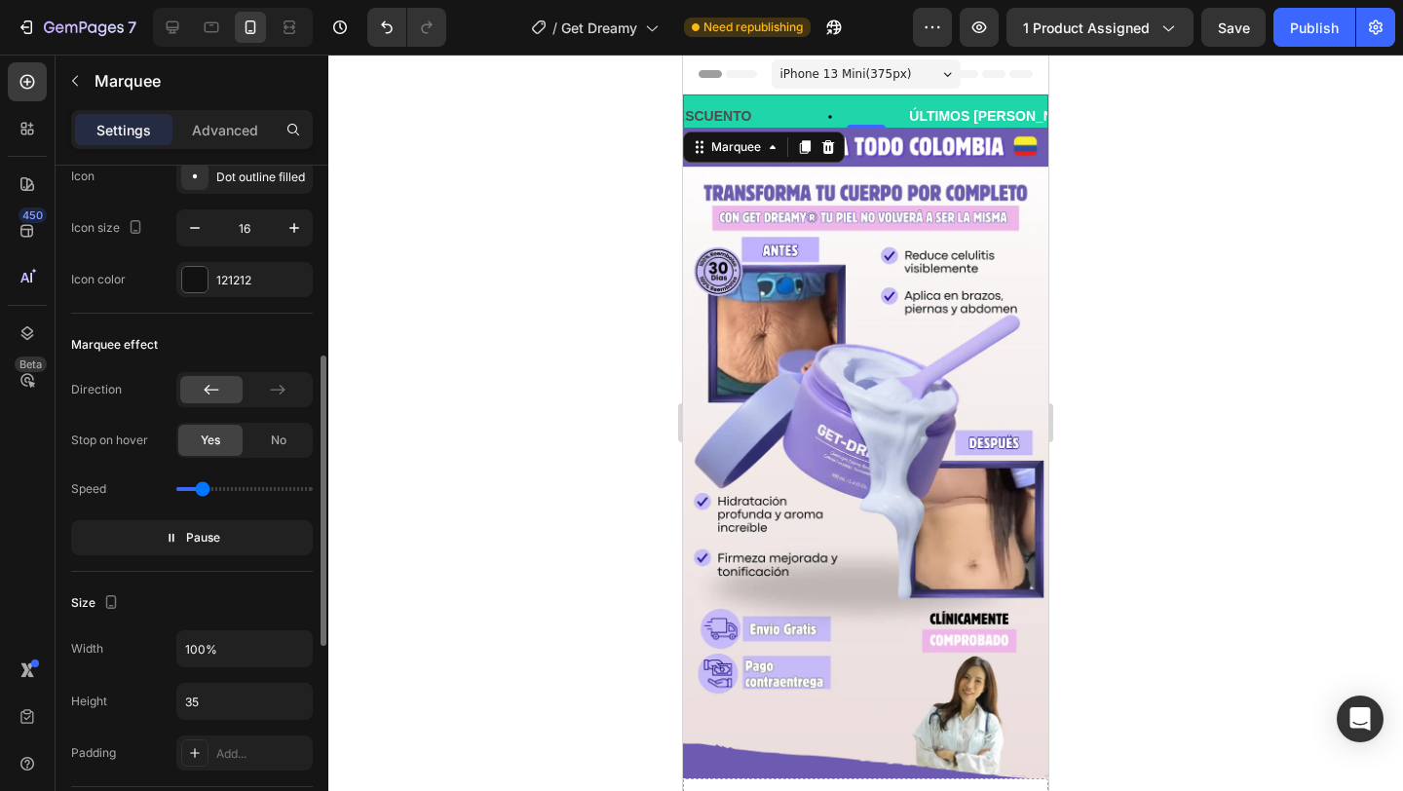
scroll to position [450, 0]
click at [260, 433] on div "No" at bounding box center [279, 442] width 64 height 31
click at [229, 442] on div "Yes" at bounding box center [210, 442] width 64 height 31
click at [276, 380] on div at bounding box center [278, 391] width 62 height 27
click at [232, 394] on div at bounding box center [211, 391] width 62 height 27
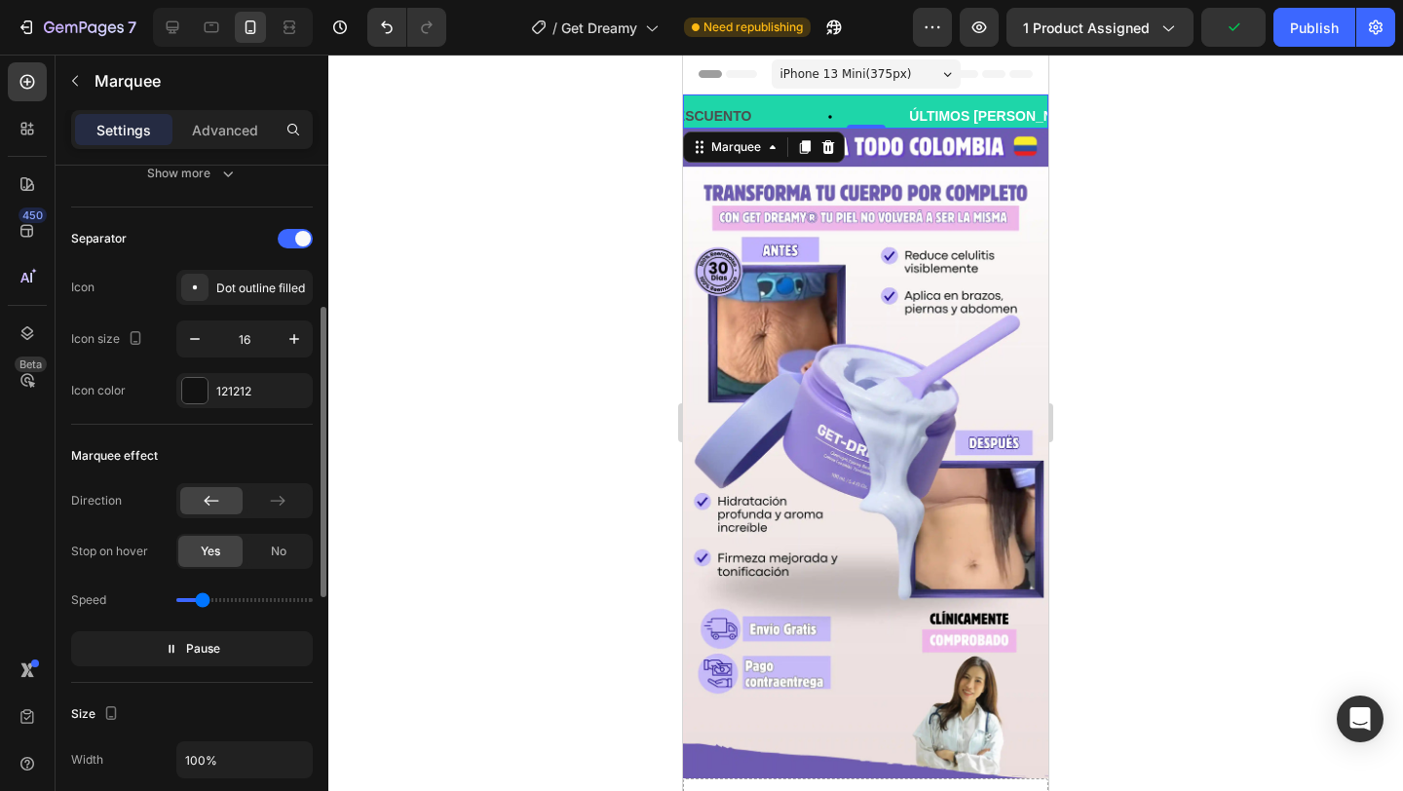
scroll to position [338, 0]
click at [287, 343] on icon "button" at bounding box center [294, 341] width 19 height 19
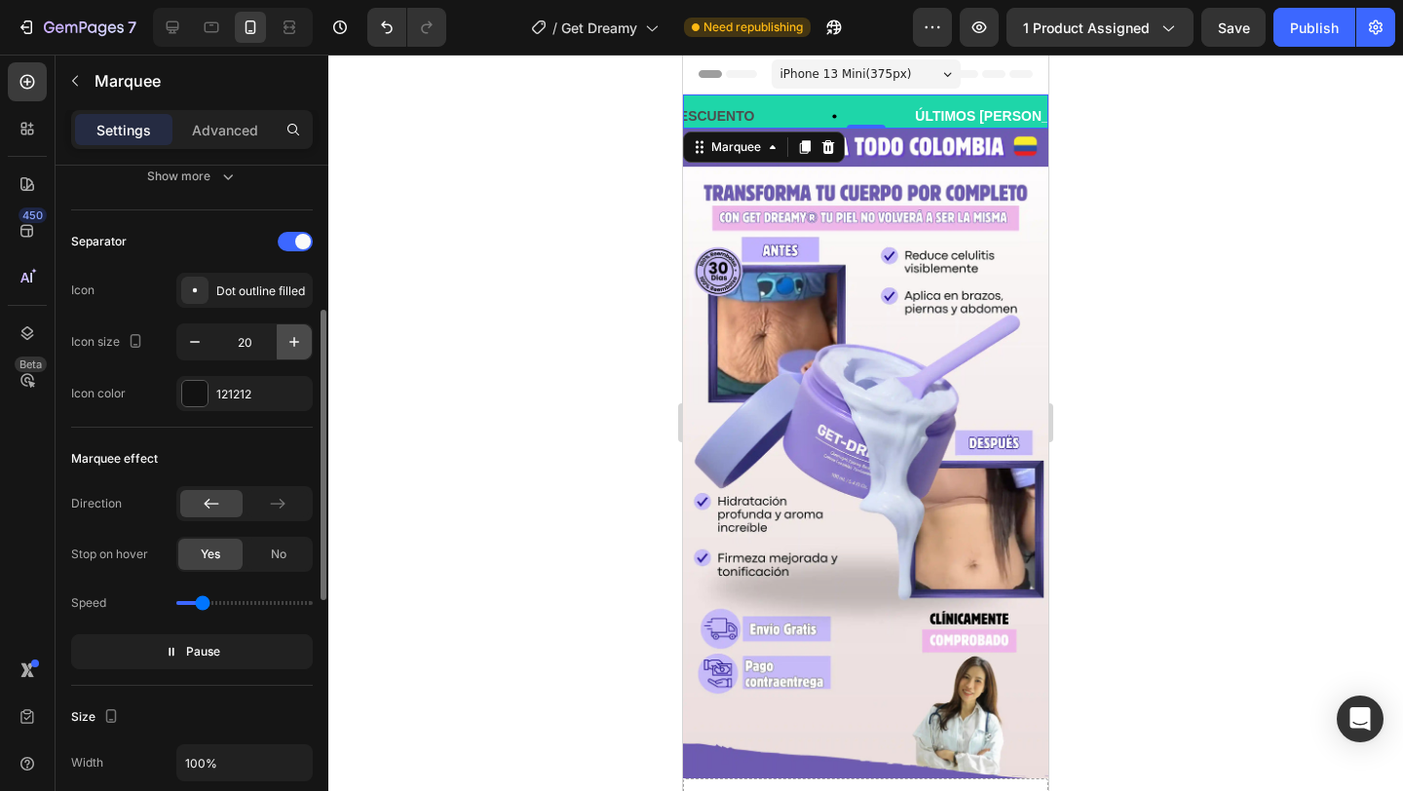
click at [287, 343] on icon "button" at bounding box center [294, 341] width 19 height 19
type input "22"
click at [272, 288] on div "Dot outline filled" at bounding box center [262, 292] width 92 height 18
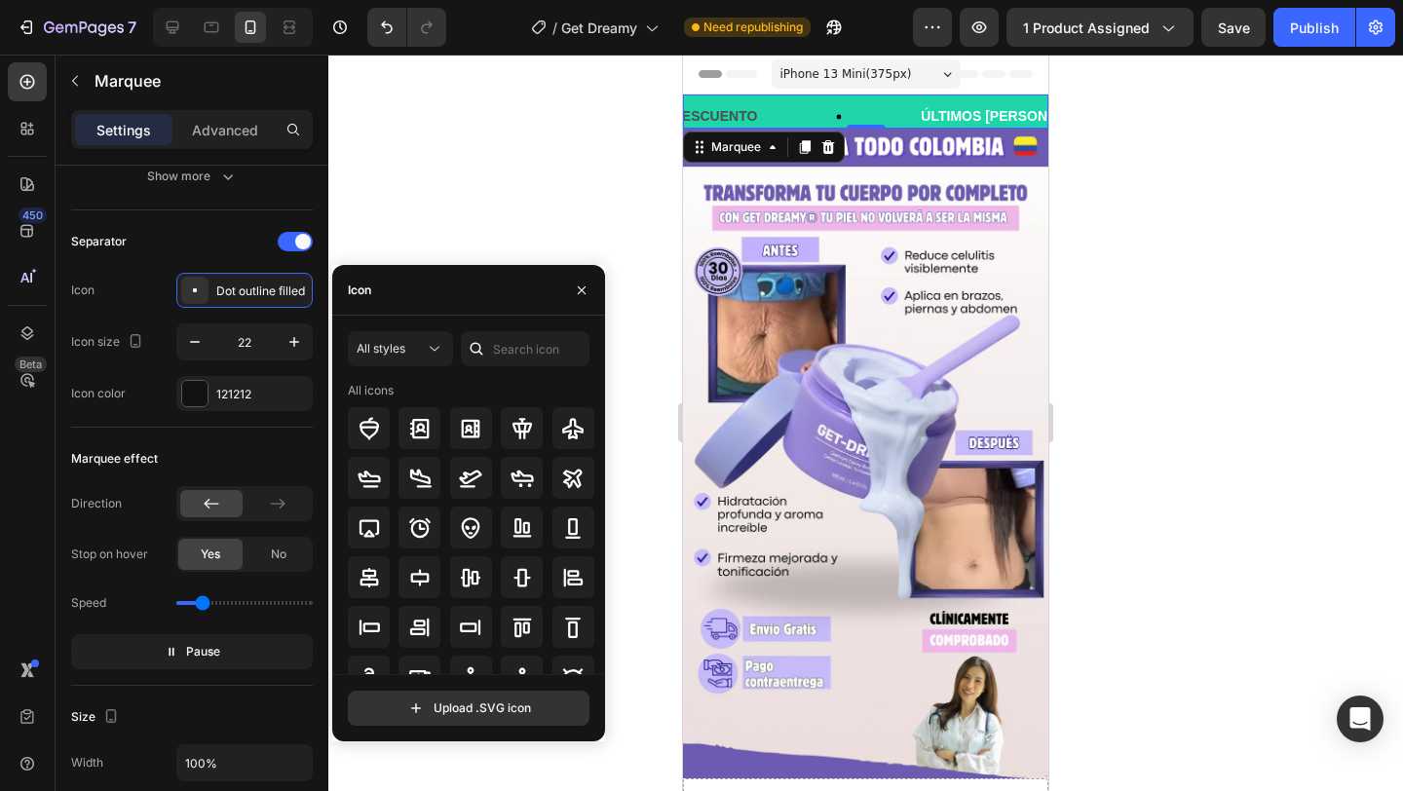
scroll to position [4, 0]
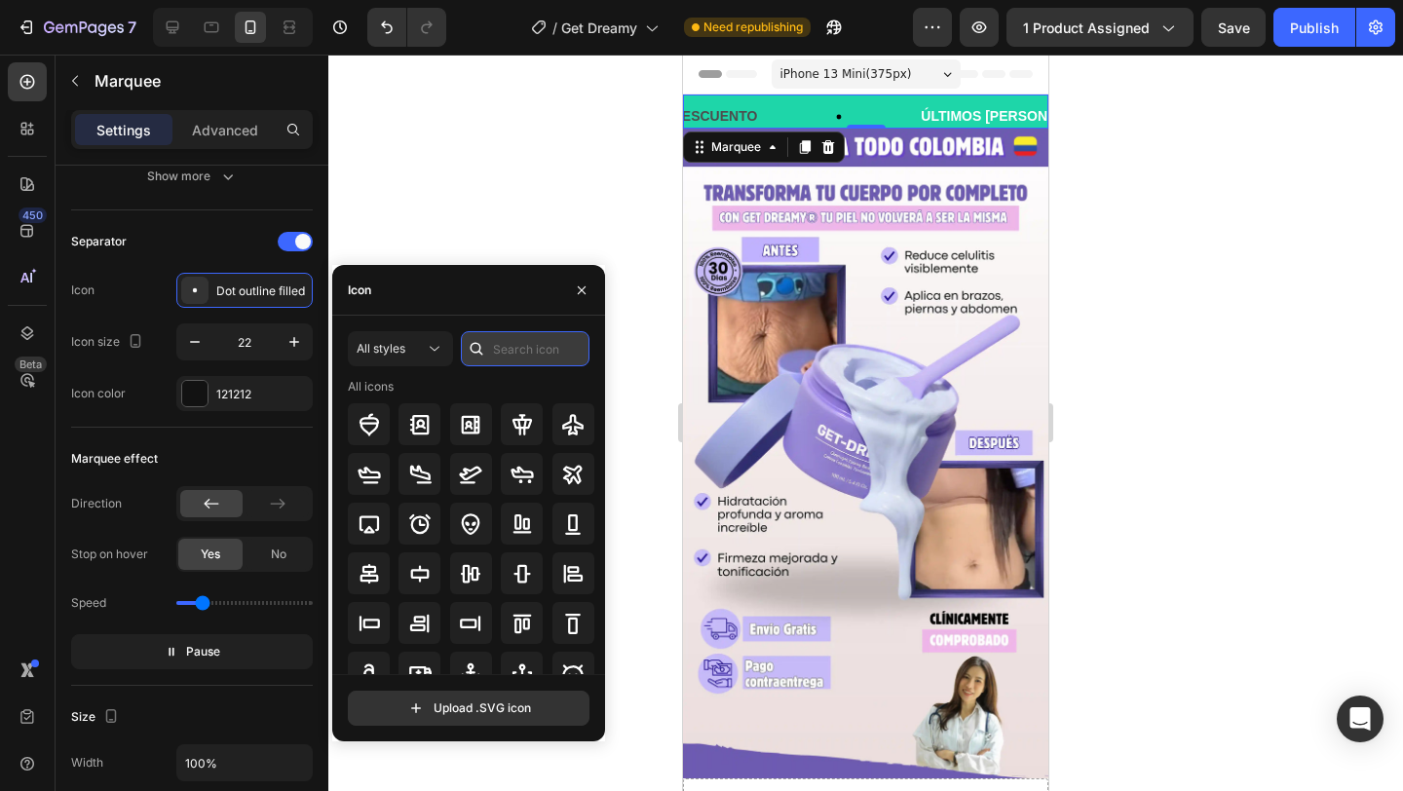
click at [511, 359] on input "text" at bounding box center [525, 348] width 129 height 35
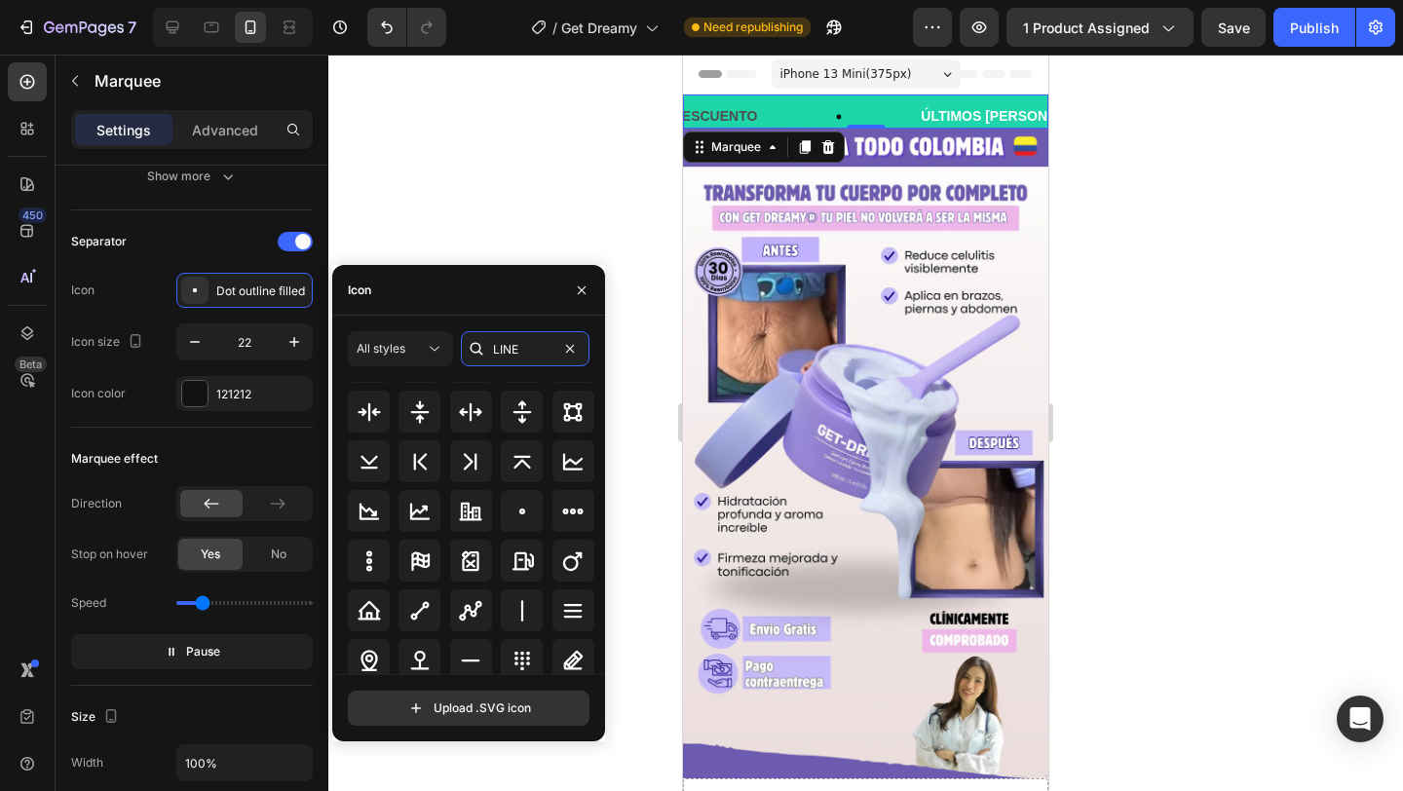
scroll to position [214, 0]
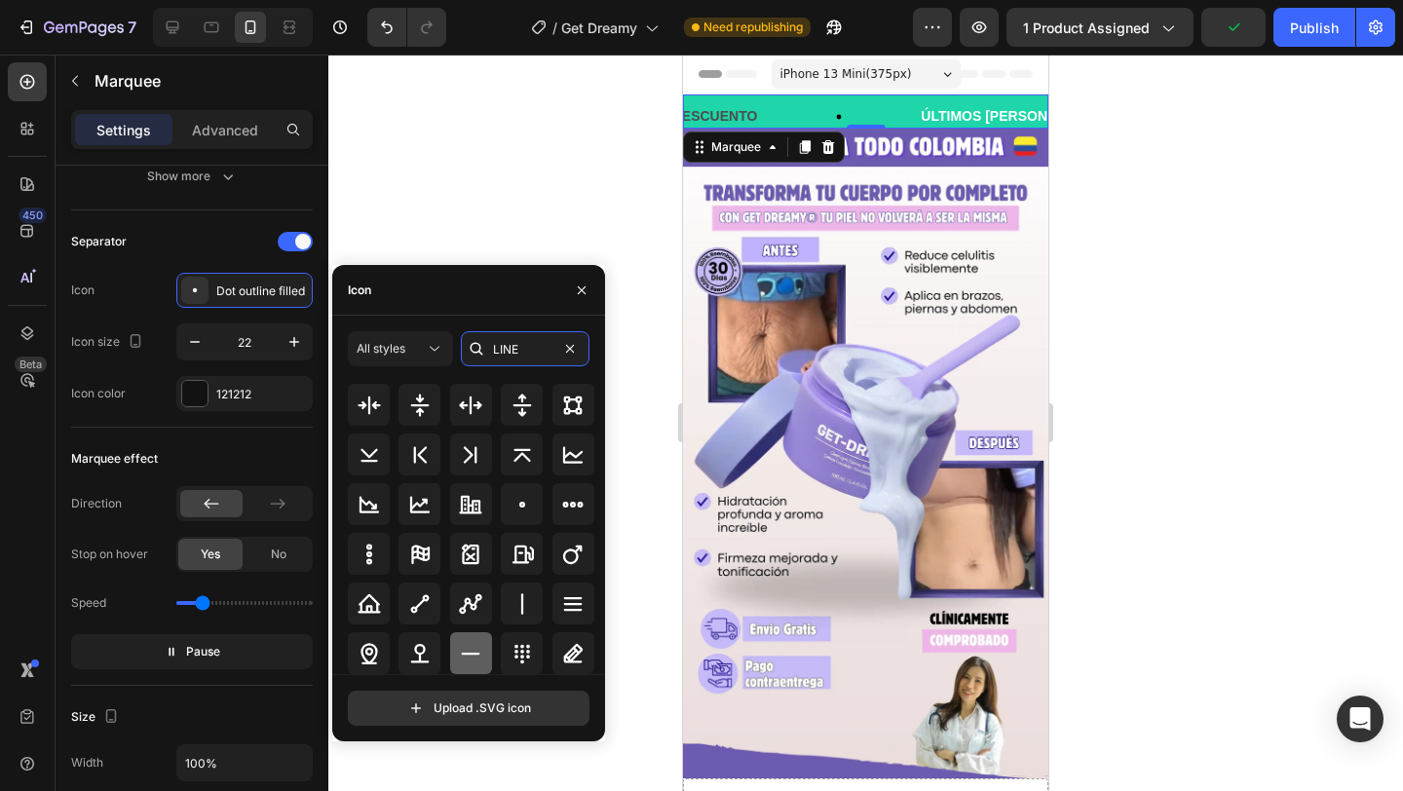
type input "LINE"
click at [470, 664] on icon at bounding box center [470, 653] width 23 height 23
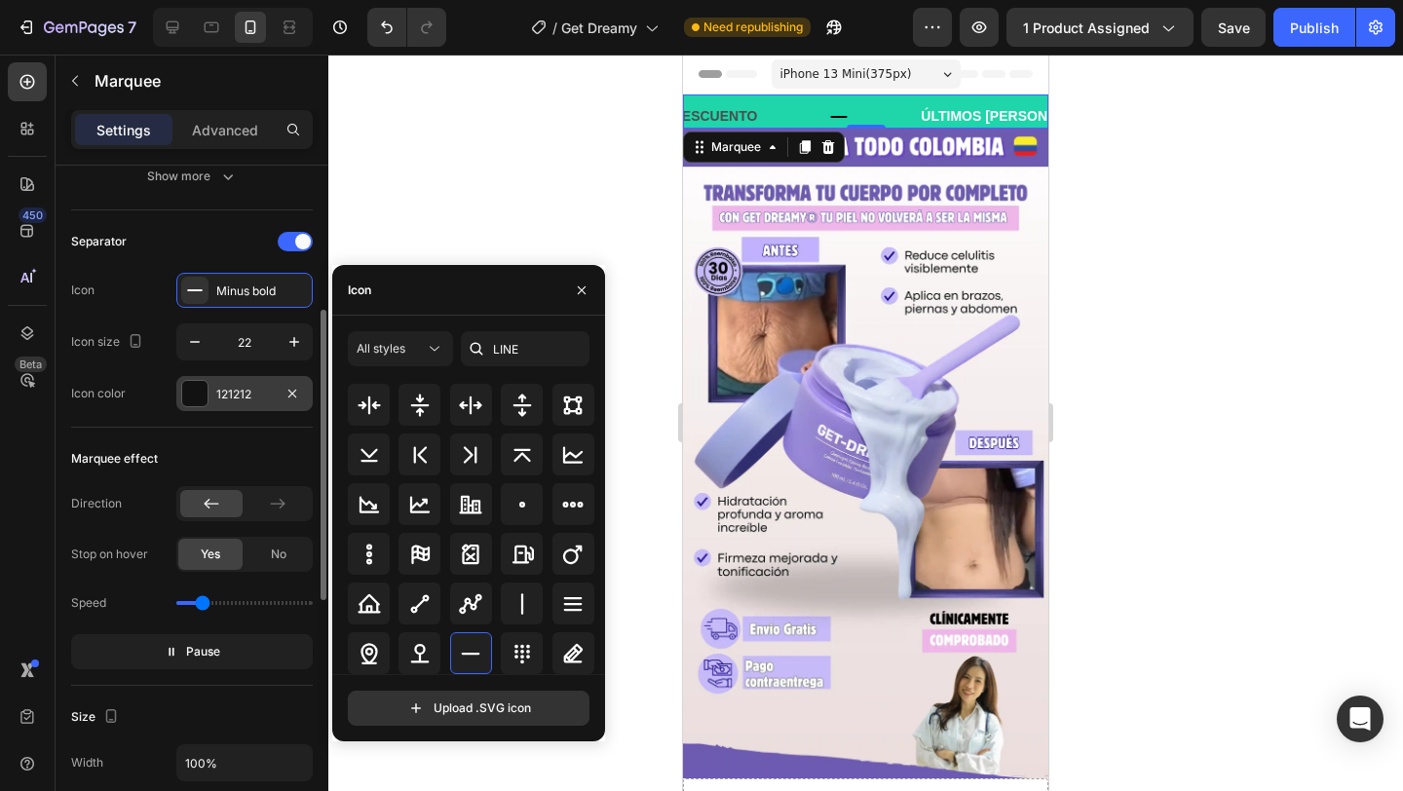
click at [222, 393] on div "121212" at bounding box center [244, 395] width 57 height 18
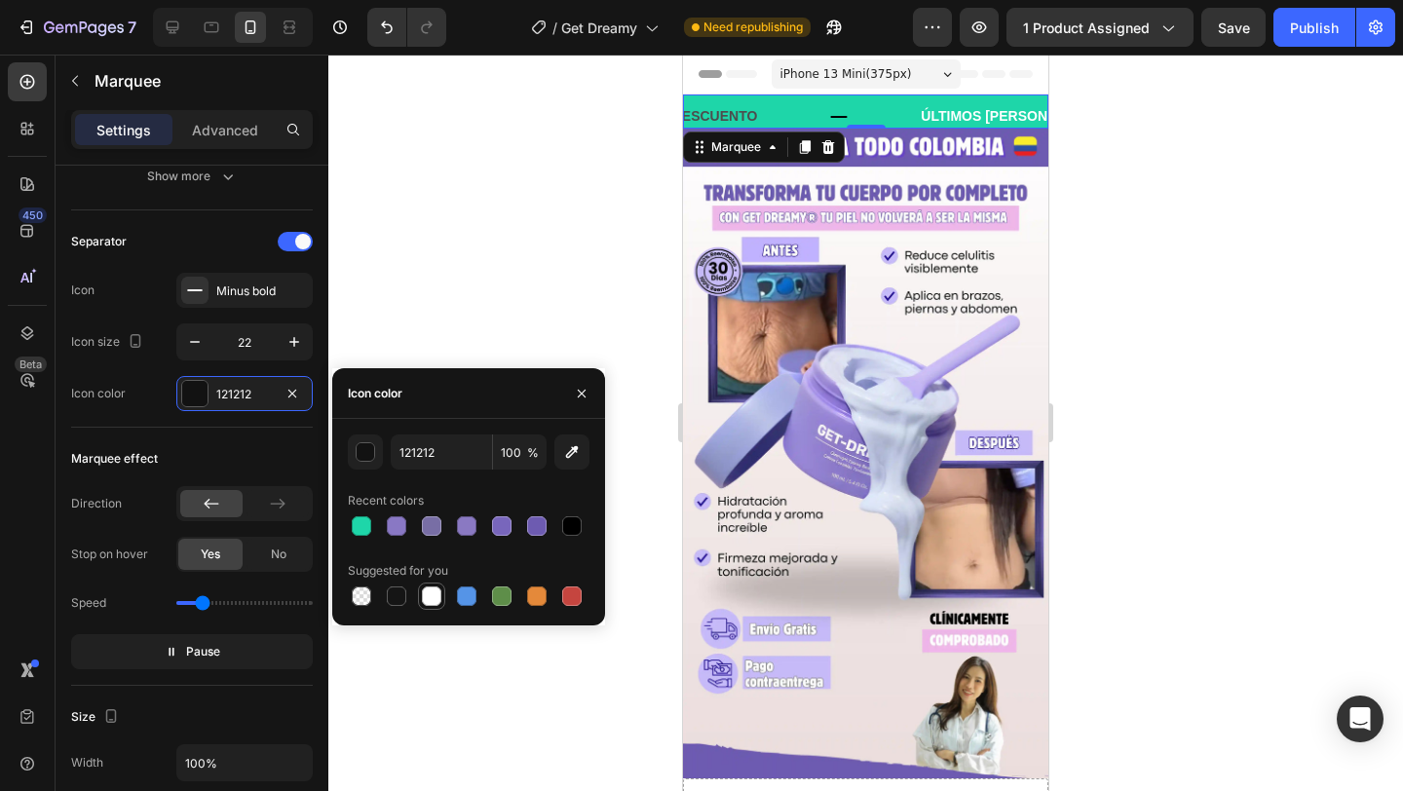
click at [437, 602] on div at bounding box center [431, 596] width 19 height 19
type input "FFFFFF"
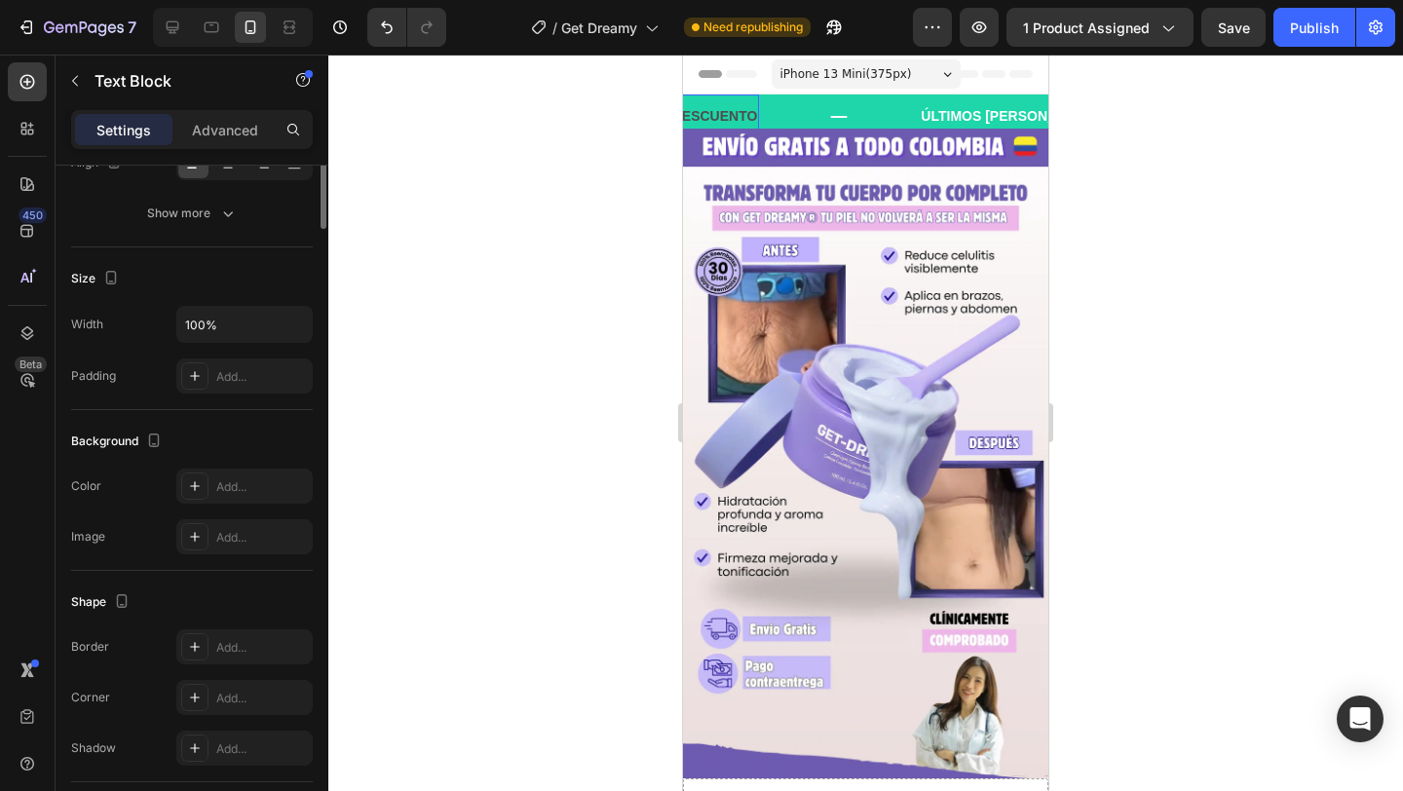
scroll to position [0, 0]
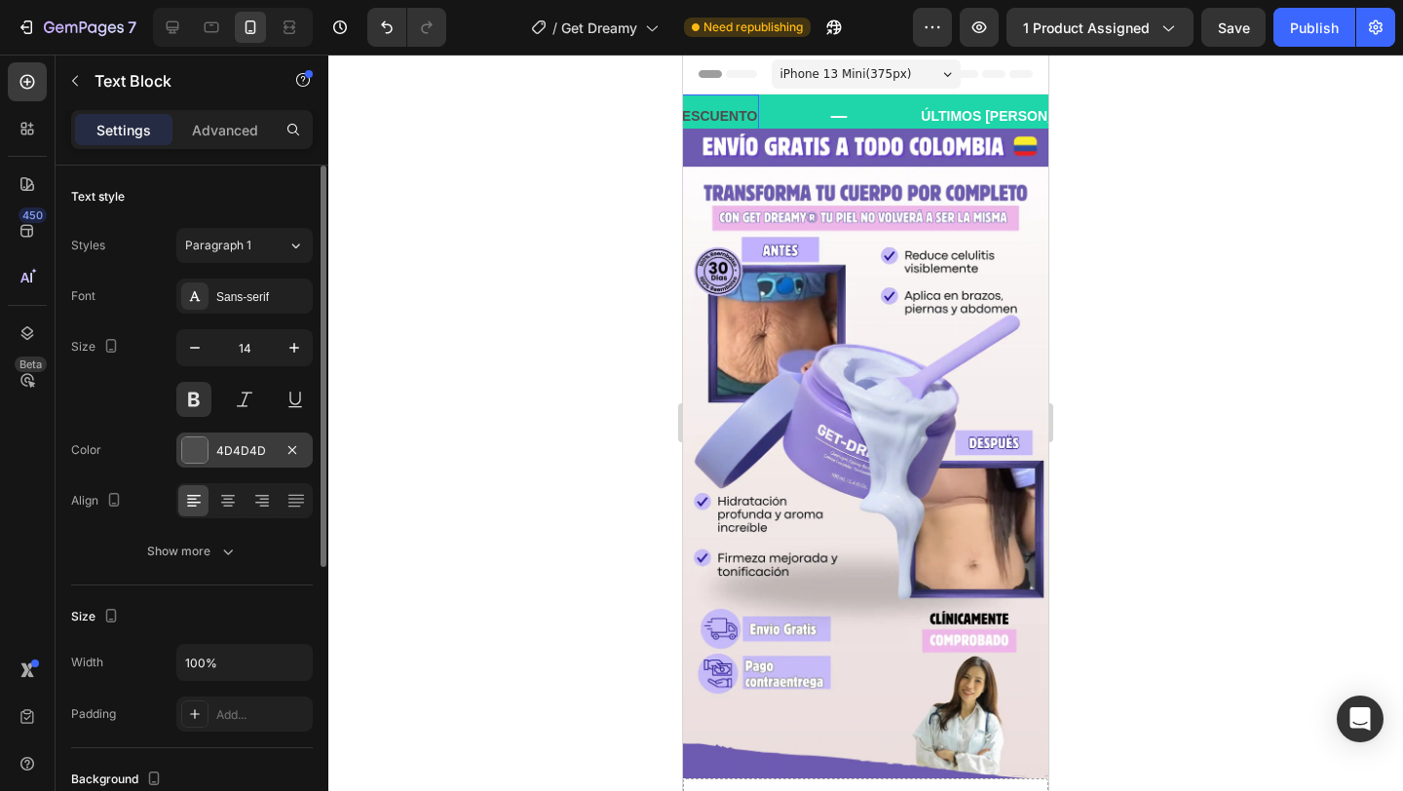
click at [257, 434] on div "4D4D4D" at bounding box center [244, 450] width 136 height 35
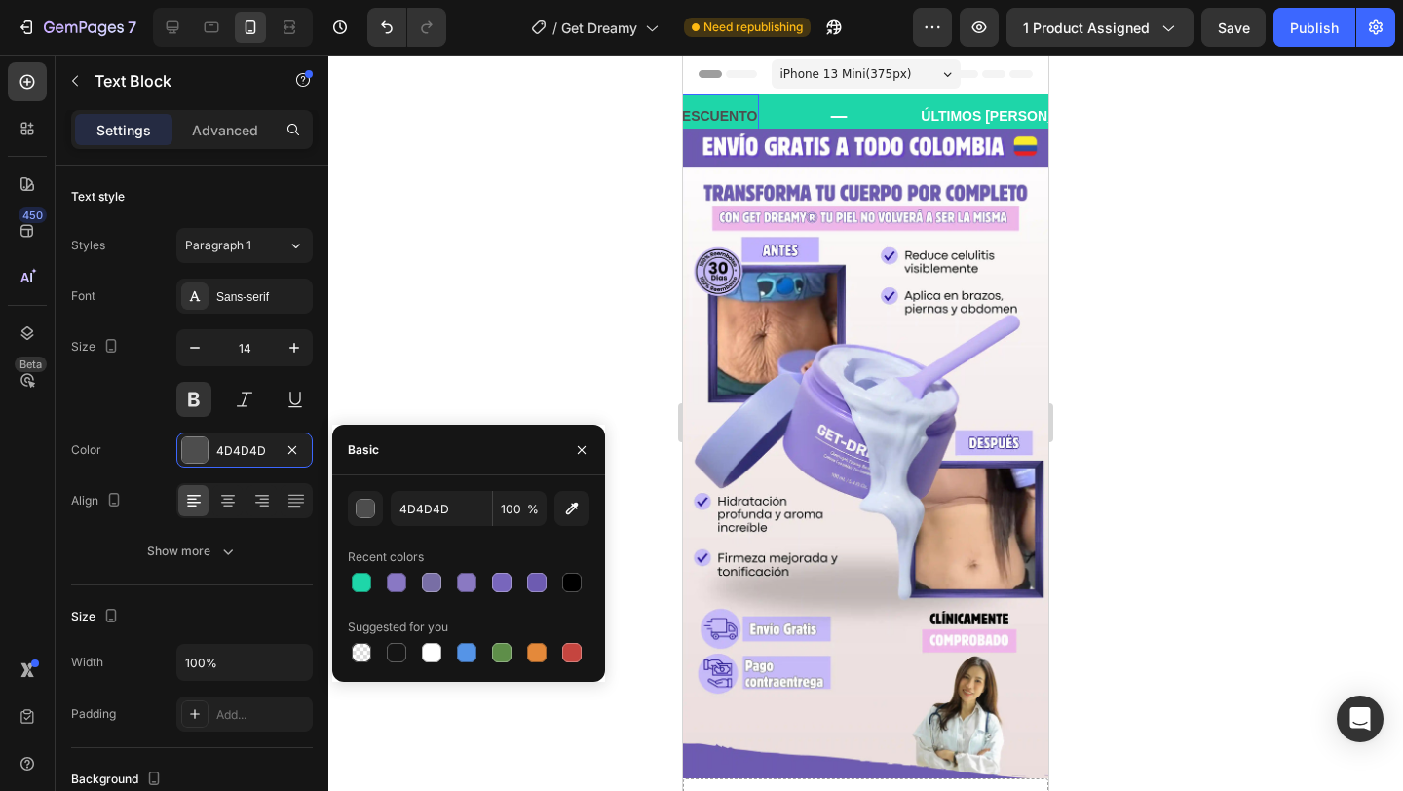
click at [414, 653] on div at bounding box center [469, 652] width 242 height 27
click at [426, 649] on div at bounding box center [431, 652] width 19 height 19
type input "FFFFFF"
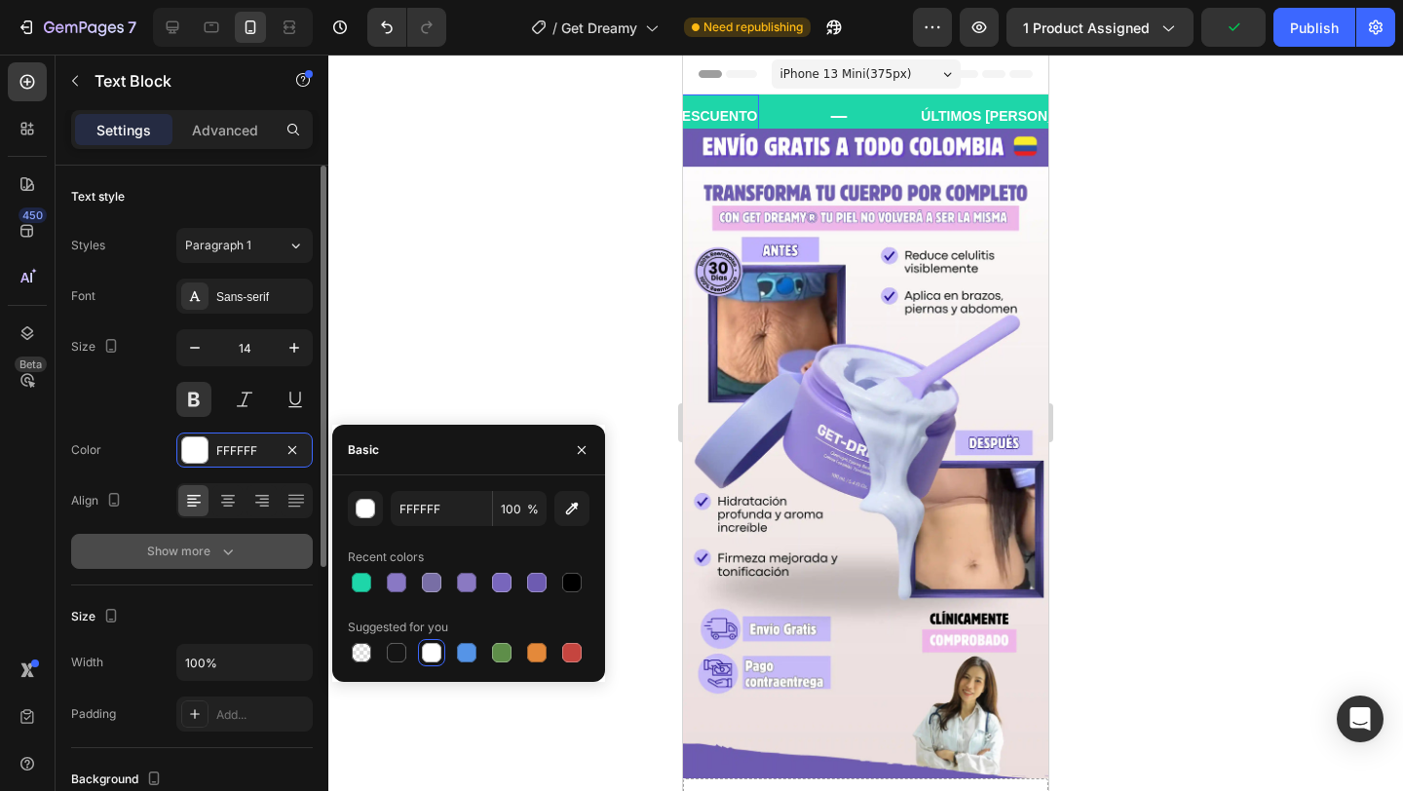
click at [247, 564] on button "Show more" at bounding box center [192, 551] width 242 height 35
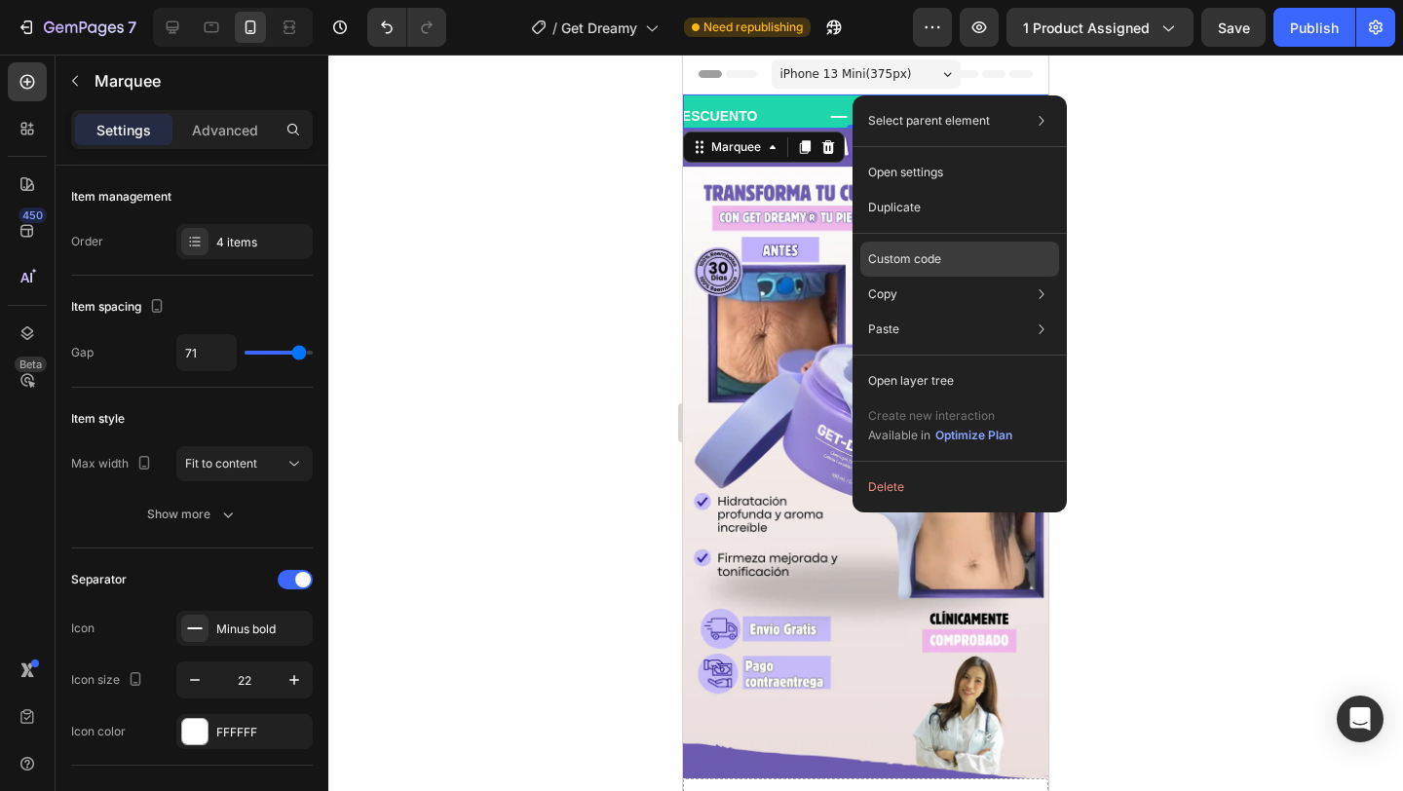
click at [906, 260] on p "Custom code" at bounding box center [904, 259] width 73 height 18
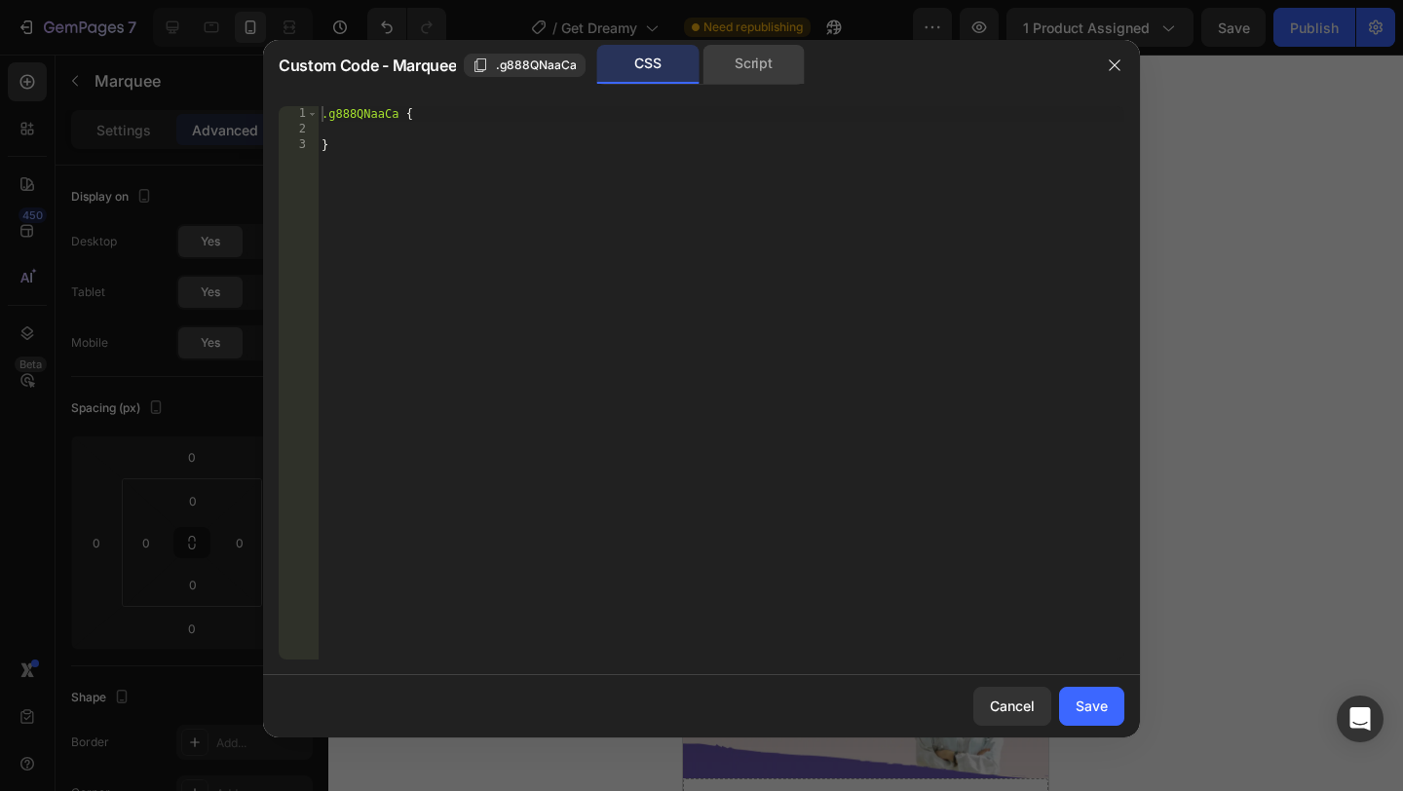
click at [758, 70] on div "Script" at bounding box center [754, 64] width 102 height 39
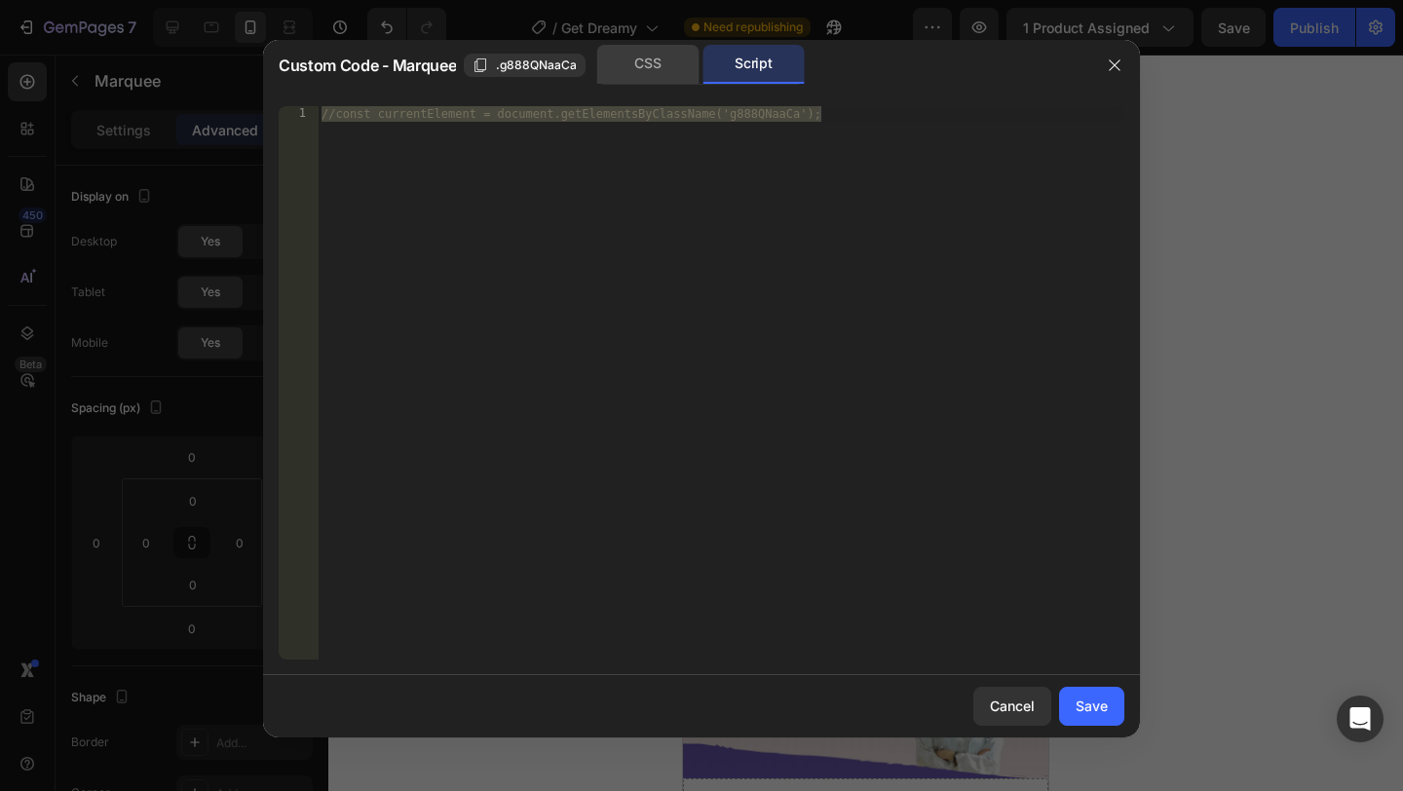
click at [658, 57] on div "CSS" at bounding box center [648, 64] width 102 height 39
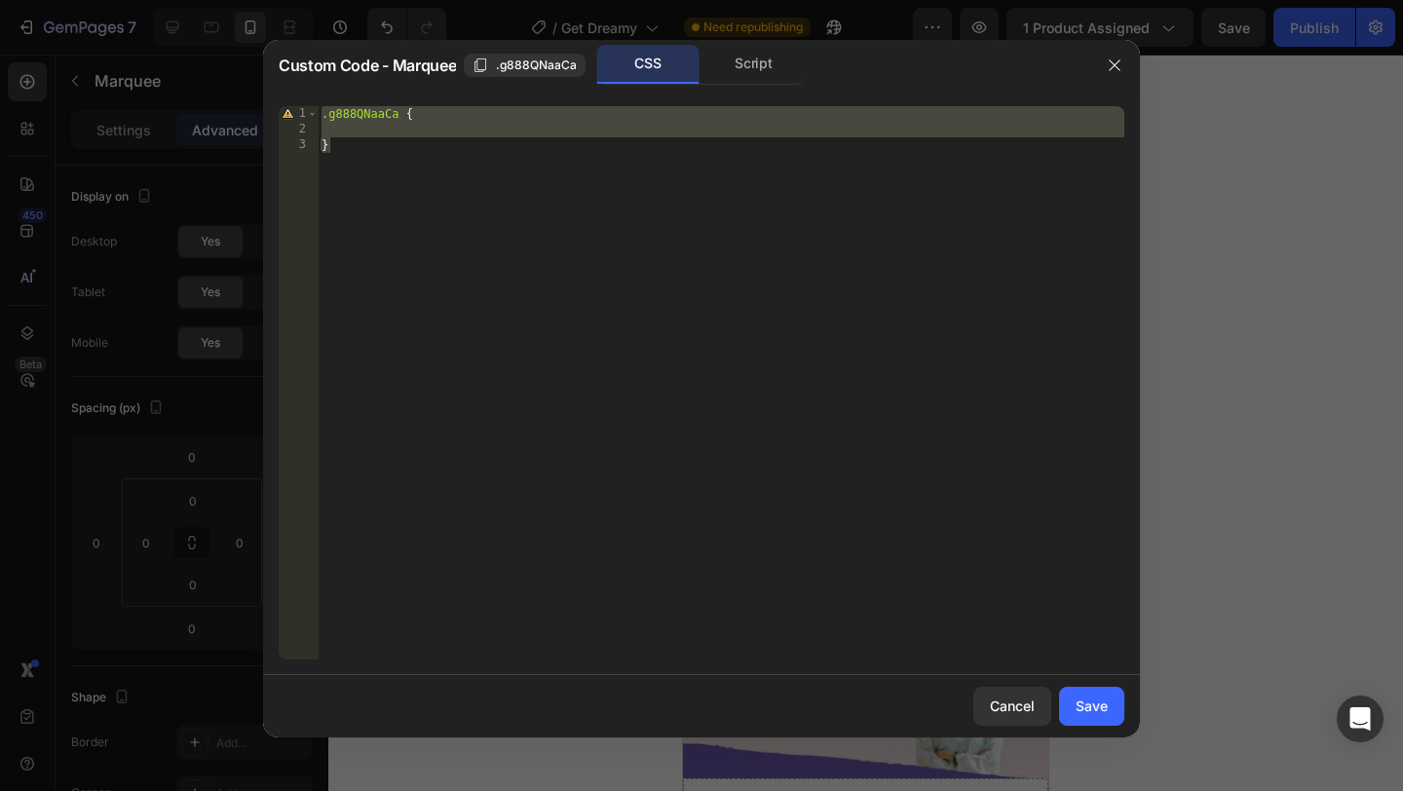
click at [734, 171] on div ".g888QNaaCa { }" at bounding box center [721, 398] width 807 height 585
type textarea "}"
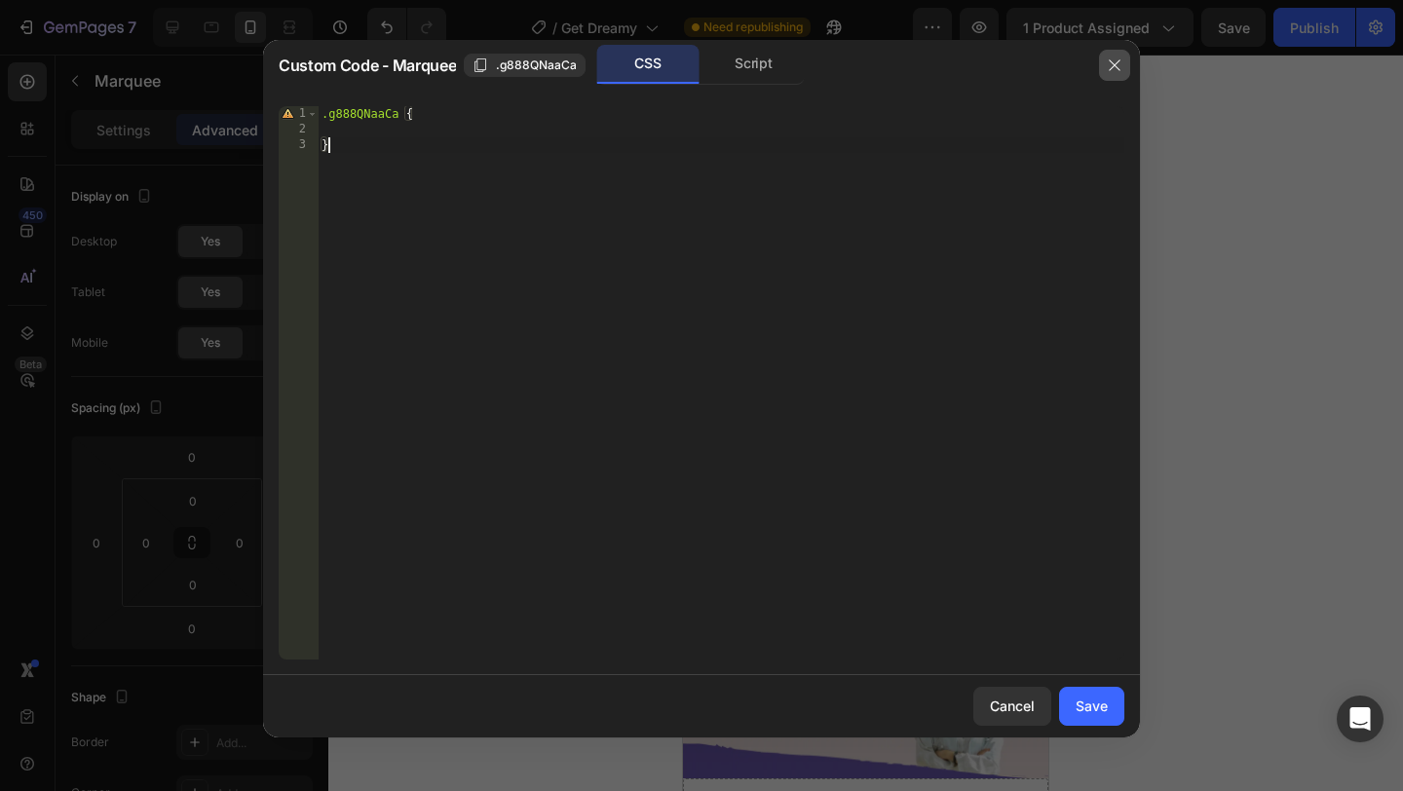
click at [1124, 62] on button "button" at bounding box center [1114, 65] width 31 height 31
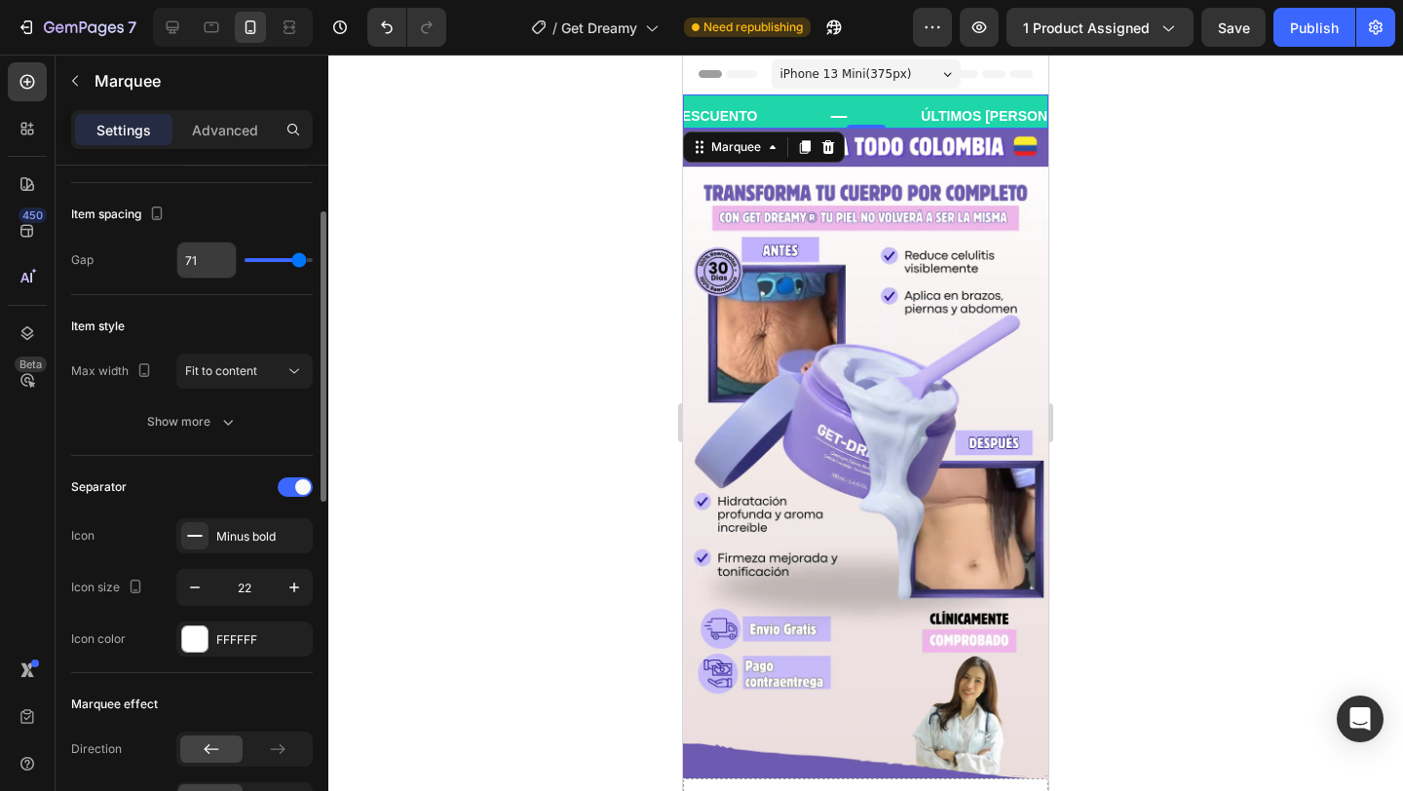
scroll to position [97, 0]
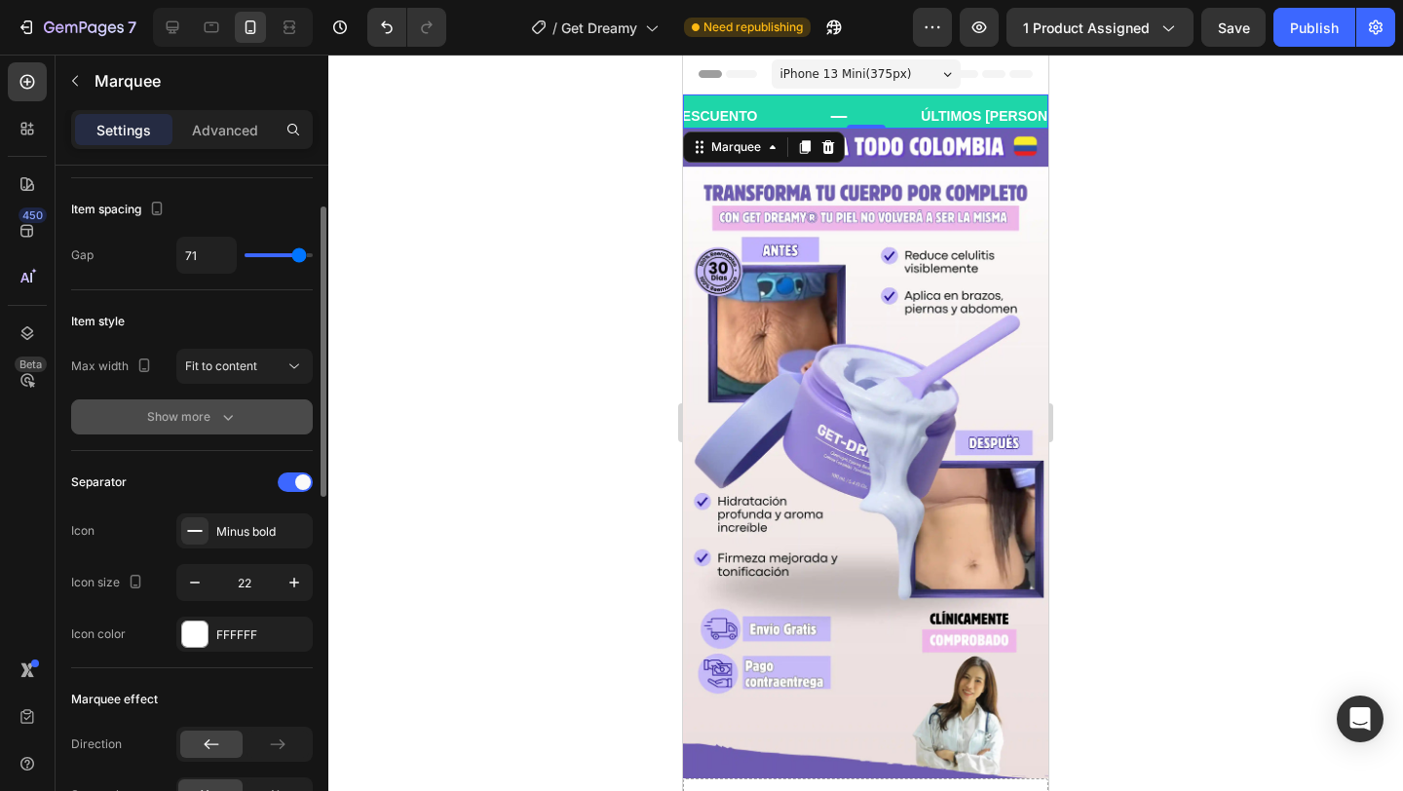
click at [181, 409] on div "Show more" at bounding box center [192, 416] width 91 height 19
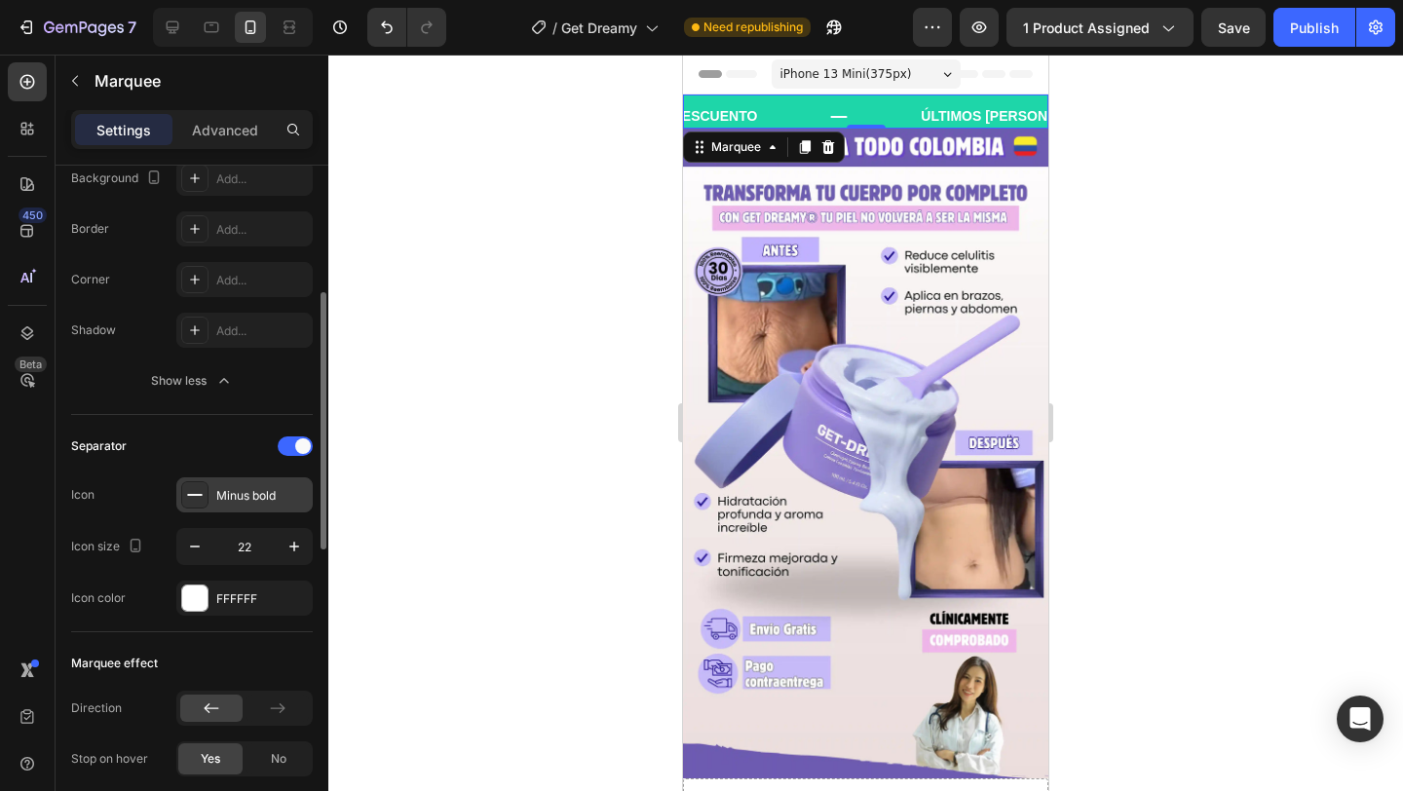
scroll to position [346, 0]
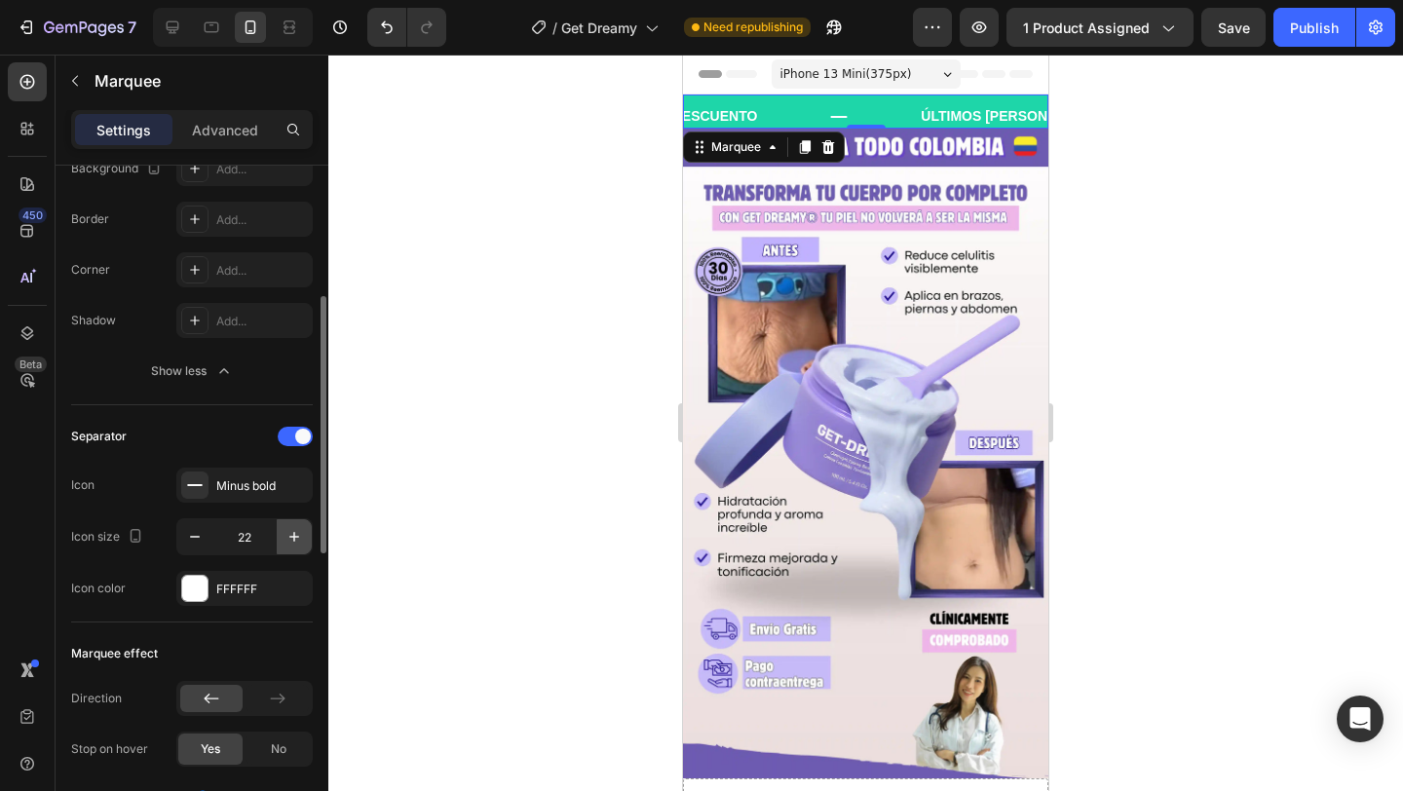
click at [288, 543] on icon "button" at bounding box center [294, 536] width 19 height 19
click at [207, 539] on button "button" at bounding box center [194, 536] width 35 height 35
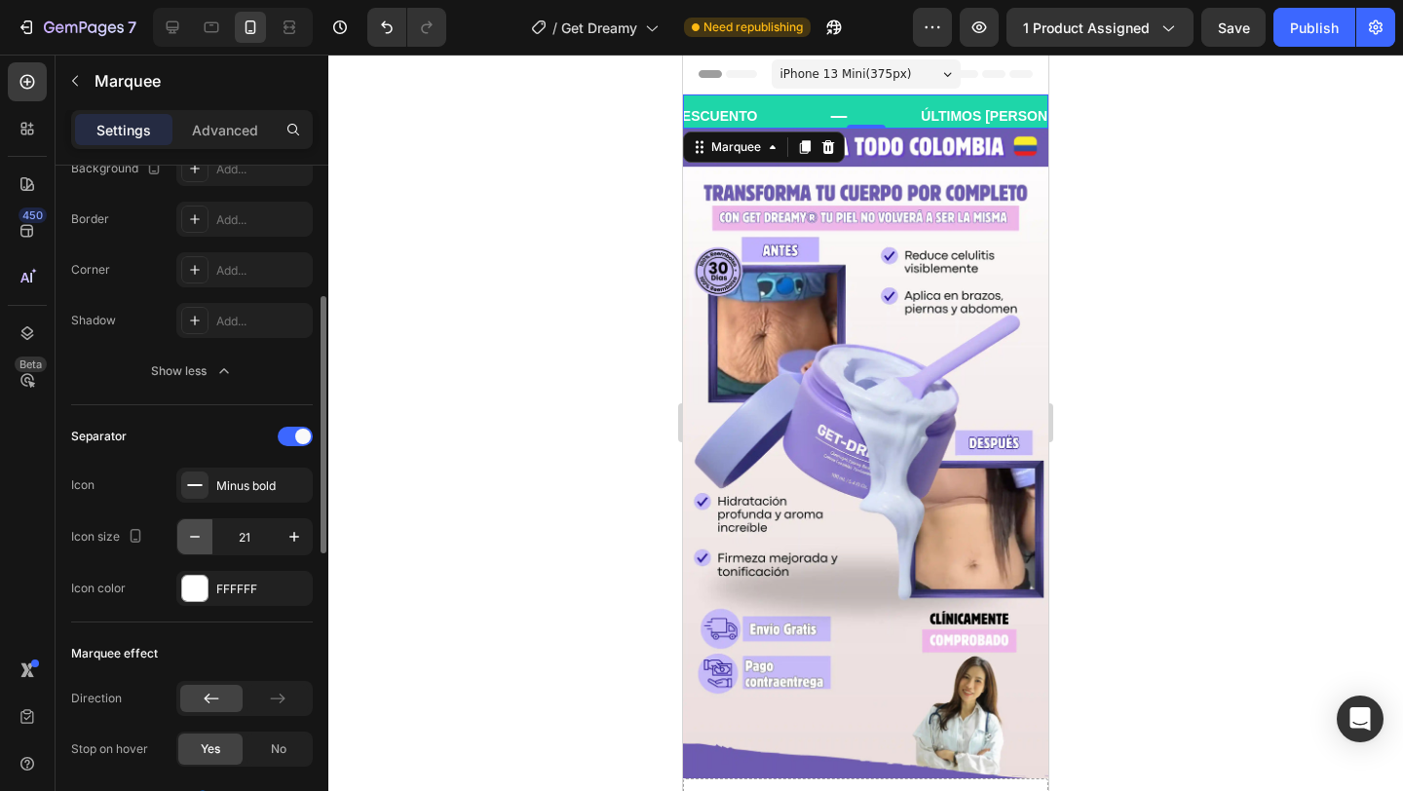
click at [207, 539] on button "button" at bounding box center [194, 536] width 35 height 35
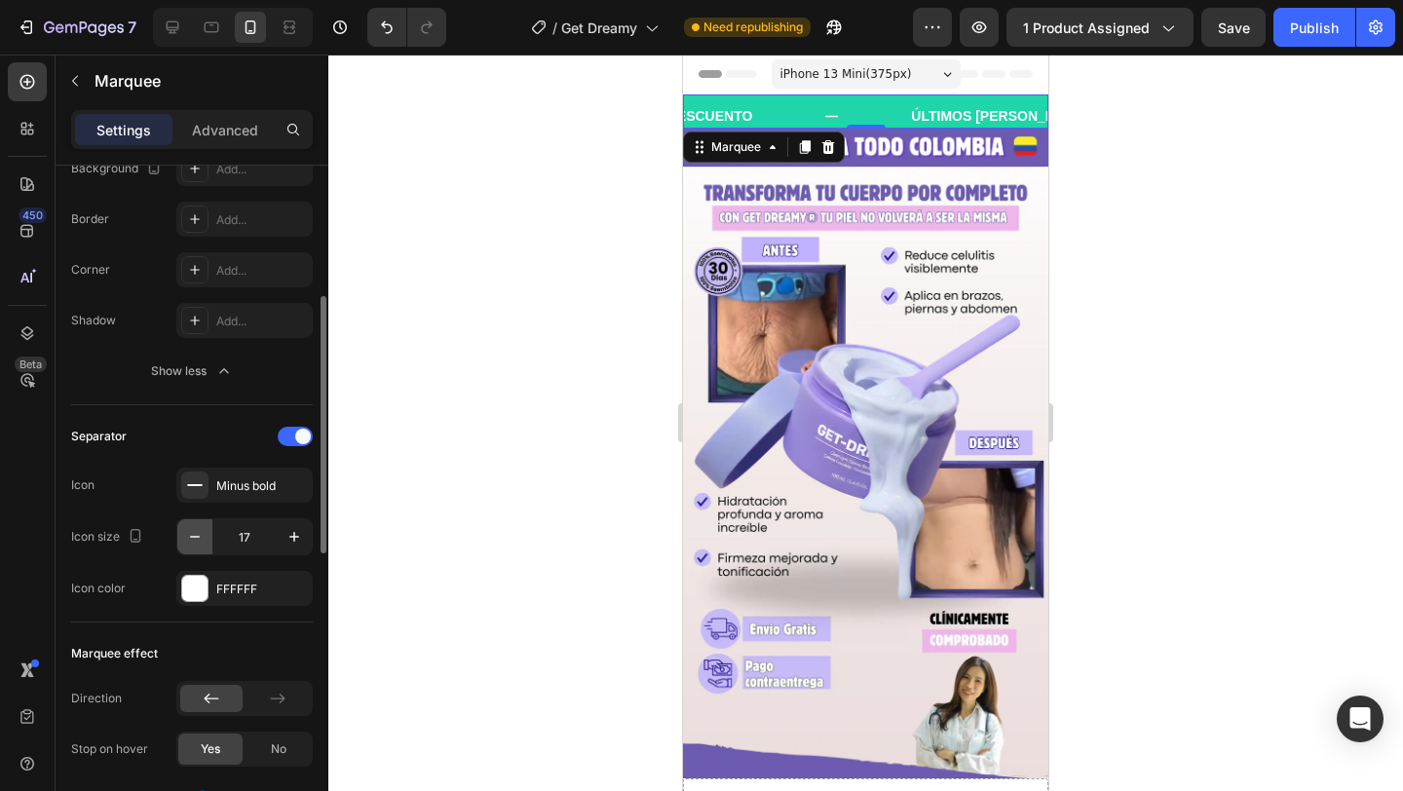
type input "16"
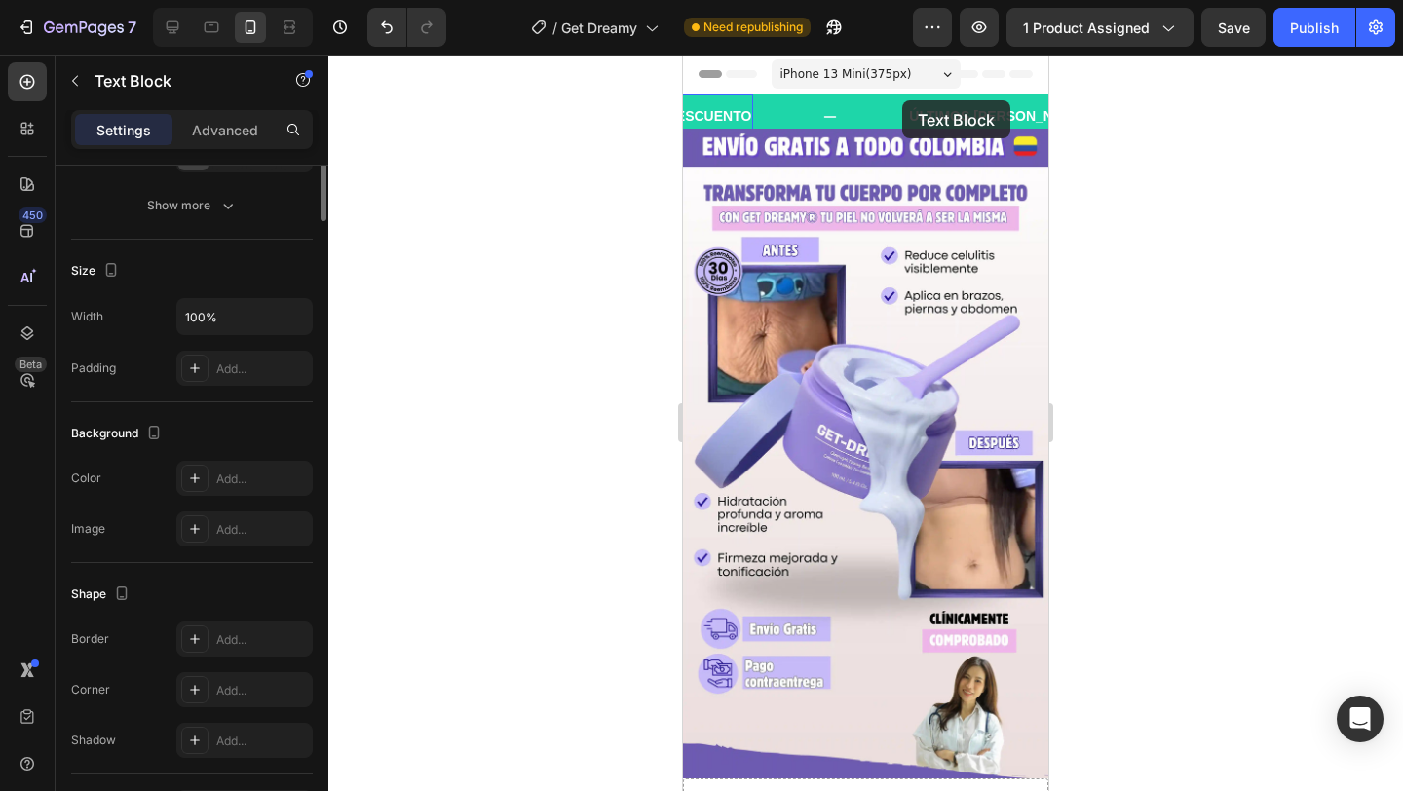
scroll to position [0, 0]
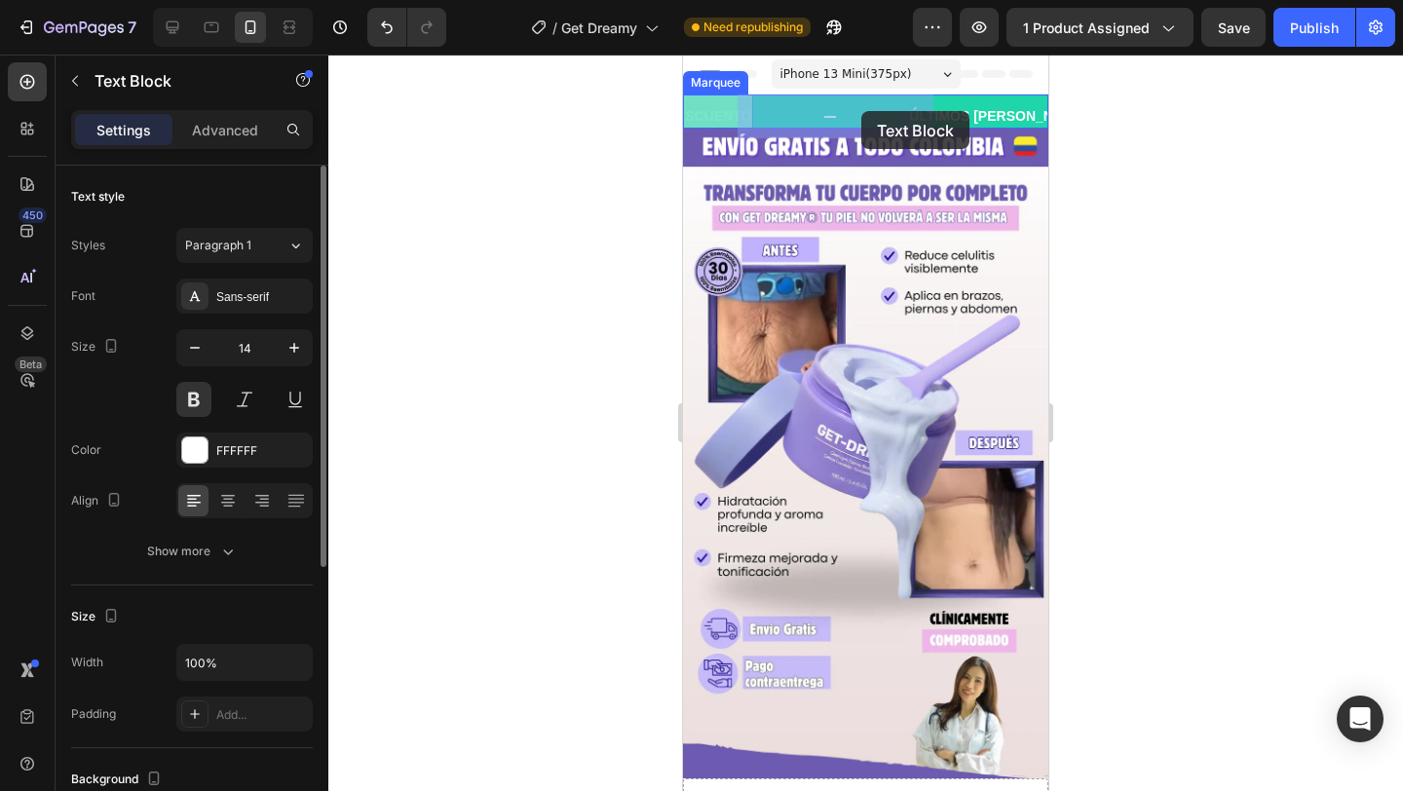
drag, startPoint x: 902, startPoint y: 100, endPoint x: 861, endPoint y: 111, distance: 43.3
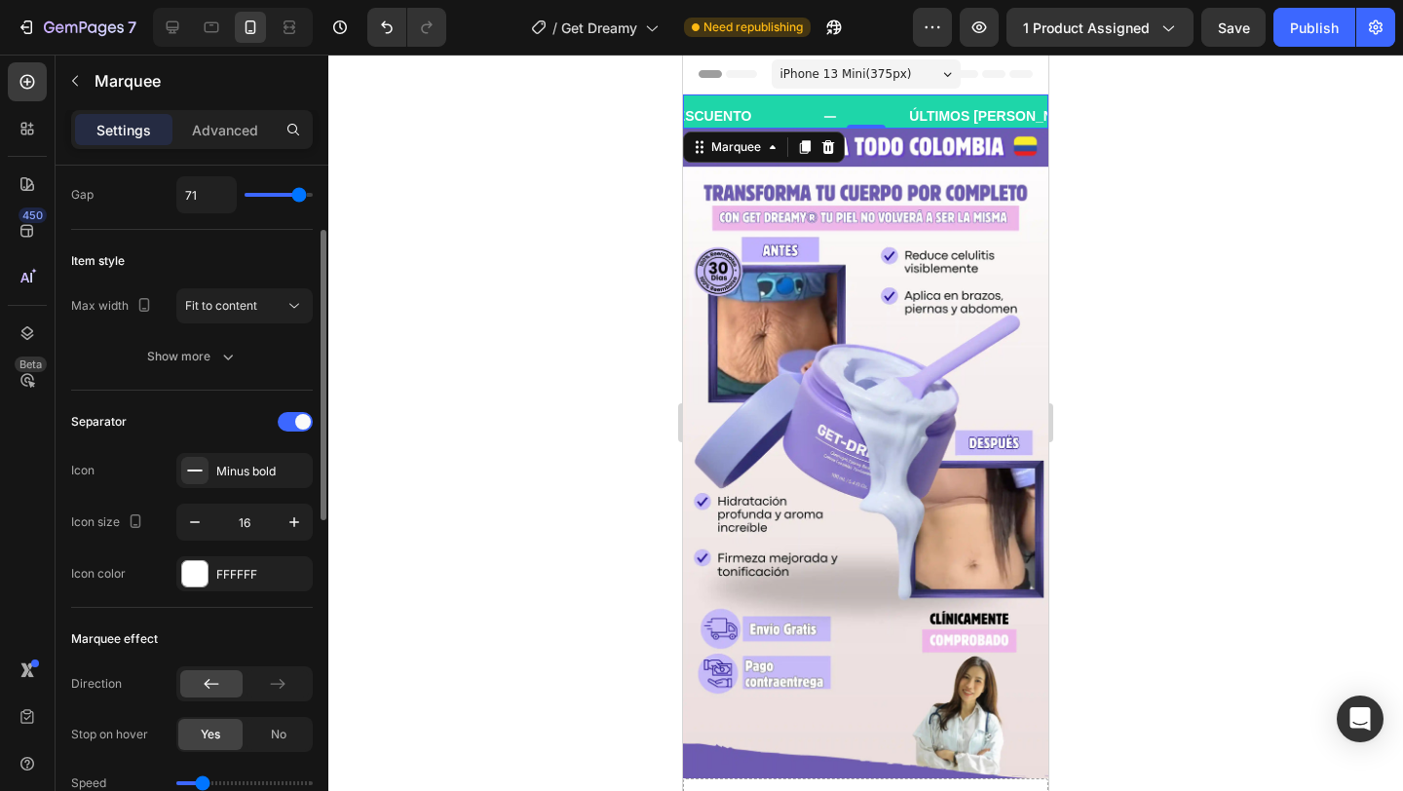
scroll to position [154, 0]
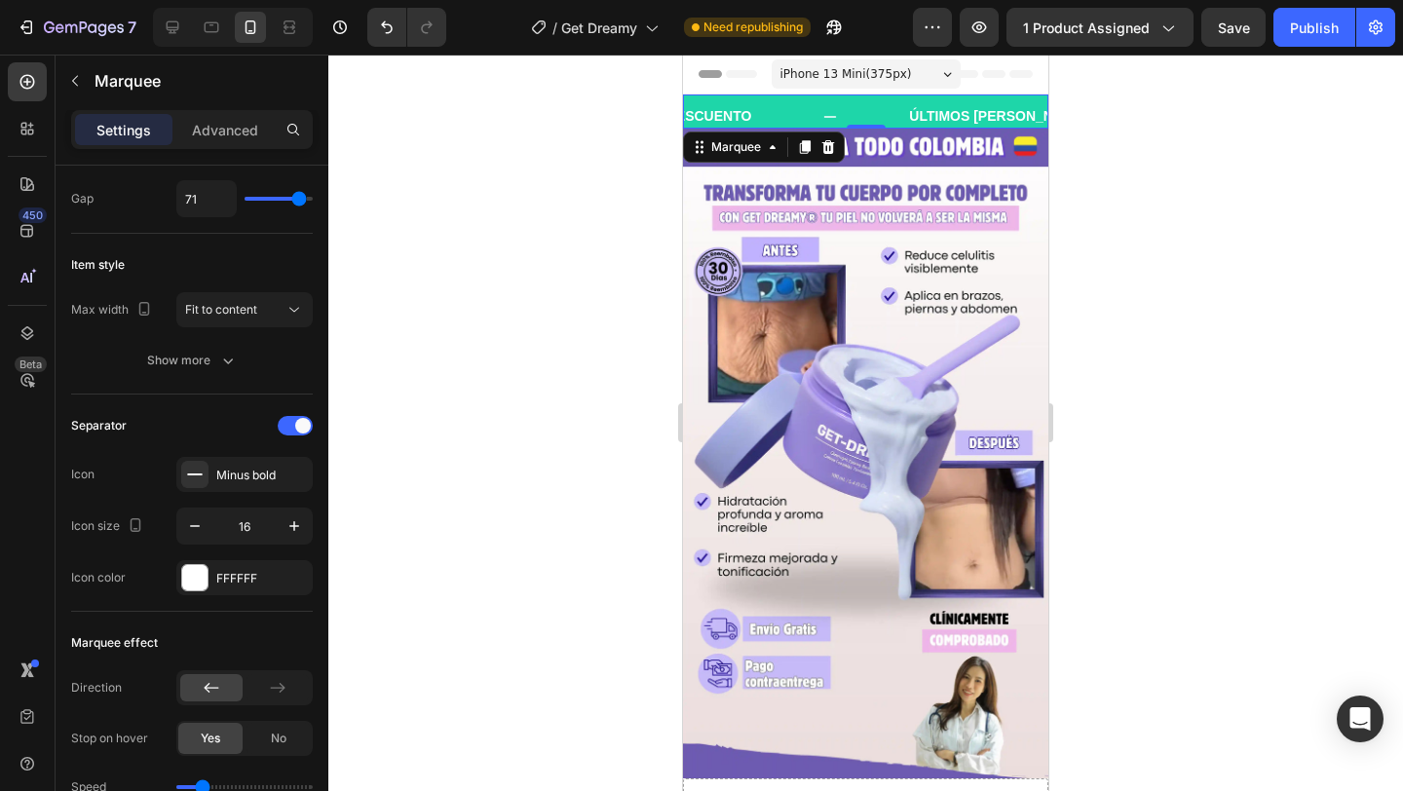
click at [726, 119] on div "HASTA 70% DE DESCUENTO Text Block" at bounding box center [722, 117] width 350 height 44
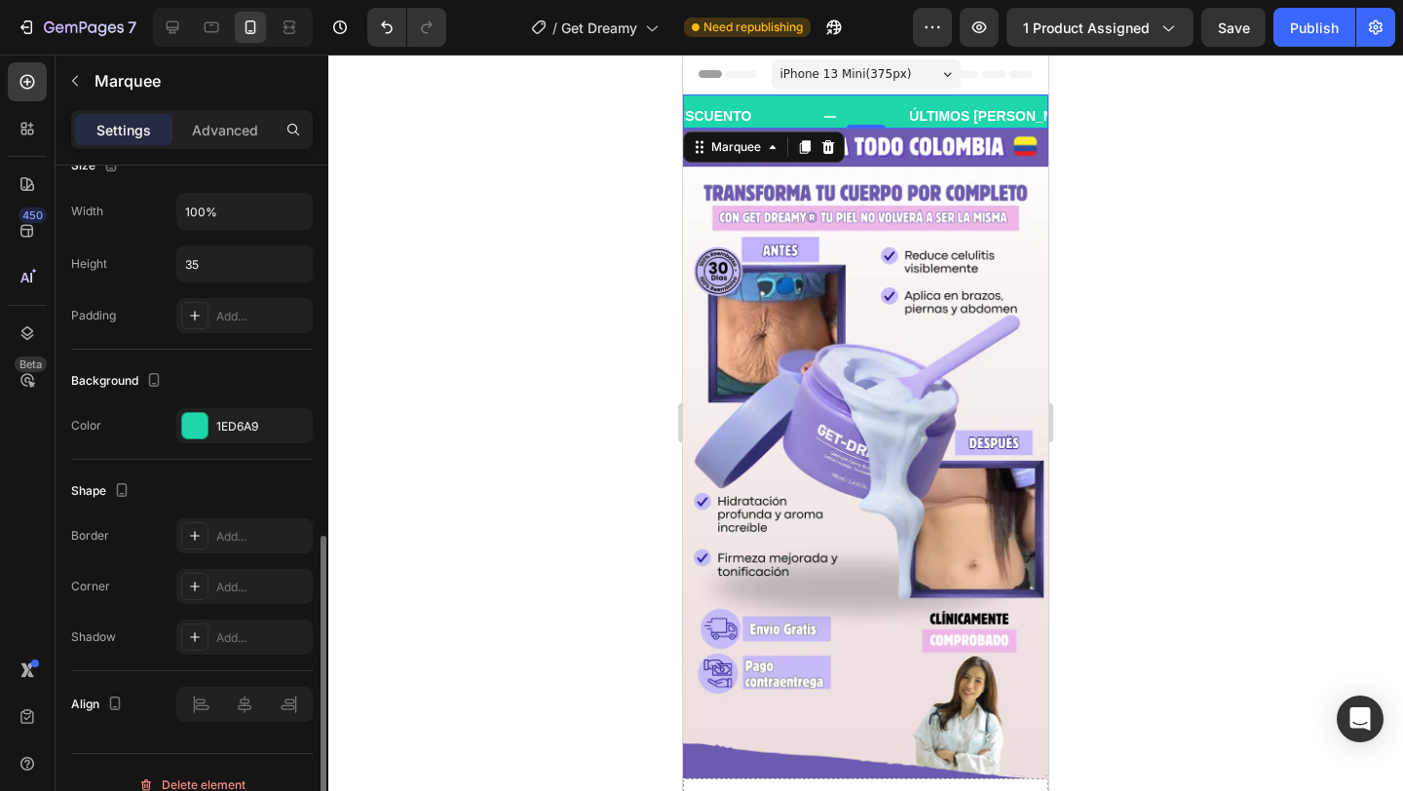
scroll to position [914, 0]
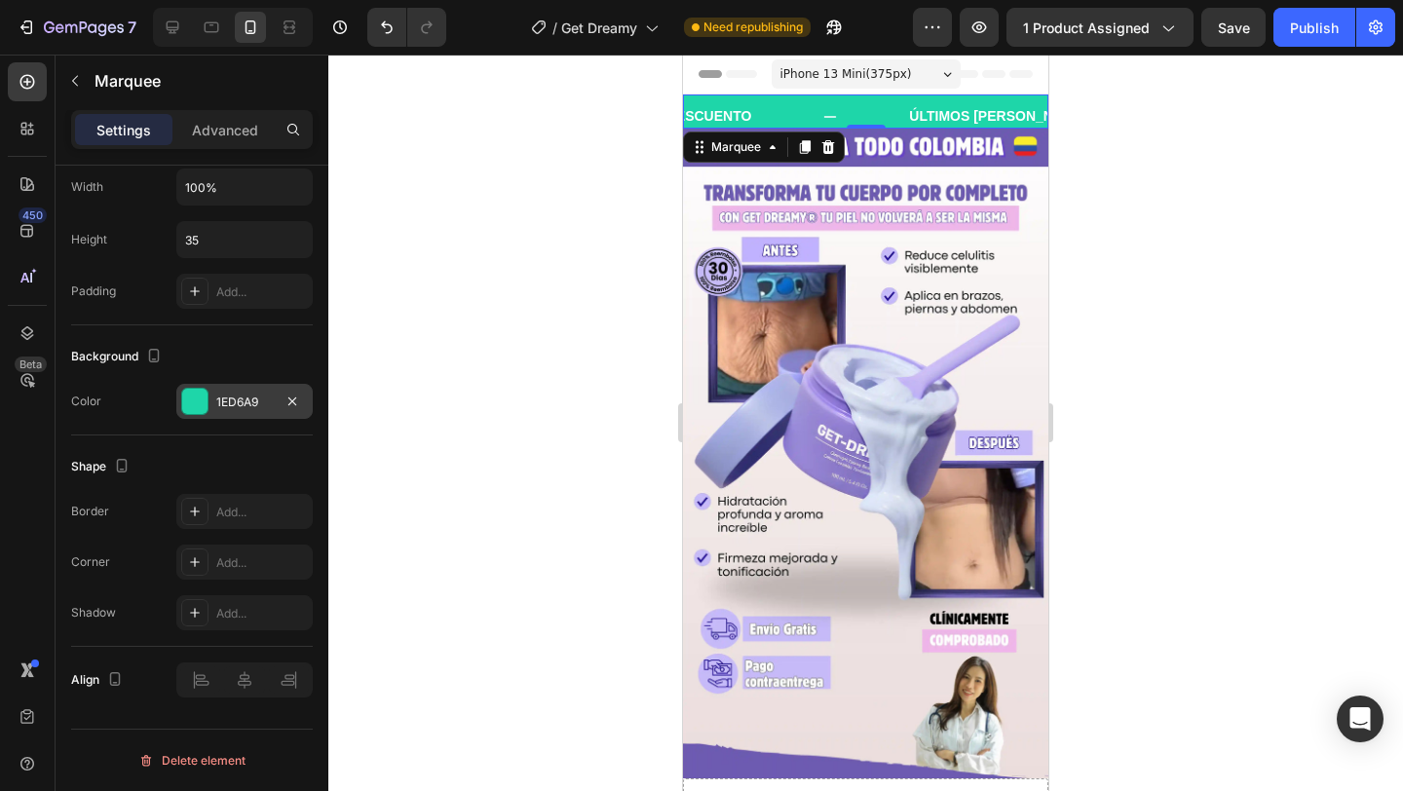
click at [204, 394] on div at bounding box center [194, 401] width 25 height 25
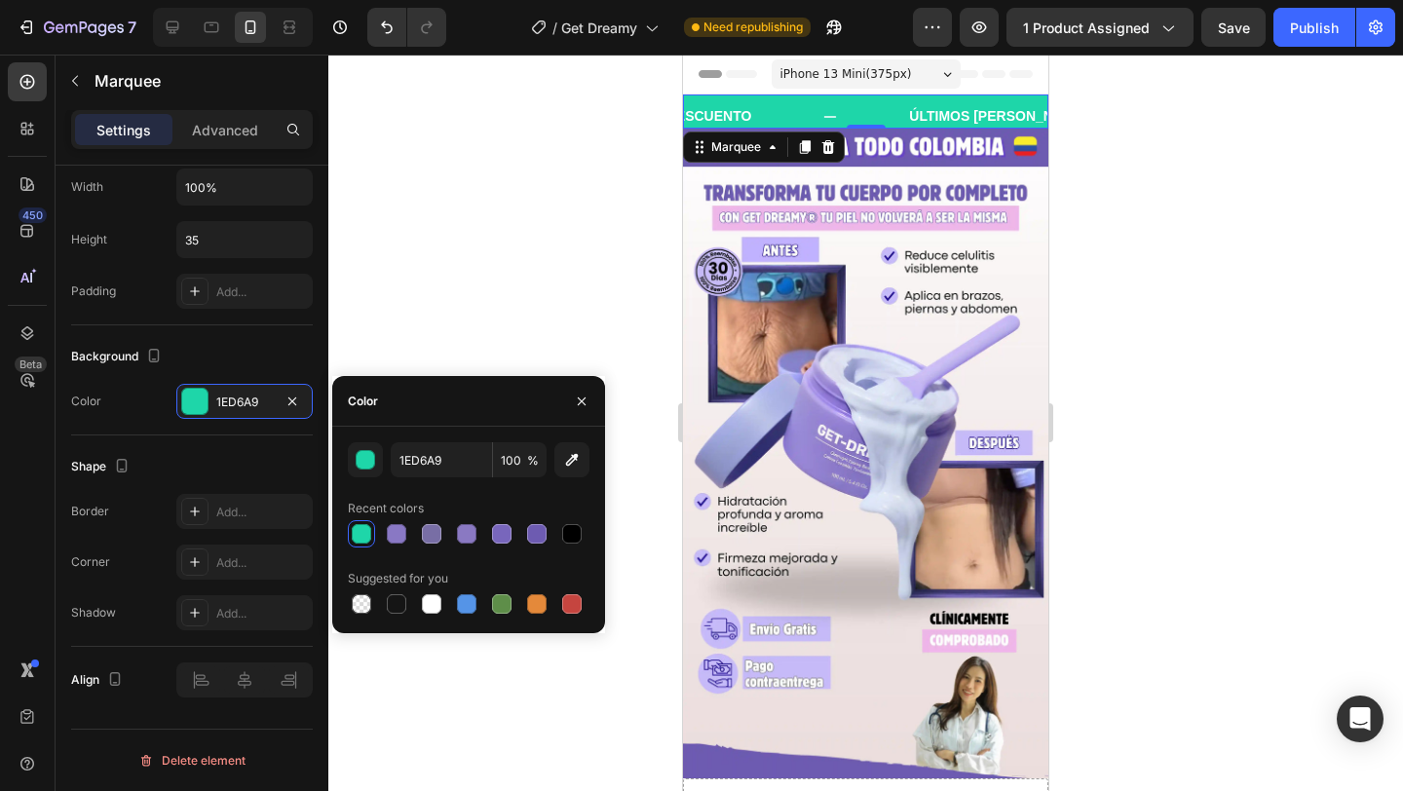
click at [235, 469] on div "Shape" at bounding box center [192, 466] width 242 height 31
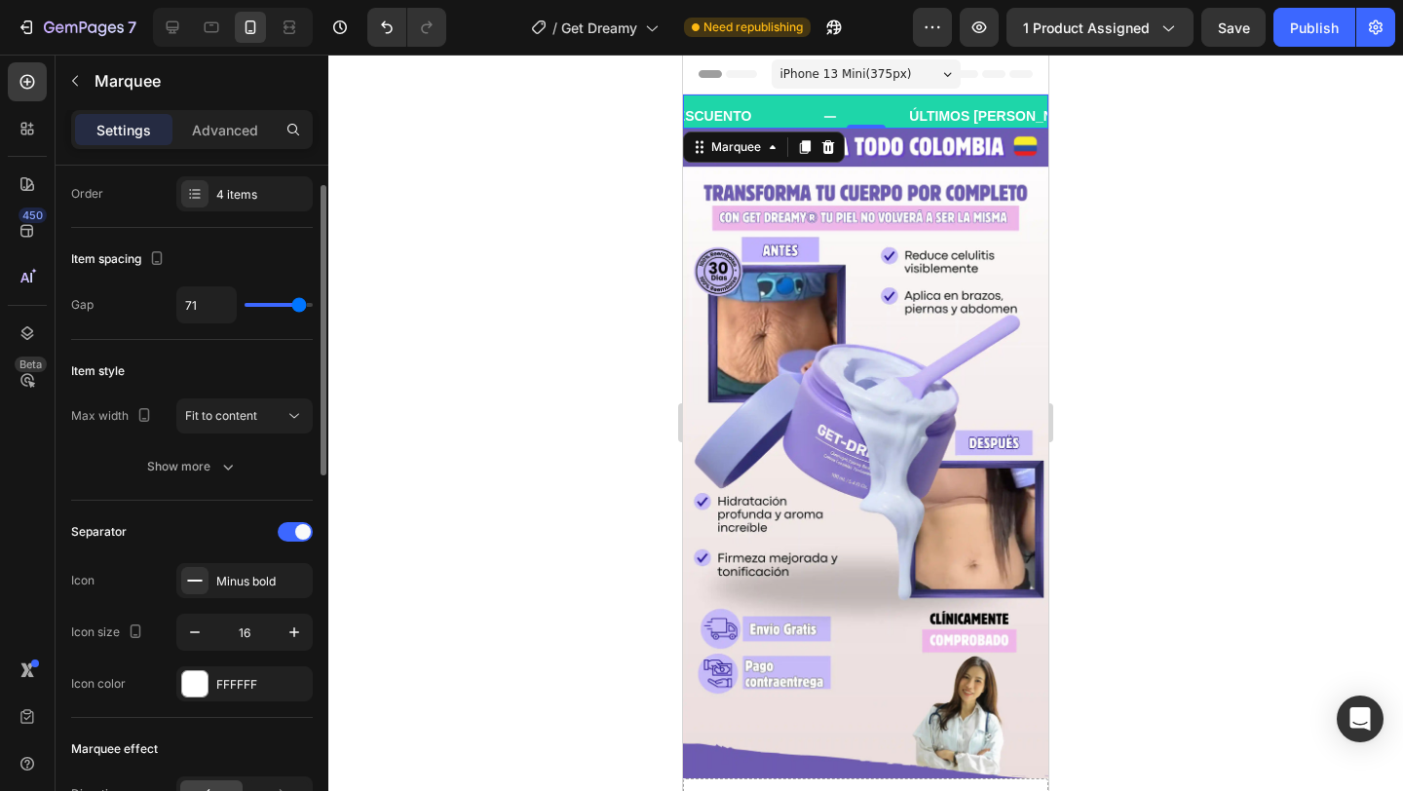
scroll to position [42, 0]
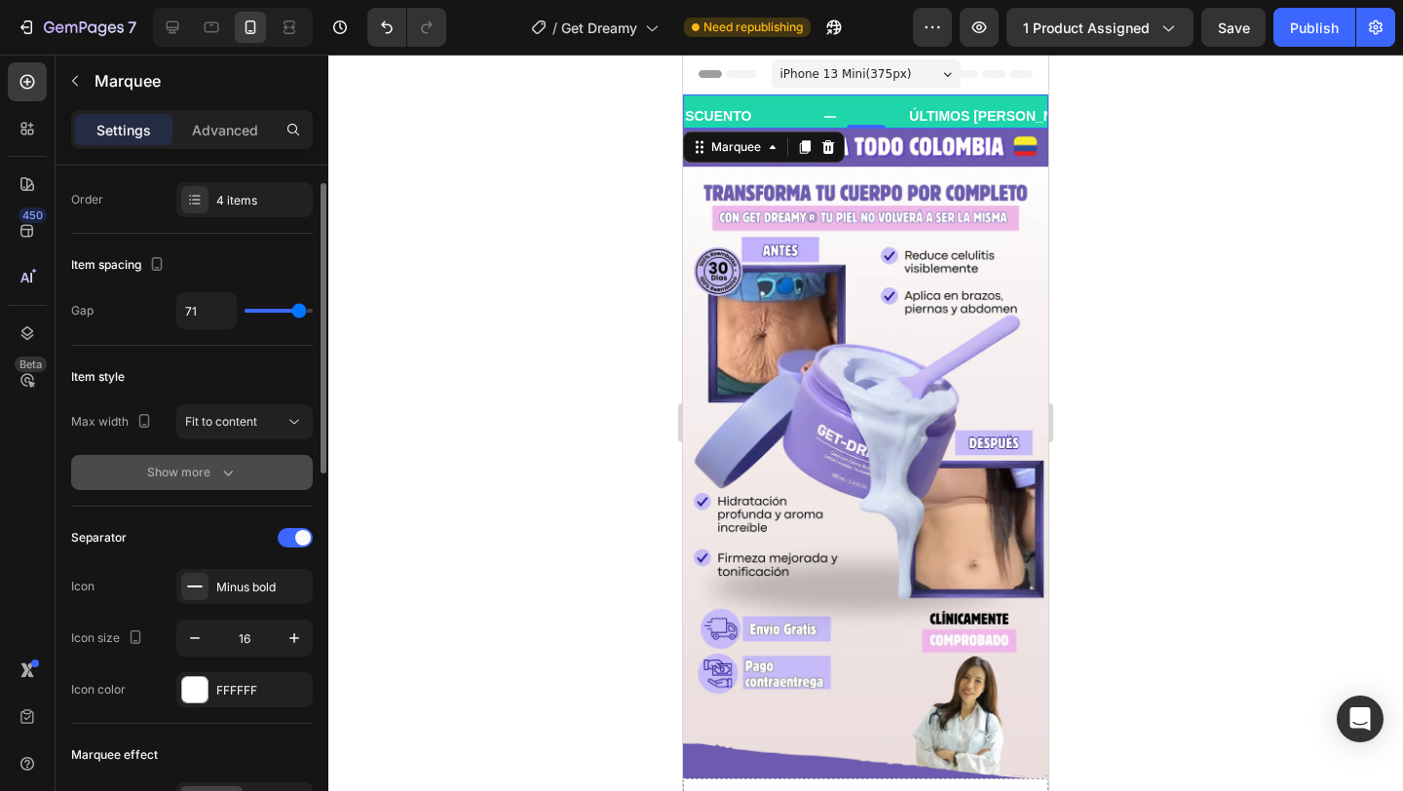
click at [226, 477] on icon "button" at bounding box center [227, 472] width 19 height 19
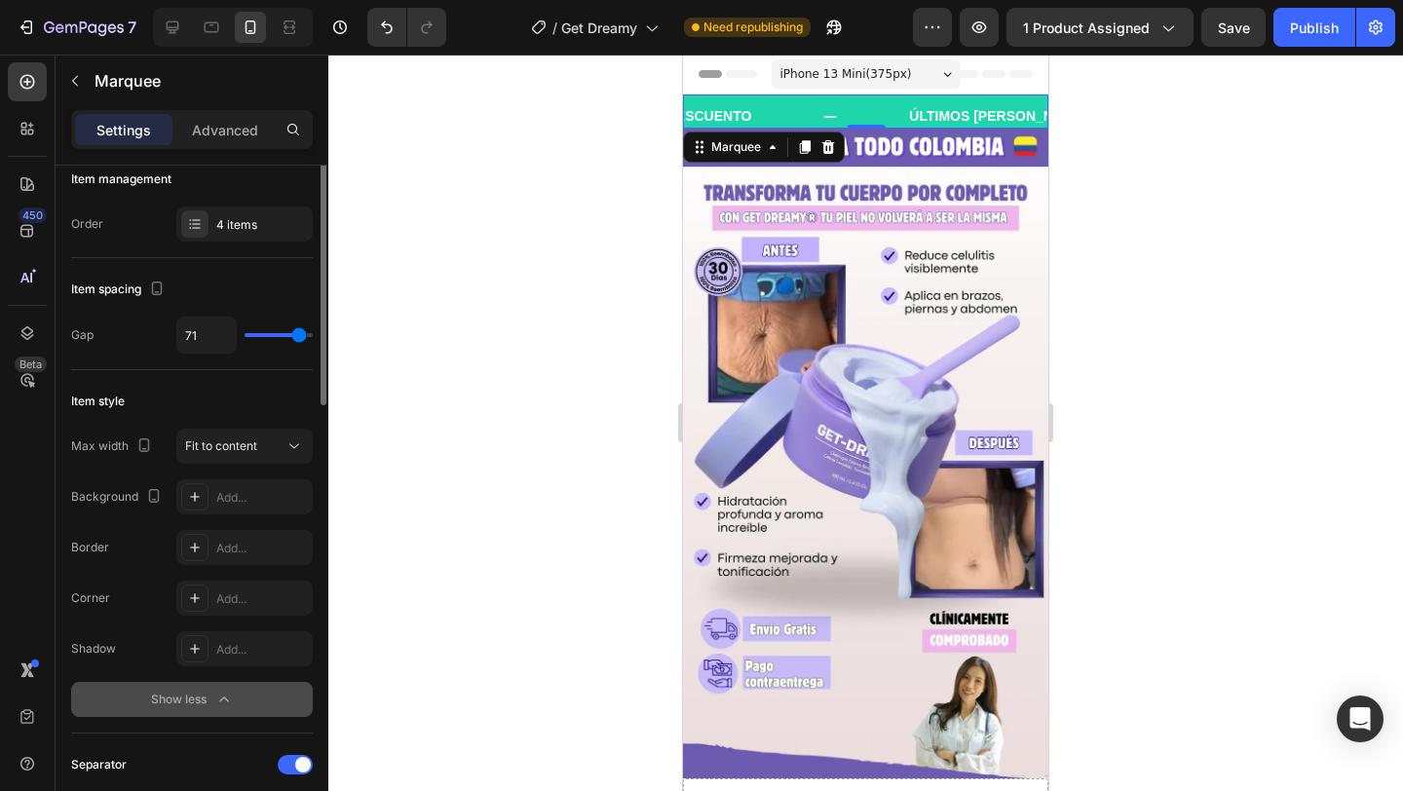
scroll to position [0, 0]
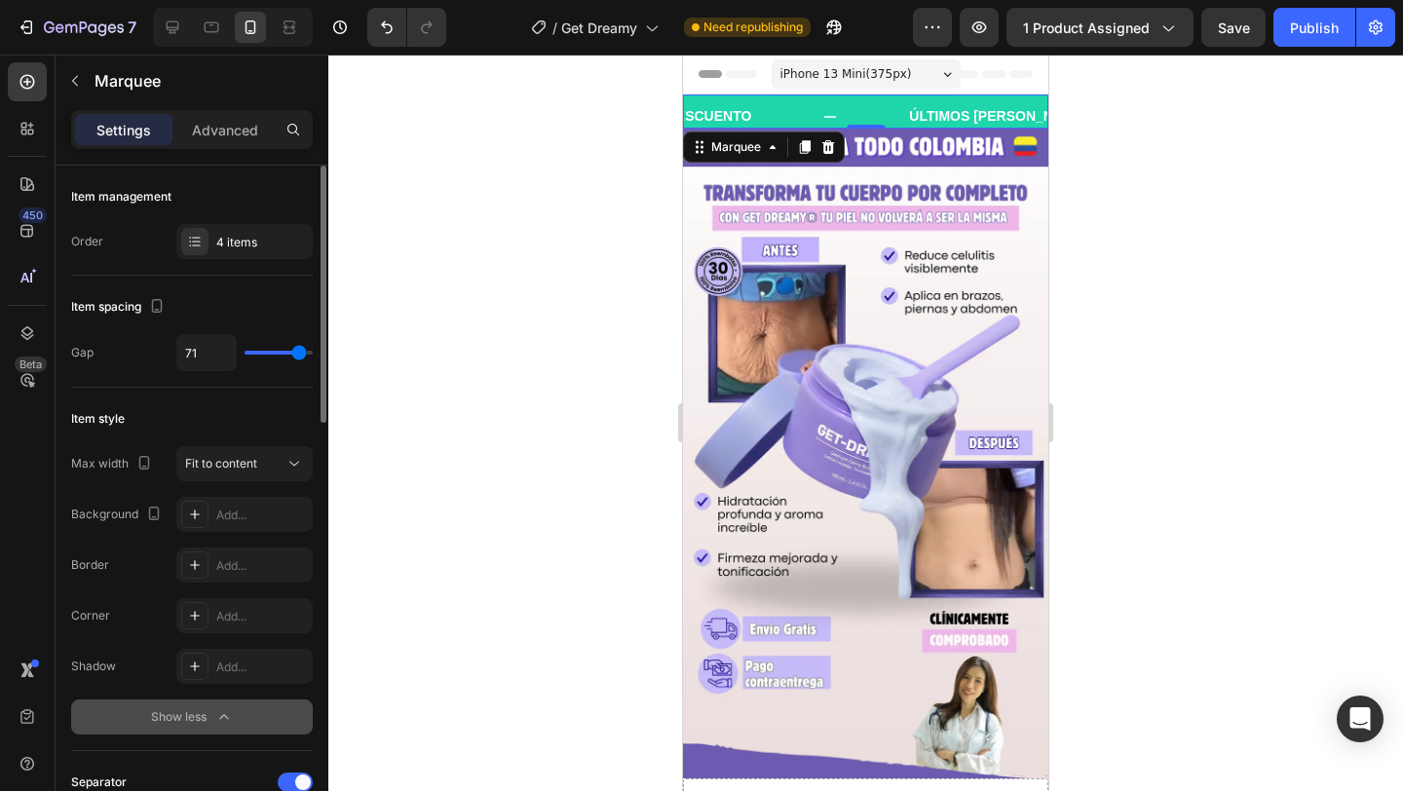
type input "60"
type input "57"
type input "56"
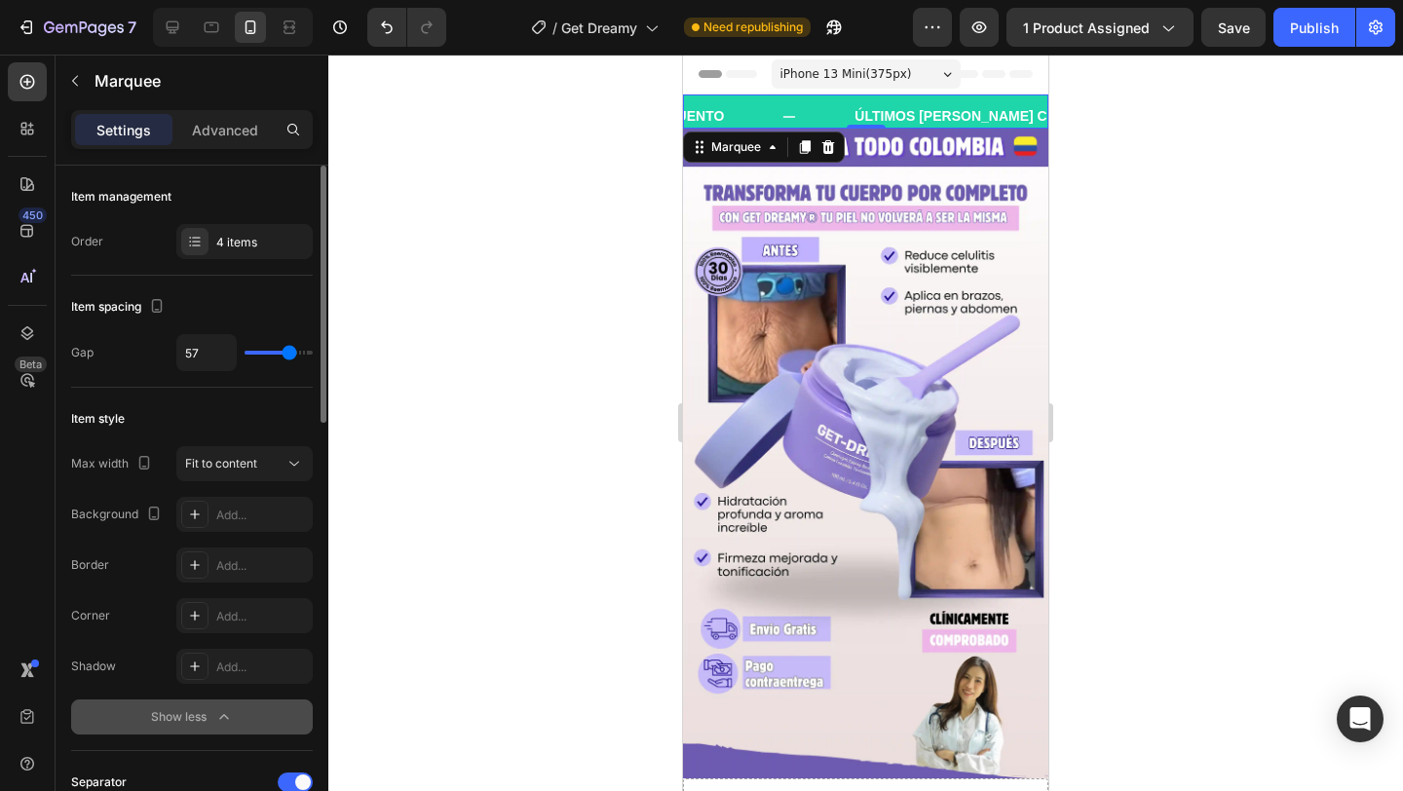
type input "56"
type input "55"
type input "54"
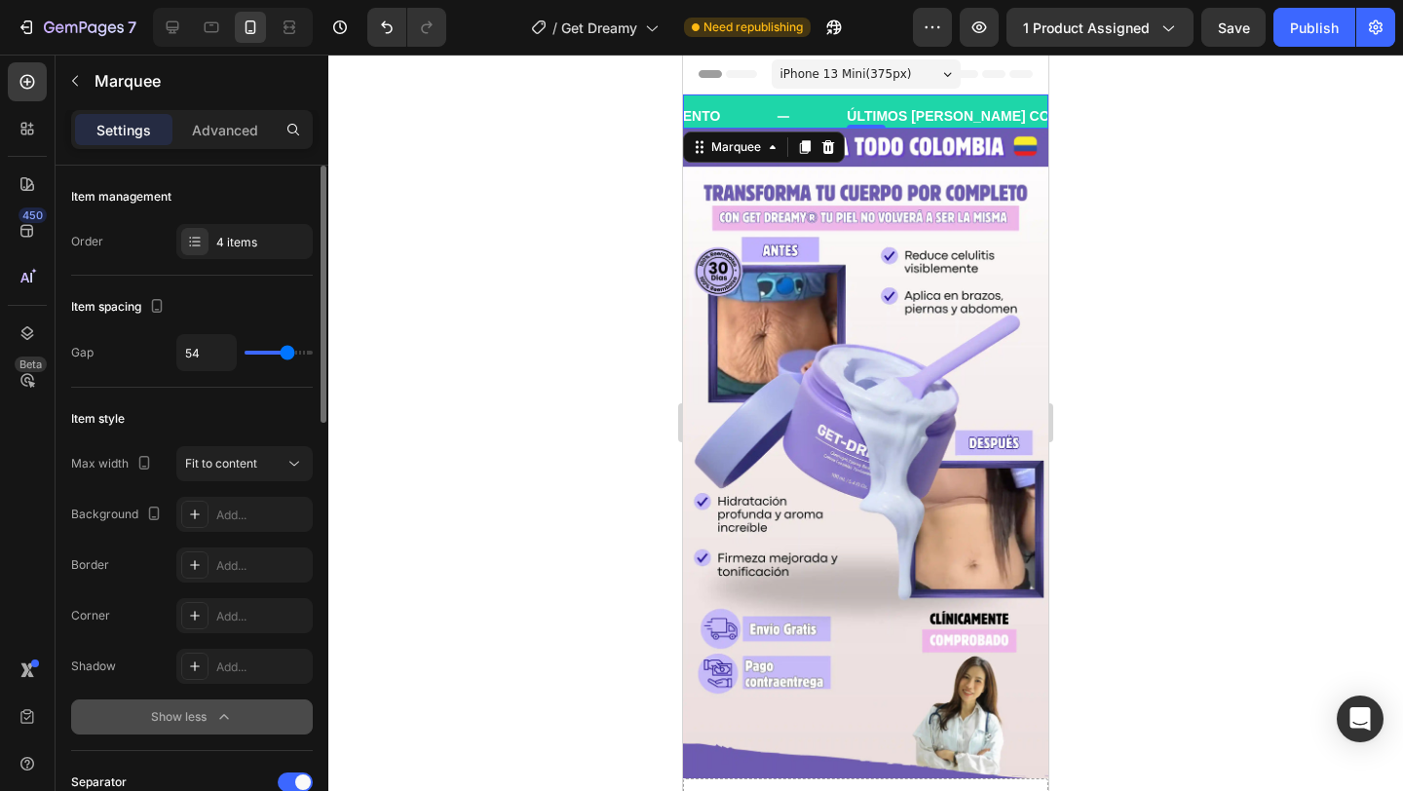
type input "53"
type input "52"
type input "53"
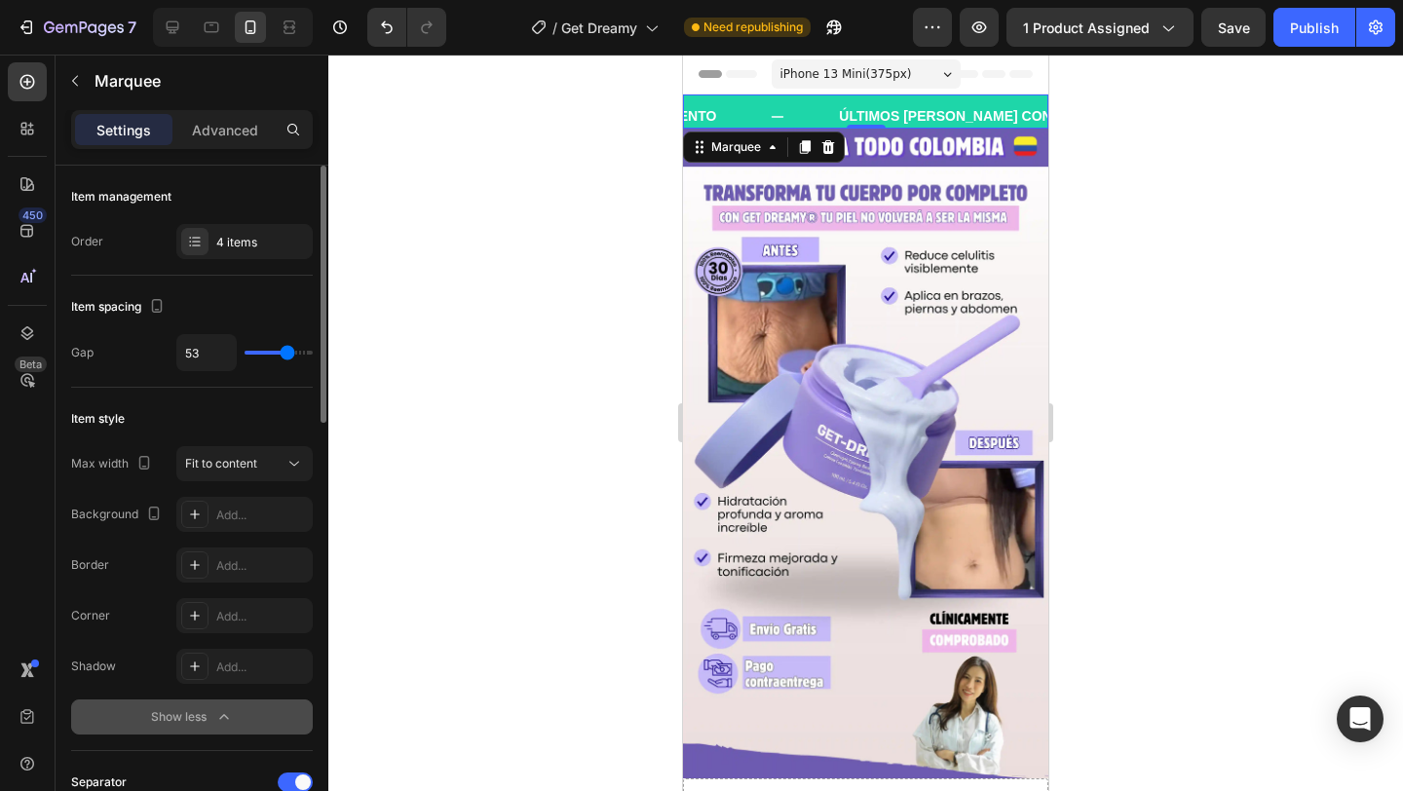
type input "53"
click at [287, 351] on input "range" at bounding box center [279, 353] width 68 height 4
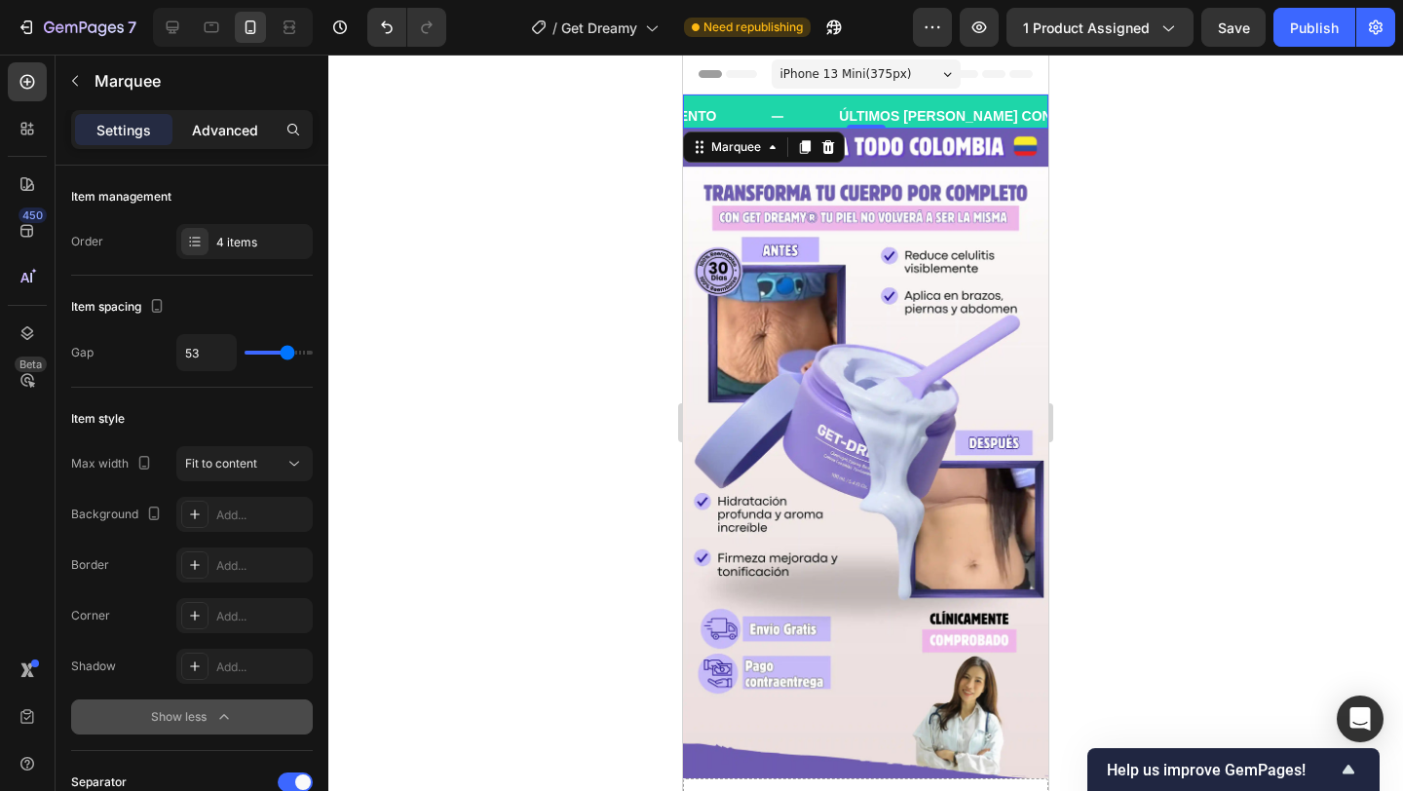
click at [239, 138] on p "Advanced" at bounding box center [225, 130] width 66 height 20
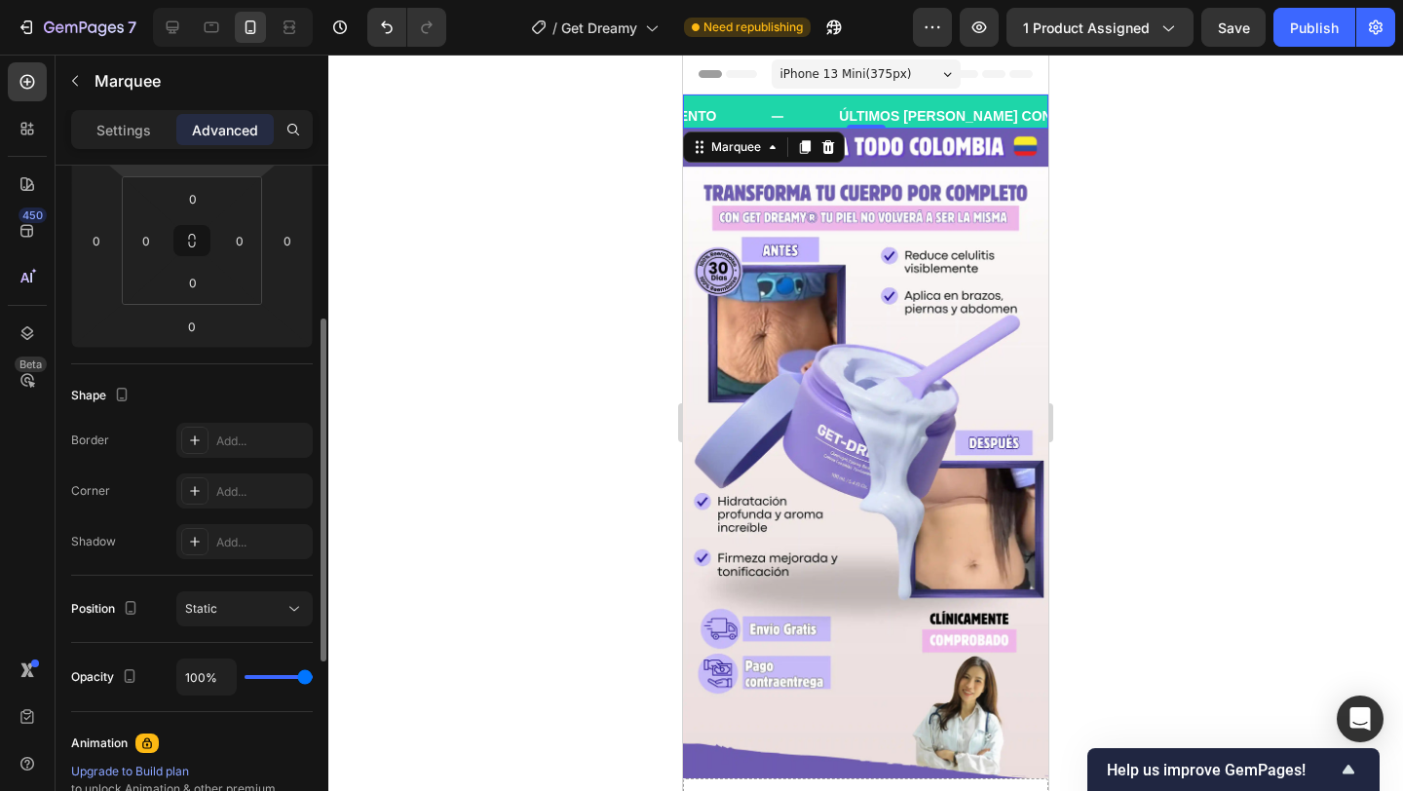
scroll to position [303, 0]
click at [144, 110] on div "Settings Advanced" at bounding box center [192, 129] width 242 height 39
click at [144, 124] on p "Settings" at bounding box center [123, 130] width 55 height 20
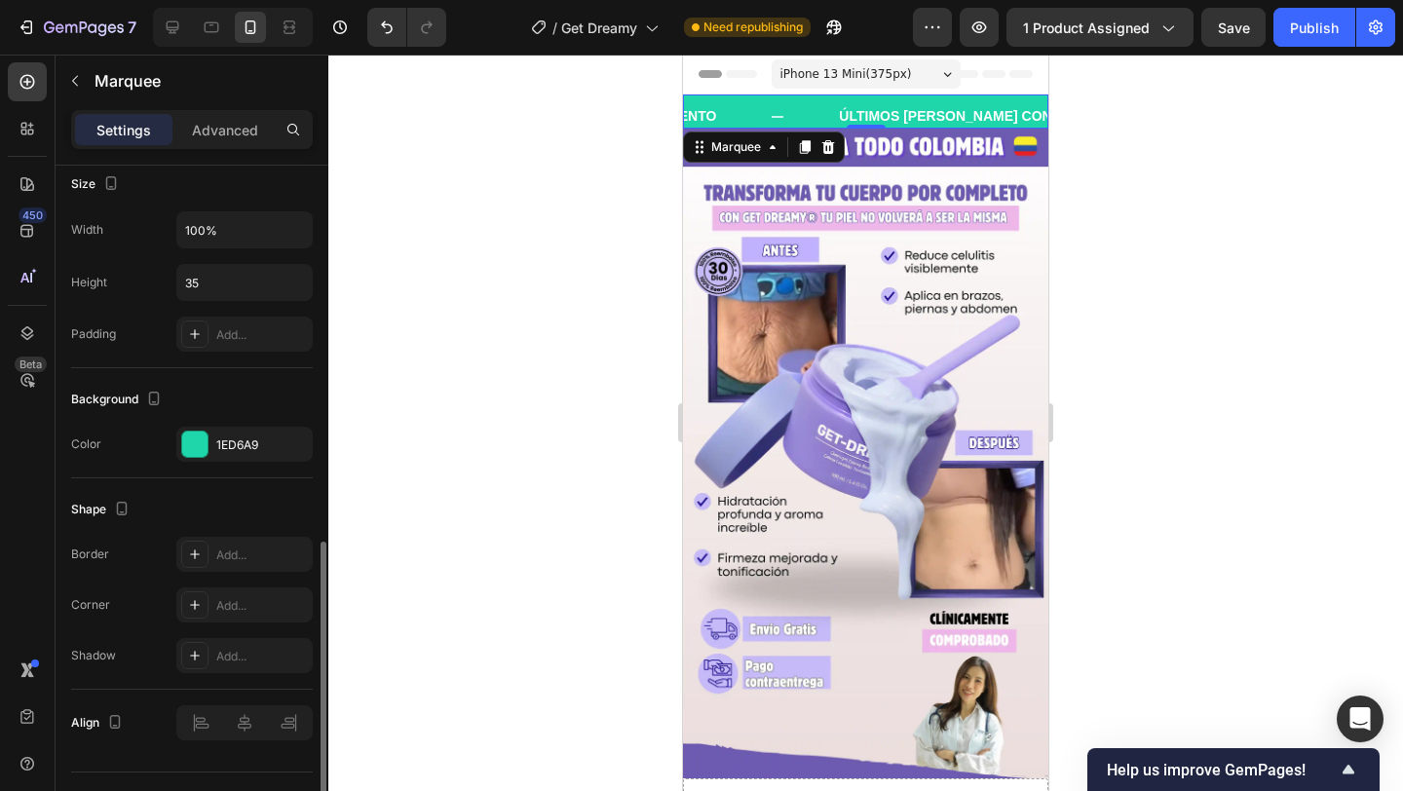
scroll to position [875, 0]
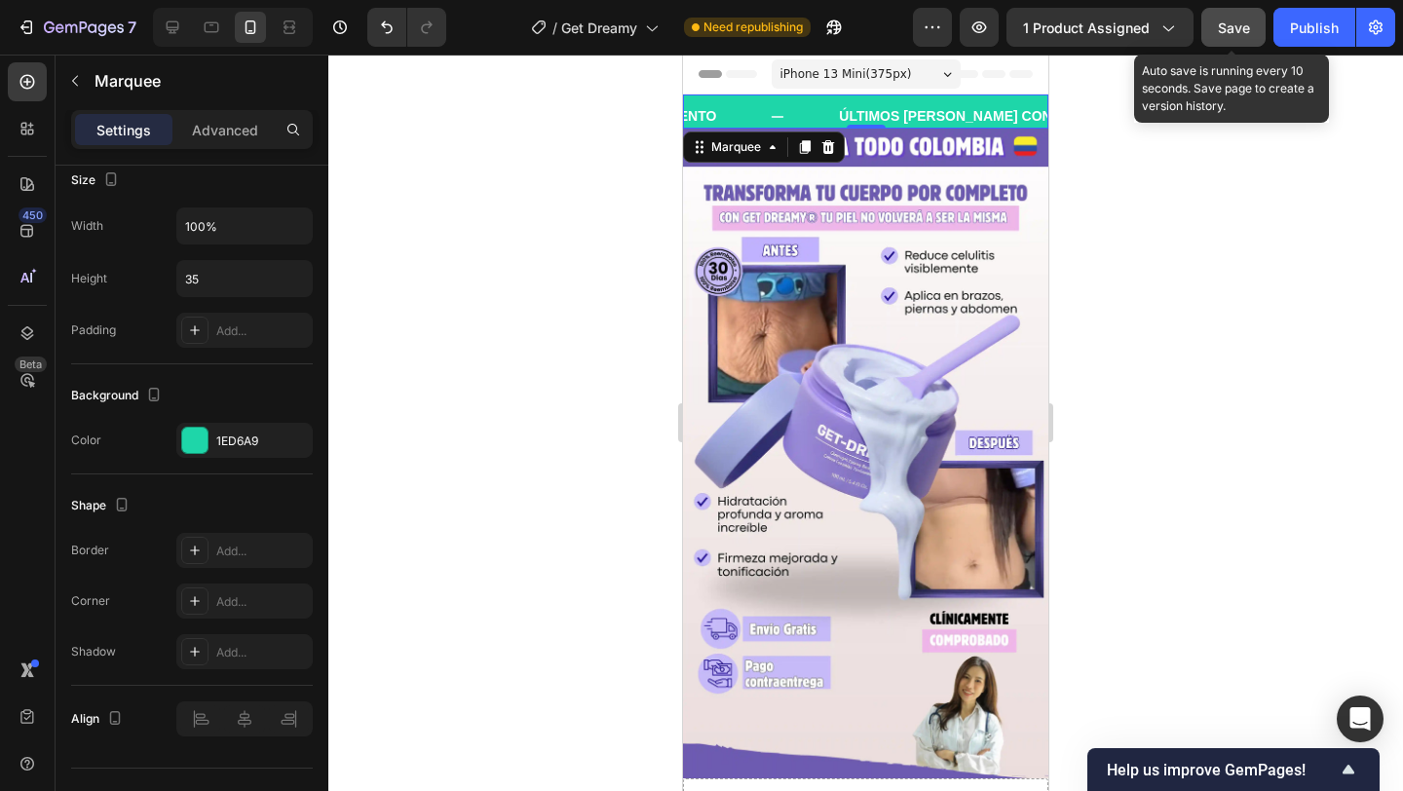
click at [1255, 20] on button "Save" at bounding box center [1234, 27] width 64 height 39
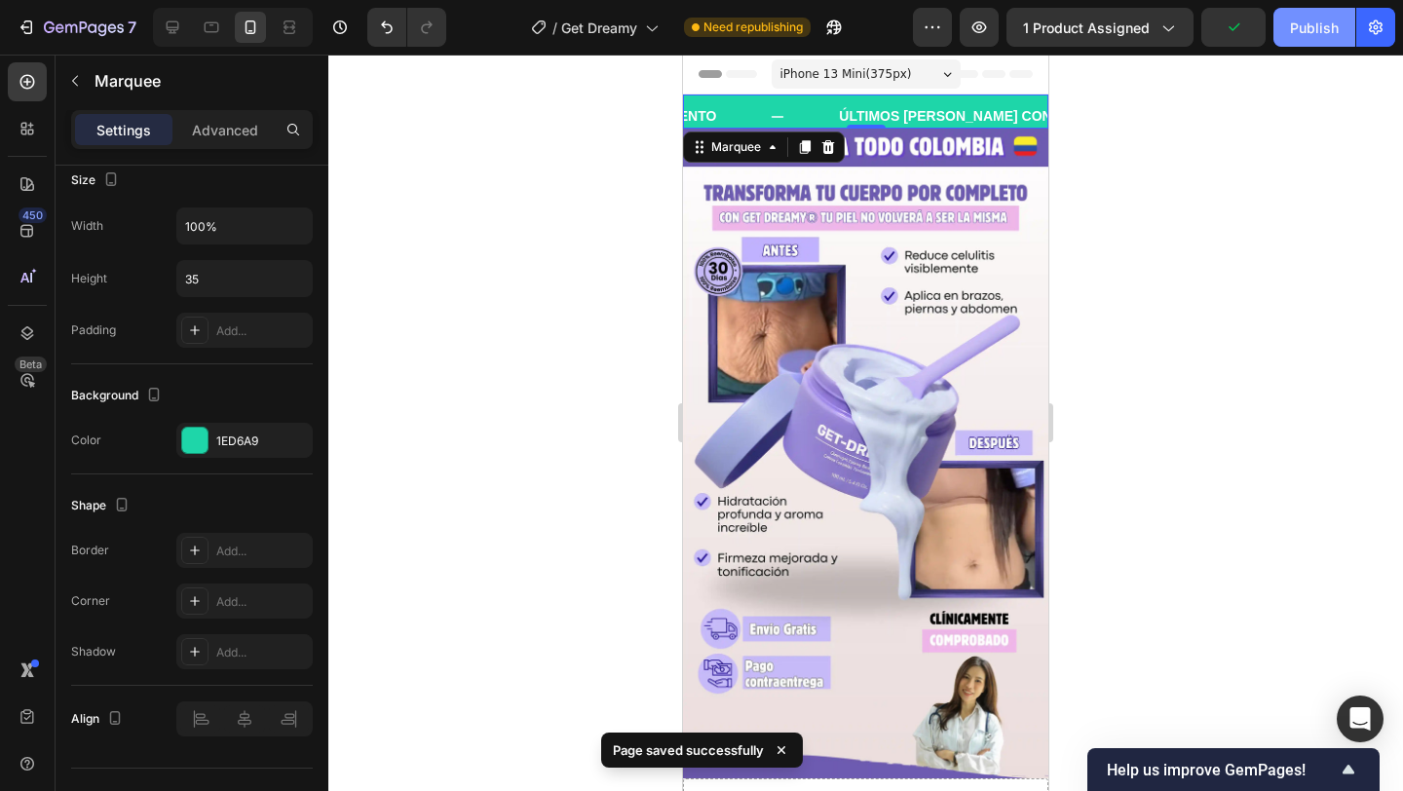
click at [1303, 25] on div "Publish" at bounding box center [1314, 28] width 49 height 20
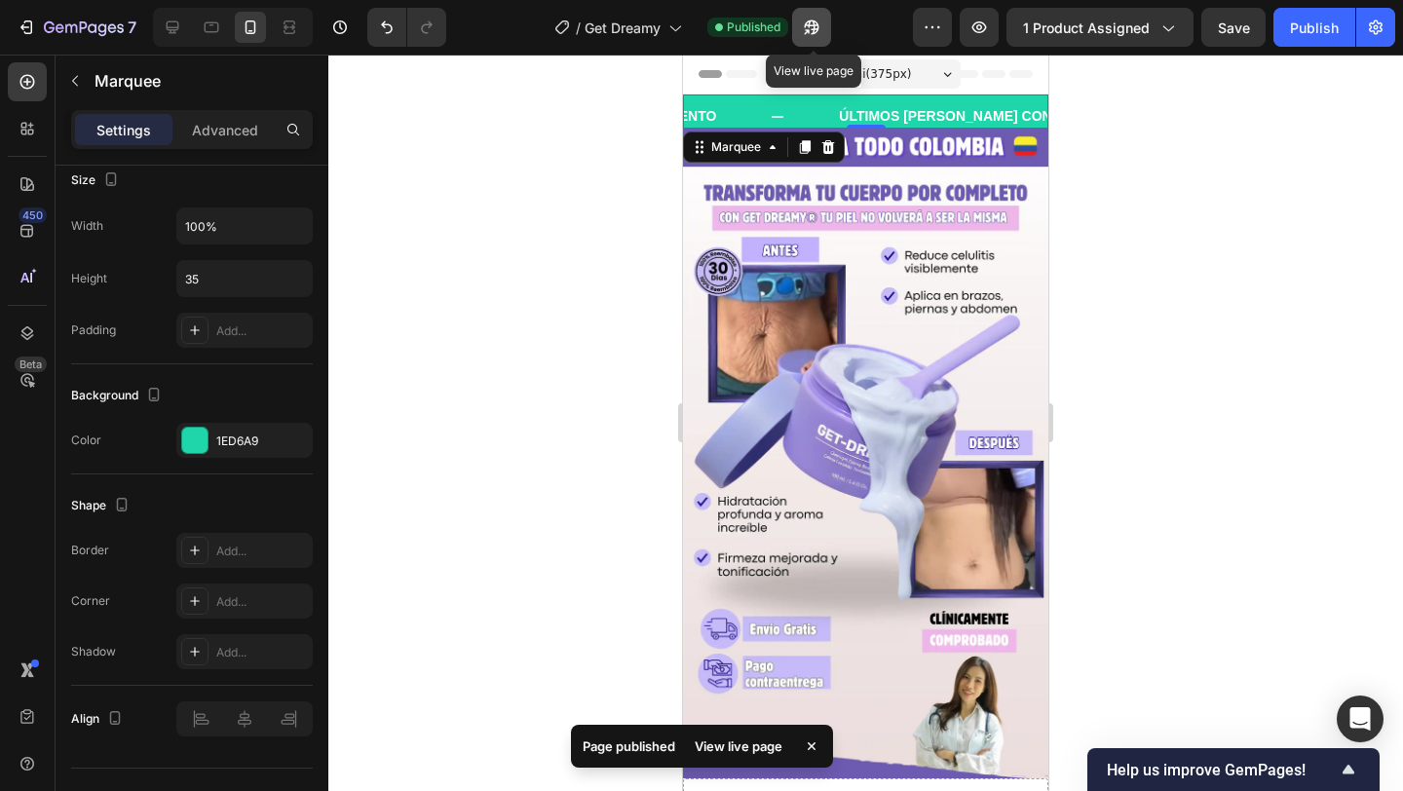
click at [813, 25] on icon "button" at bounding box center [811, 27] width 15 height 15
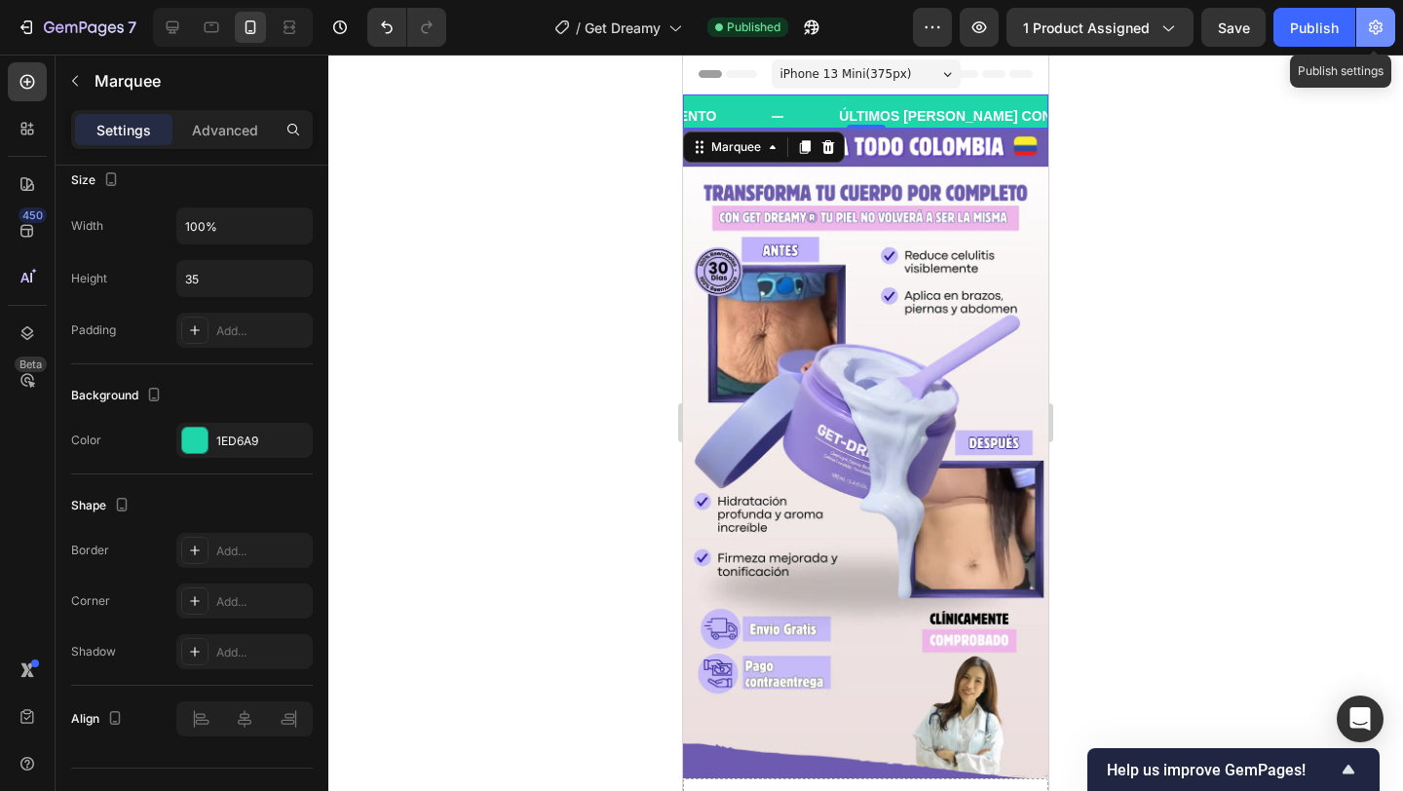
click at [1372, 32] on icon "button" at bounding box center [1375, 27] width 19 height 19
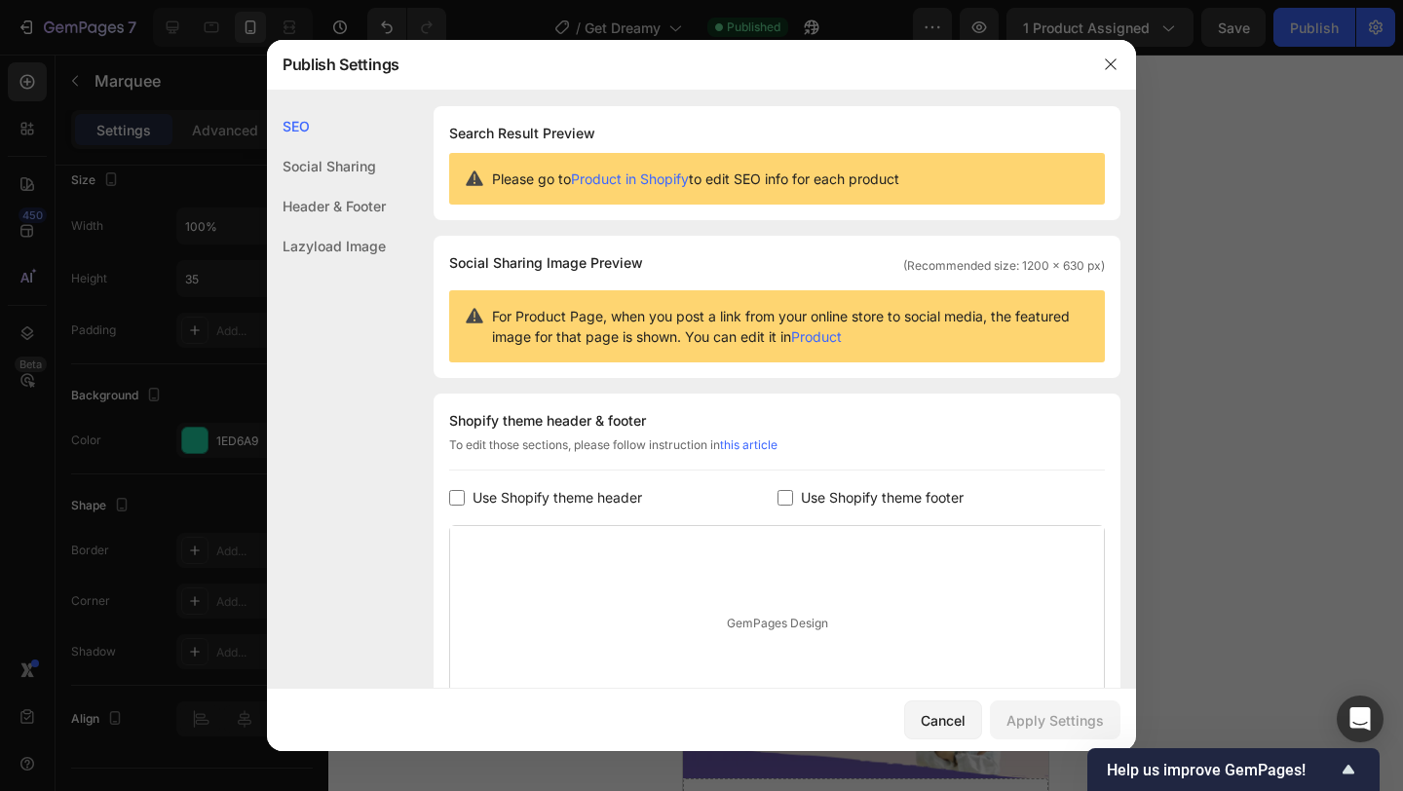
click at [570, 487] on span "Use Shopify theme header" at bounding box center [558, 497] width 170 height 23
checkbox input "true"
click at [793, 493] on label "Use Shopify theme footer" at bounding box center [878, 497] width 171 height 23
checkbox input "true"
click at [1034, 725] on div "Apply Settings" at bounding box center [1055, 720] width 97 height 20
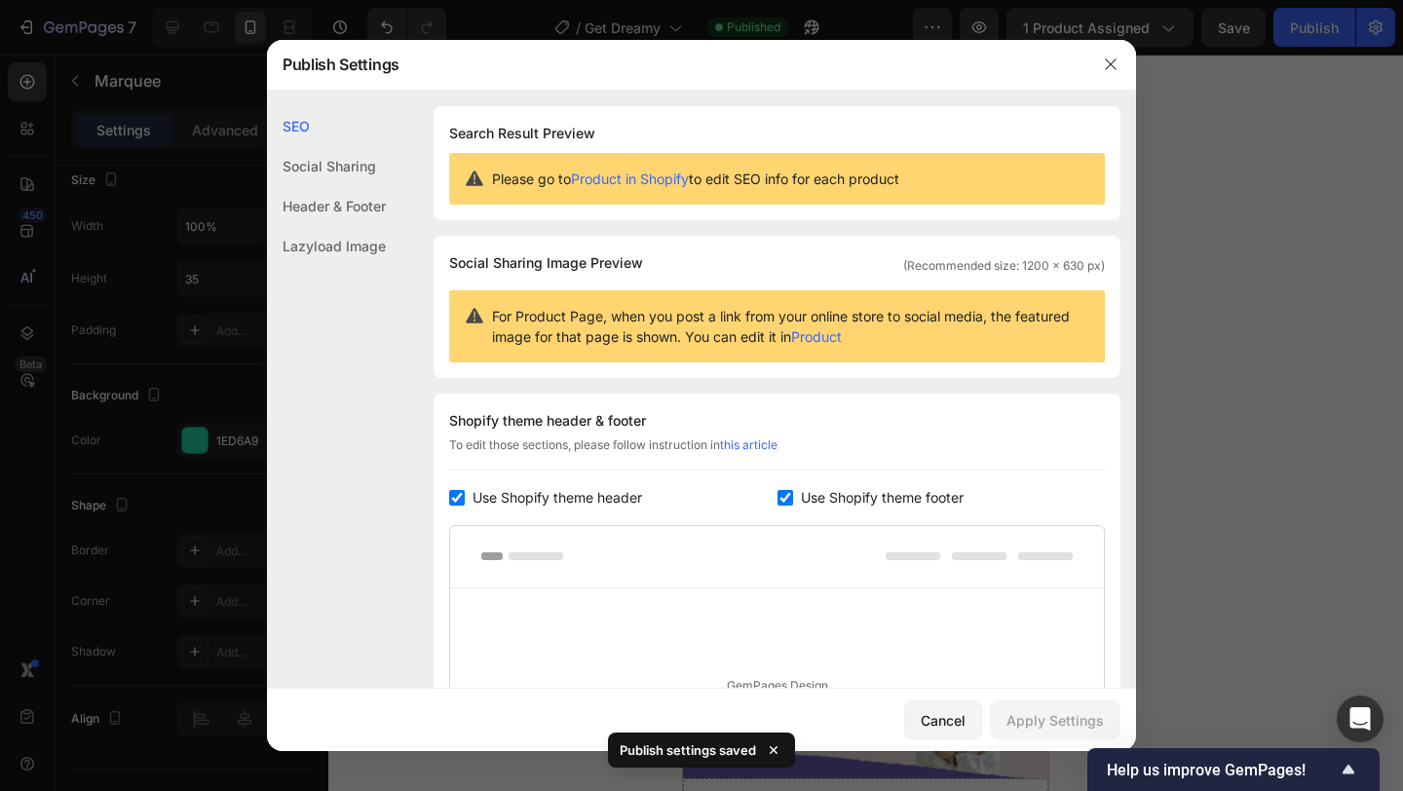
click at [1184, 136] on div at bounding box center [701, 395] width 1403 height 791
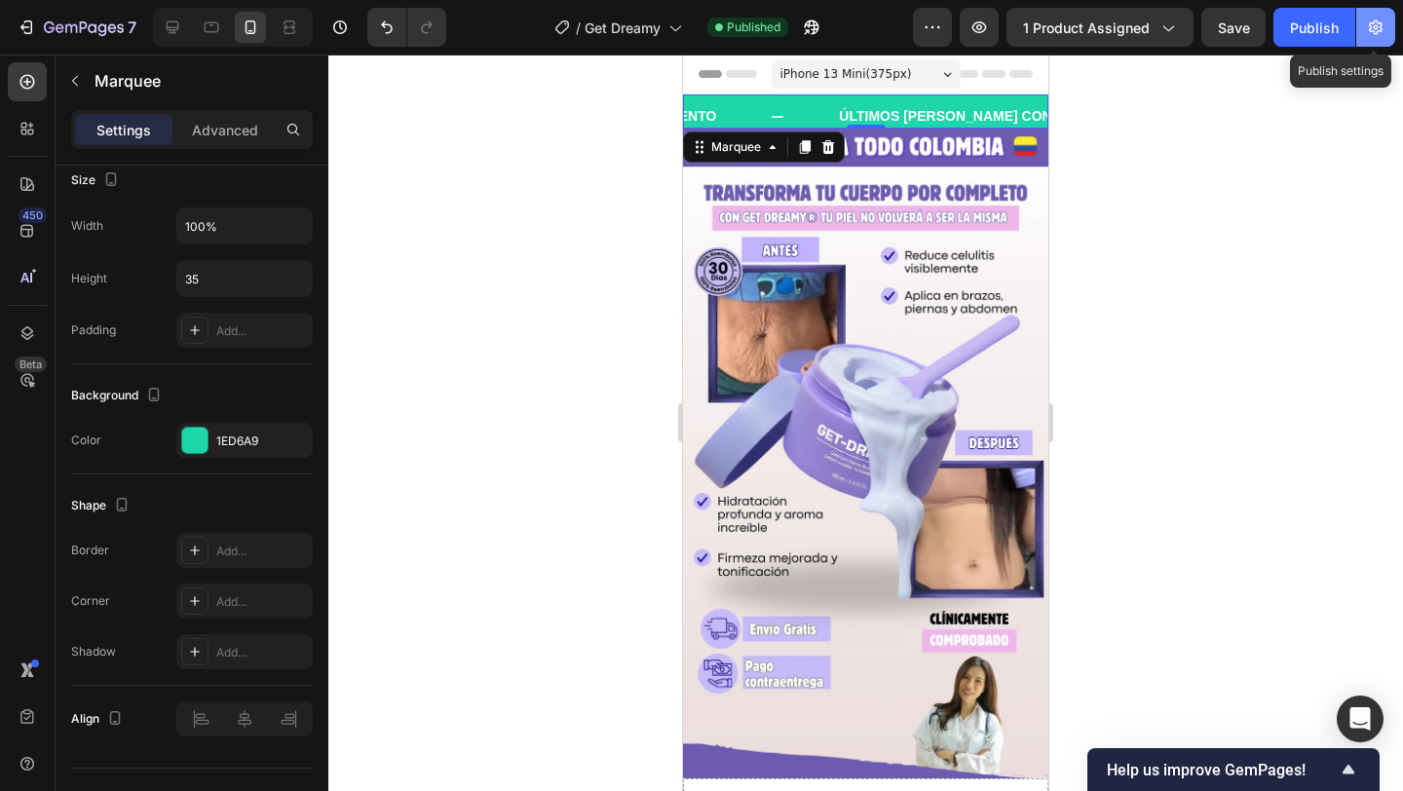
click at [1384, 30] on icon "button" at bounding box center [1375, 27] width 19 height 19
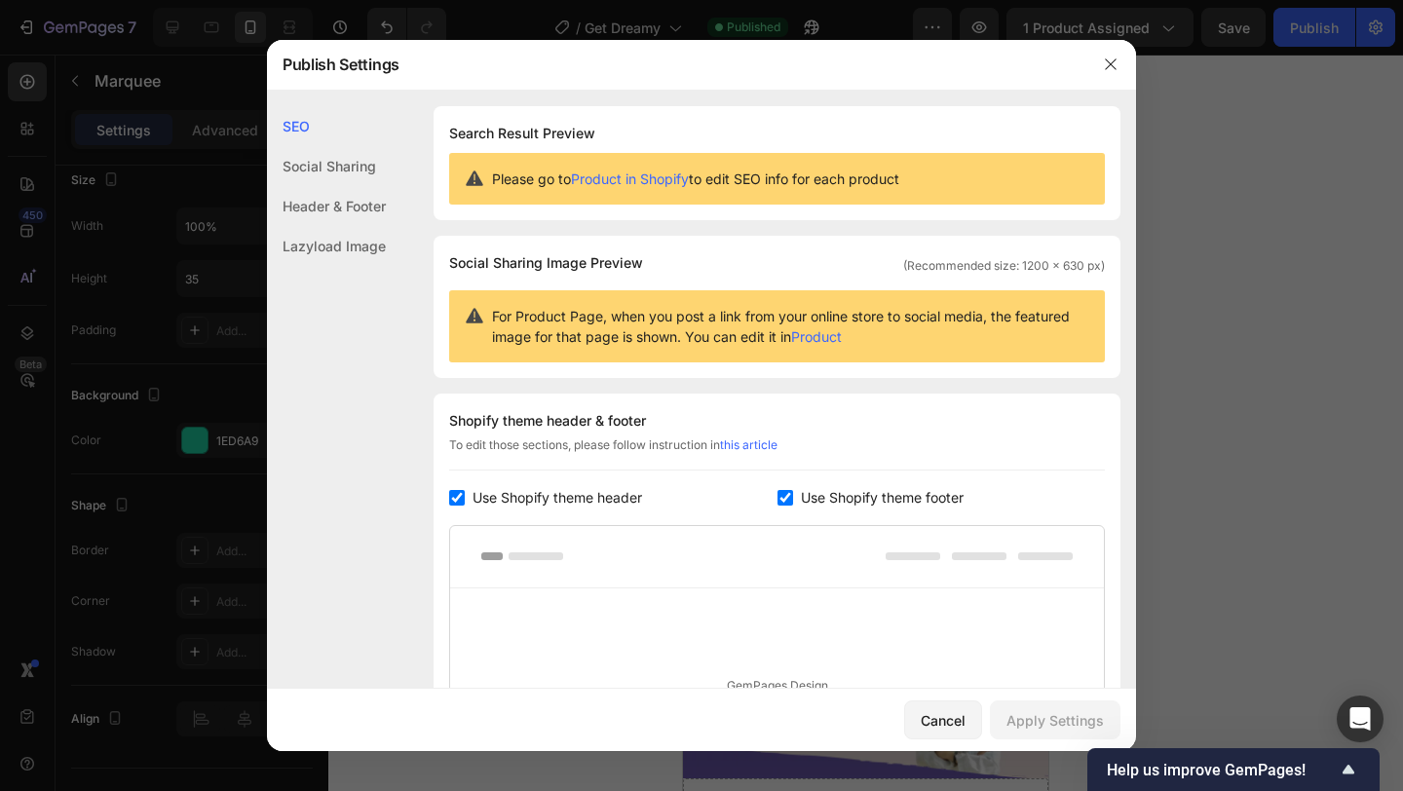
click at [470, 490] on label "Use Shopify theme header" at bounding box center [553, 497] width 177 height 23
checkbox input "false"
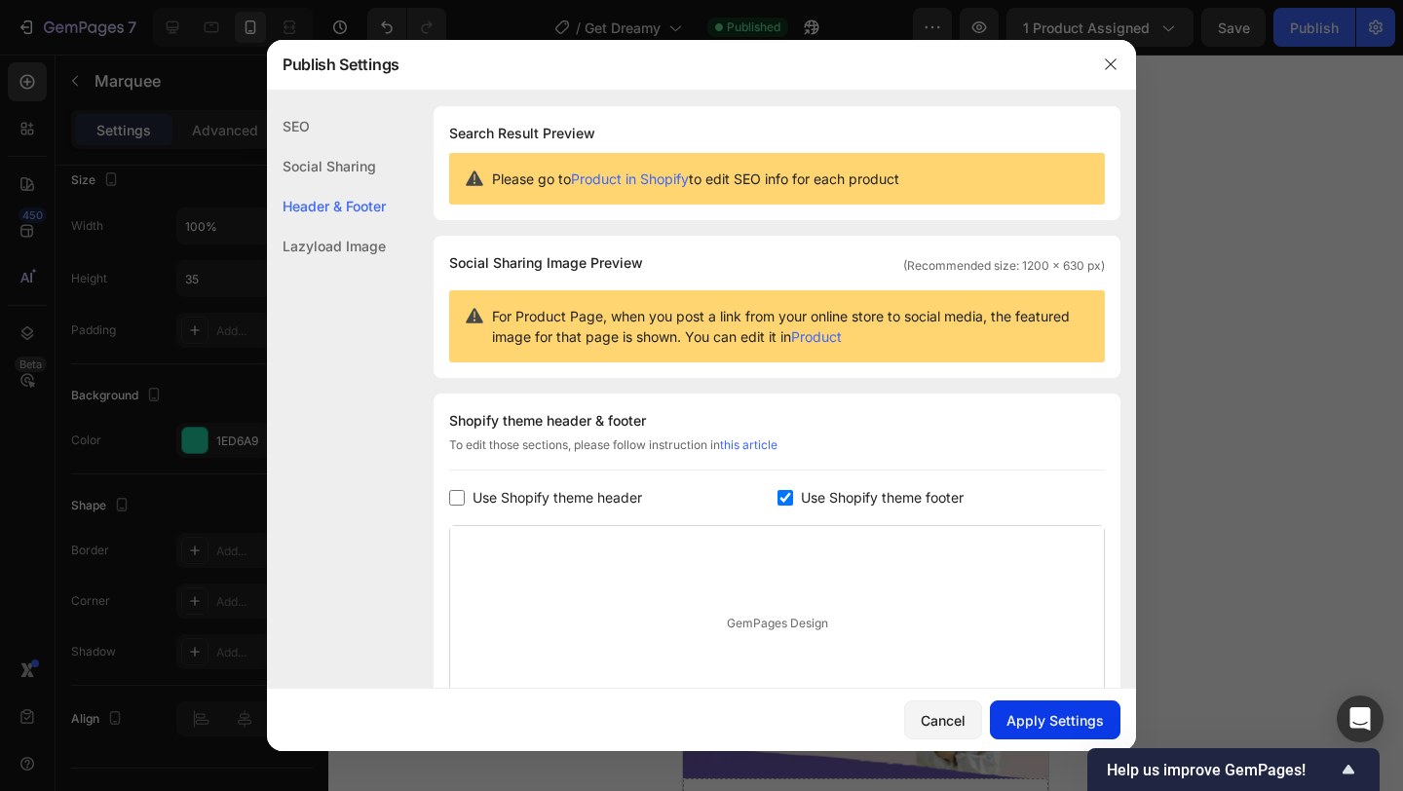
click at [1023, 719] on div "Apply Settings" at bounding box center [1055, 720] width 97 height 20
